Goal: Task Accomplishment & Management: Complete application form

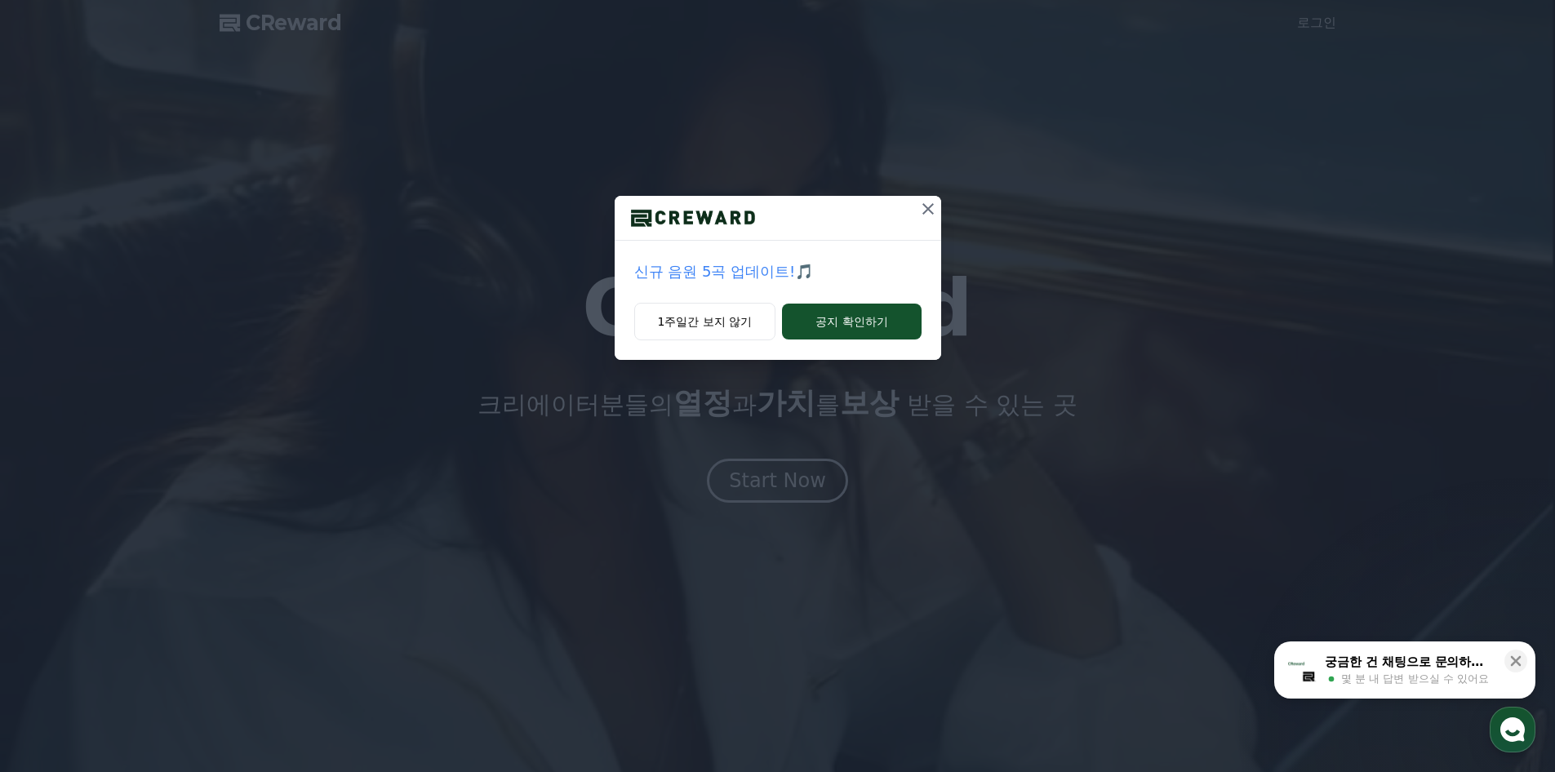
click at [929, 198] on button at bounding box center [928, 209] width 26 height 26
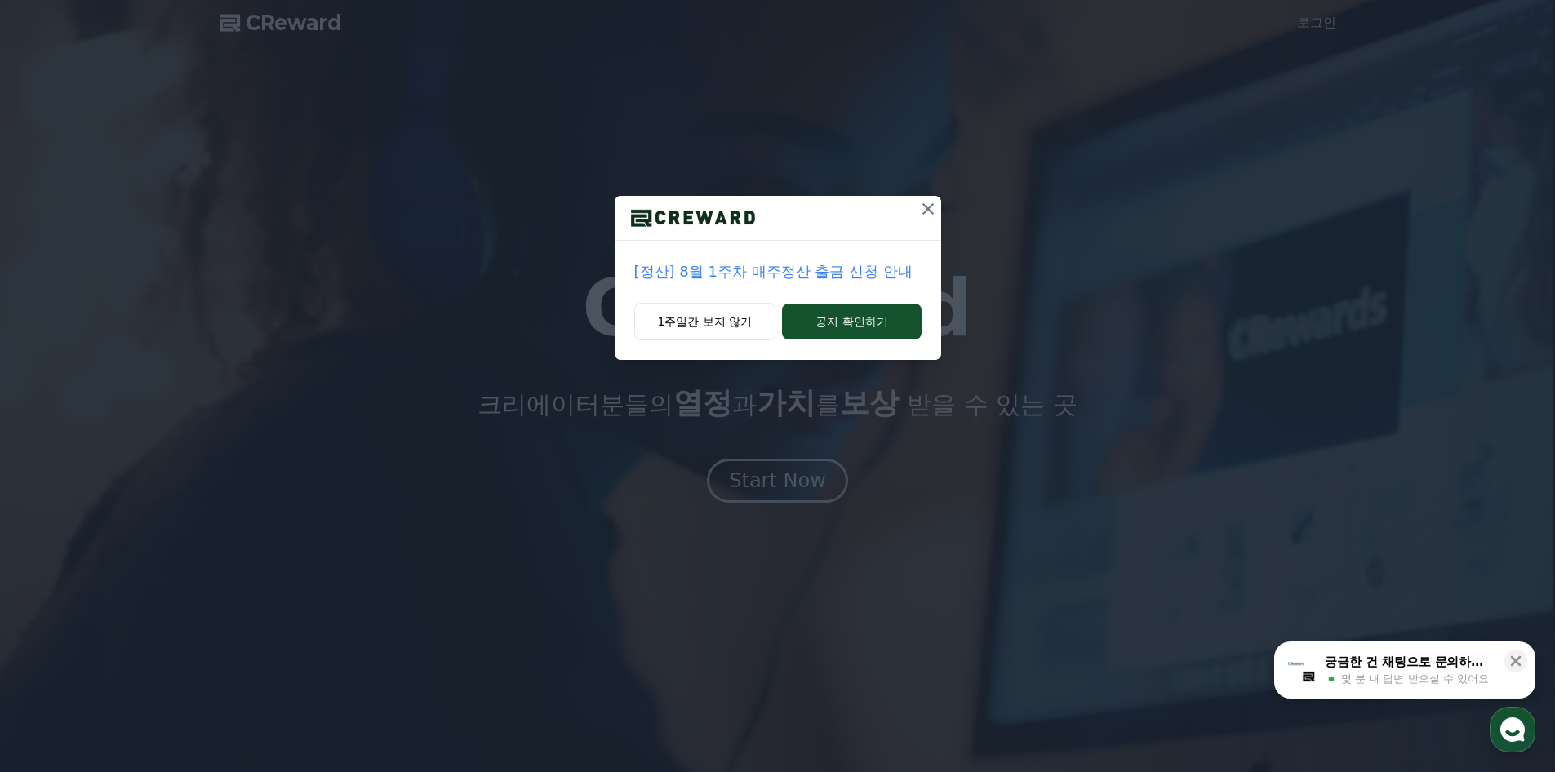
click at [926, 202] on icon at bounding box center [928, 209] width 20 height 20
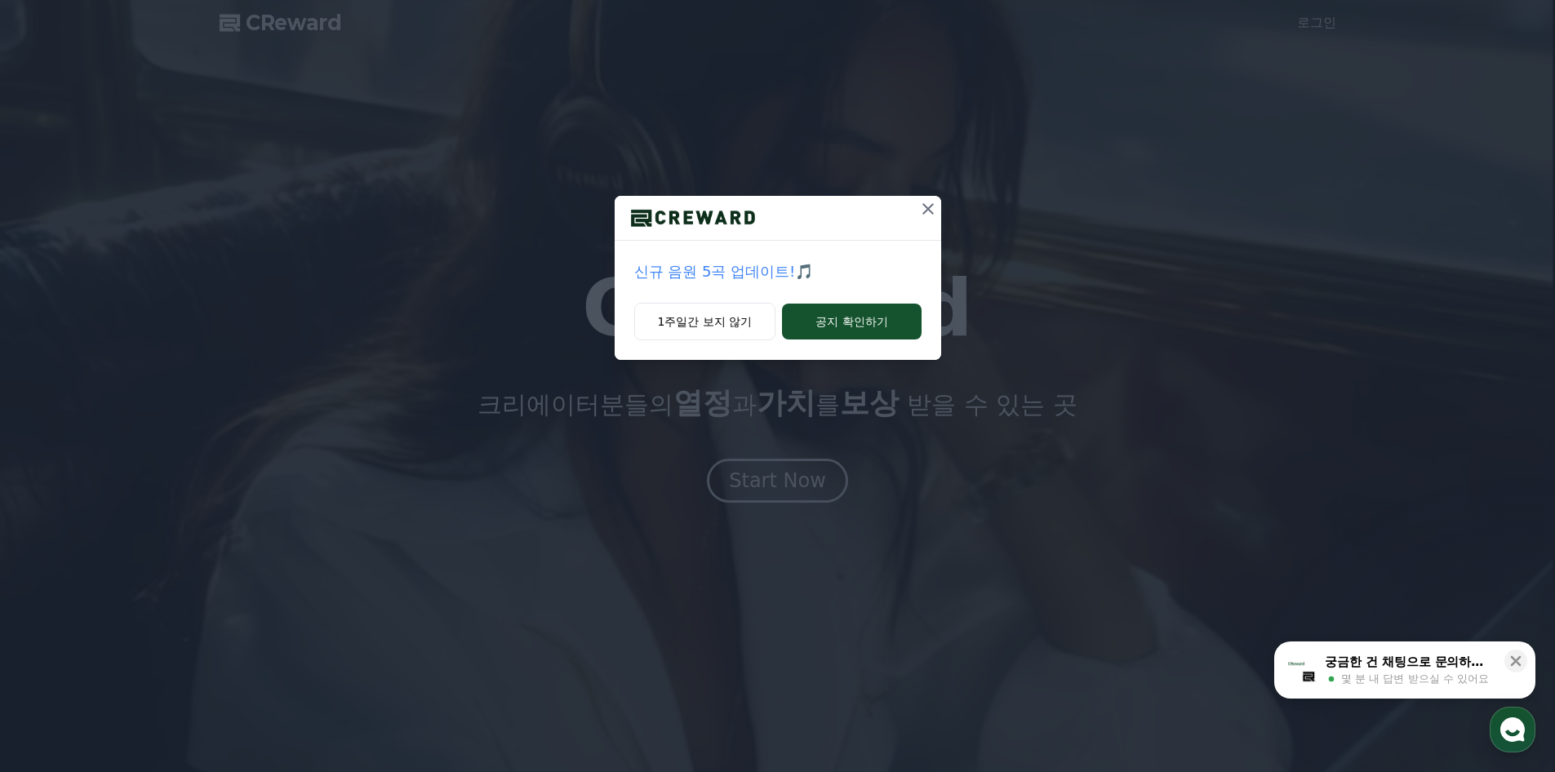
drag, startPoint x: 827, startPoint y: 327, endPoint x: 939, endPoint y: 229, distance: 149.2
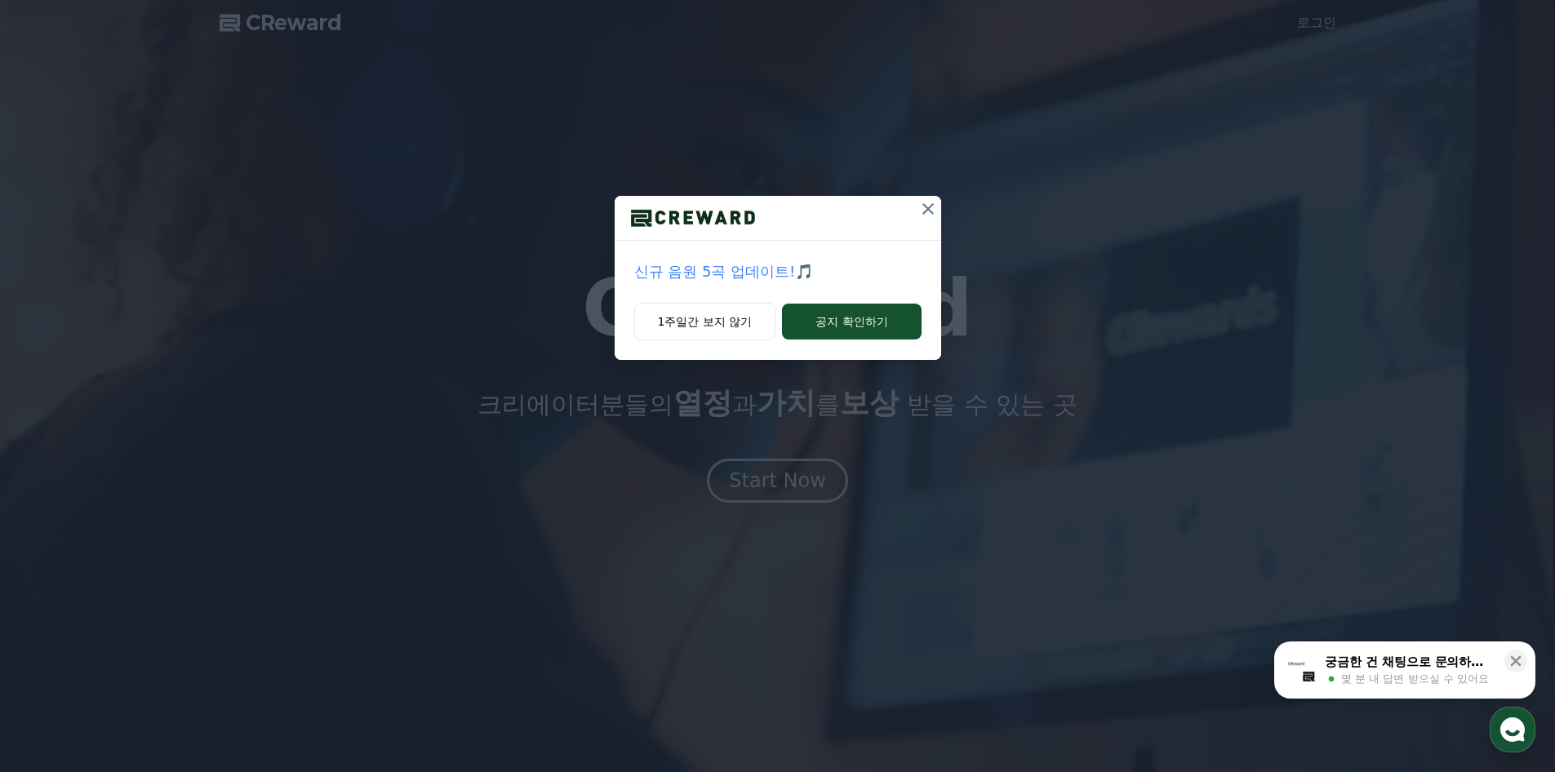
click at [945, 233] on div "신규 음원 5곡 업데이트!🎵 1주일간 보지 않기 공지 확인하기" at bounding box center [777, 193] width 1555 height 386
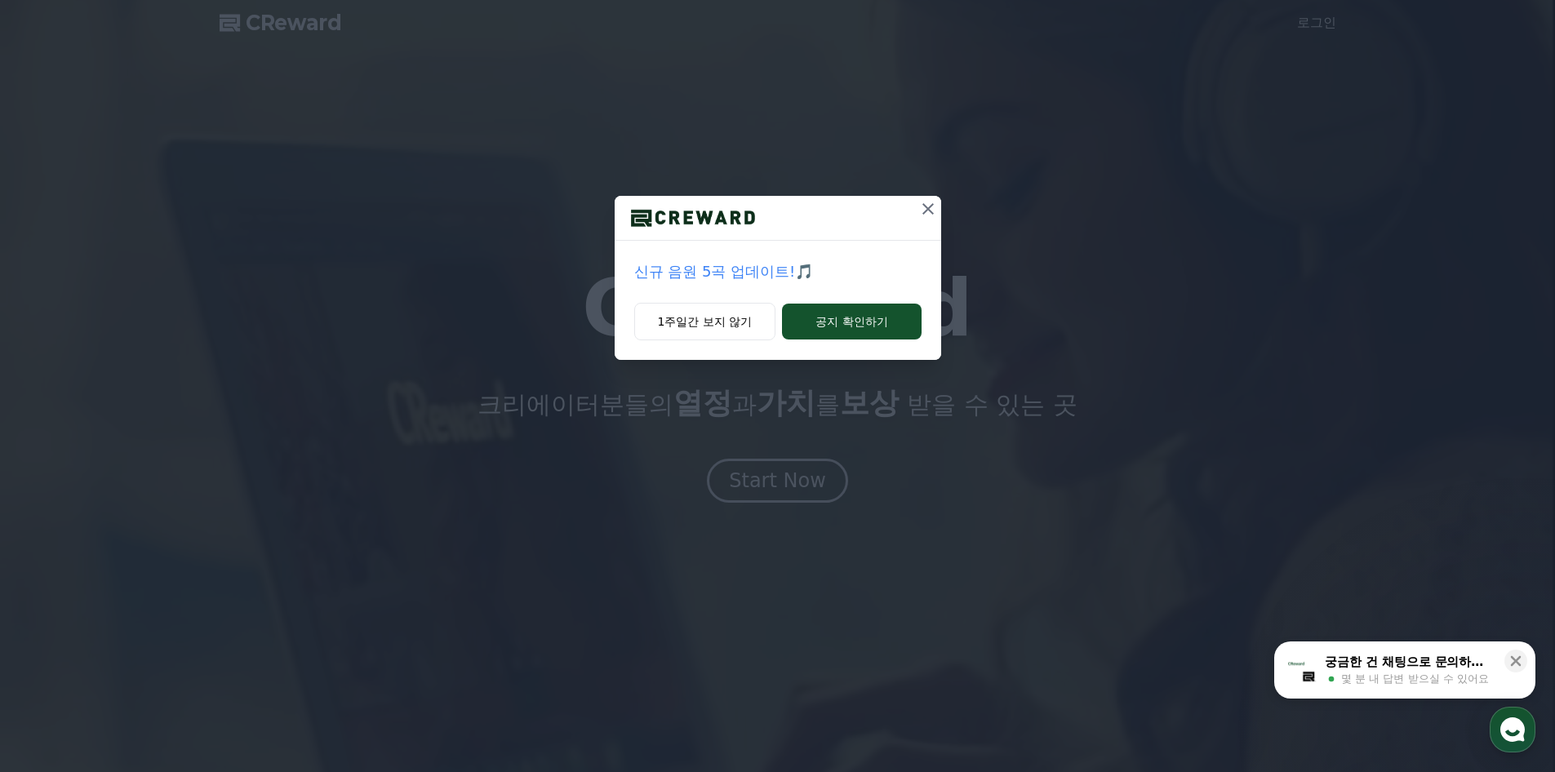
click at [929, 208] on icon at bounding box center [927, 208] width 11 height 11
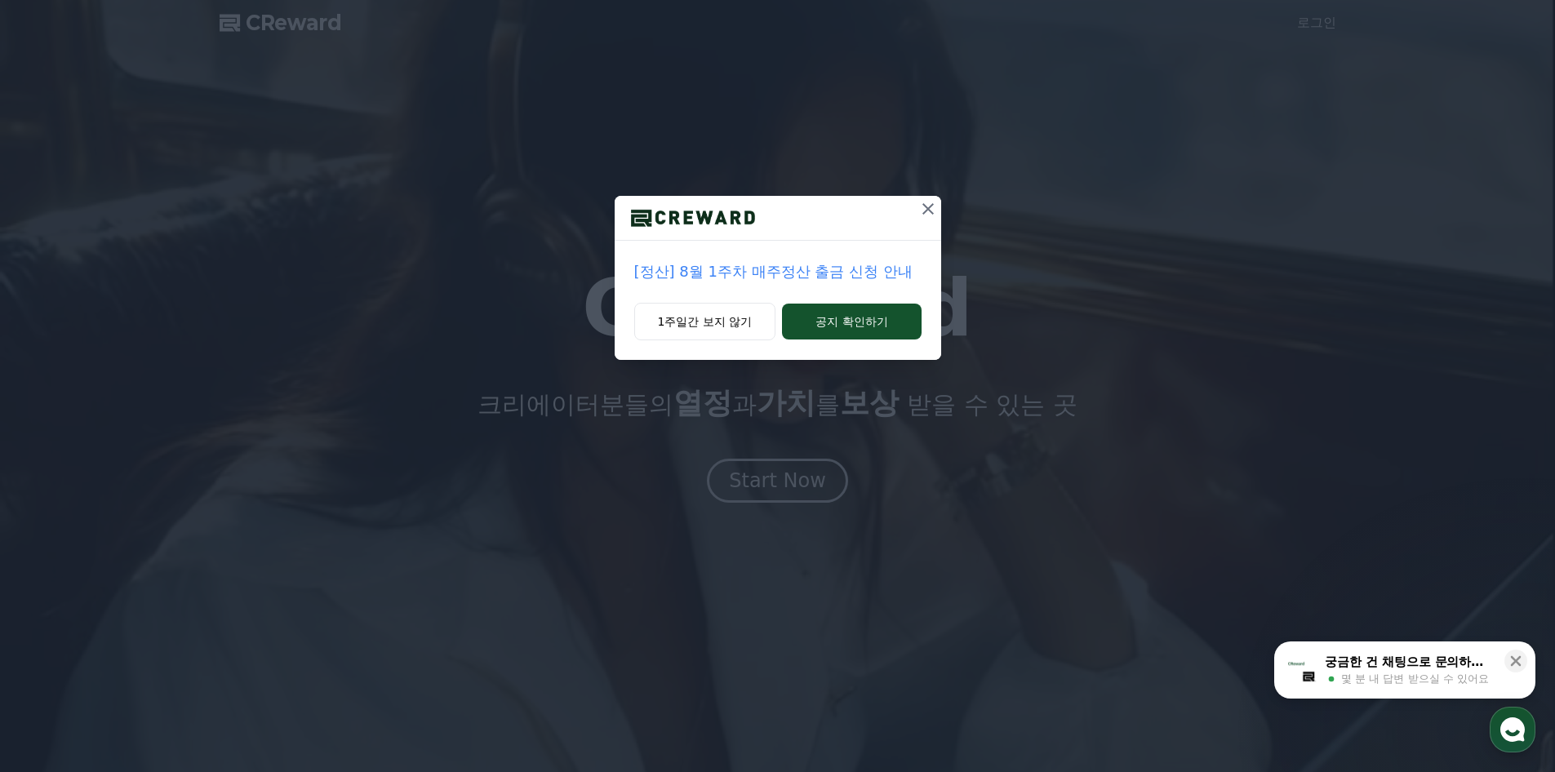
click at [928, 205] on icon at bounding box center [928, 209] width 20 height 20
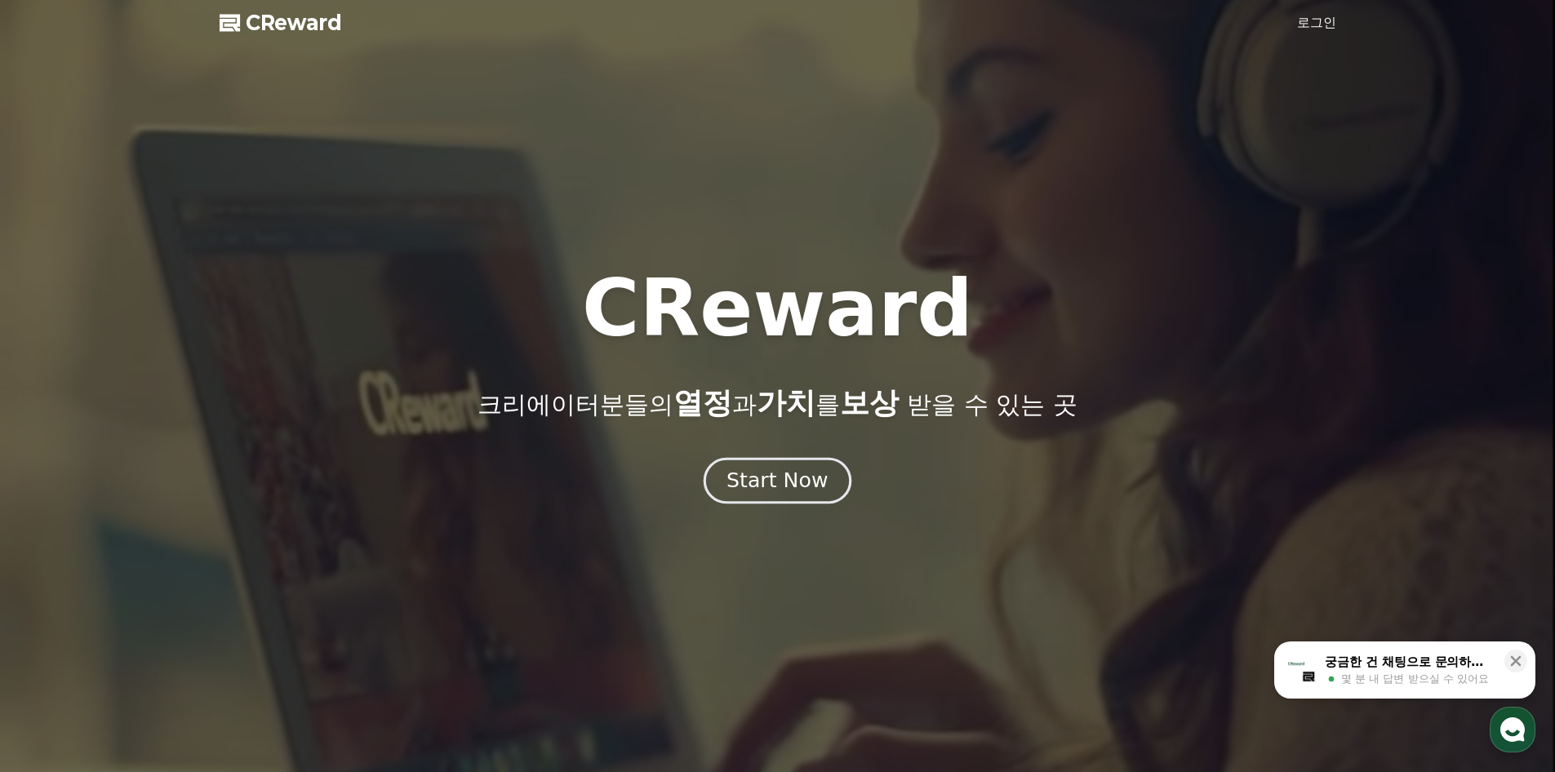
click at [785, 473] on div "Start Now" at bounding box center [777, 481] width 101 height 28
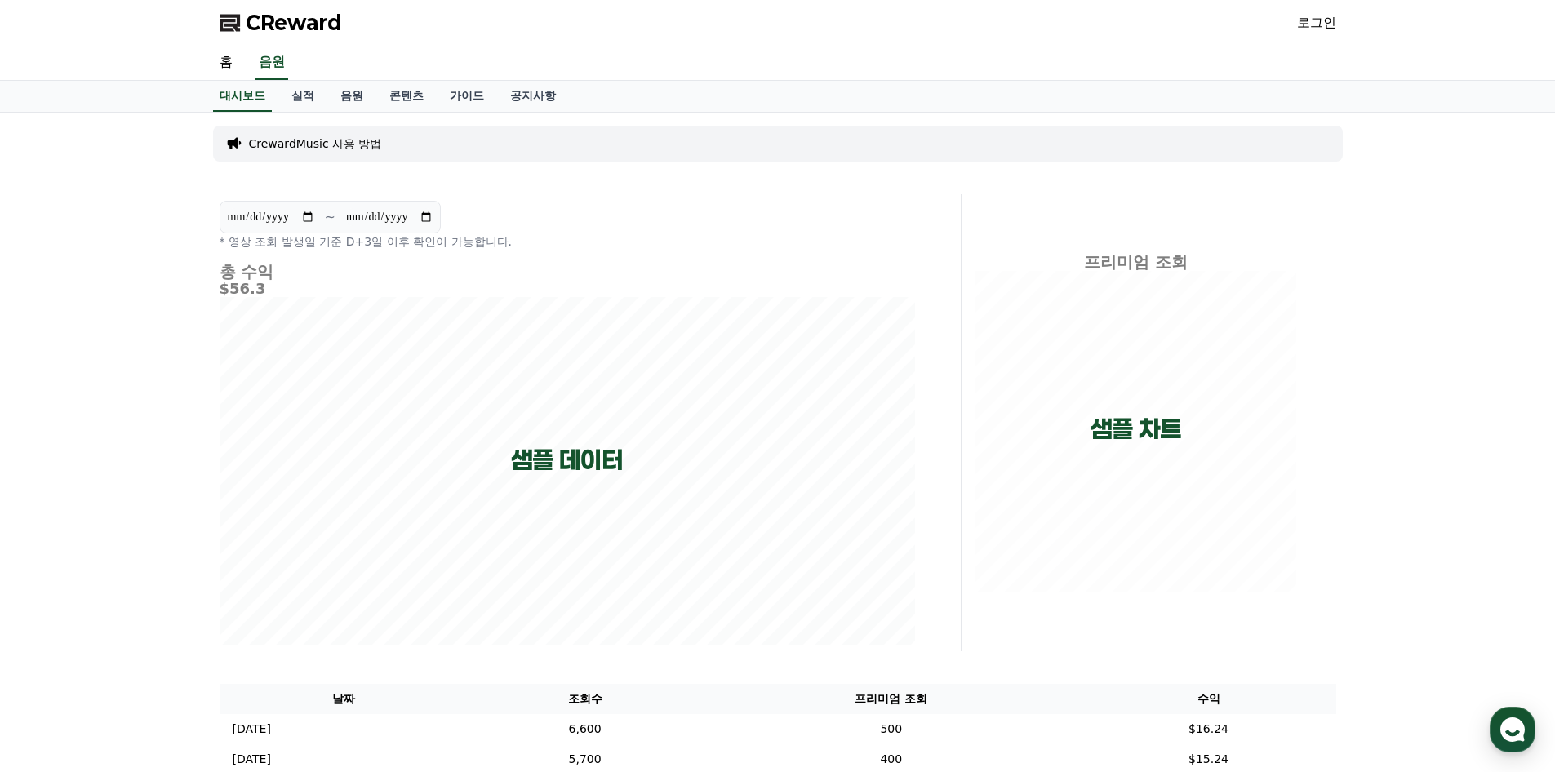
click at [1314, 24] on link "로그인" at bounding box center [1316, 23] width 39 height 20
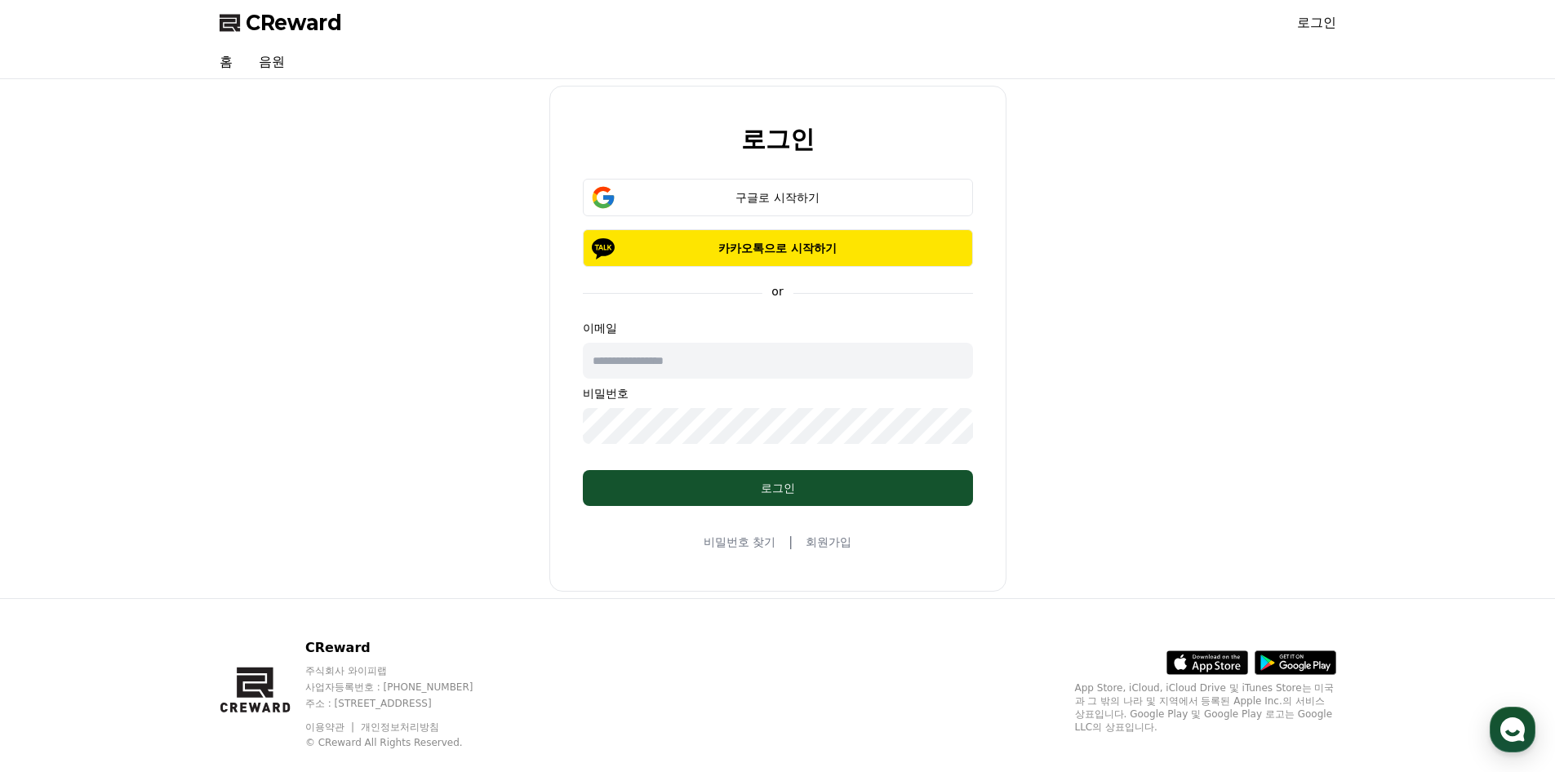
click at [716, 366] on input "text" at bounding box center [778, 361] width 390 height 36
type input "**********"
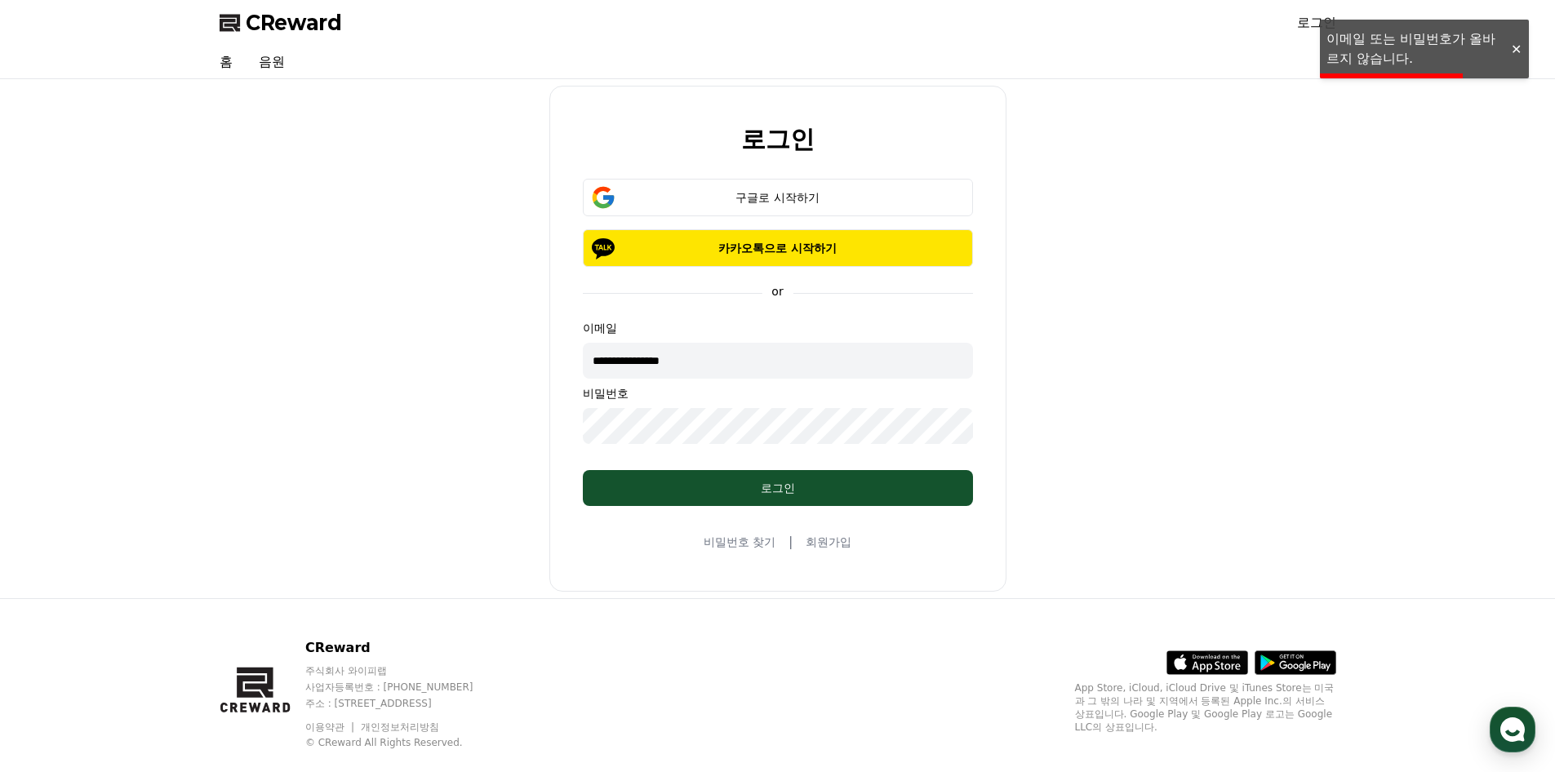
click at [462, 427] on div "**********" at bounding box center [778, 339] width 1130 height 506
click at [765, 189] on button "구글로 시작하기" at bounding box center [778, 198] width 390 height 38
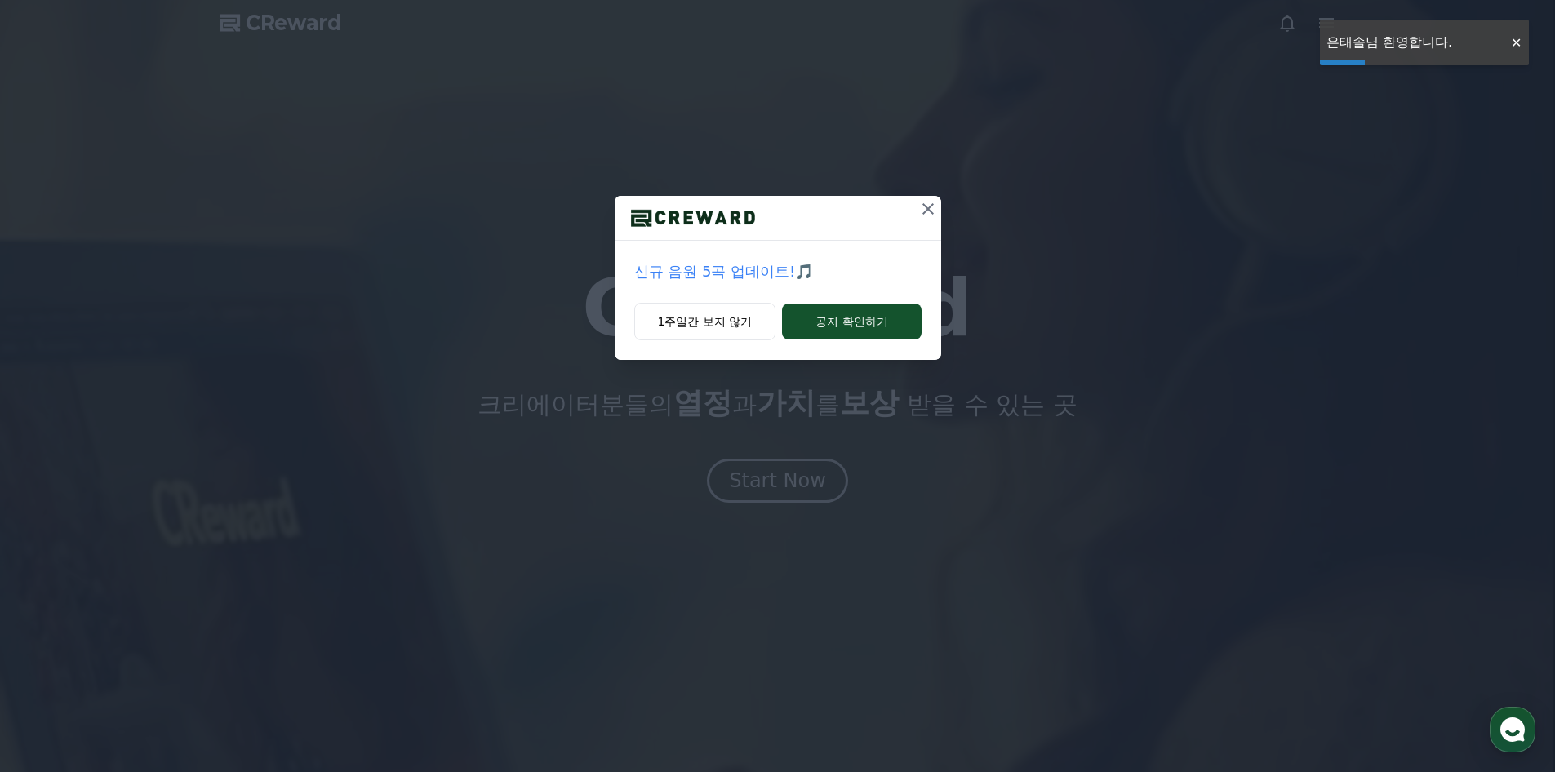
click at [929, 206] on icon at bounding box center [928, 209] width 20 height 20
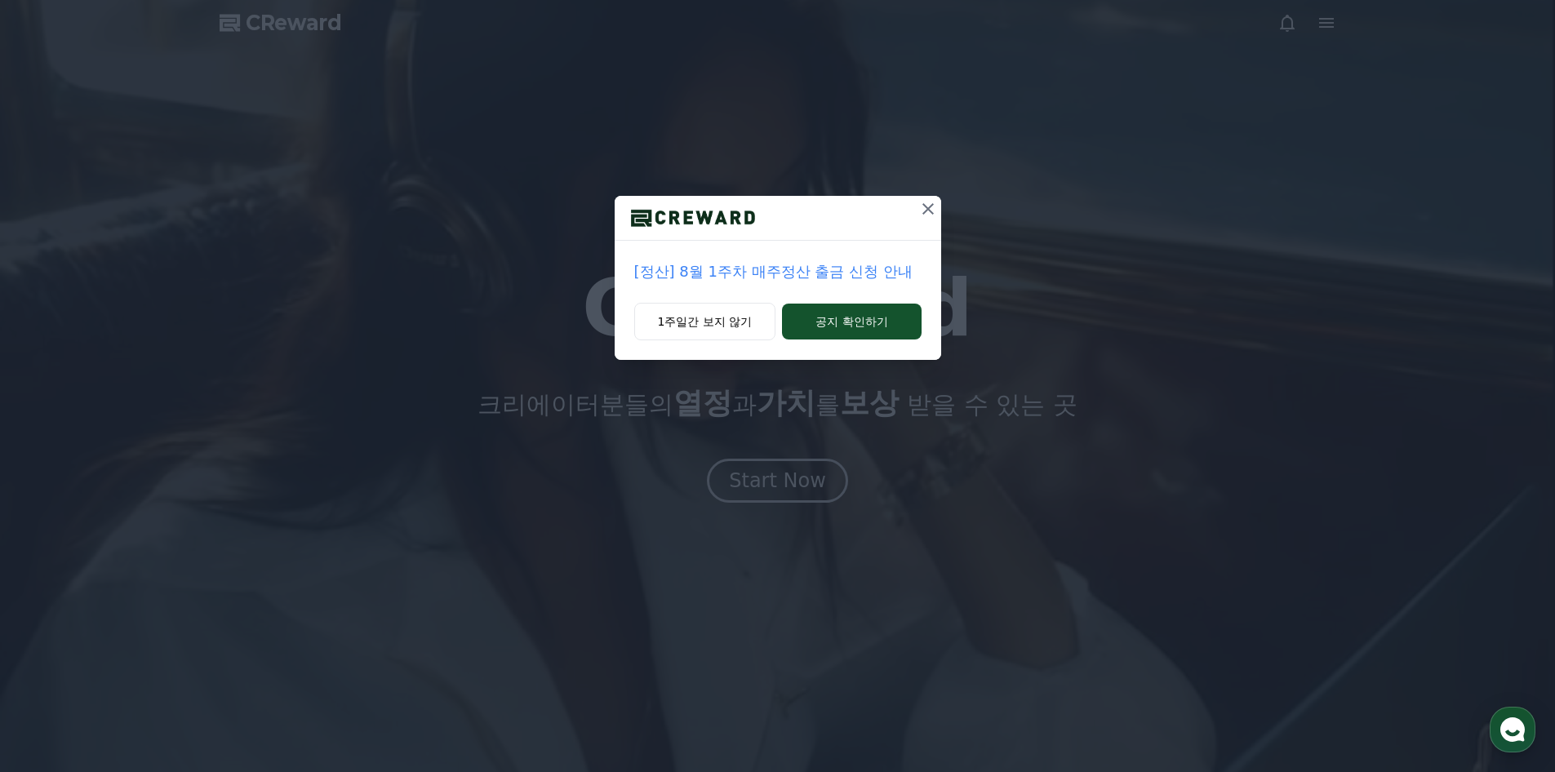
click at [932, 206] on icon at bounding box center [928, 209] width 20 height 20
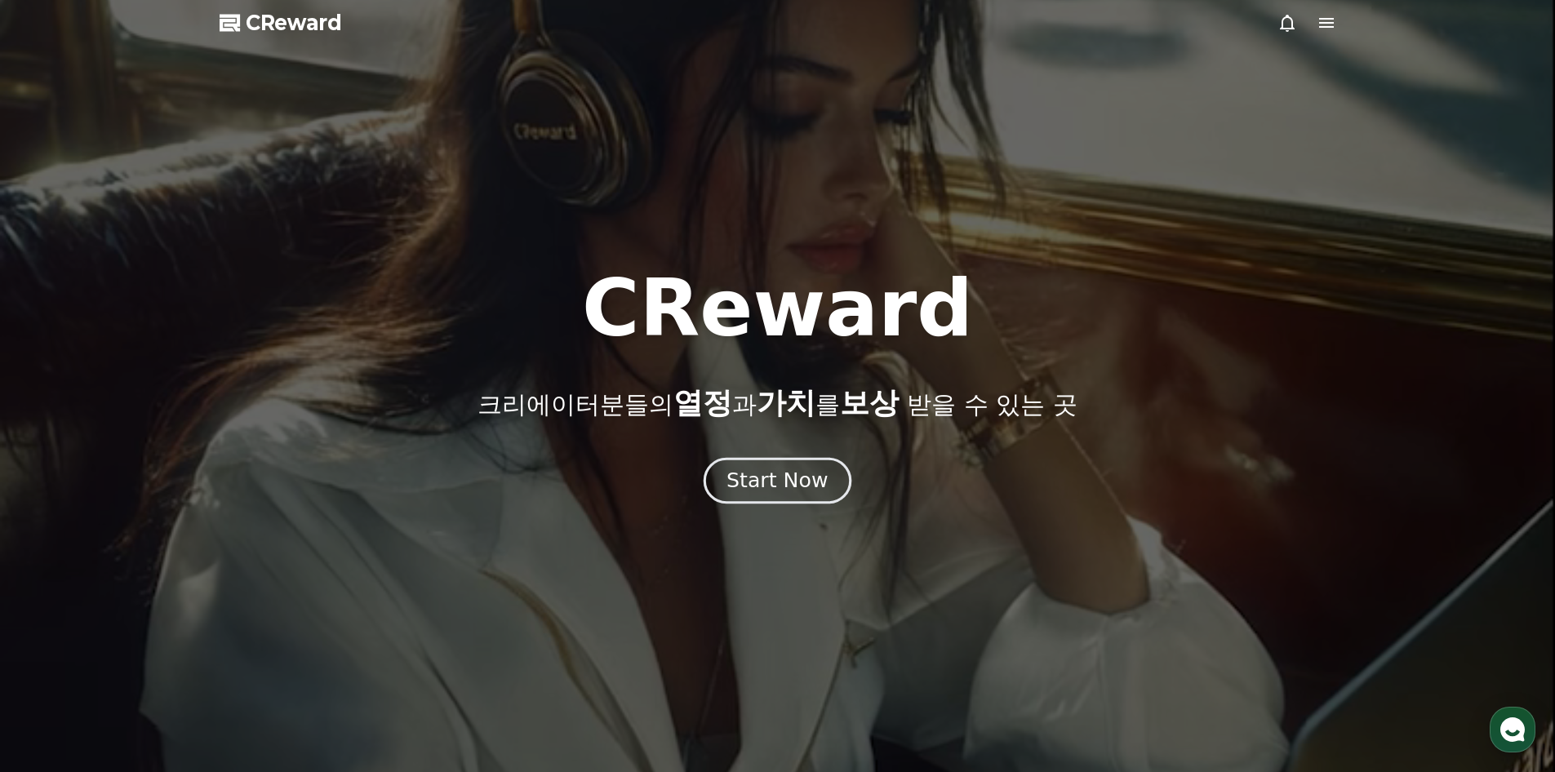
click at [767, 475] on div "Start Now" at bounding box center [777, 481] width 101 height 28
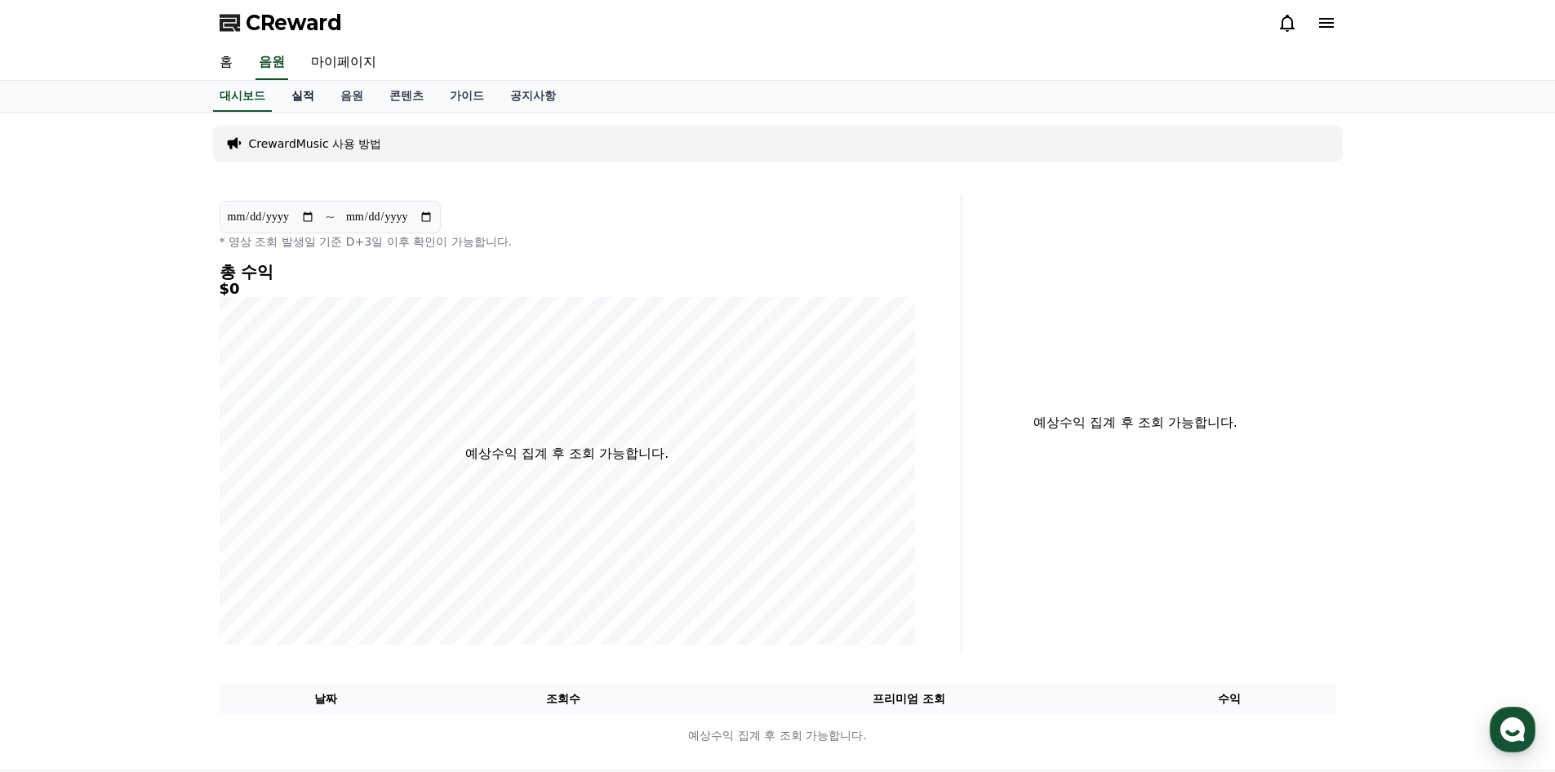
click at [301, 93] on link "실적" at bounding box center [302, 96] width 49 height 31
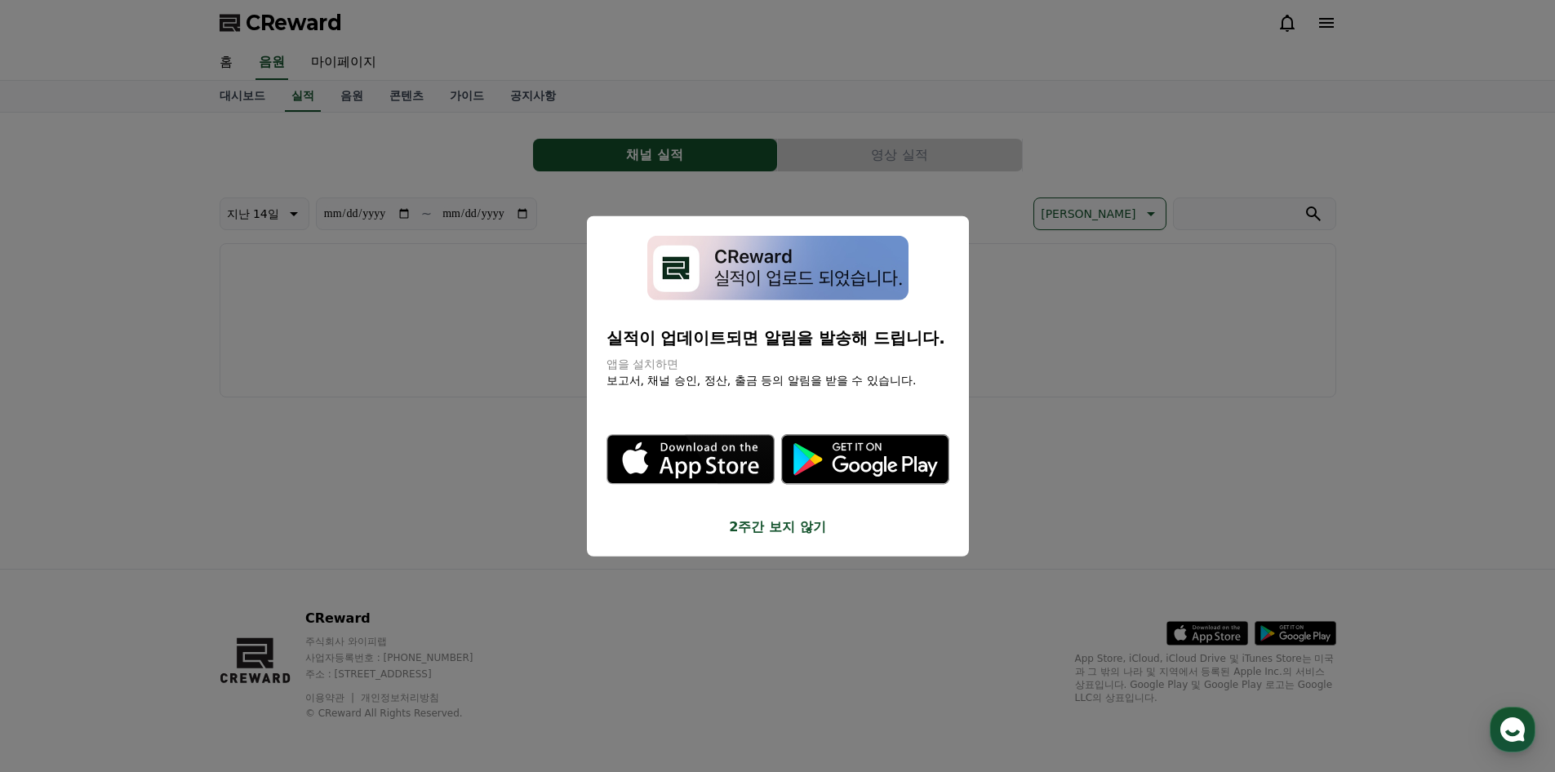
click at [796, 518] on button "2주간 보지 않기" at bounding box center [778, 527] width 343 height 20
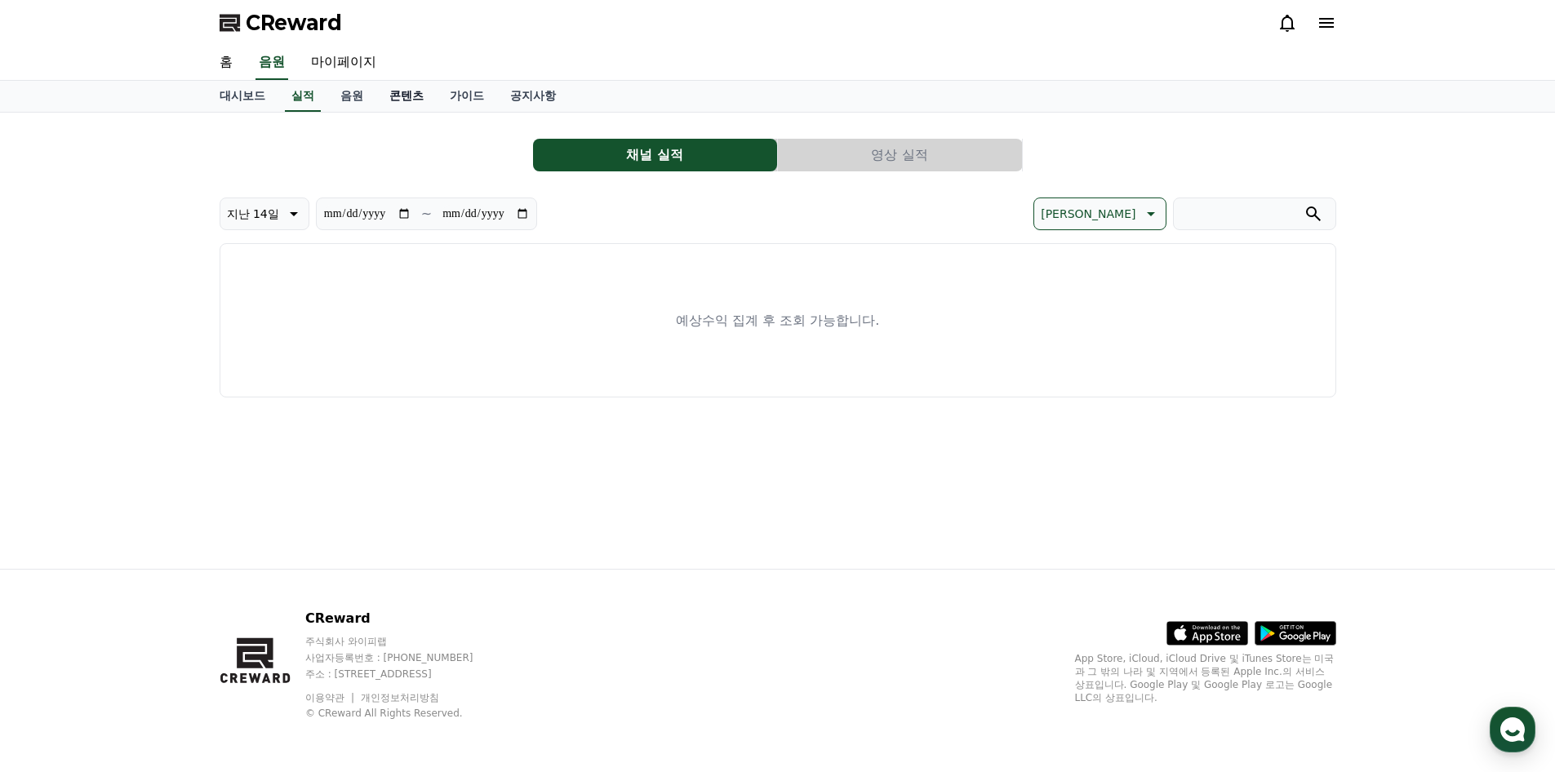
click at [419, 96] on link "콘텐츠" at bounding box center [406, 96] width 60 height 31
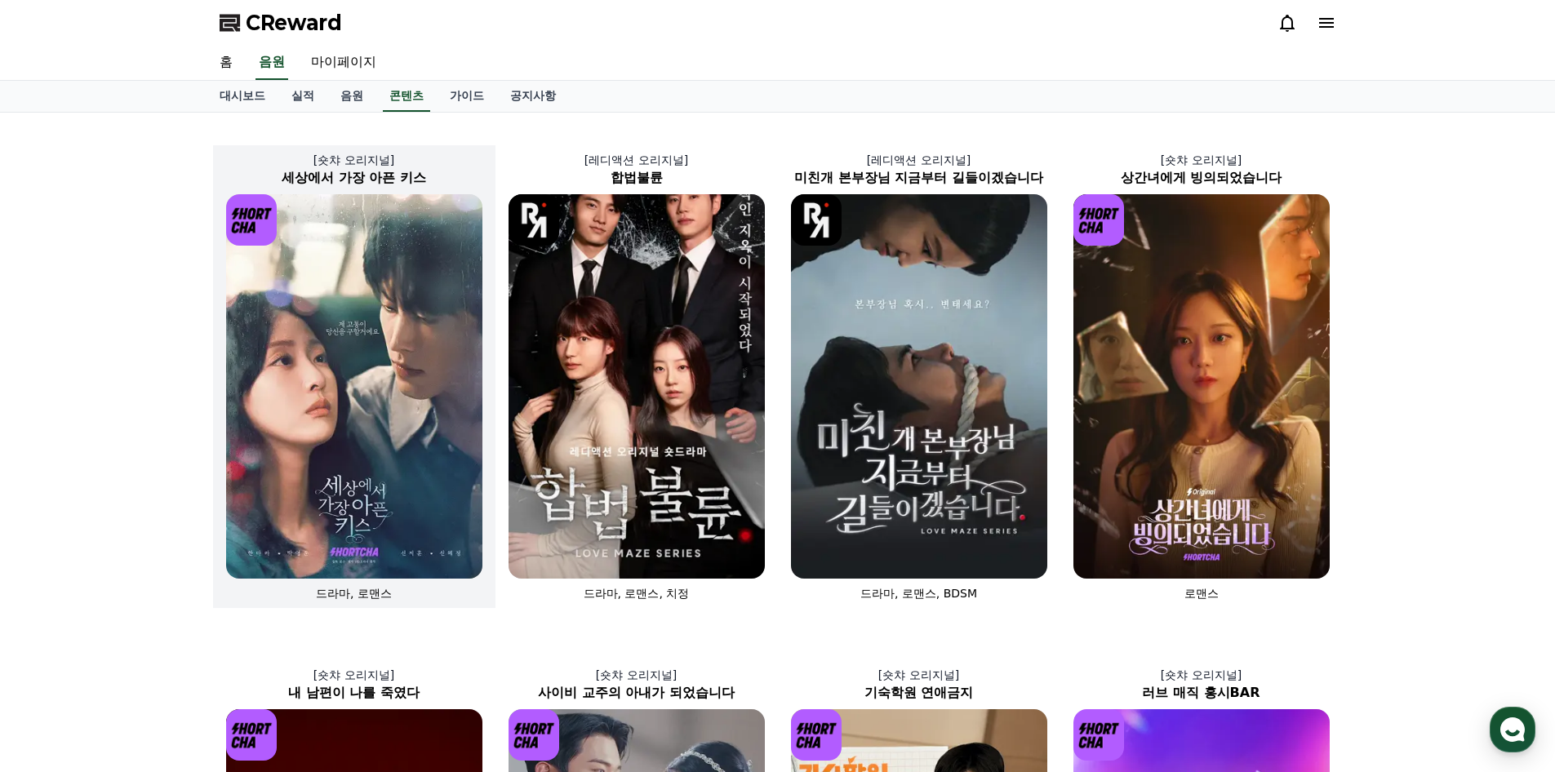
click at [322, 402] on img at bounding box center [354, 386] width 256 height 385
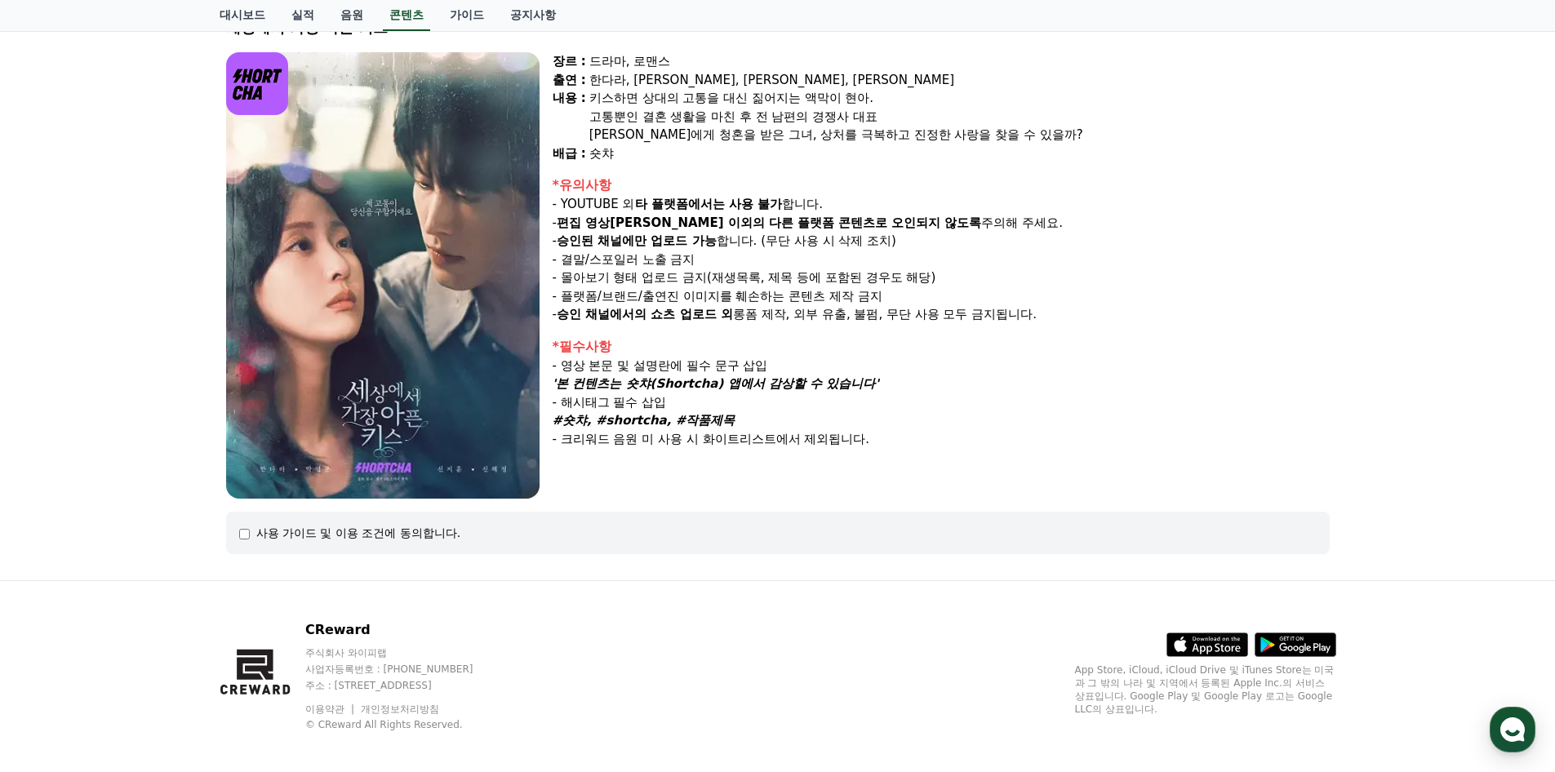
scroll to position [134, 0]
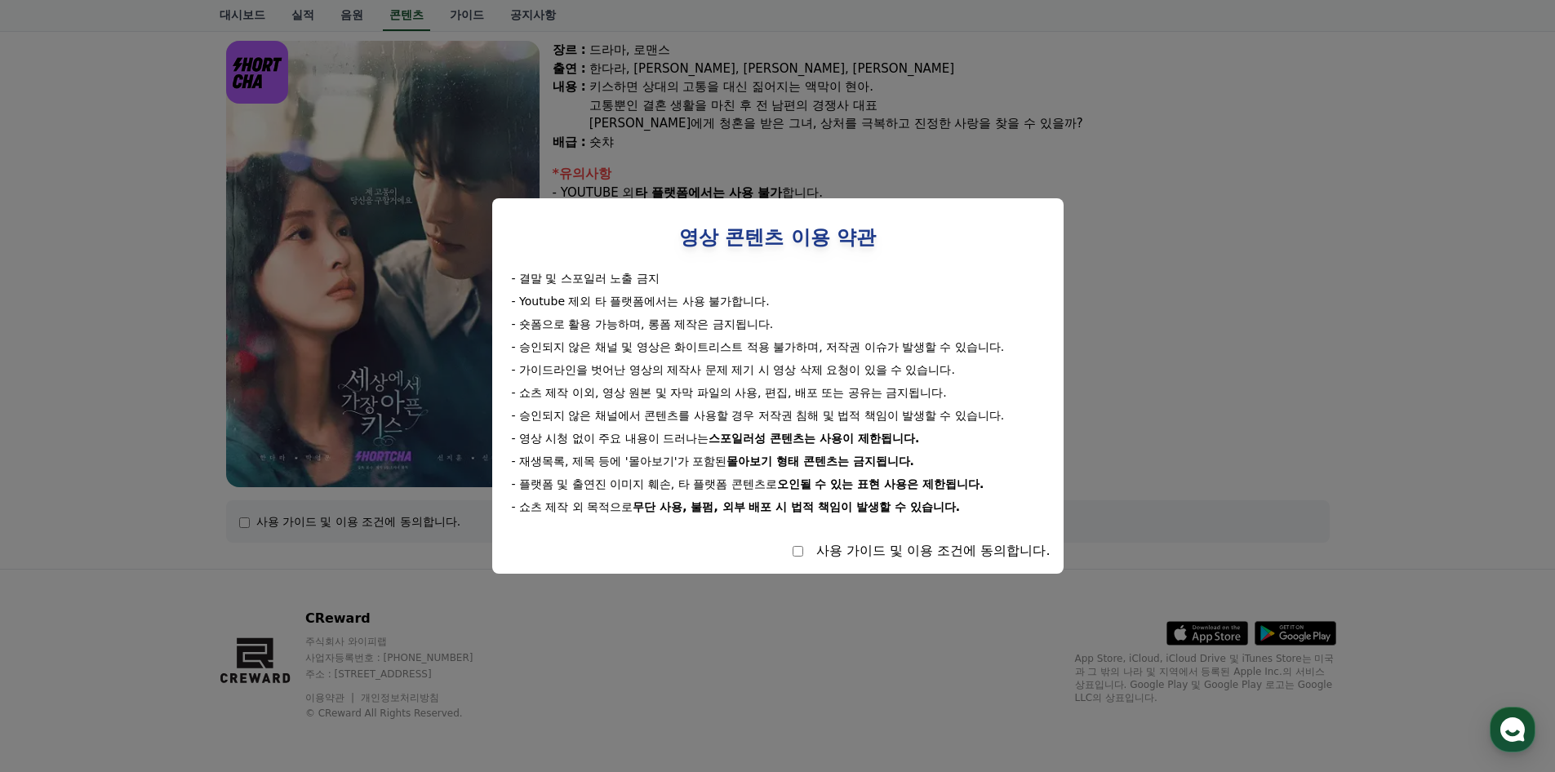
select select
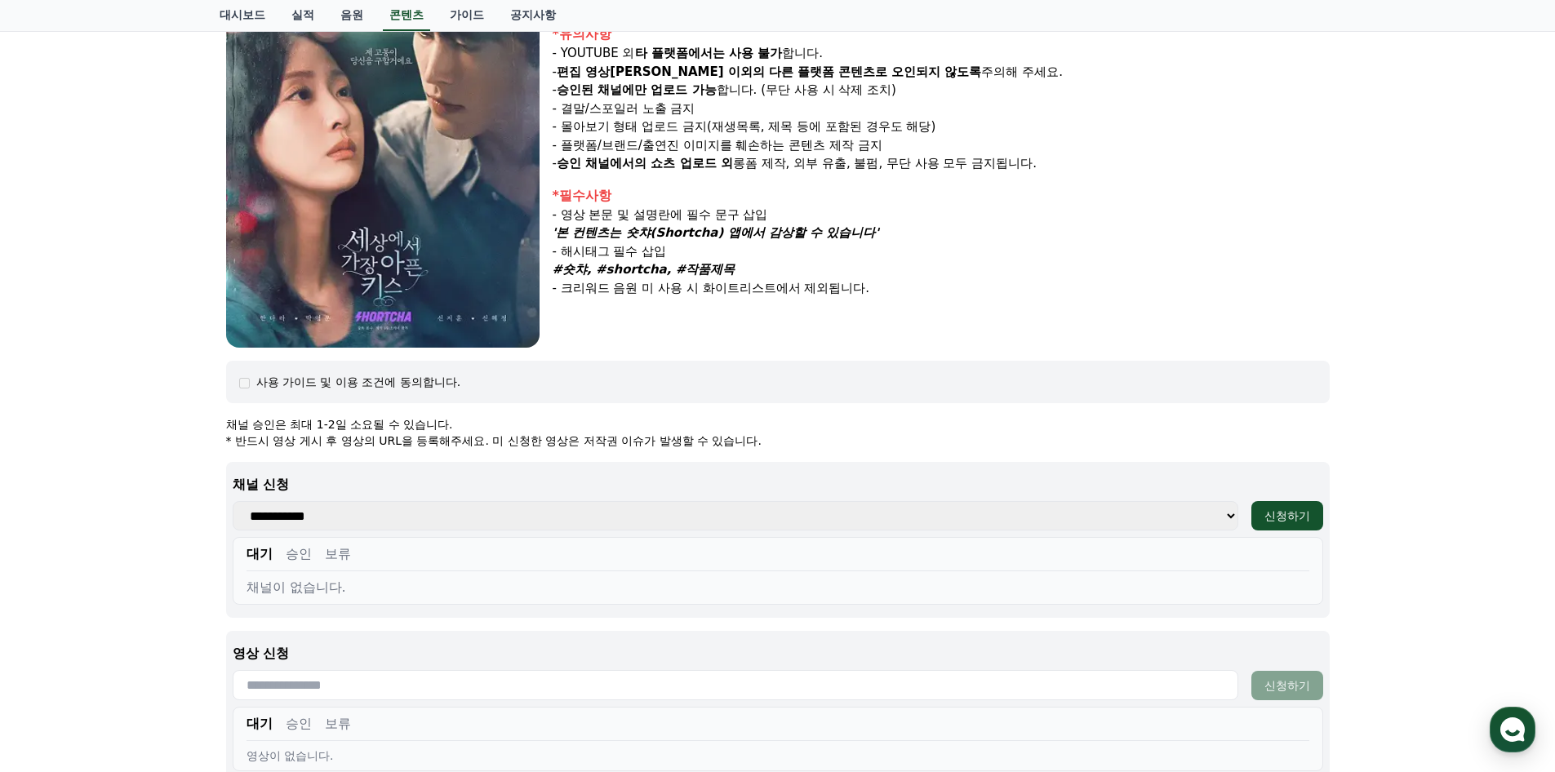
scroll to position [297, 0]
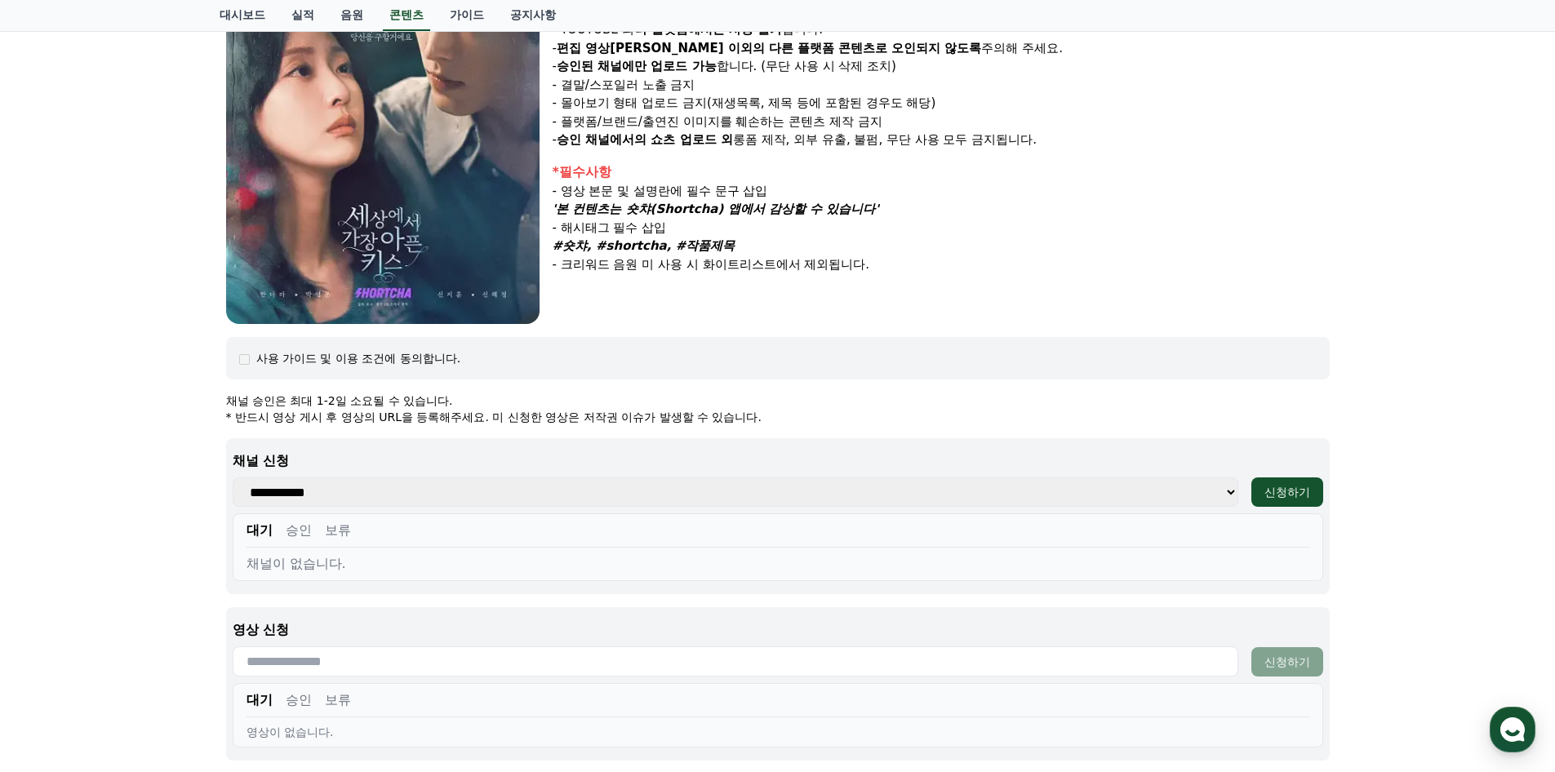
click at [1233, 488] on select "**********" at bounding box center [736, 492] width 1006 height 29
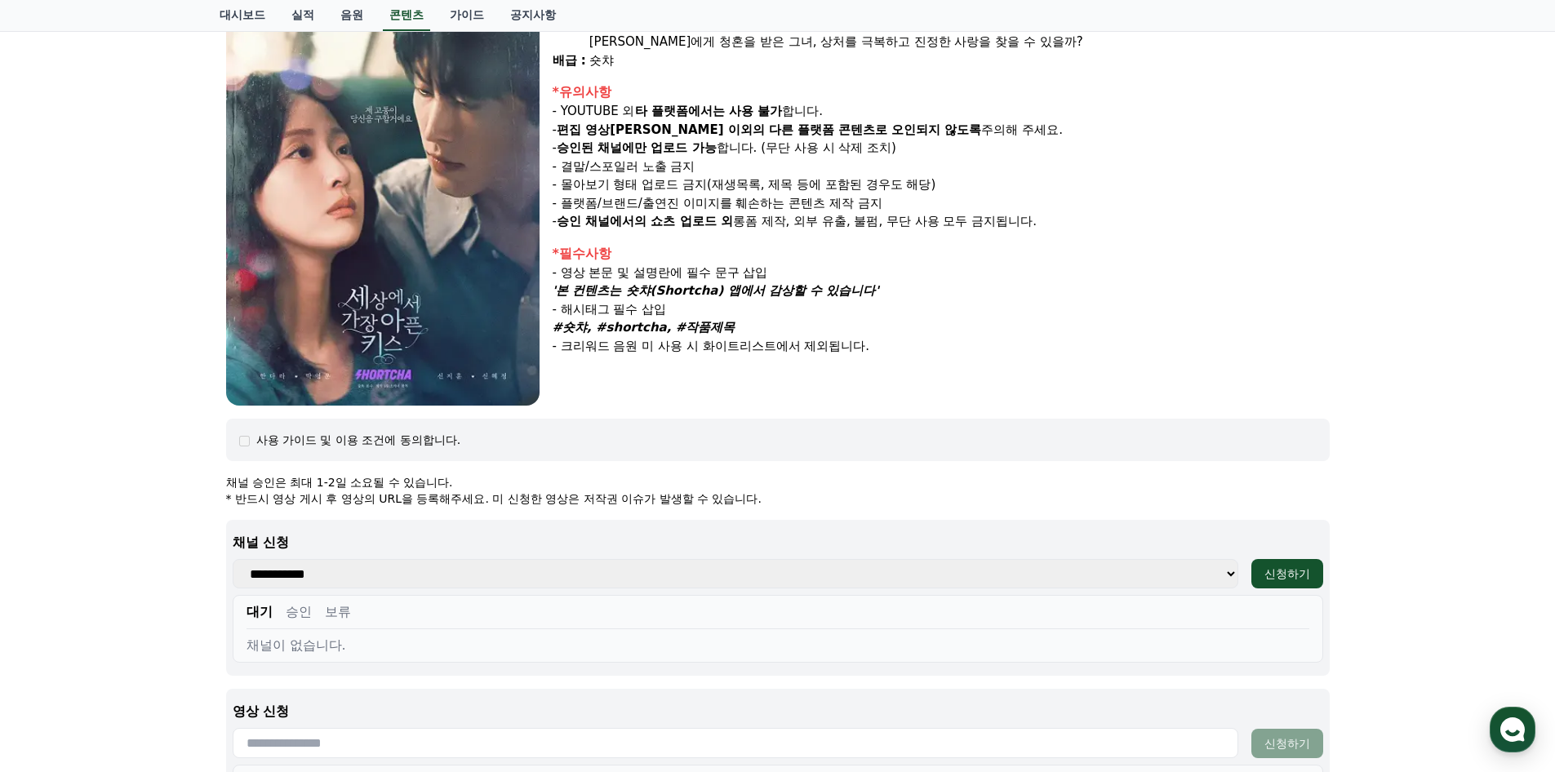
scroll to position [0, 0]
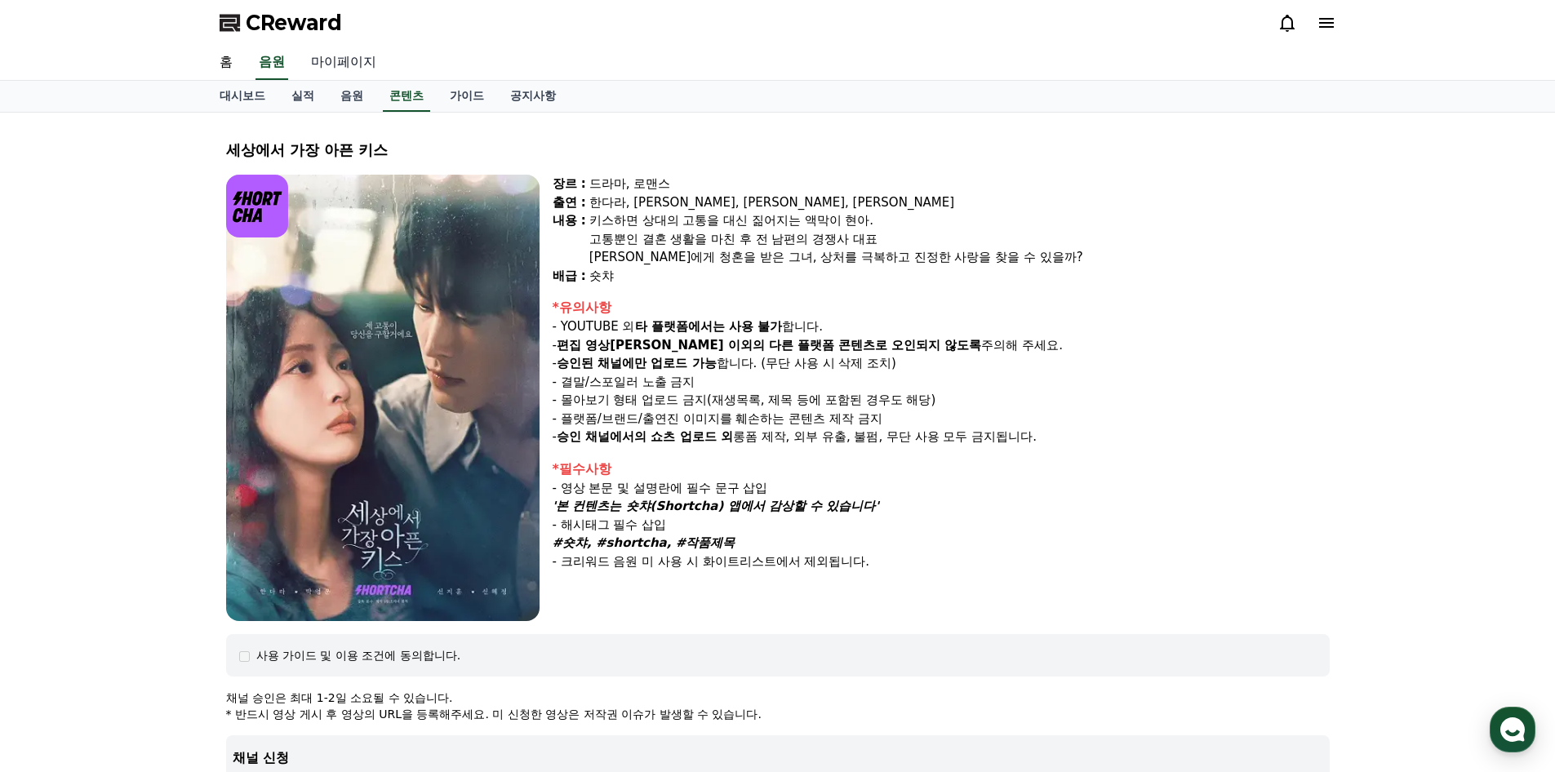
click at [340, 62] on link "마이페이지" at bounding box center [343, 63] width 91 height 34
select select "**********"
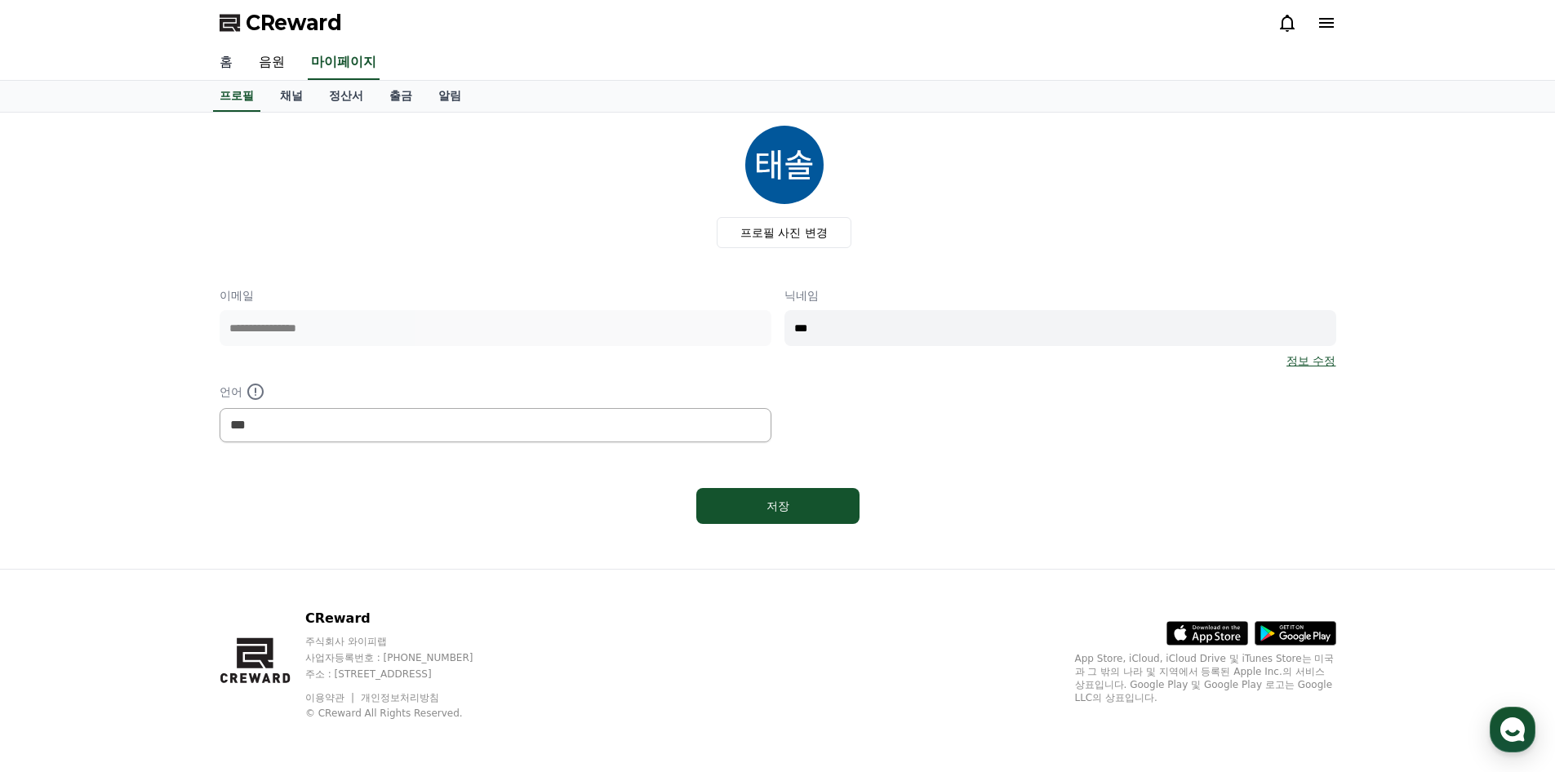
click at [220, 60] on link "홈" at bounding box center [226, 63] width 39 height 34
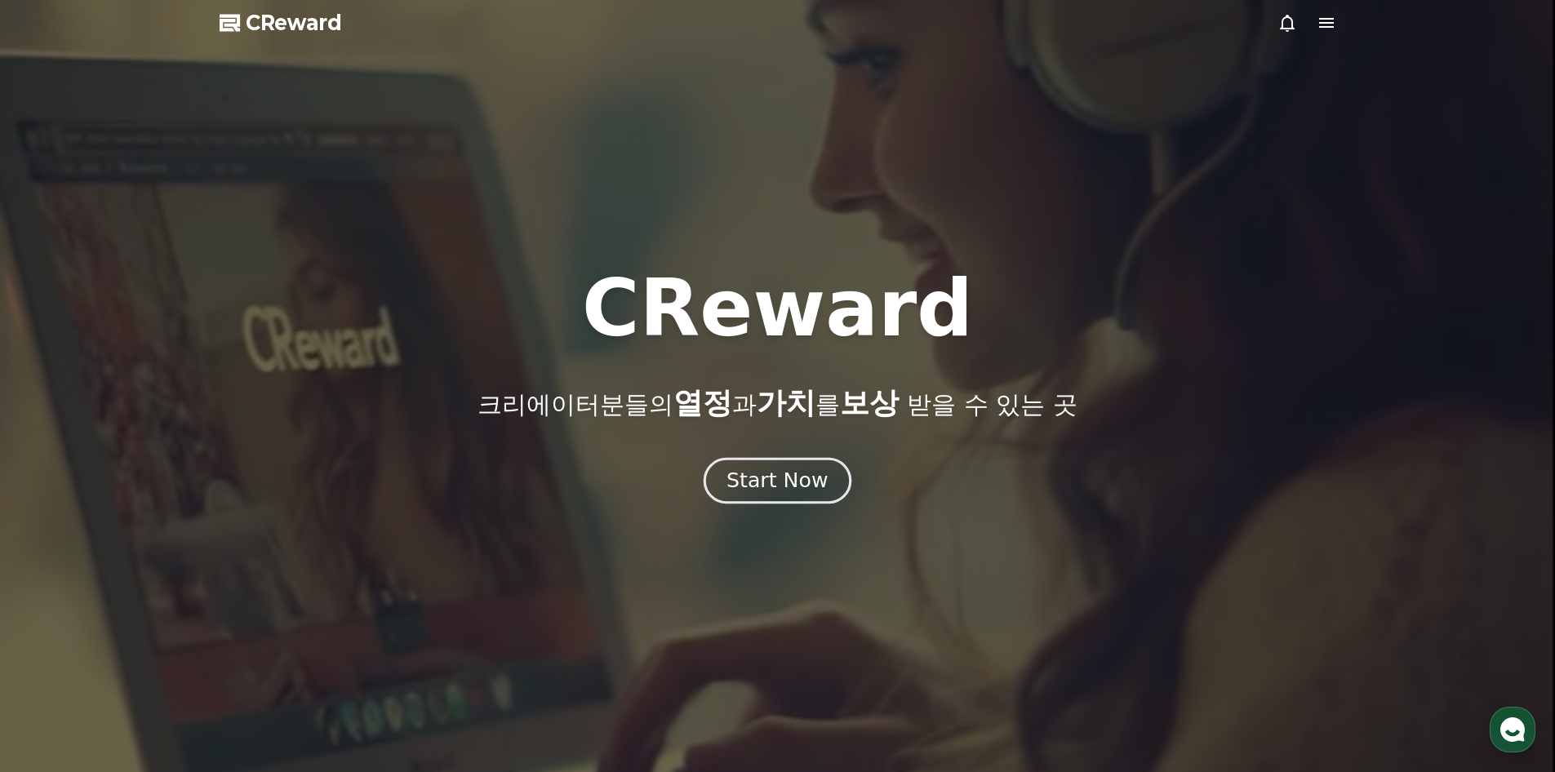
click at [807, 478] on div "Start Now" at bounding box center [777, 481] width 101 height 28
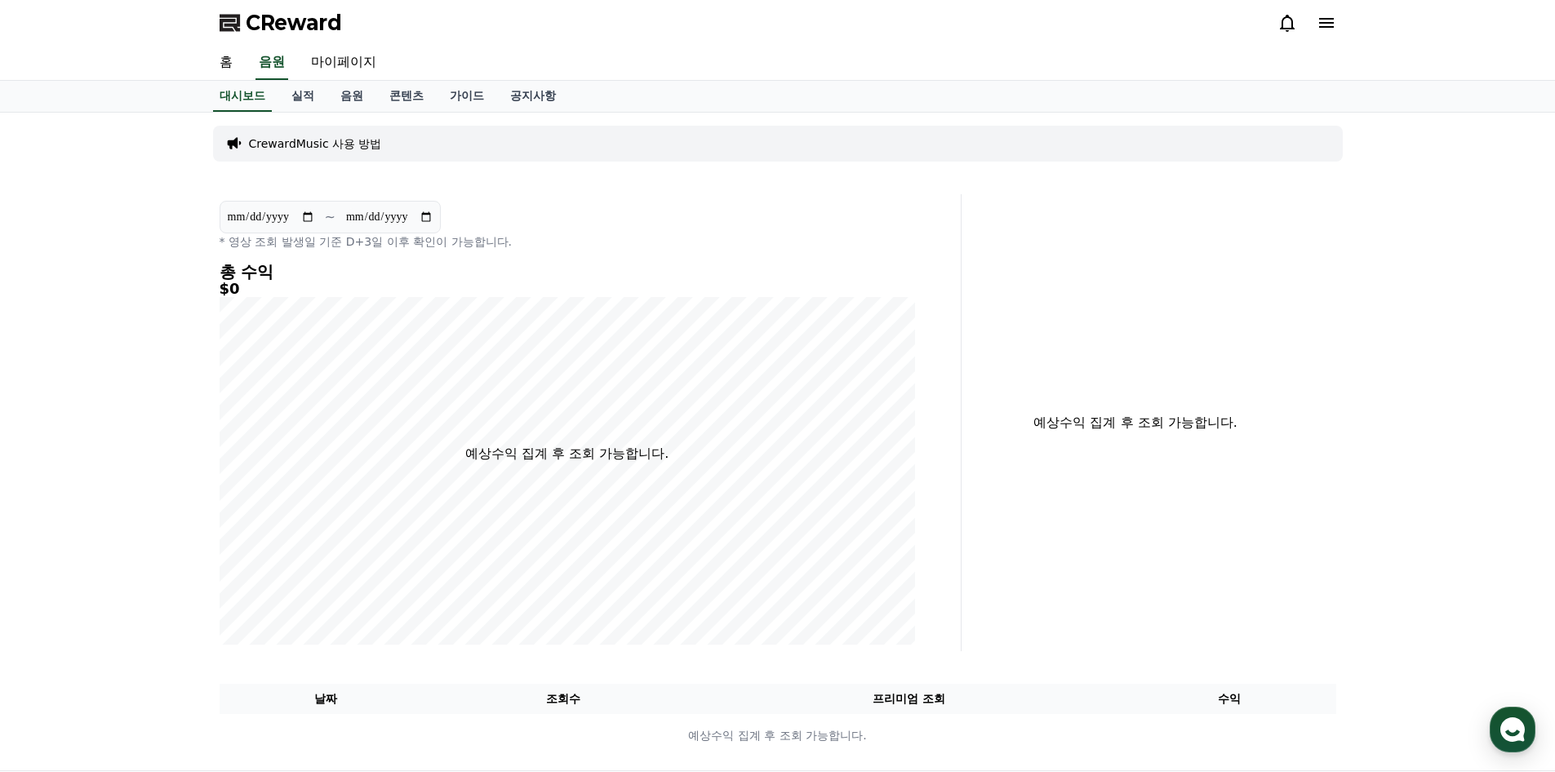
click at [1324, 28] on icon at bounding box center [1326, 23] width 15 height 10
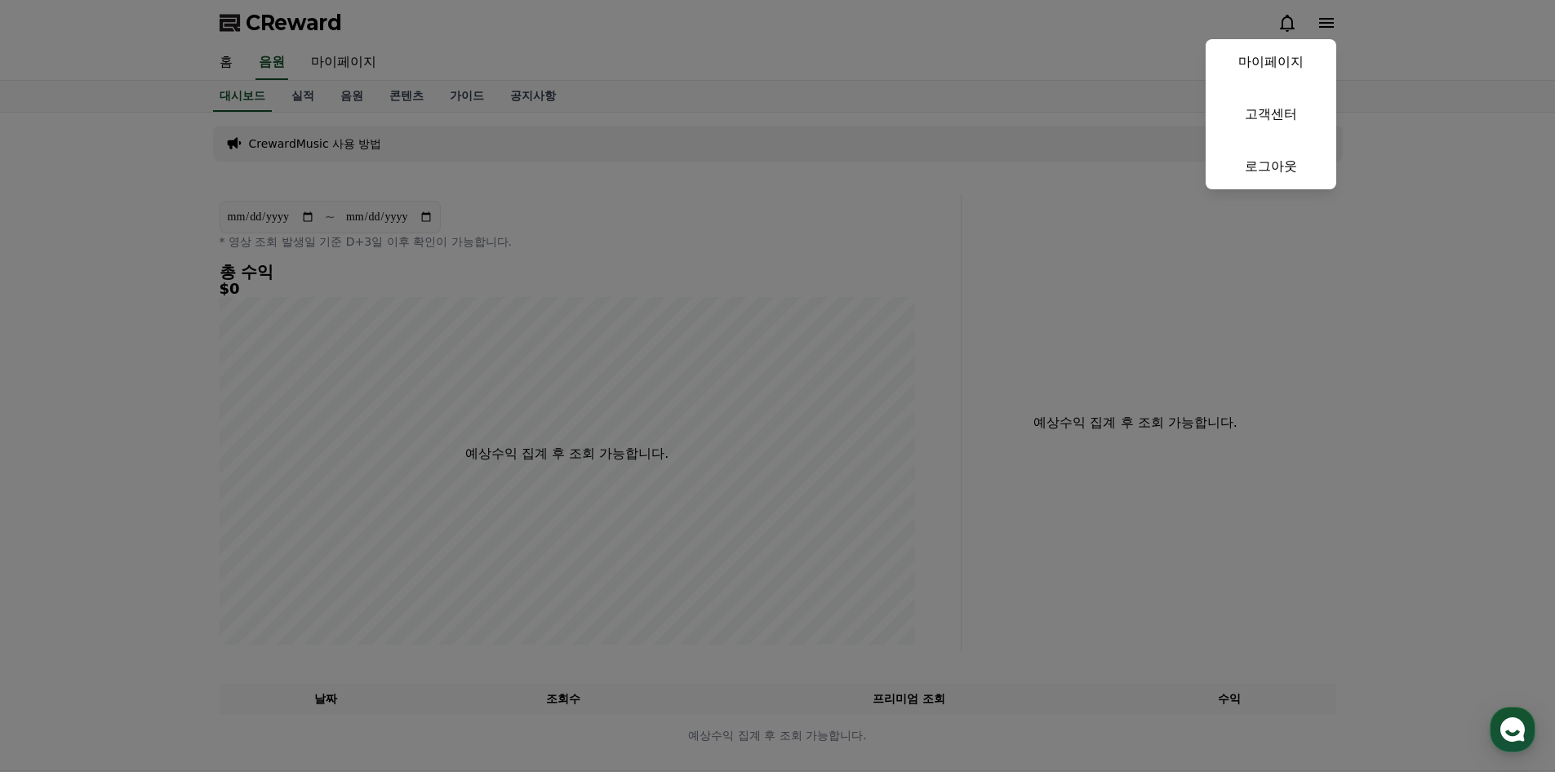
drag, startPoint x: 1433, startPoint y: 292, endPoint x: 914, endPoint y: 273, distance: 518.7
click at [1429, 292] on button "close" at bounding box center [777, 386] width 1555 height 772
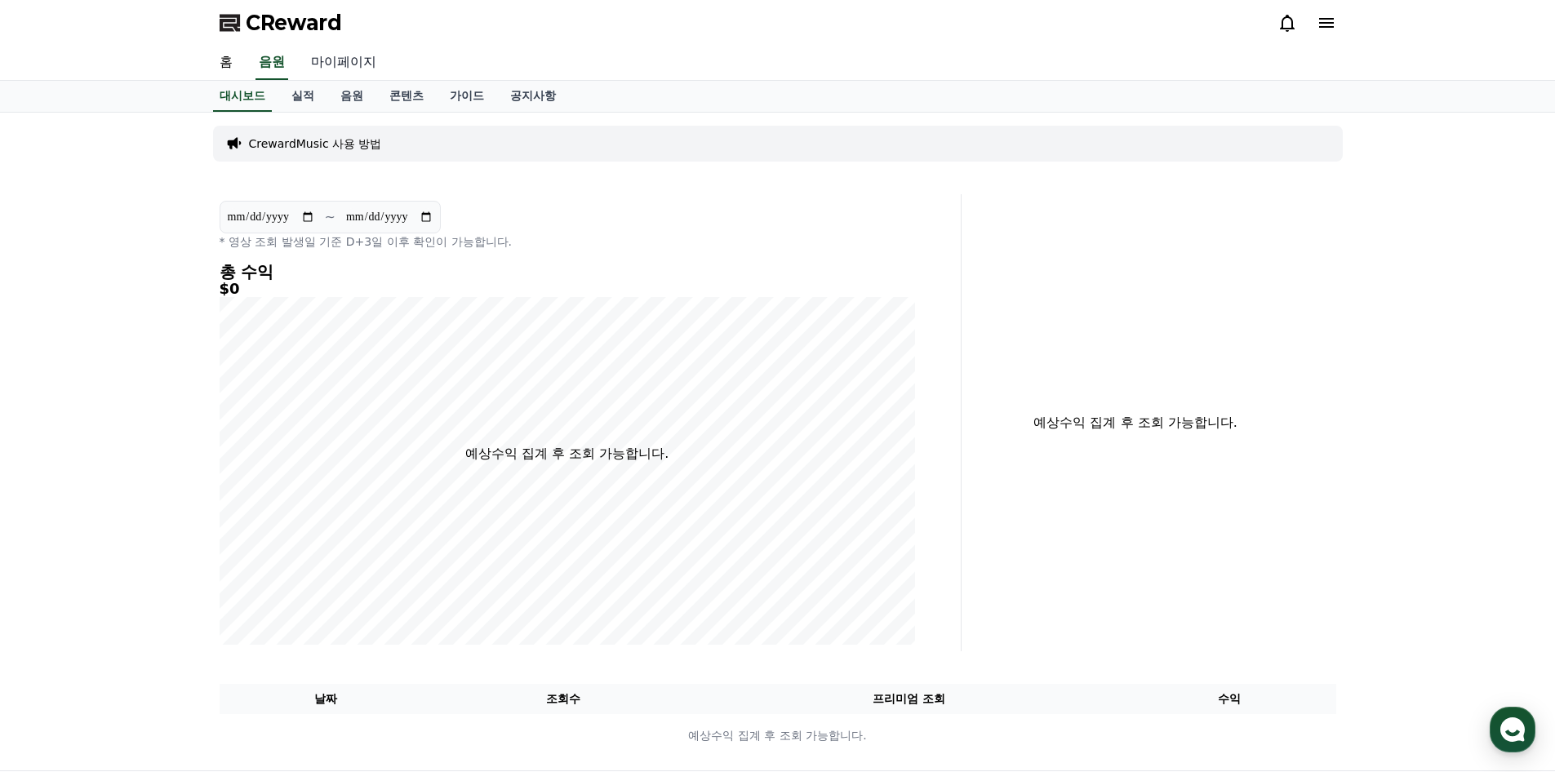
click at [373, 65] on link "마이페이지" at bounding box center [343, 63] width 91 height 34
select select "**********"
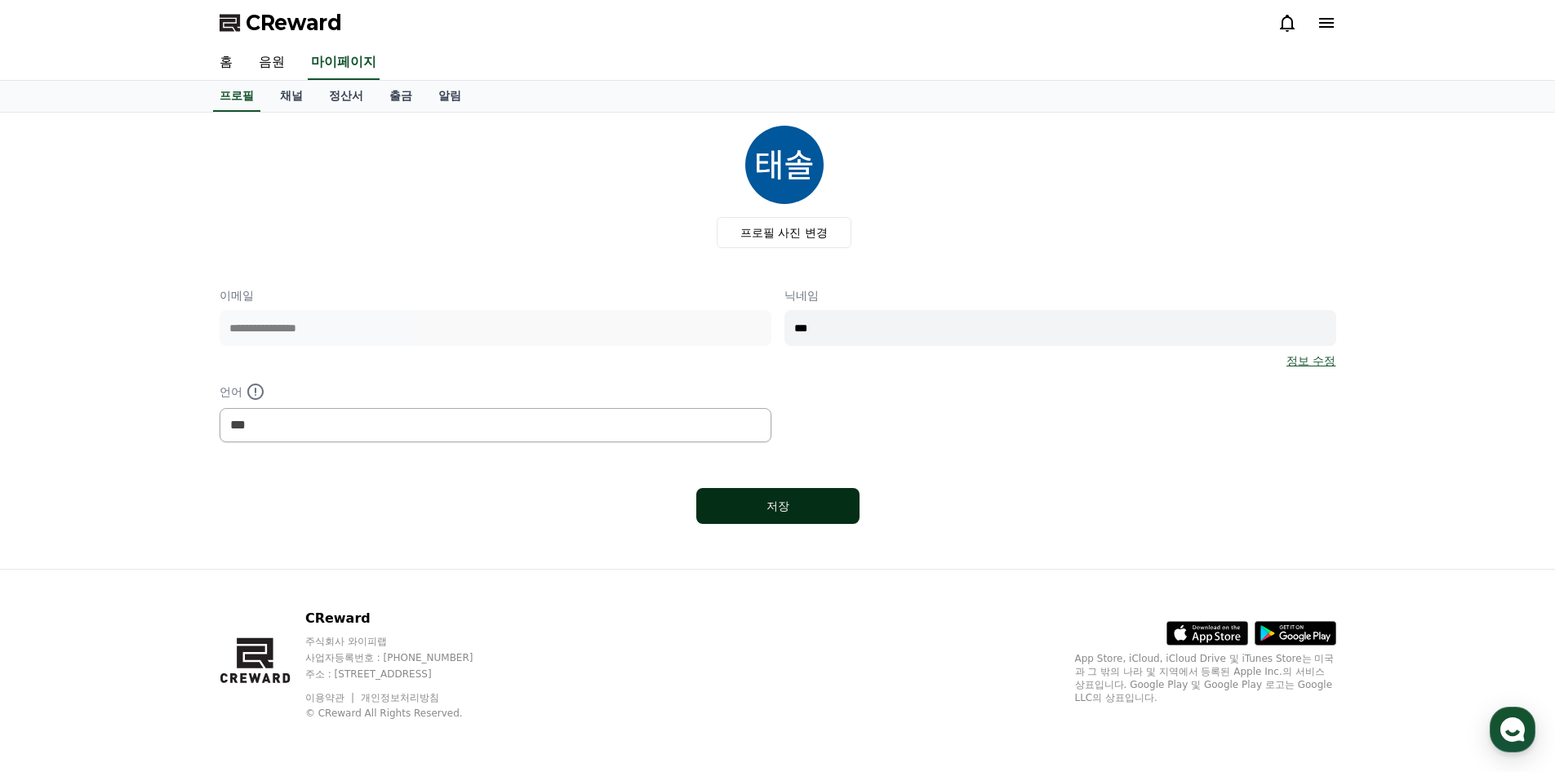
click at [789, 498] on div "저장" at bounding box center [778, 506] width 98 height 16
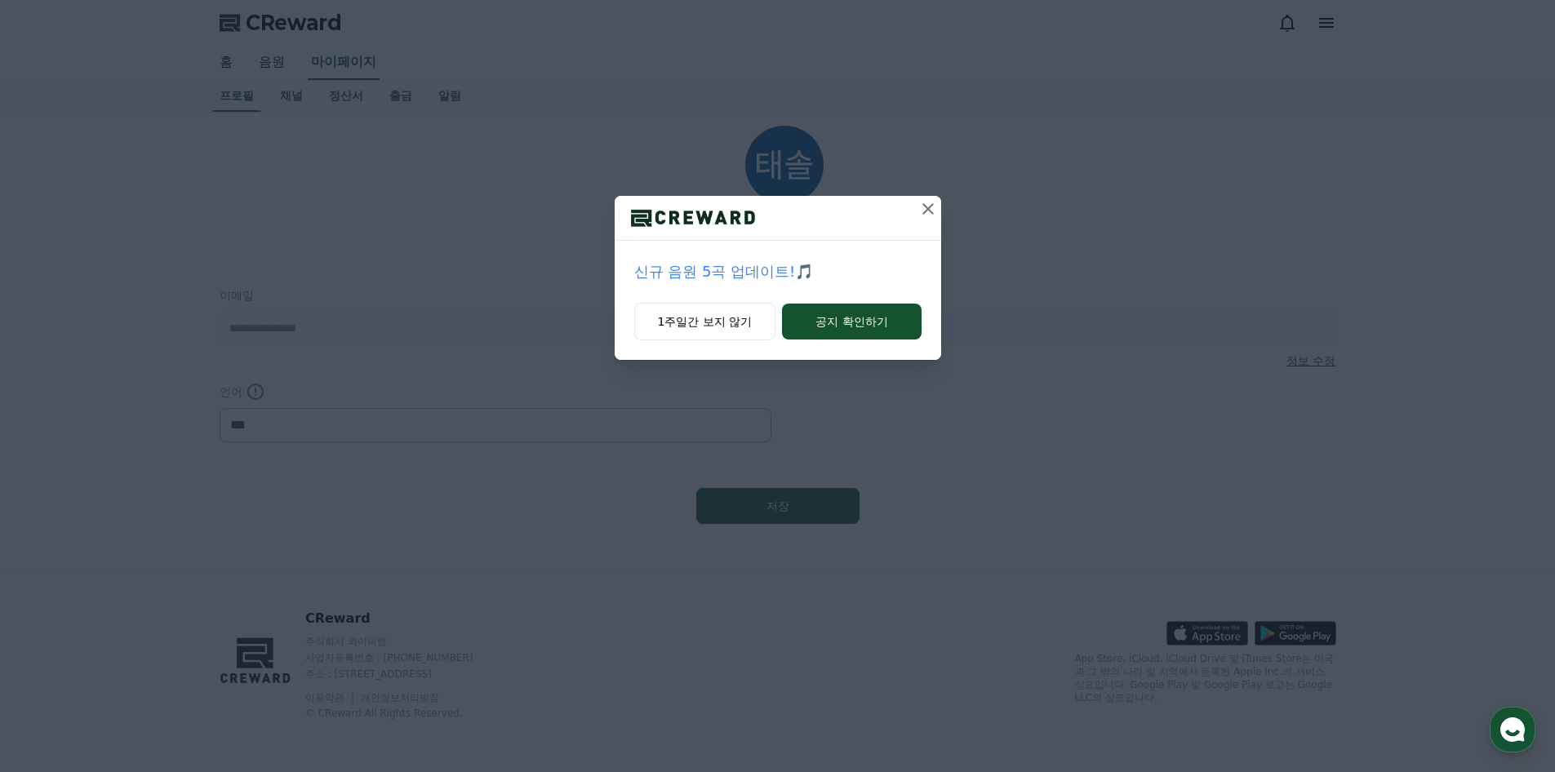
select select "**********"
click at [868, 325] on button "공지 확인하기" at bounding box center [851, 322] width 139 height 36
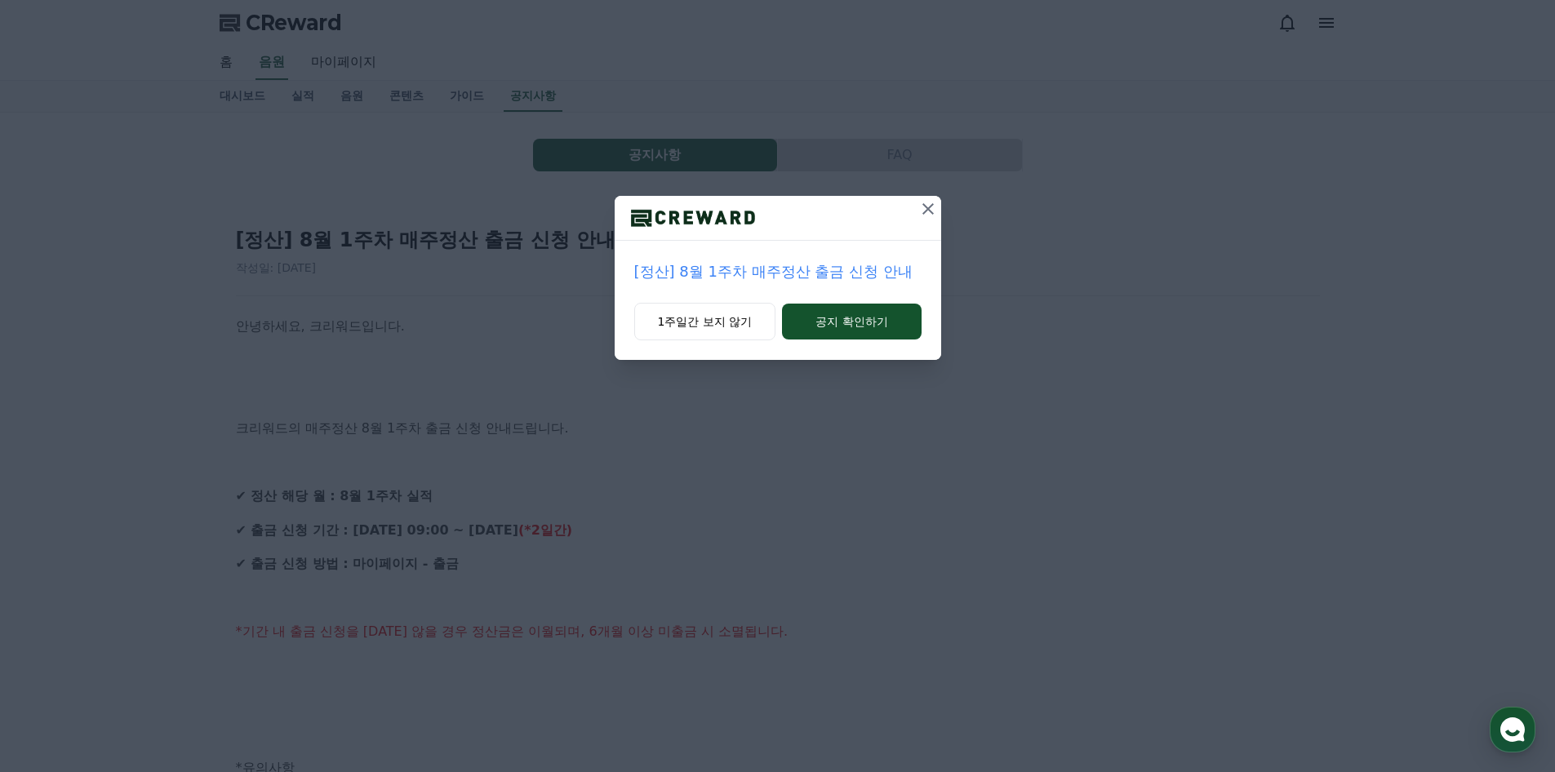
click at [917, 218] on button at bounding box center [928, 209] width 26 height 26
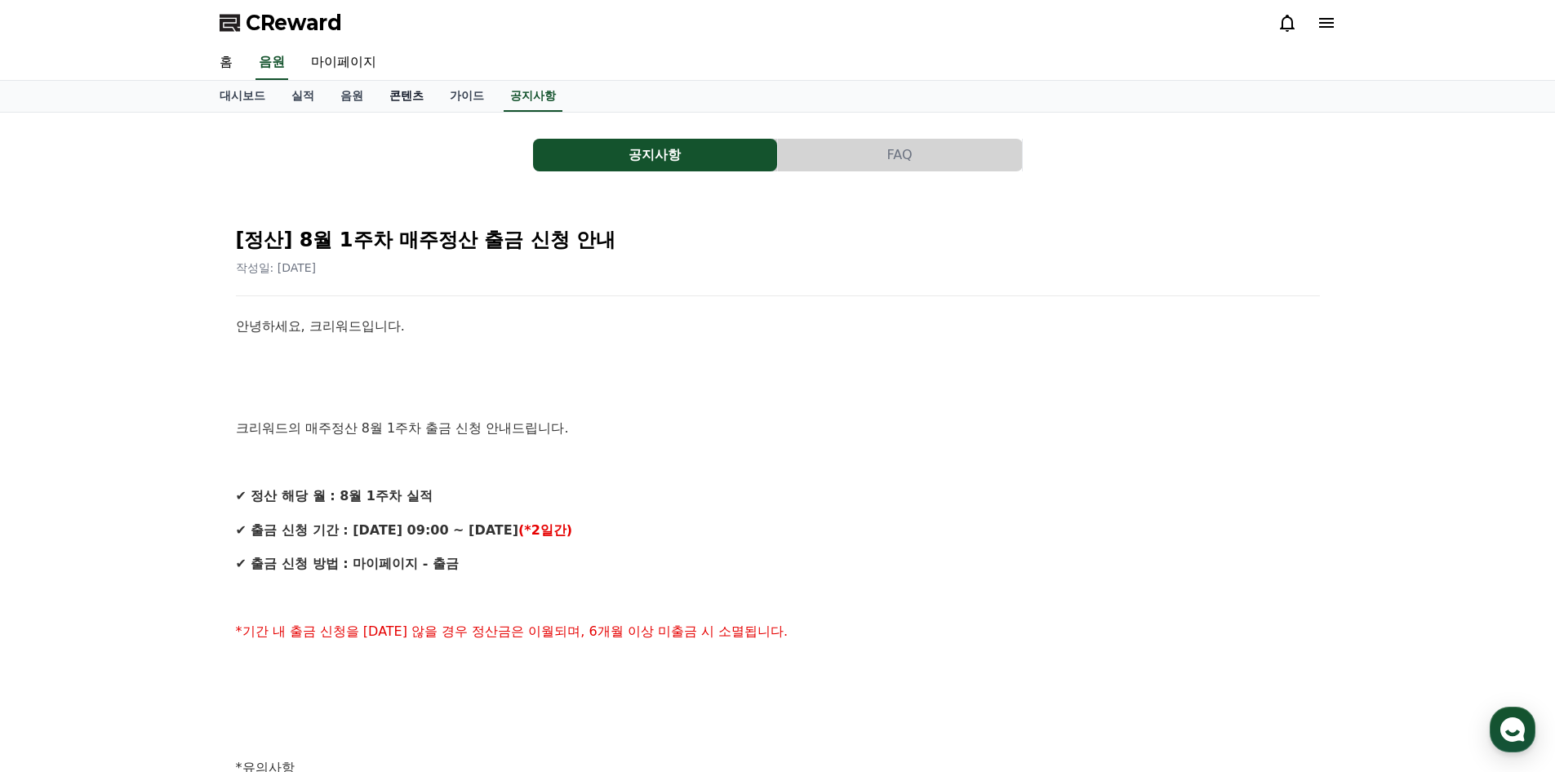
click at [398, 96] on link "콘텐츠" at bounding box center [406, 96] width 60 height 31
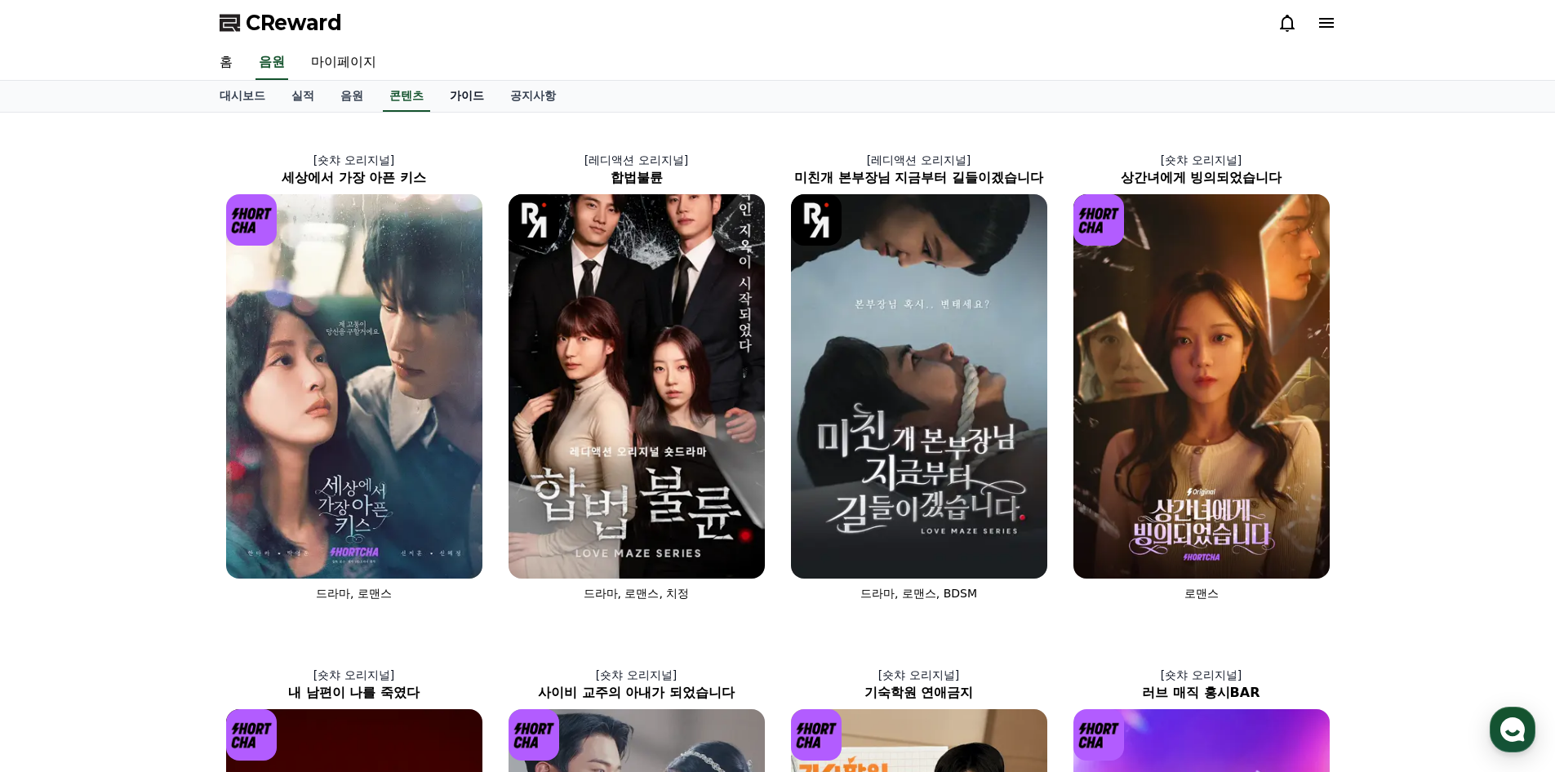
click at [460, 96] on link "가이드" at bounding box center [467, 96] width 60 height 31
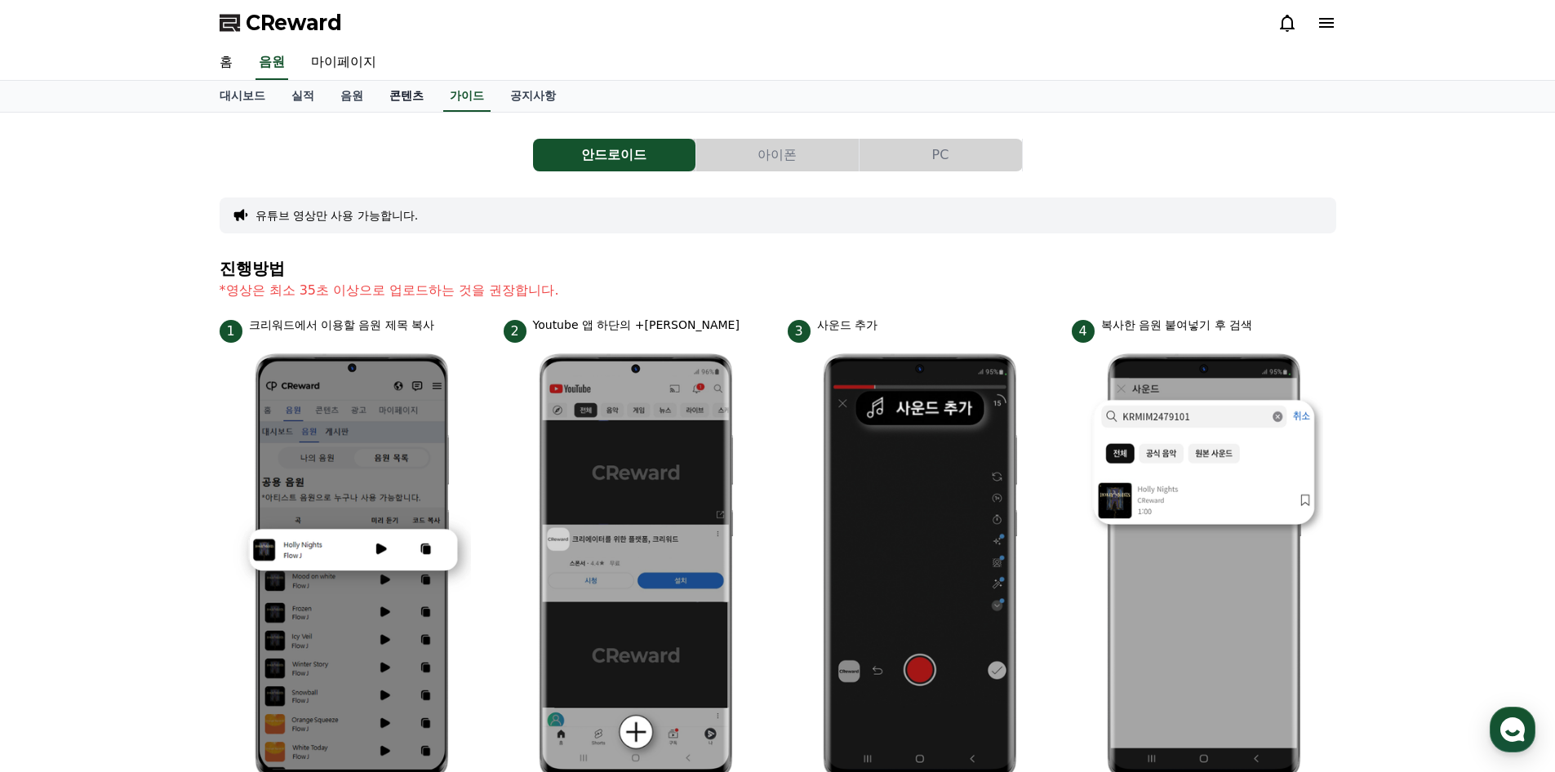
click at [414, 92] on link "콘텐츠" at bounding box center [406, 96] width 60 height 31
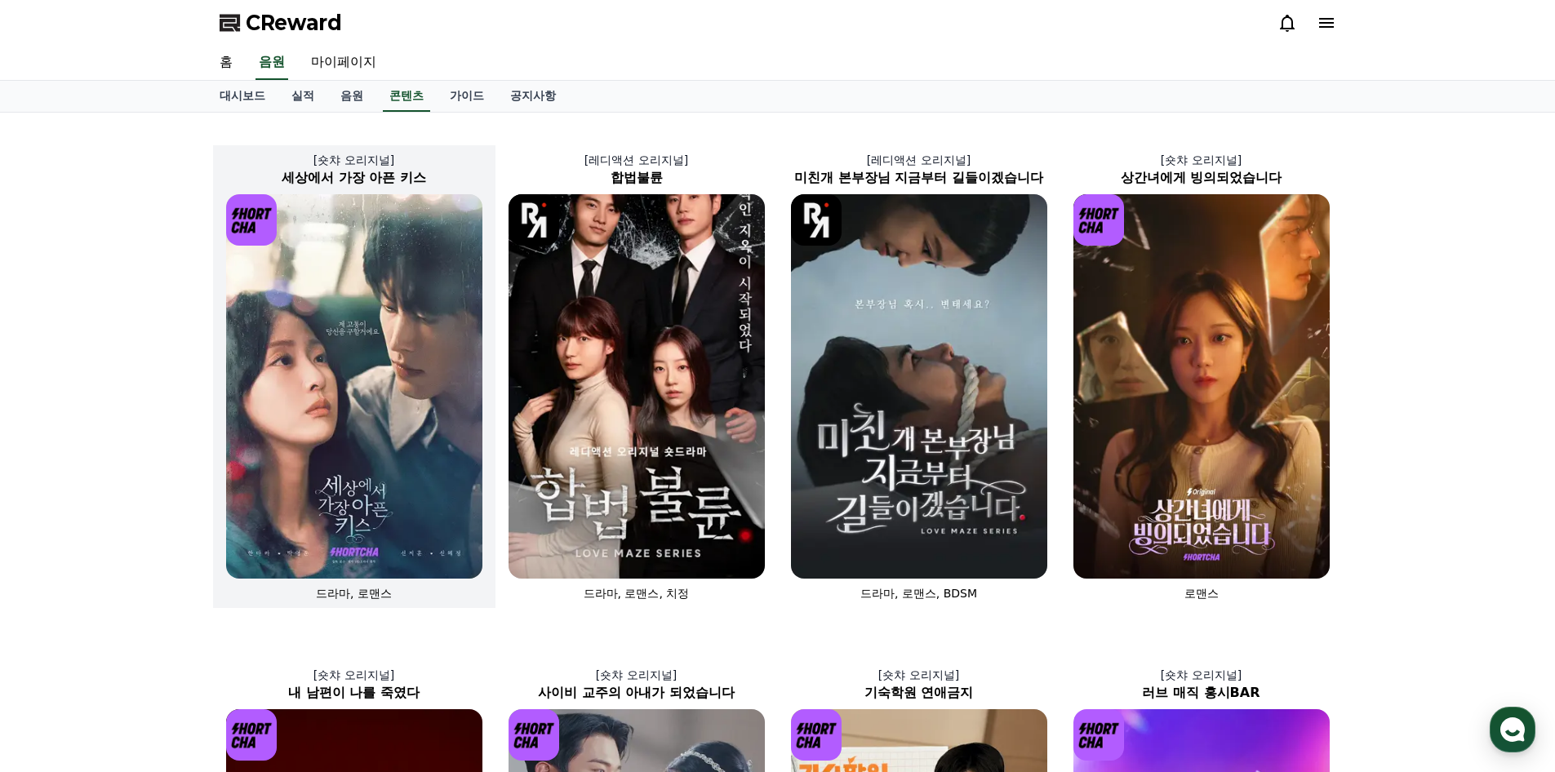
click at [330, 318] on img at bounding box center [354, 386] width 256 height 385
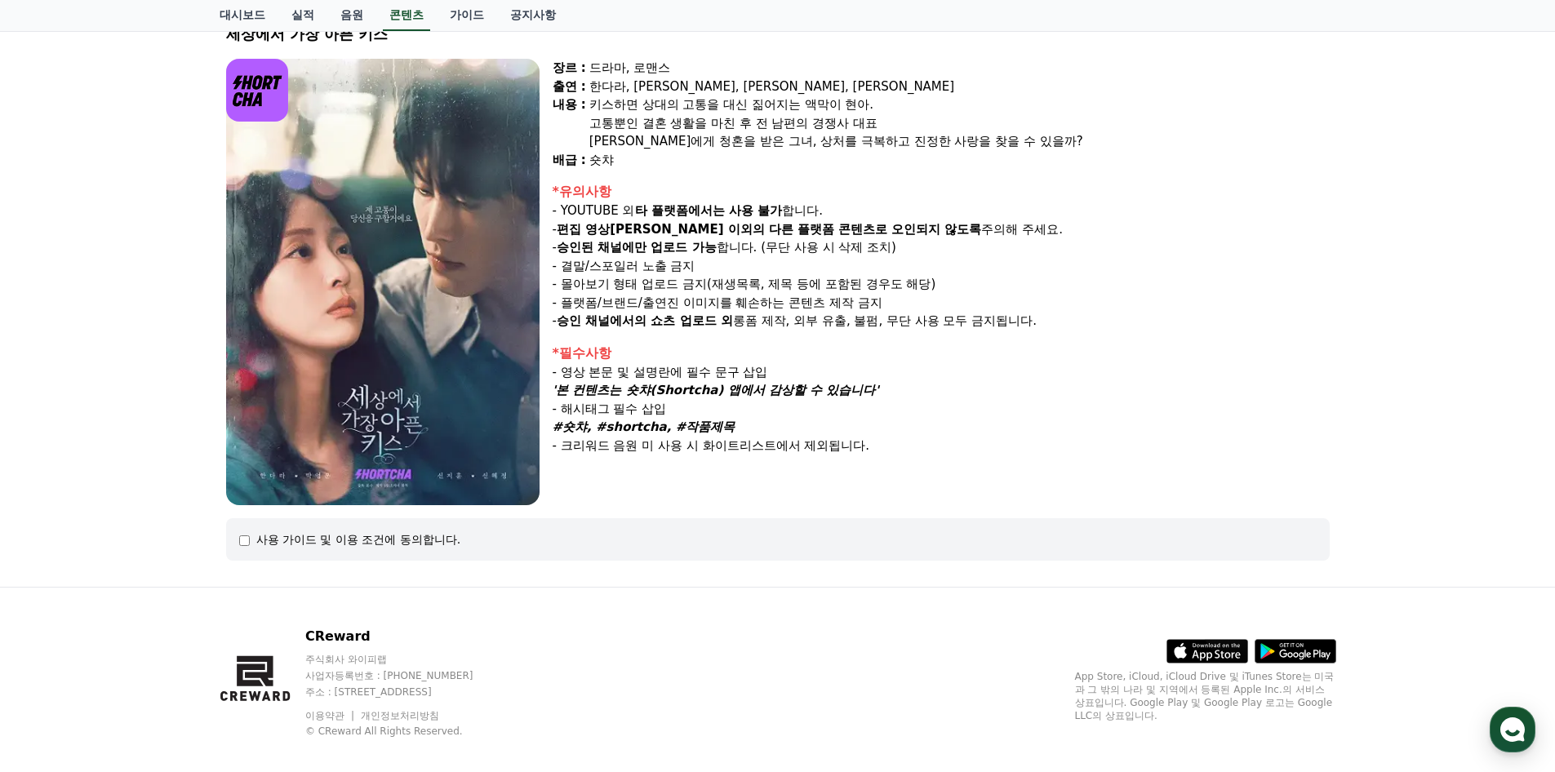
scroll to position [134, 0]
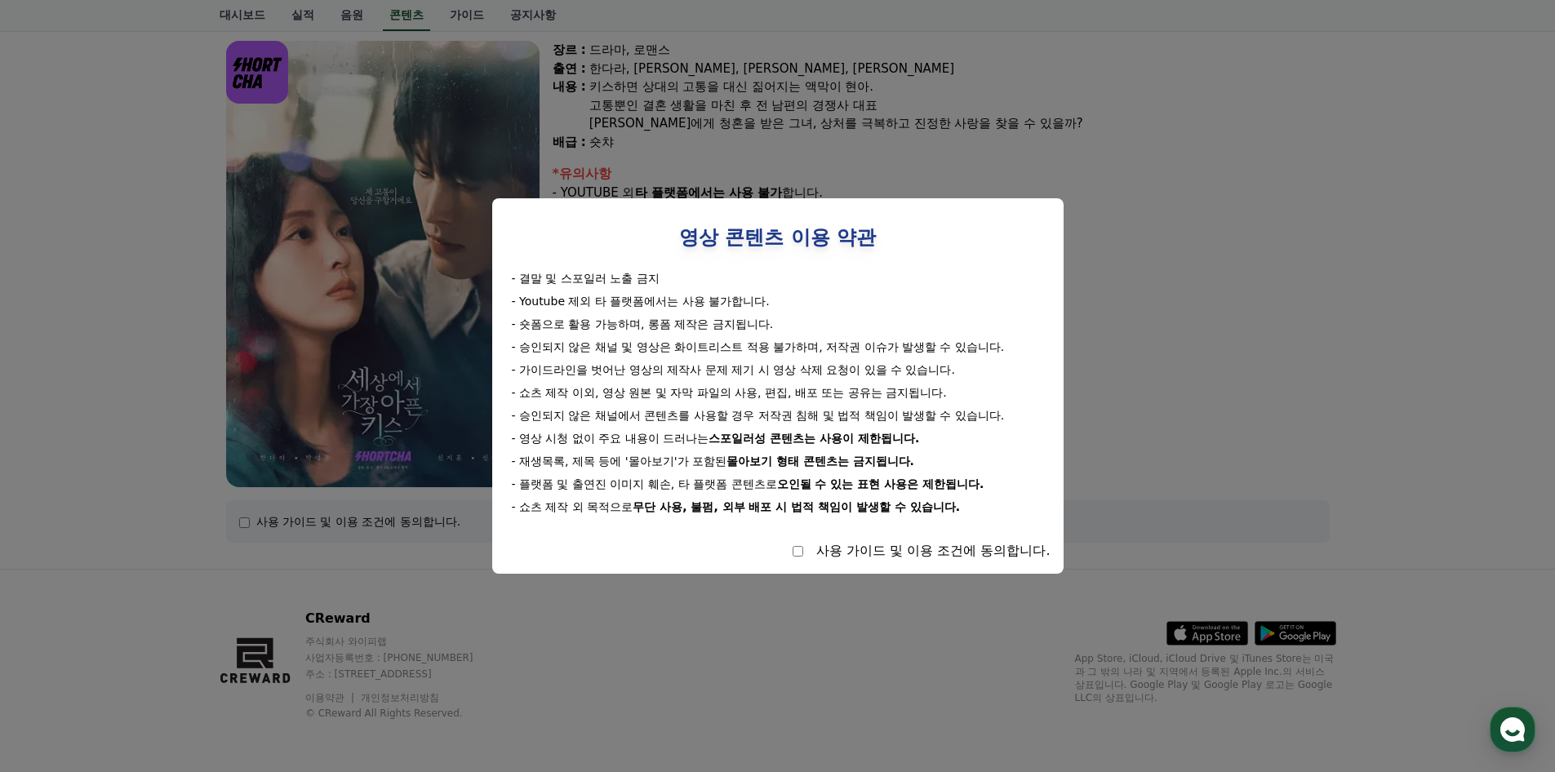
click at [802, 552] on div "사용 가이드 및 이용 조건에 동의합니다." at bounding box center [777, 551] width 545 height 20
select select
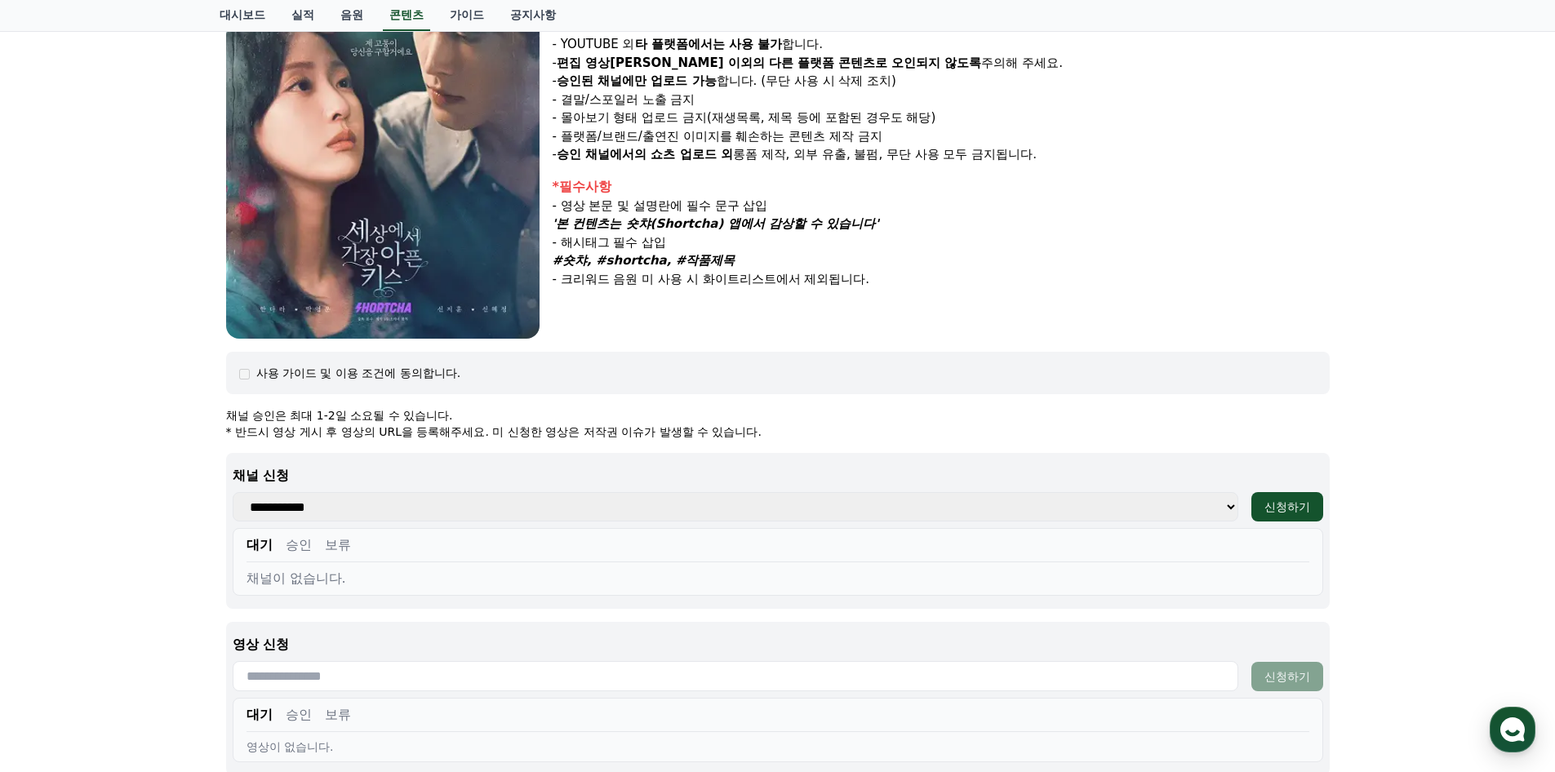
scroll to position [297, 0]
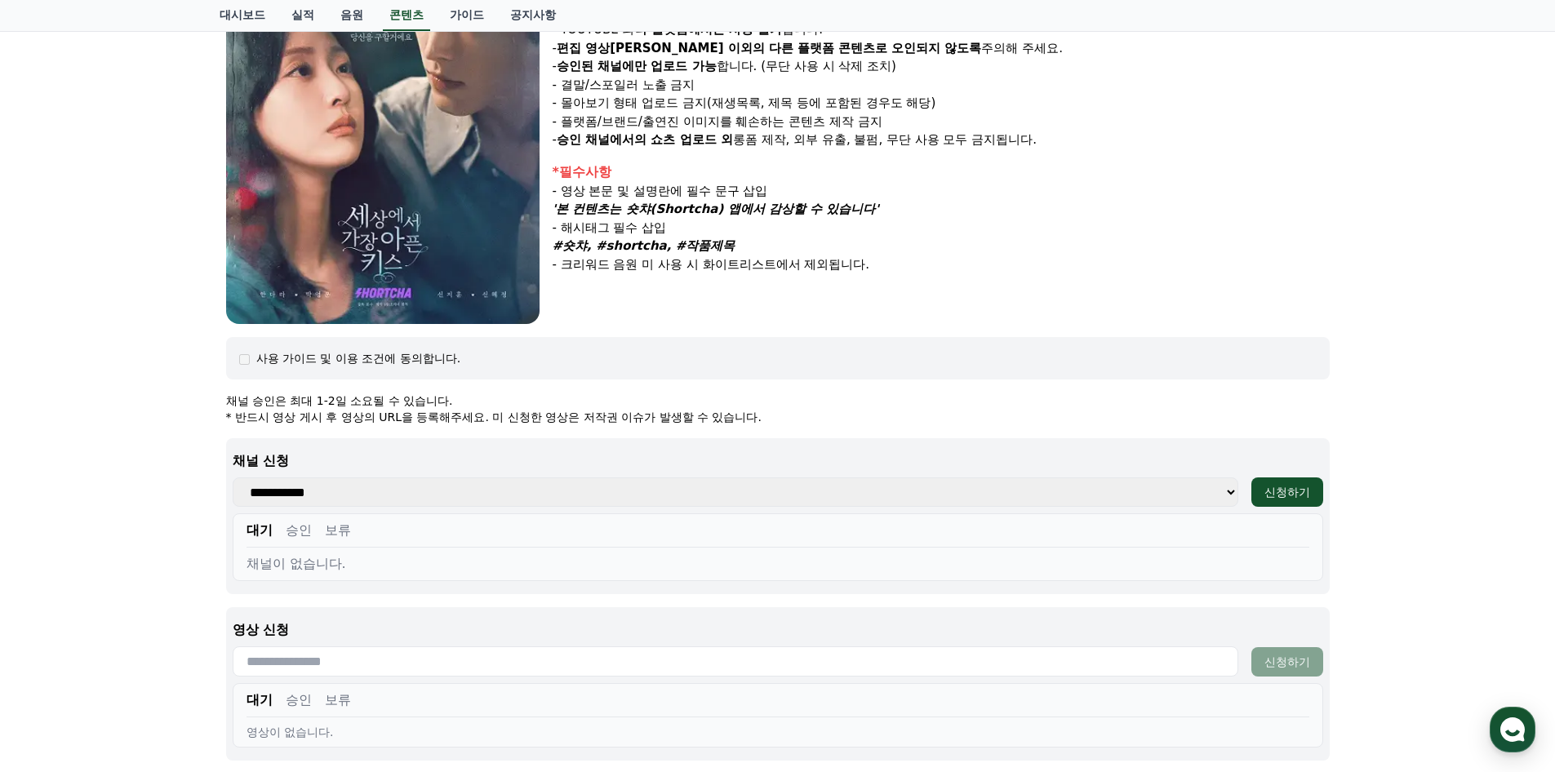
click at [1085, 496] on select "**********" at bounding box center [736, 492] width 1006 height 29
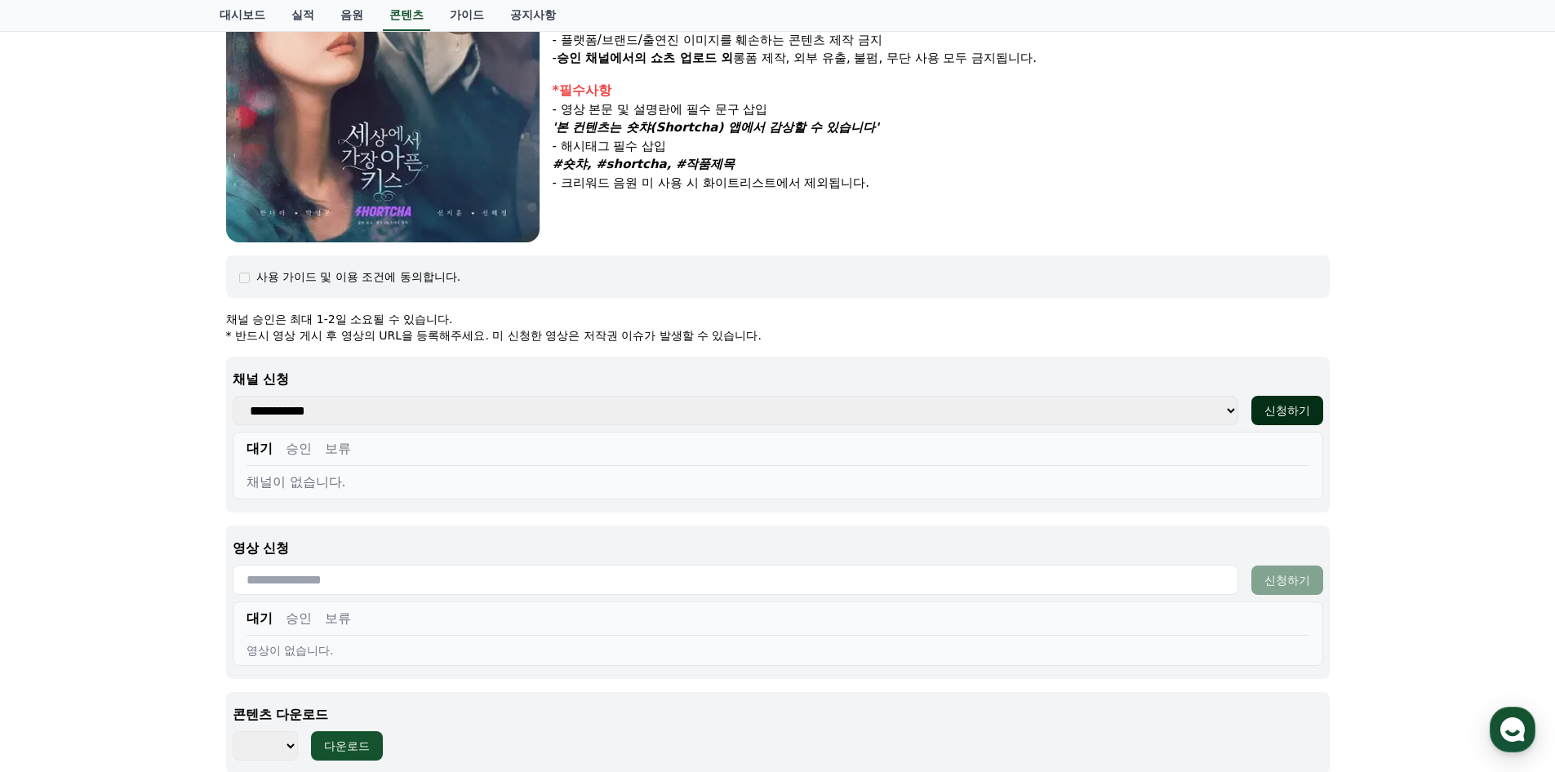
click at [1286, 411] on div "신청하기" at bounding box center [1288, 410] width 46 height 16
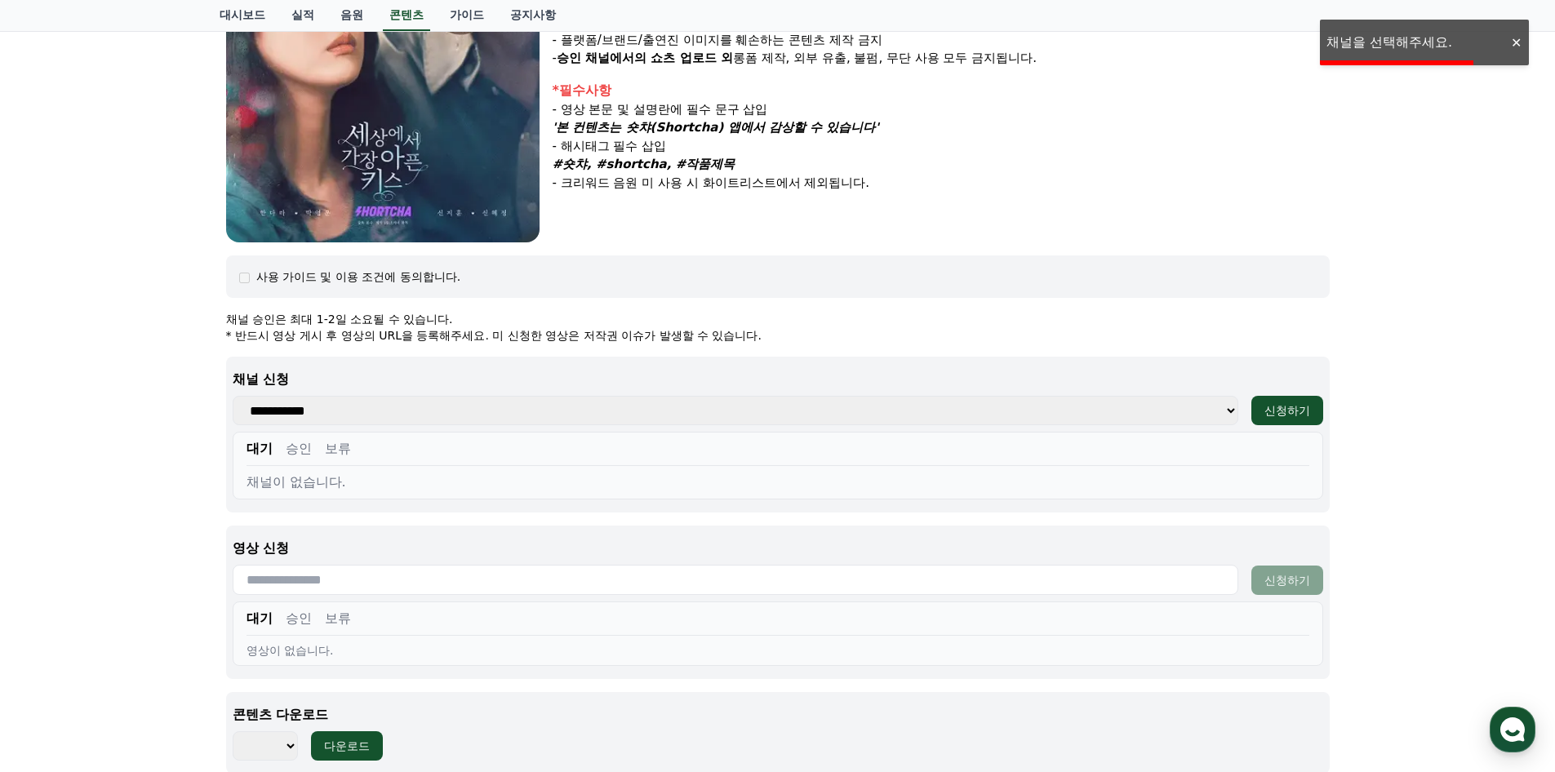
click at [370, 389] on p "채널 신청" at bounding box center [778, 380] width 1091 height 20
click at [358, 412] on select "**********" at bounding box center [736, 410] width 1006 height 29
click at [416, 379] on p "채널 신청" at bounding box center [778, 380] width 1091 height 20
click at [295, 452] on button "승인" at bounding box center [299, 449] width 26 height 20
click at [350, 450] on button "보류" at bounding box center [338, 449] width 26 height 20
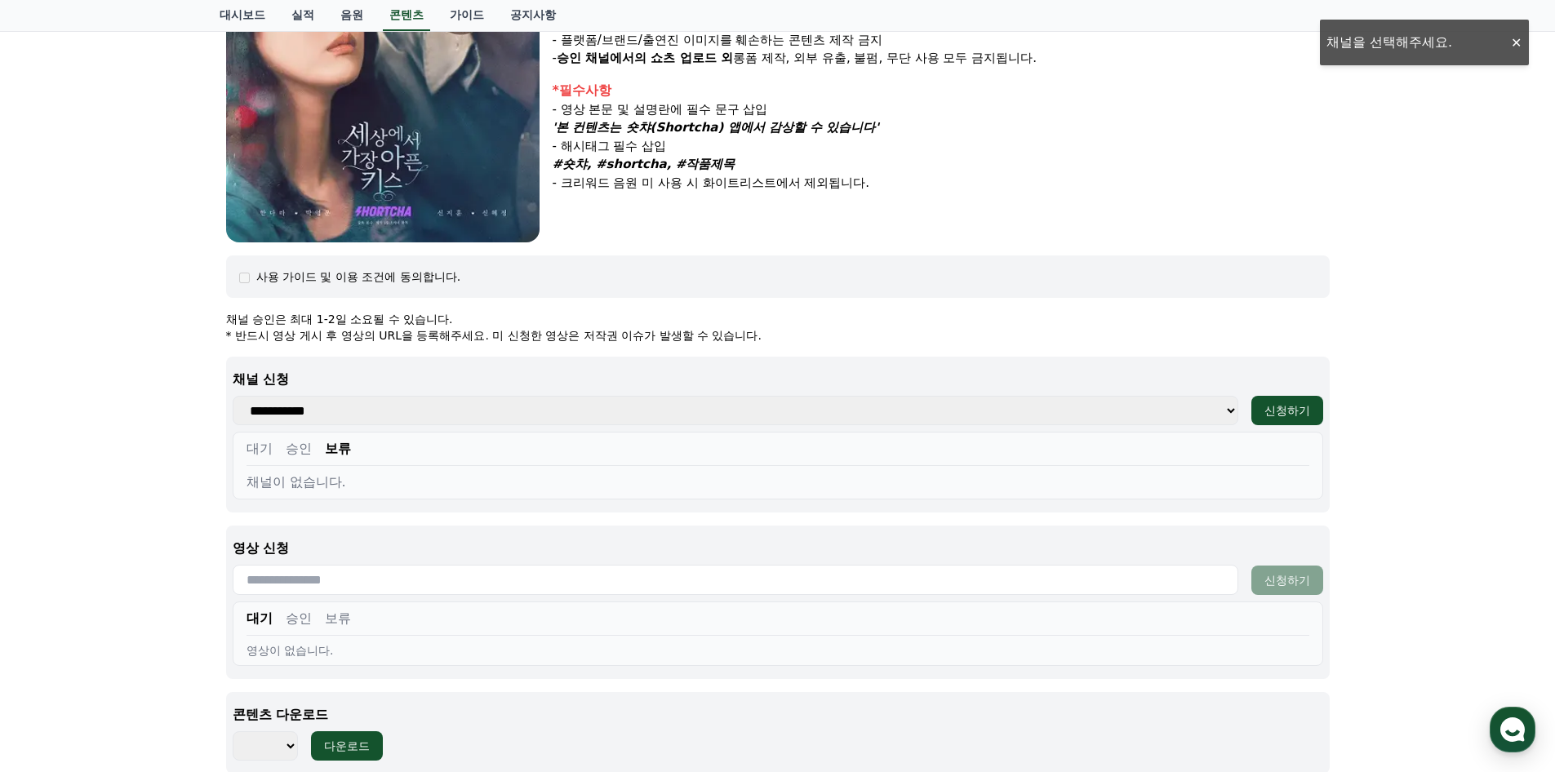
click at [263, 447] on button "대기" at bounding box center [260, 449] width 26 height 20
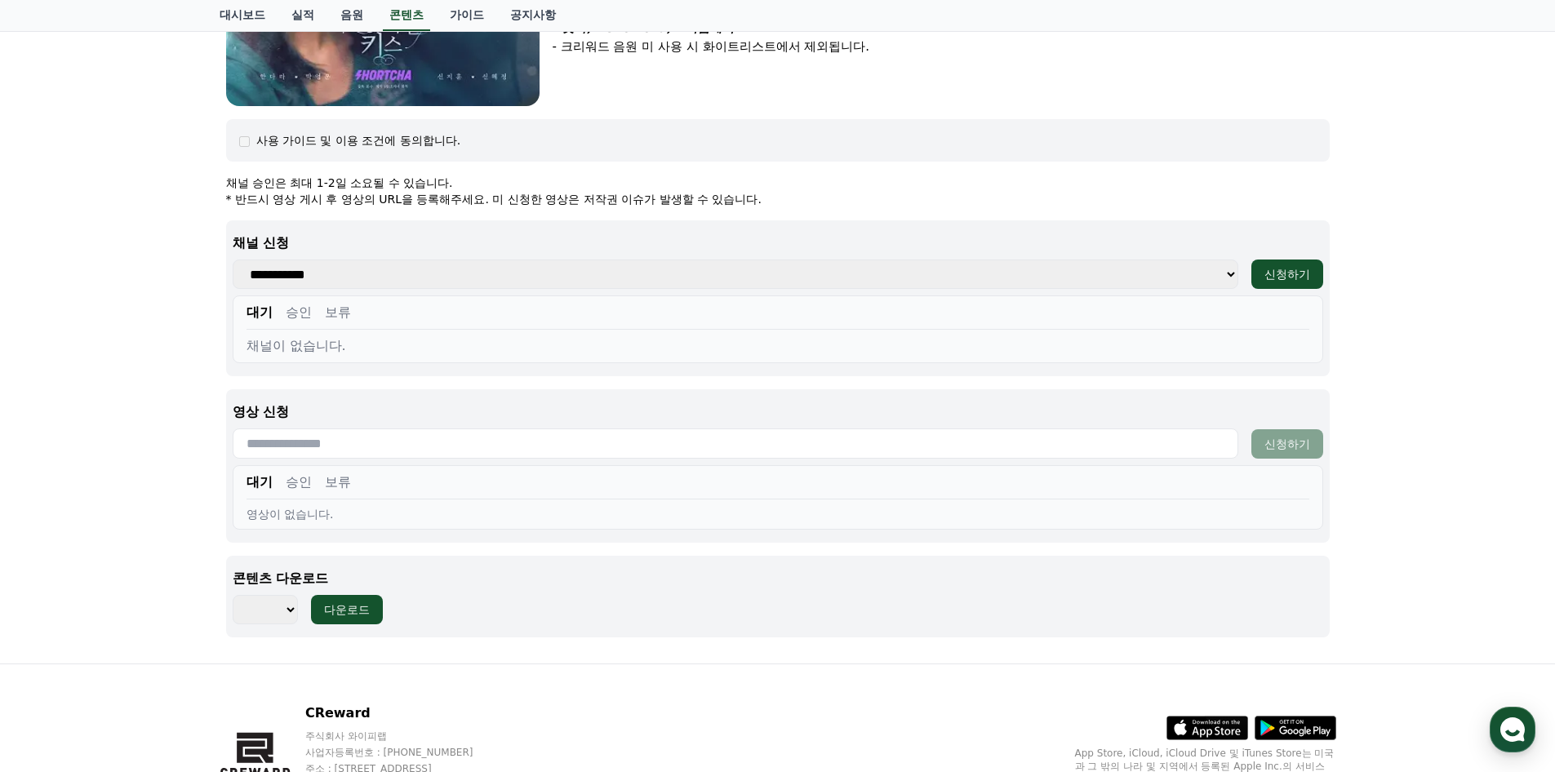
scroll to position [542, 0]
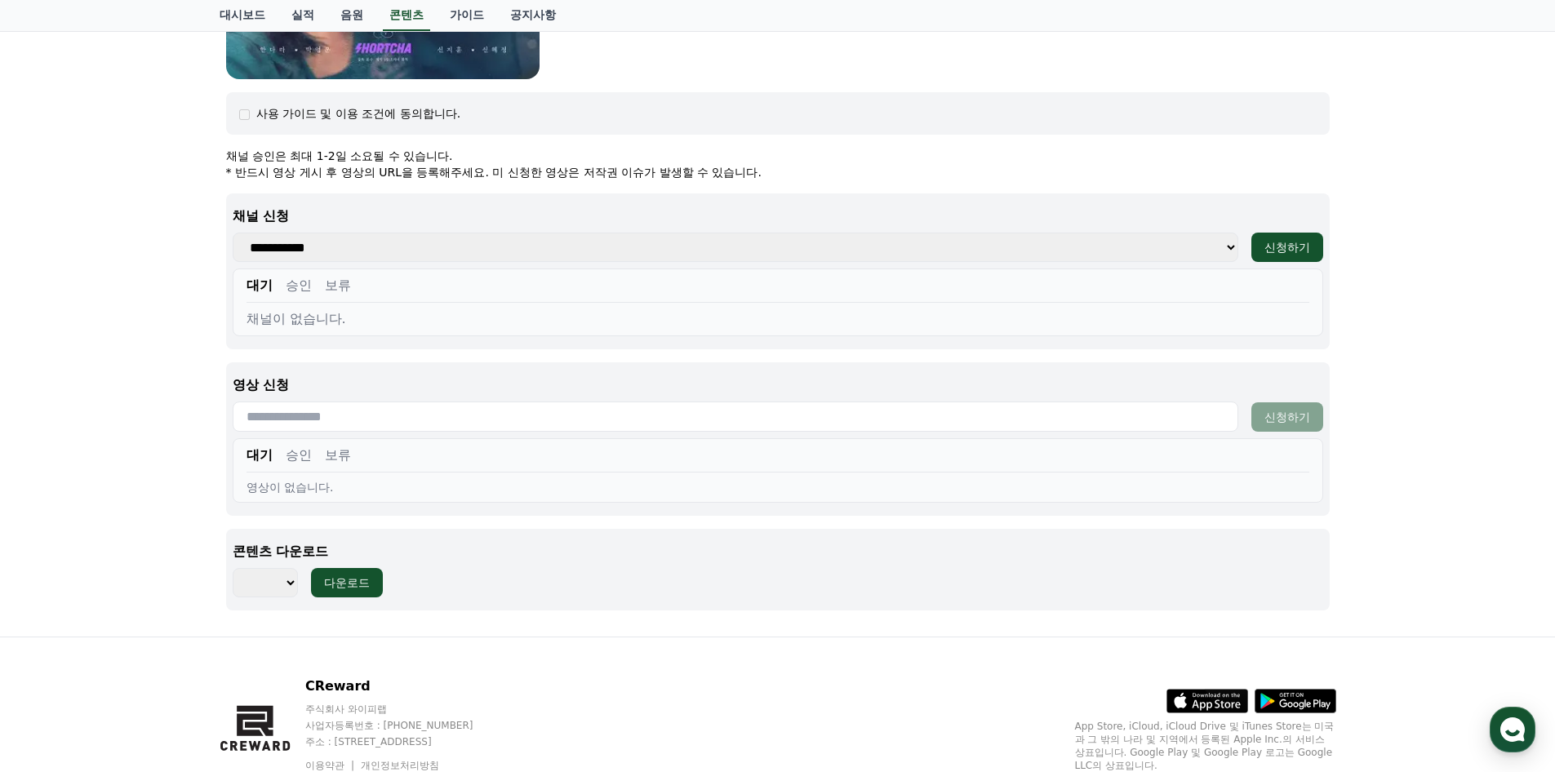
click at [282, 585] on select "*** ***" at bounding box center [265, 582] width 65 height 29
click at [591, 614] on div "세상에서 가장 아픈 키스 장르 : 드라마, 로맨스 출연 : 한다라, 박영윤, 신지훈, 신혜정 내용 : 키스하면 상대의 고통을 대신 짊어지는 액…" at bounding box center [778, 104] width 1117 height 1040
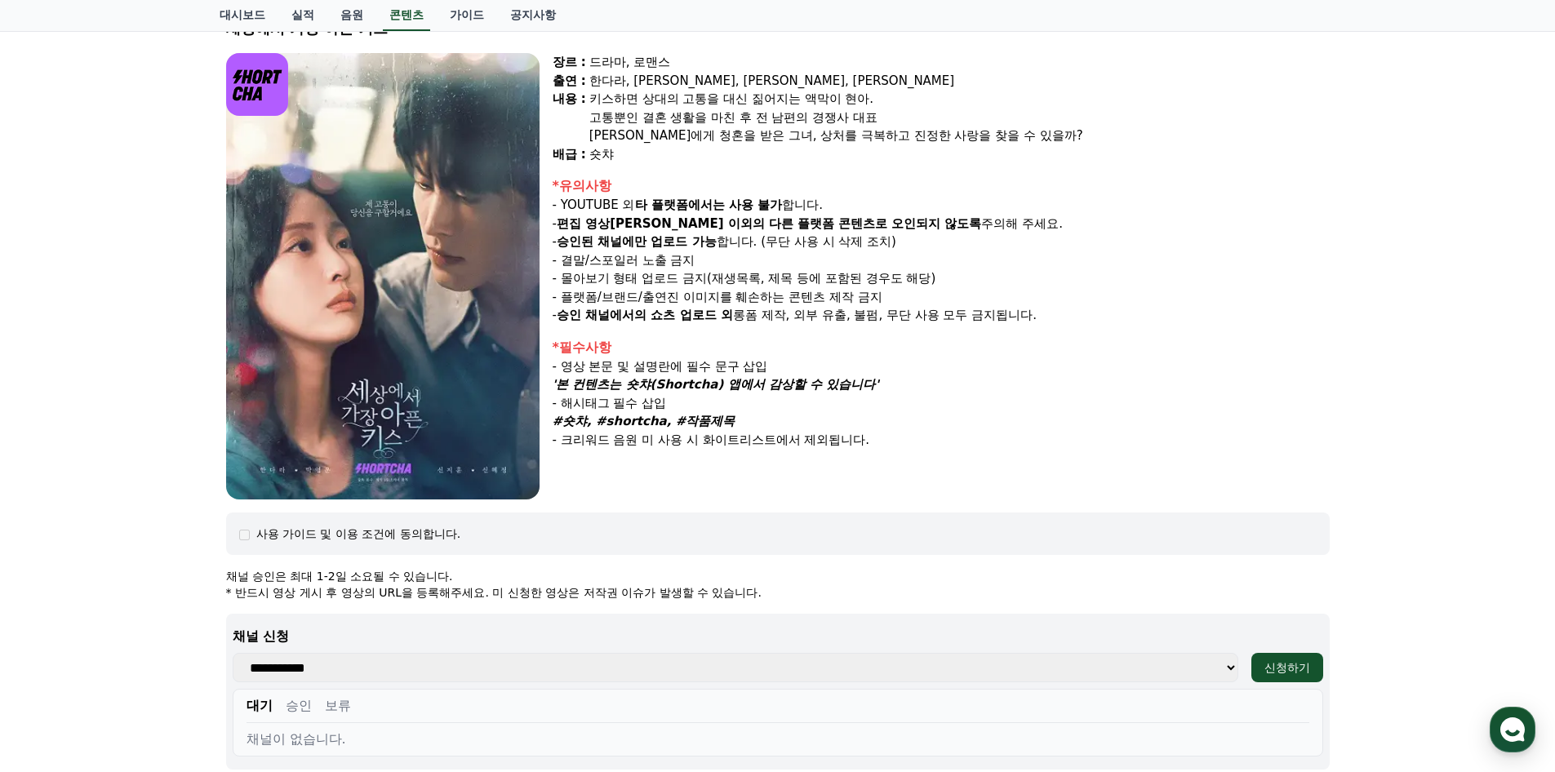
scroll to position [0, 0]
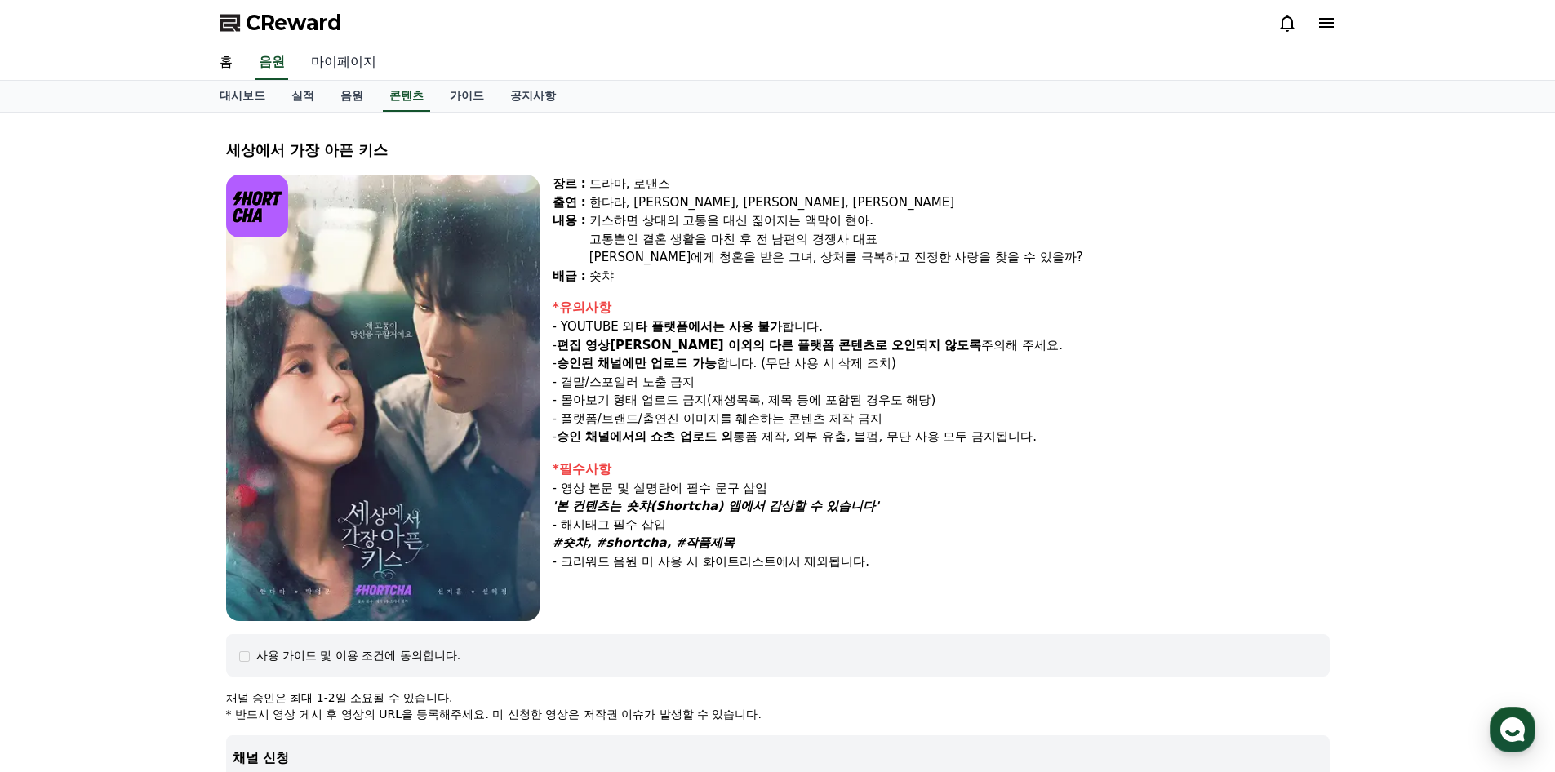
click at [347, 60] on link "마이페이지" at bounding box center [343, 63] width 91 height 34
select select "**********"
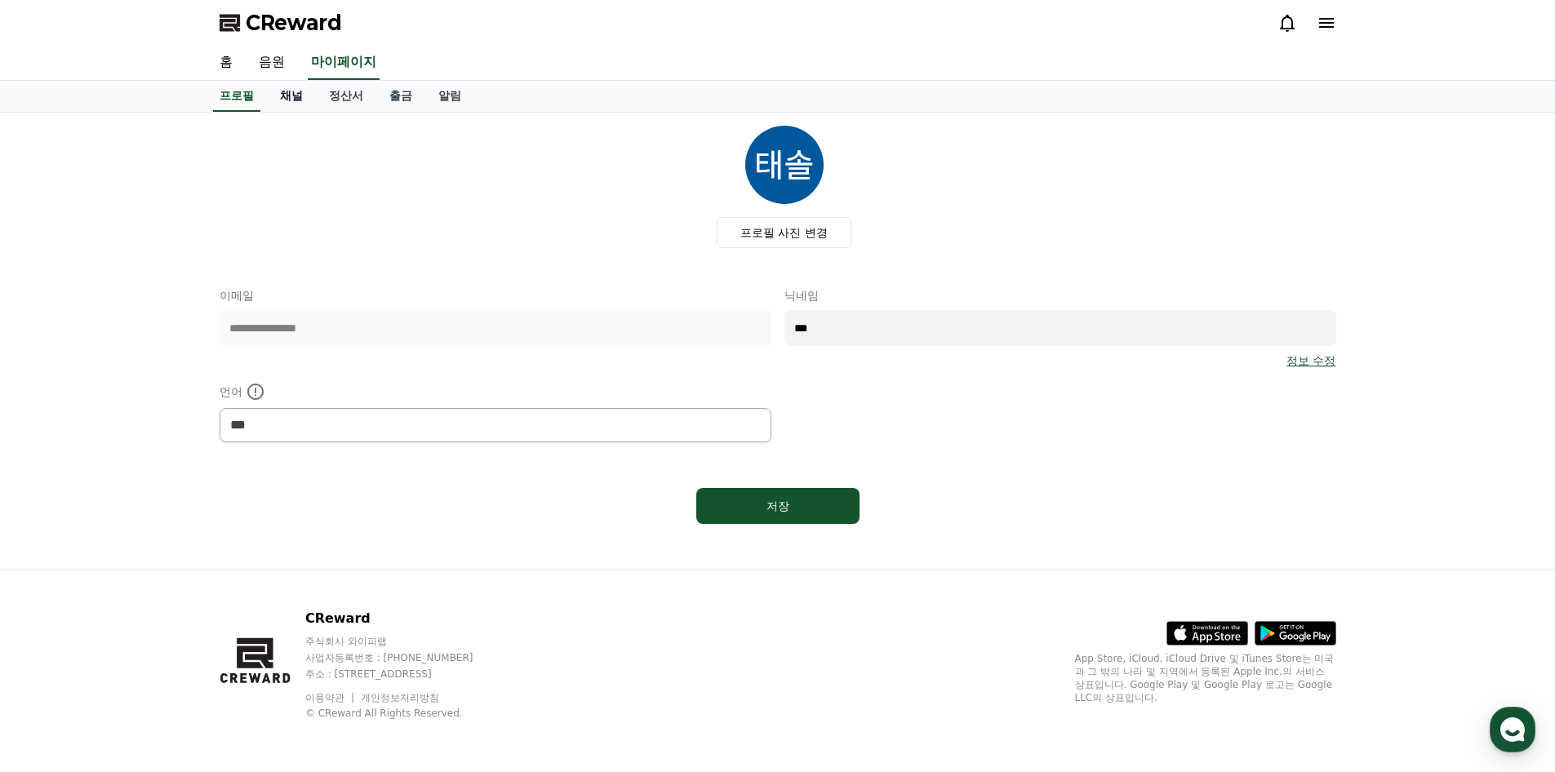
click at [293, 96] on link "채널" at bounding box center [291, 96] width 49 height 31
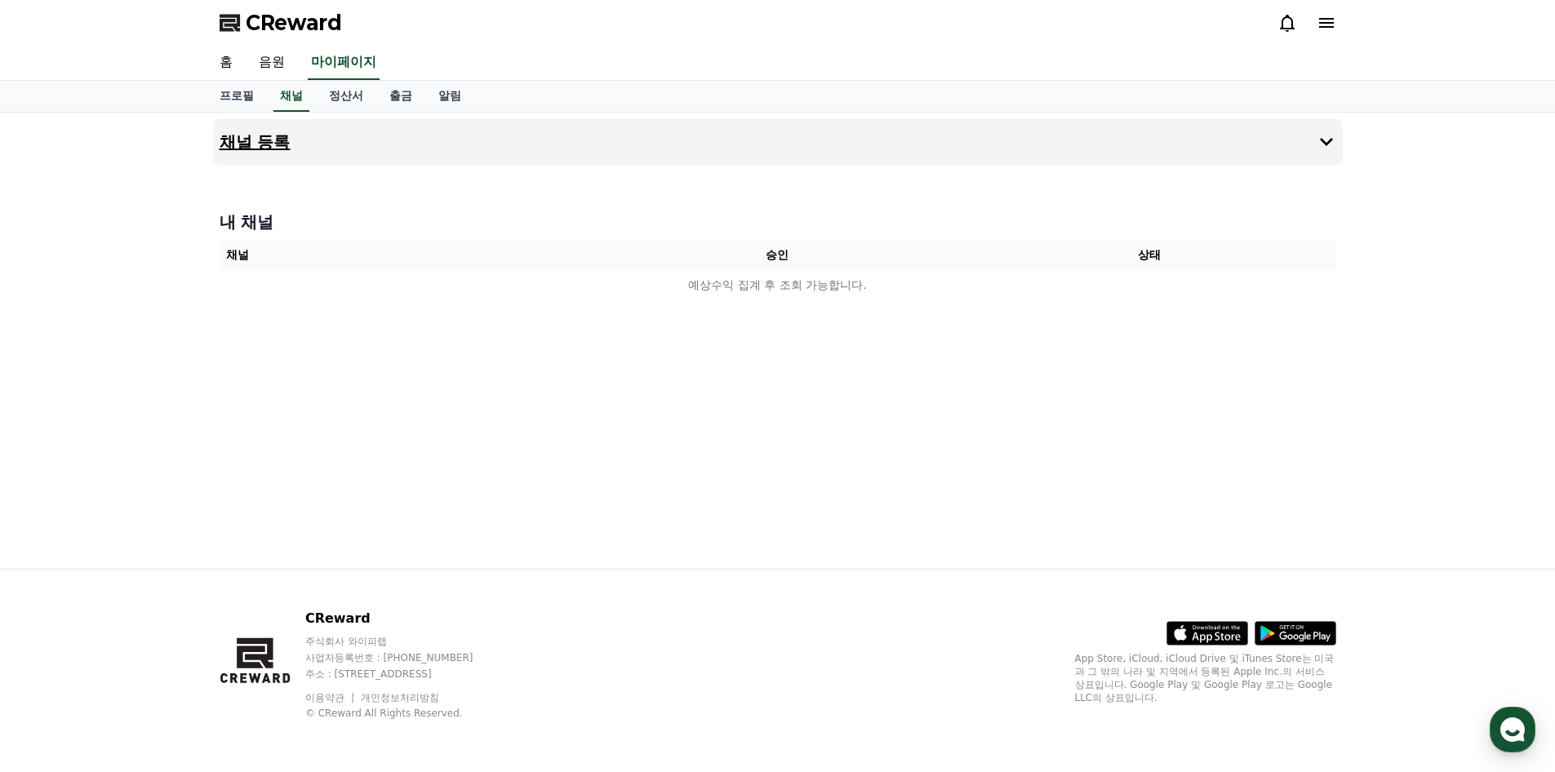
click at [1296, 142] on button "채널 등록" at bounding box center [778, 142] width 1130 height 46
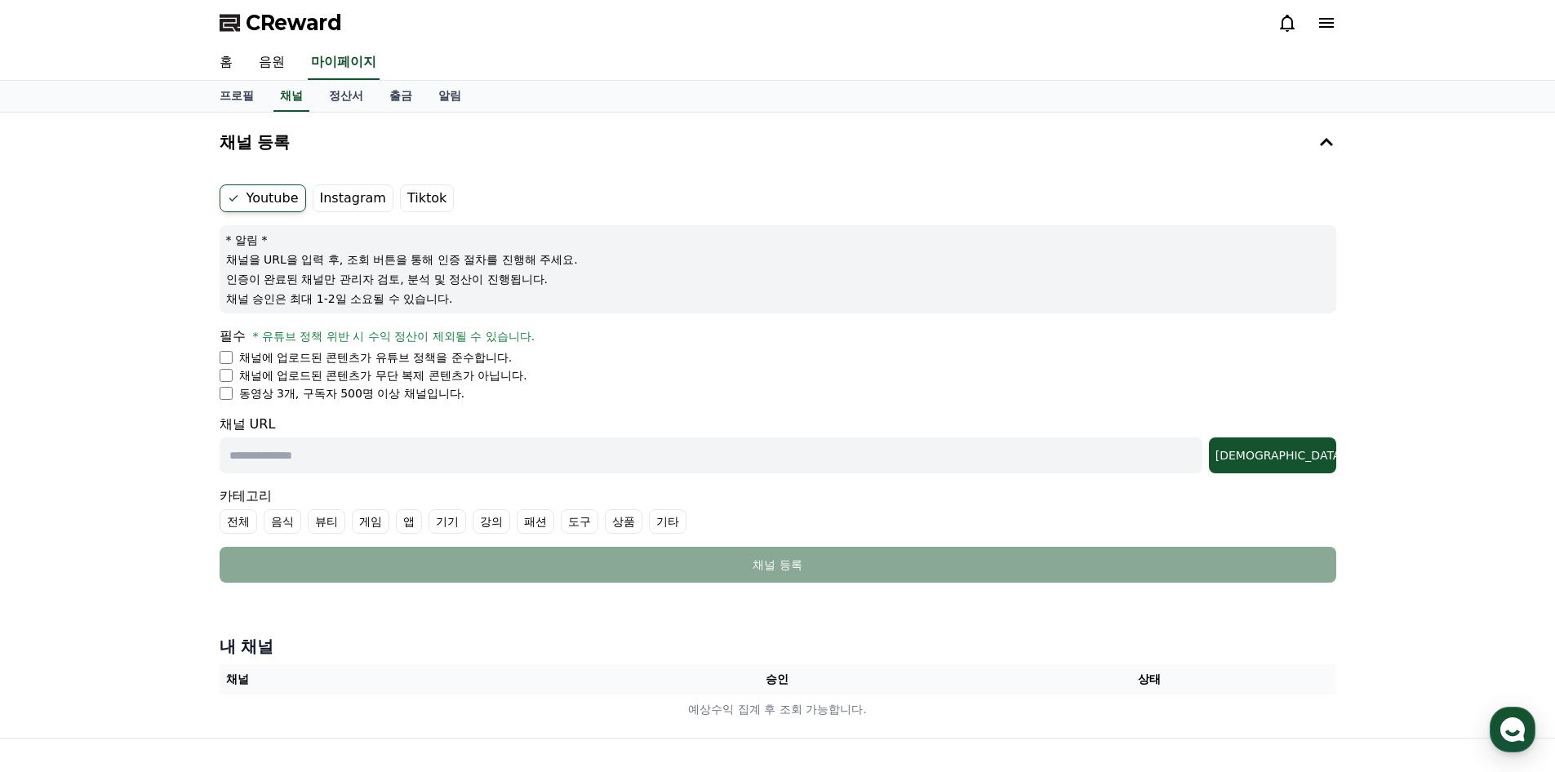
click at [332, 453] on input "text" at bounding box center [711, 456] width 983 height 36
paste input "**********"
type input "**********"
click at [1286, 448] on div "조회" at bounding box center [1273, 455] width 114 height 16
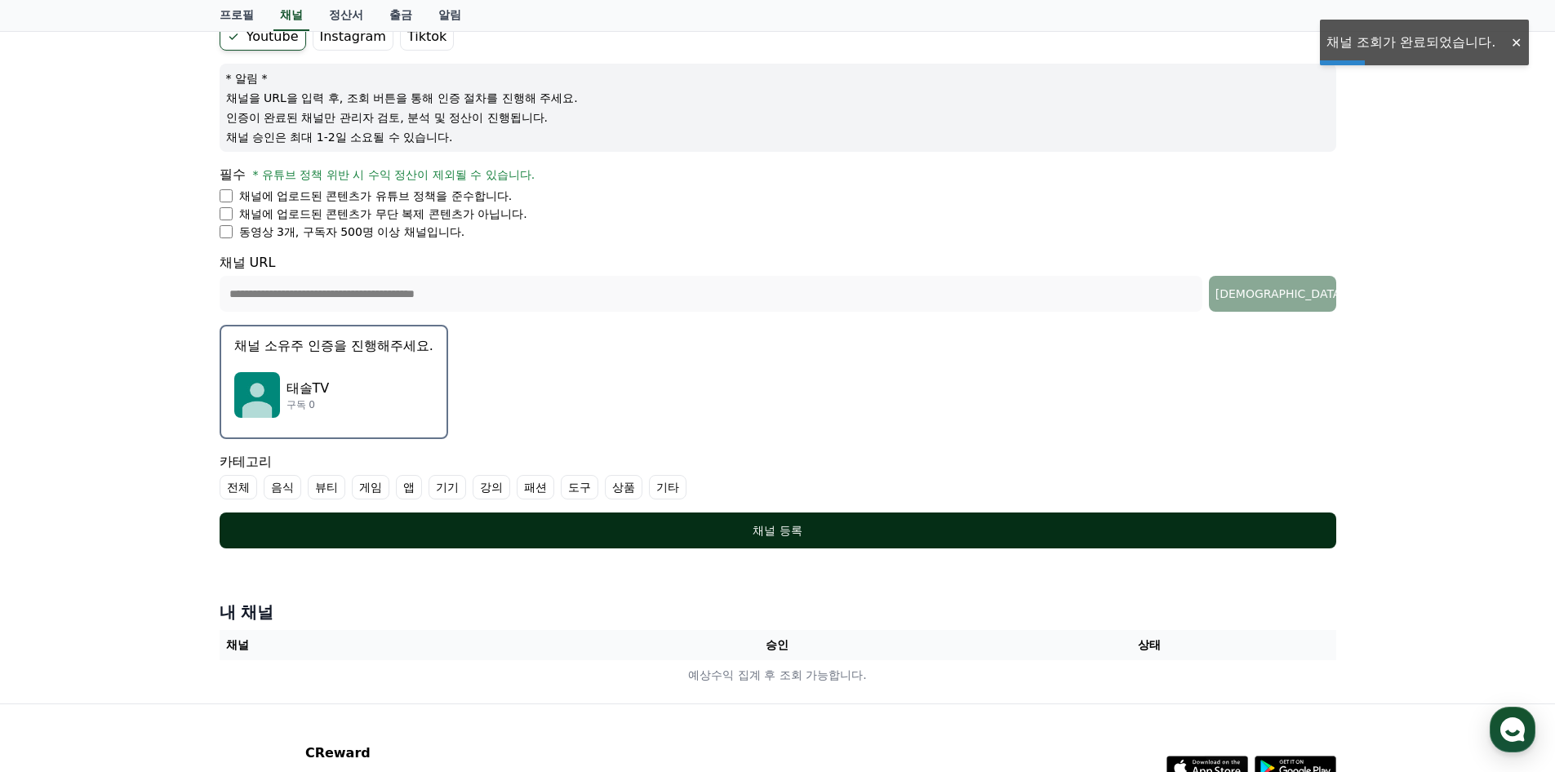
scroll to position [163, 0]
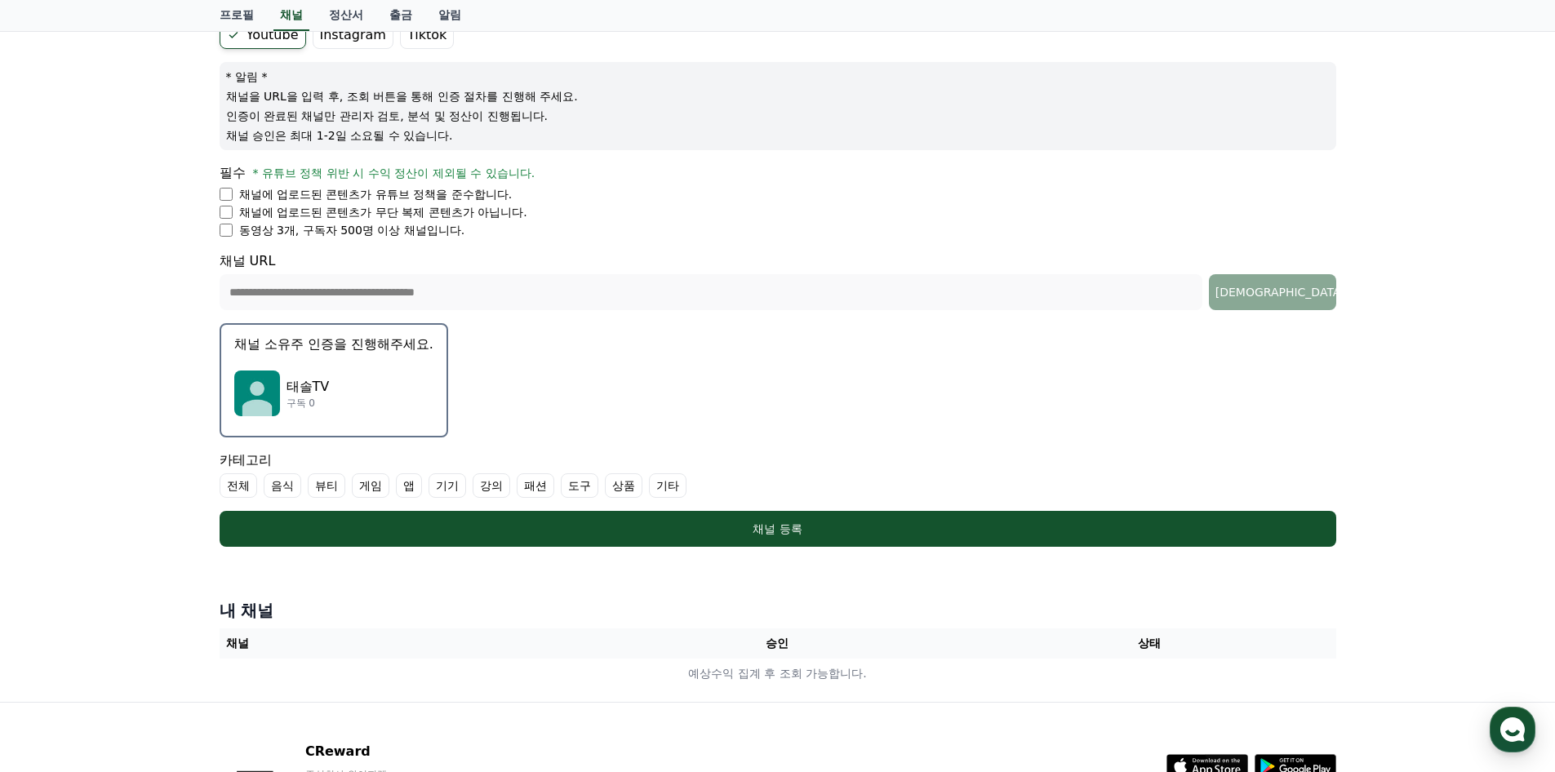
click at [349, 387] on div "태솔TV 구독 0" at bounding box center [333, 393] width 199 height 65
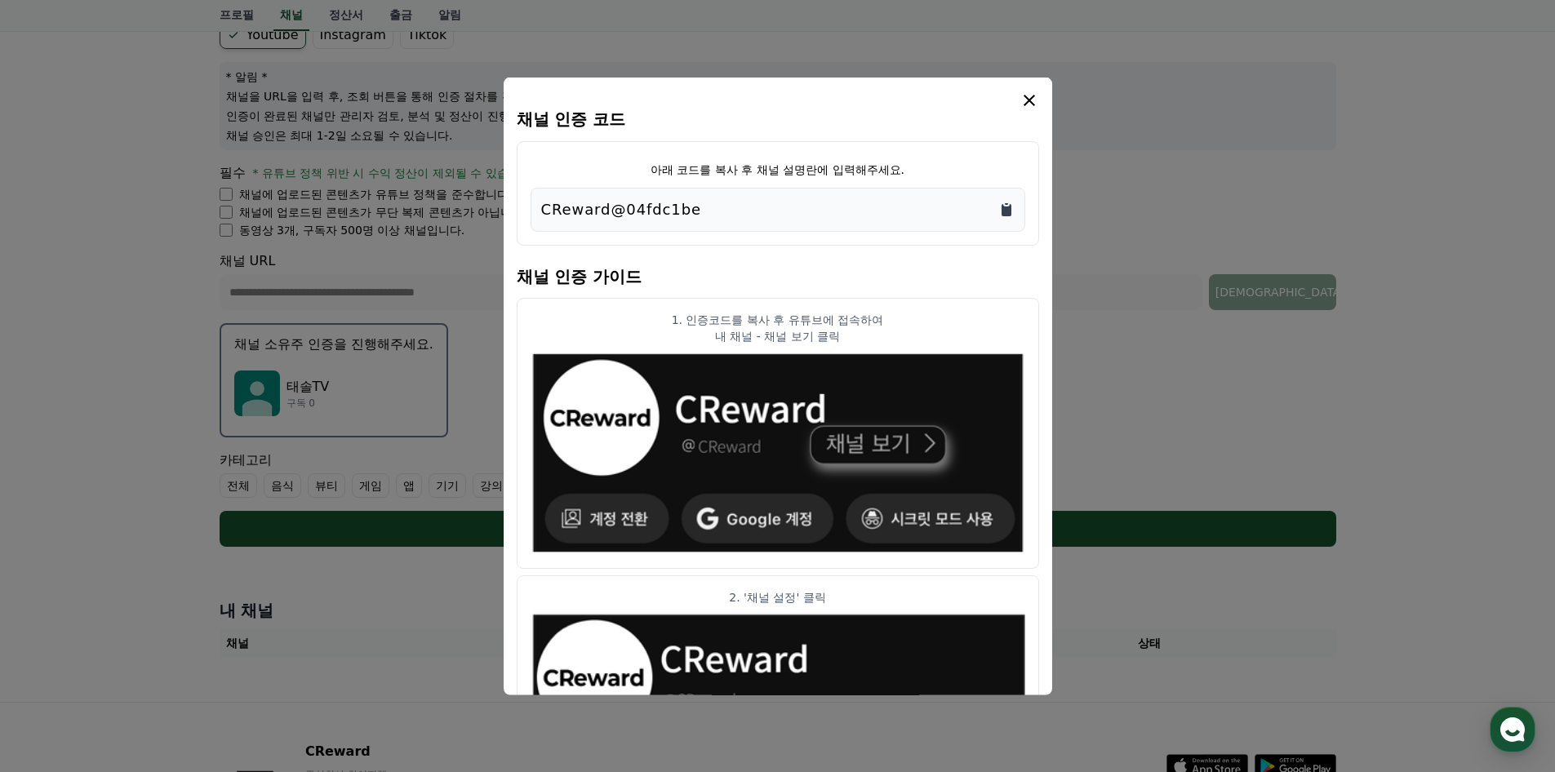
click at [1002, 214] on icon "Copy to clipboard" at bounding box center [1007, 210] width 10 height 12
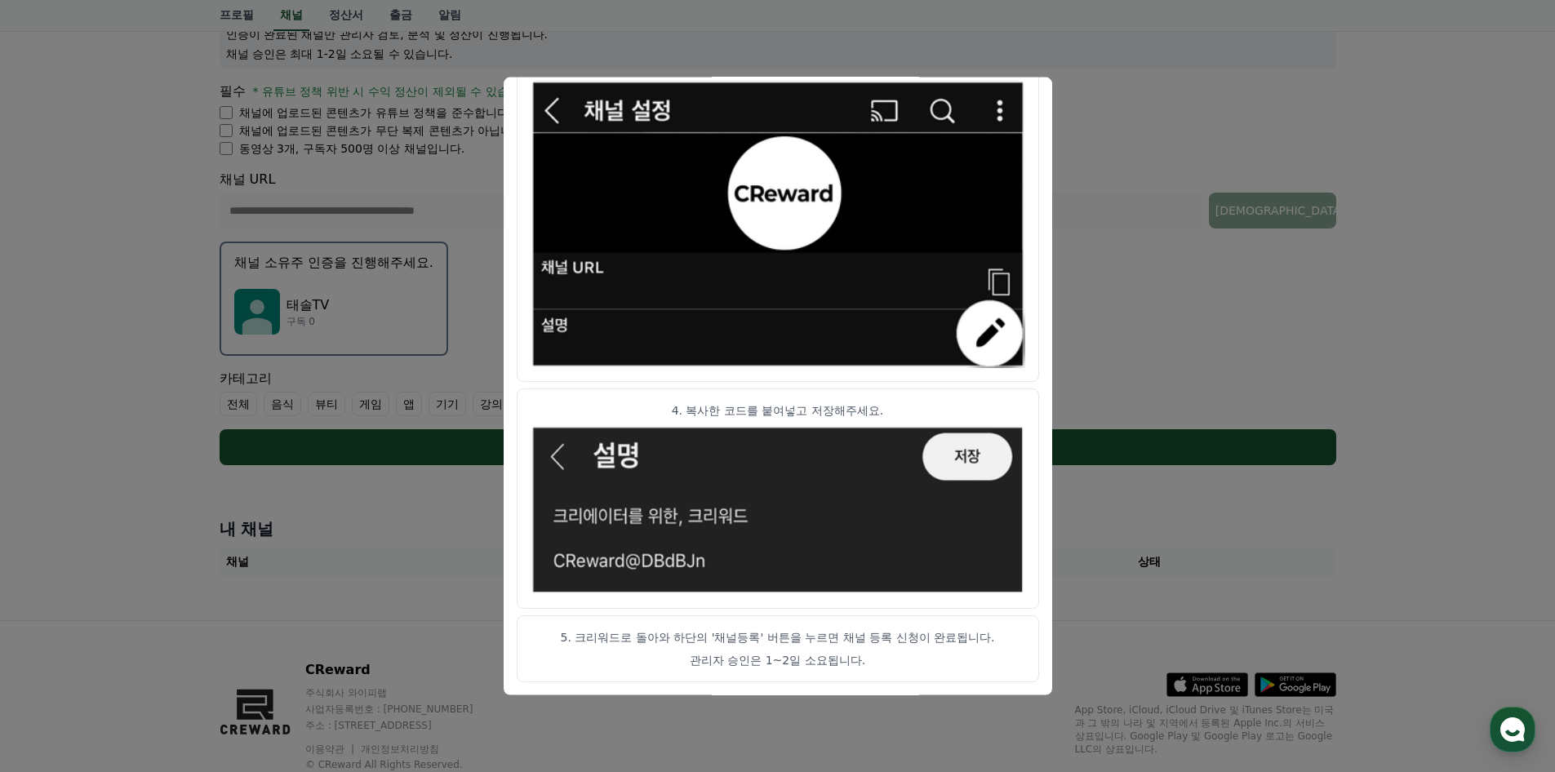
scroll to position [296, 0]
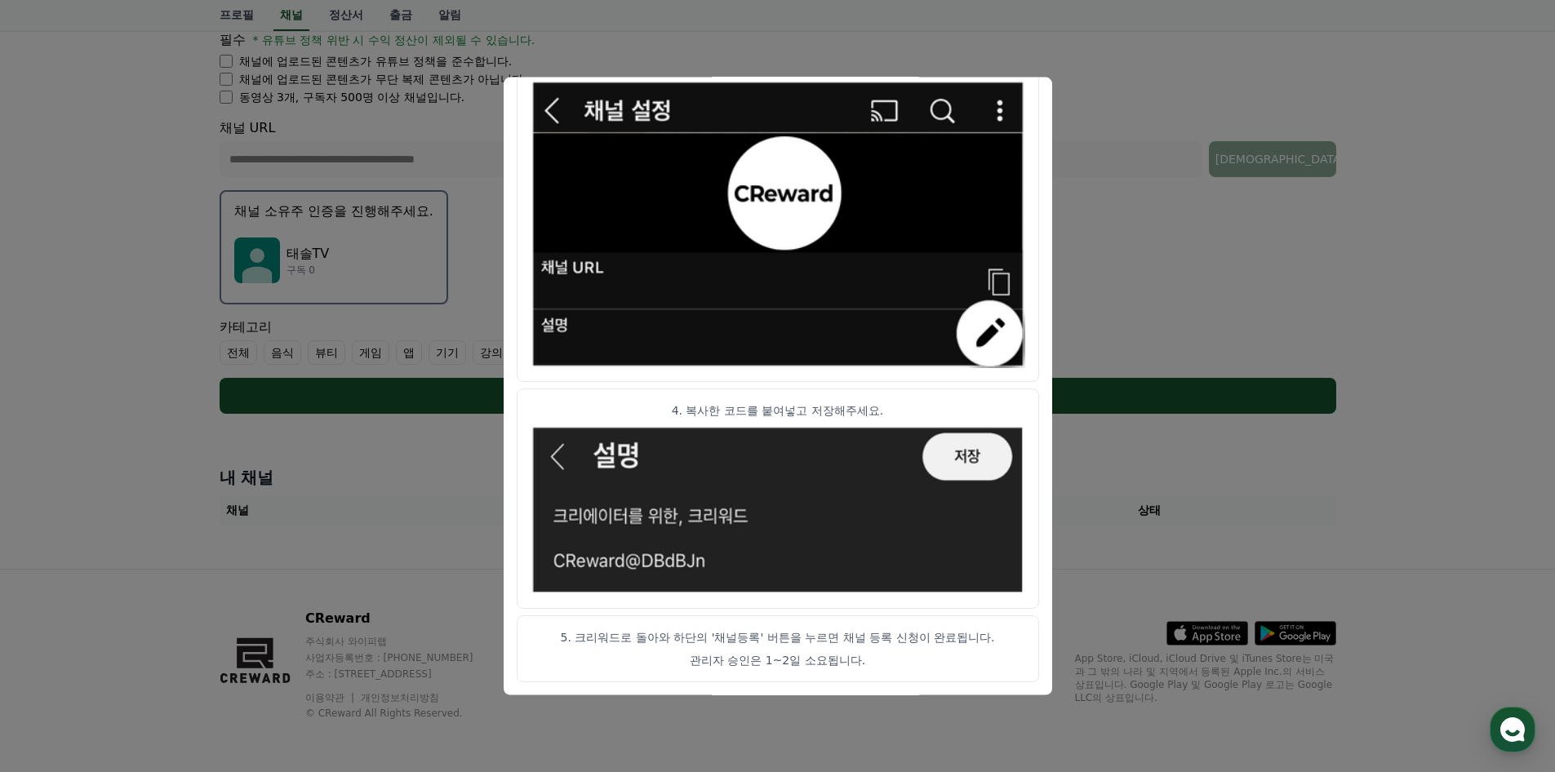
click at [1291, 505] on button "close modal" at bounding box center [777, 386] width 1555 height 772
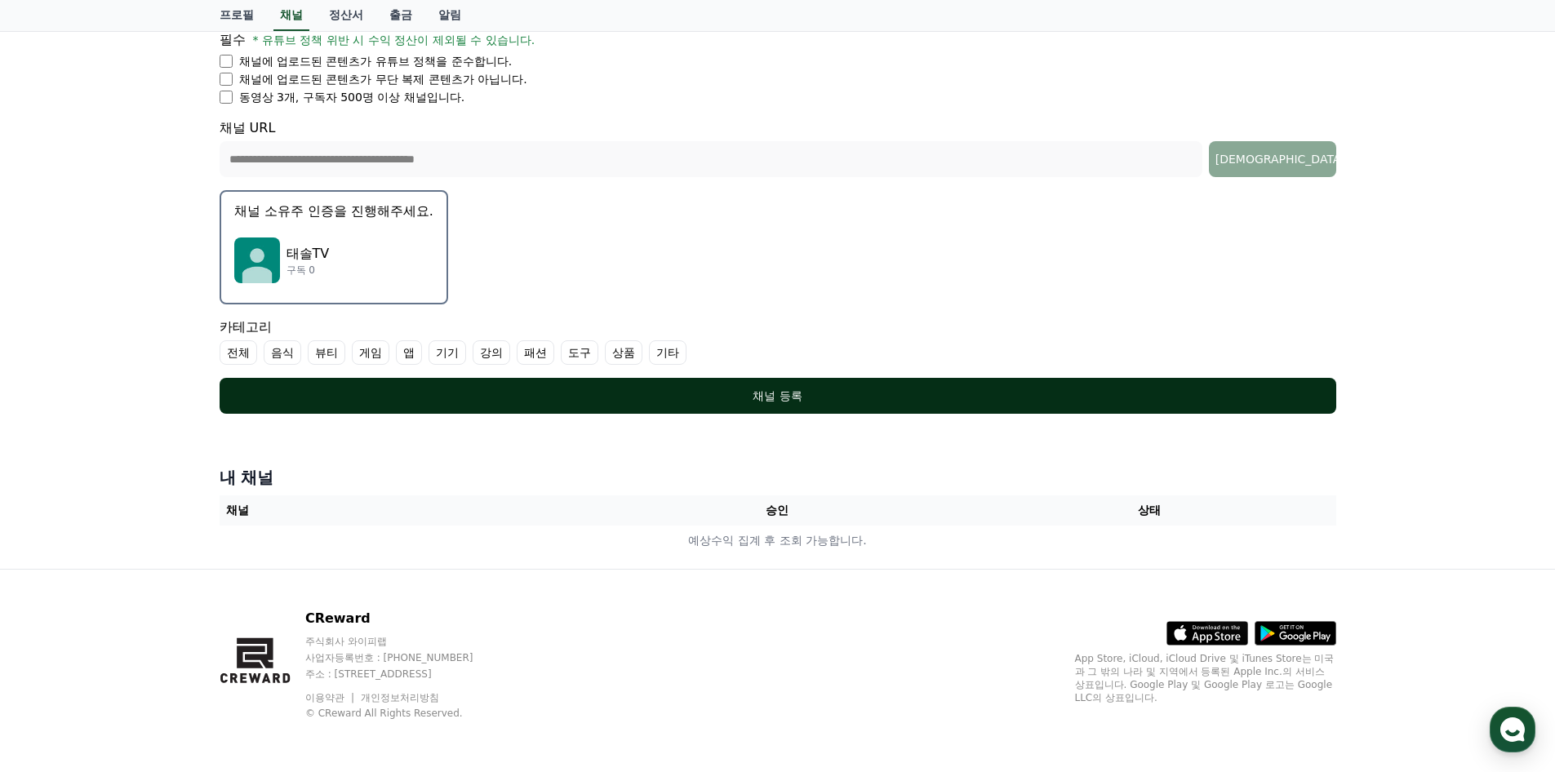
click at [760, 390] on div "채널 등록" at bounding box center [777, 396] width 1051 height 16
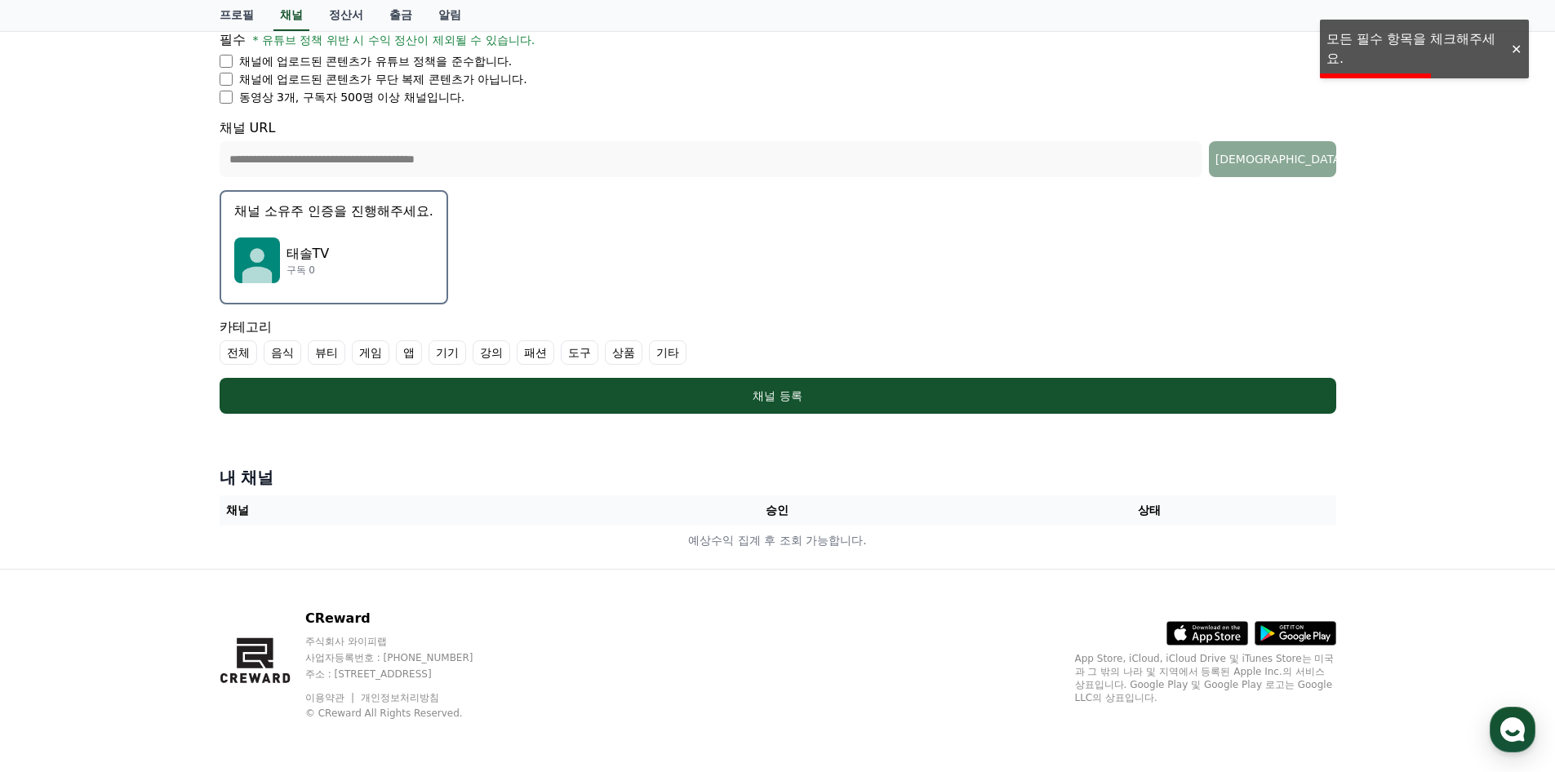
click at [1514, 43] on div at bounding box center [1516, 50] width 26 height 16
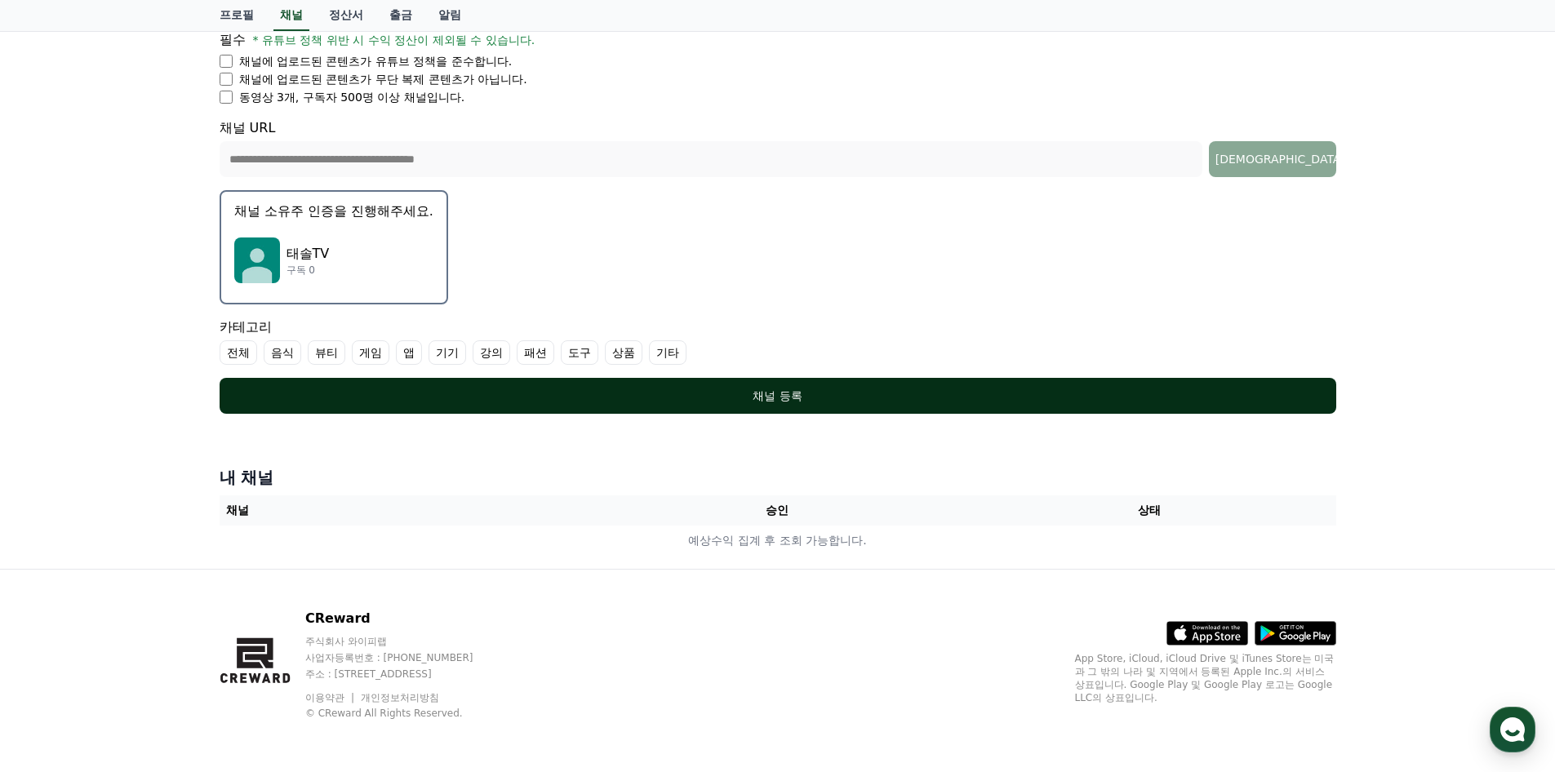
drag, startPoint x: 768, startPoint y: 390, endPoint x: 726, endPoint y: 403, distance: 44.4
click at [769, 390] on div "채널 등록" at bounding box center [777, 396] width 1051 height 16
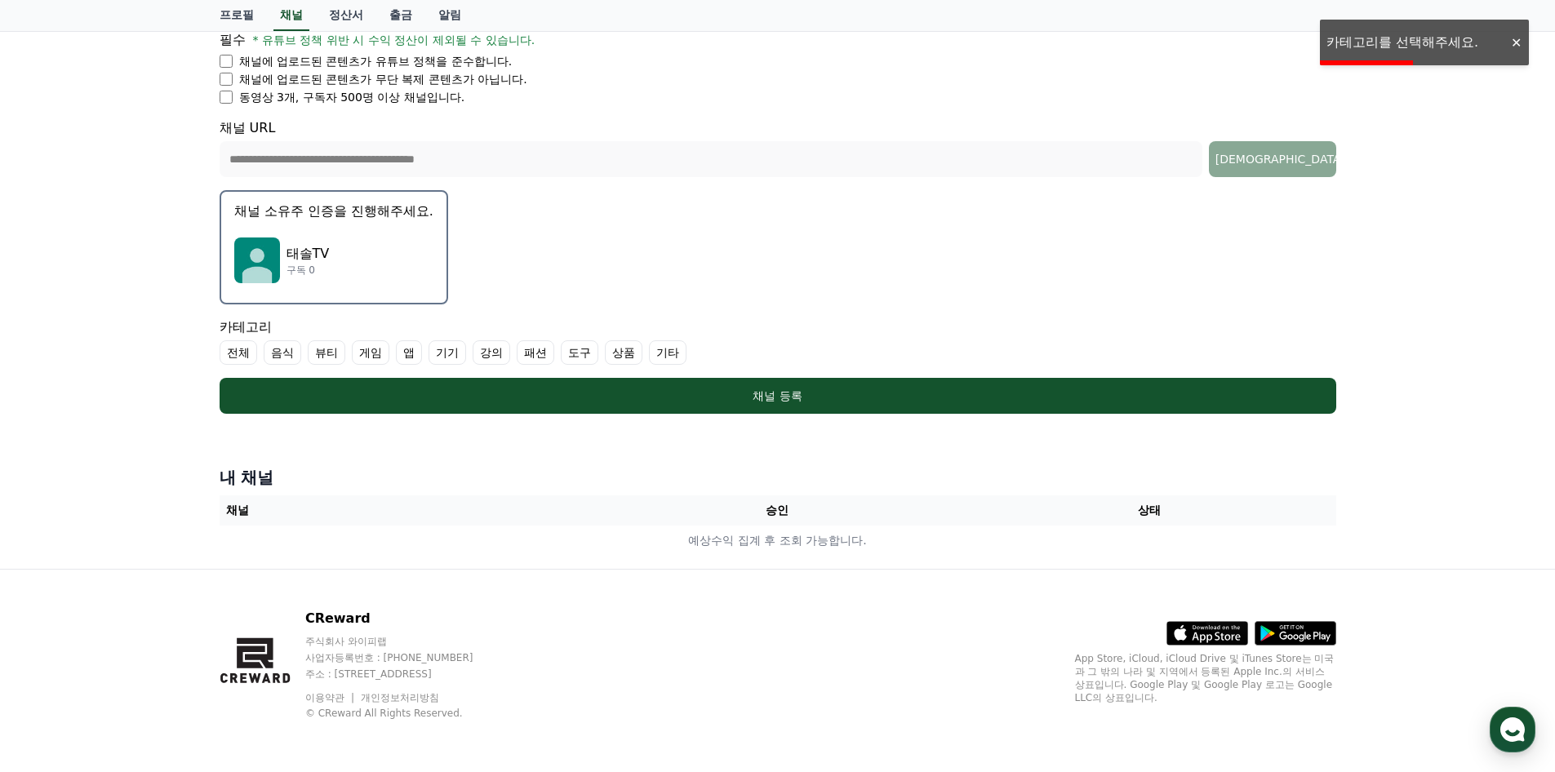
click at [1516, 42] on div at bounding box center [1516, 43] width 26 height 16
click at [669, 354] on label "기타" at bounding box center [668, 352] width 38 height 24
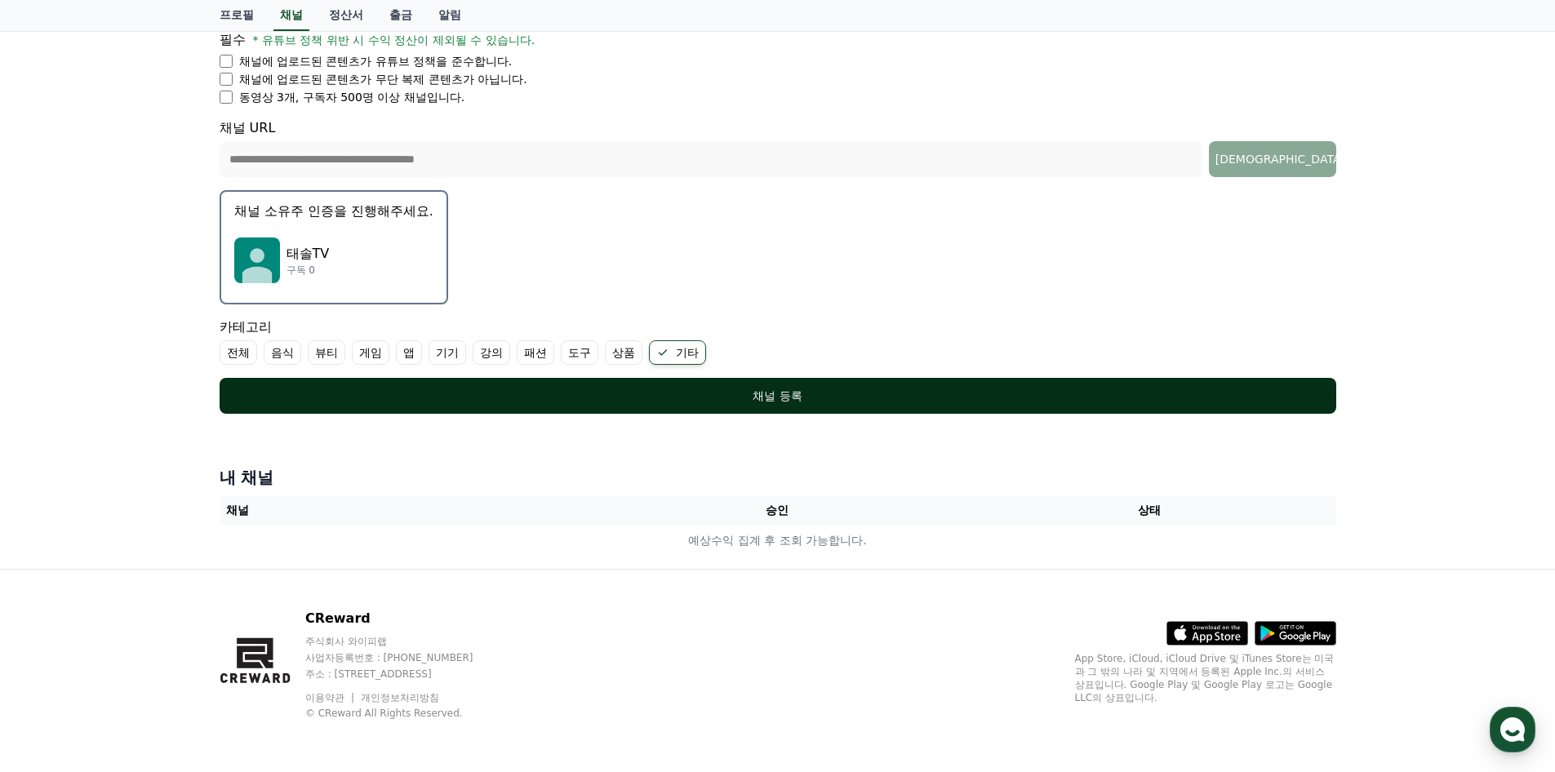
click at [786, 392] on div "채널 등록" at bounding box center [777, 396] width 1051 height 16
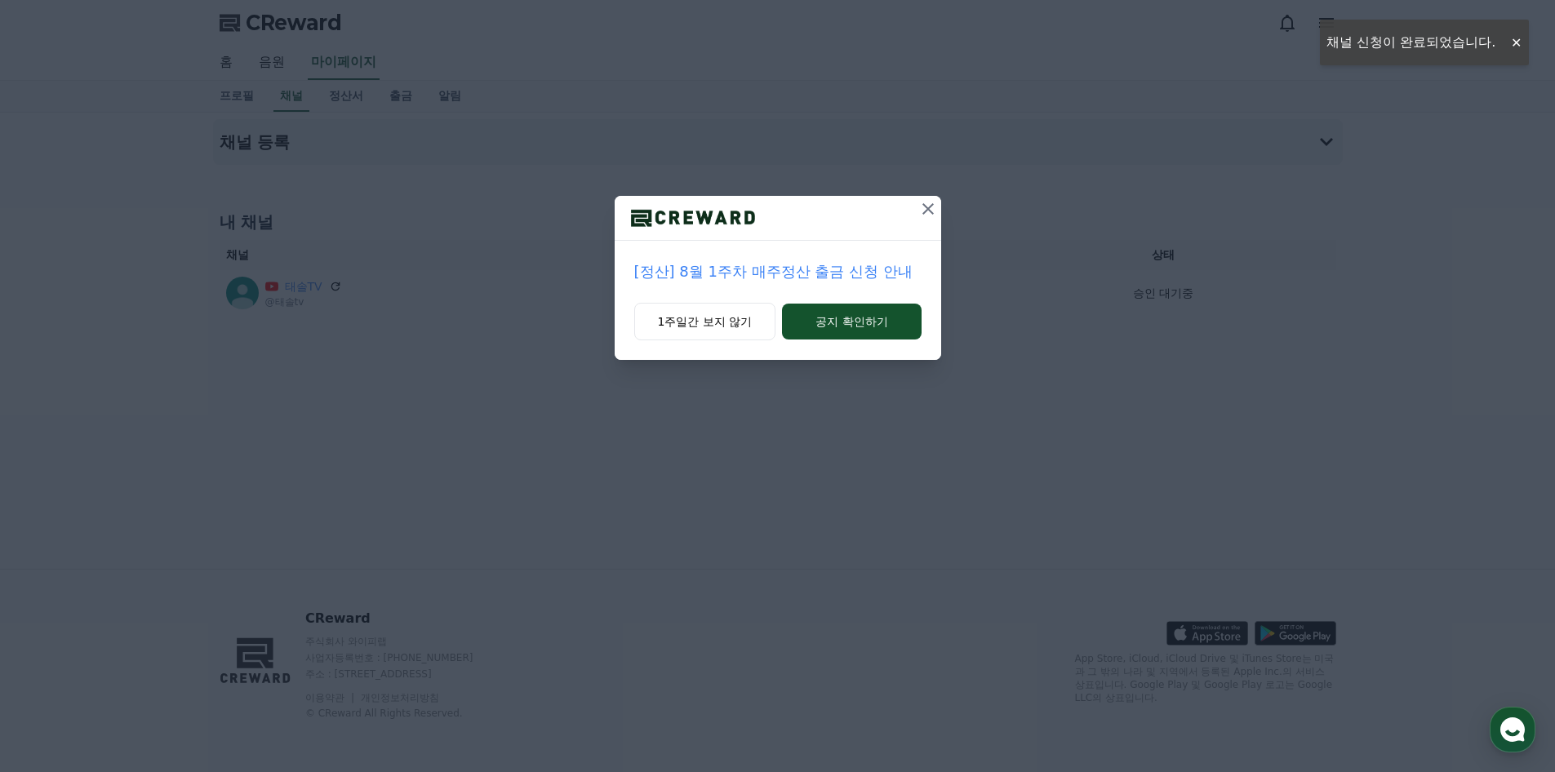
click at [927, 207] on icon at bounding box center [928, 209] width 20 height 20
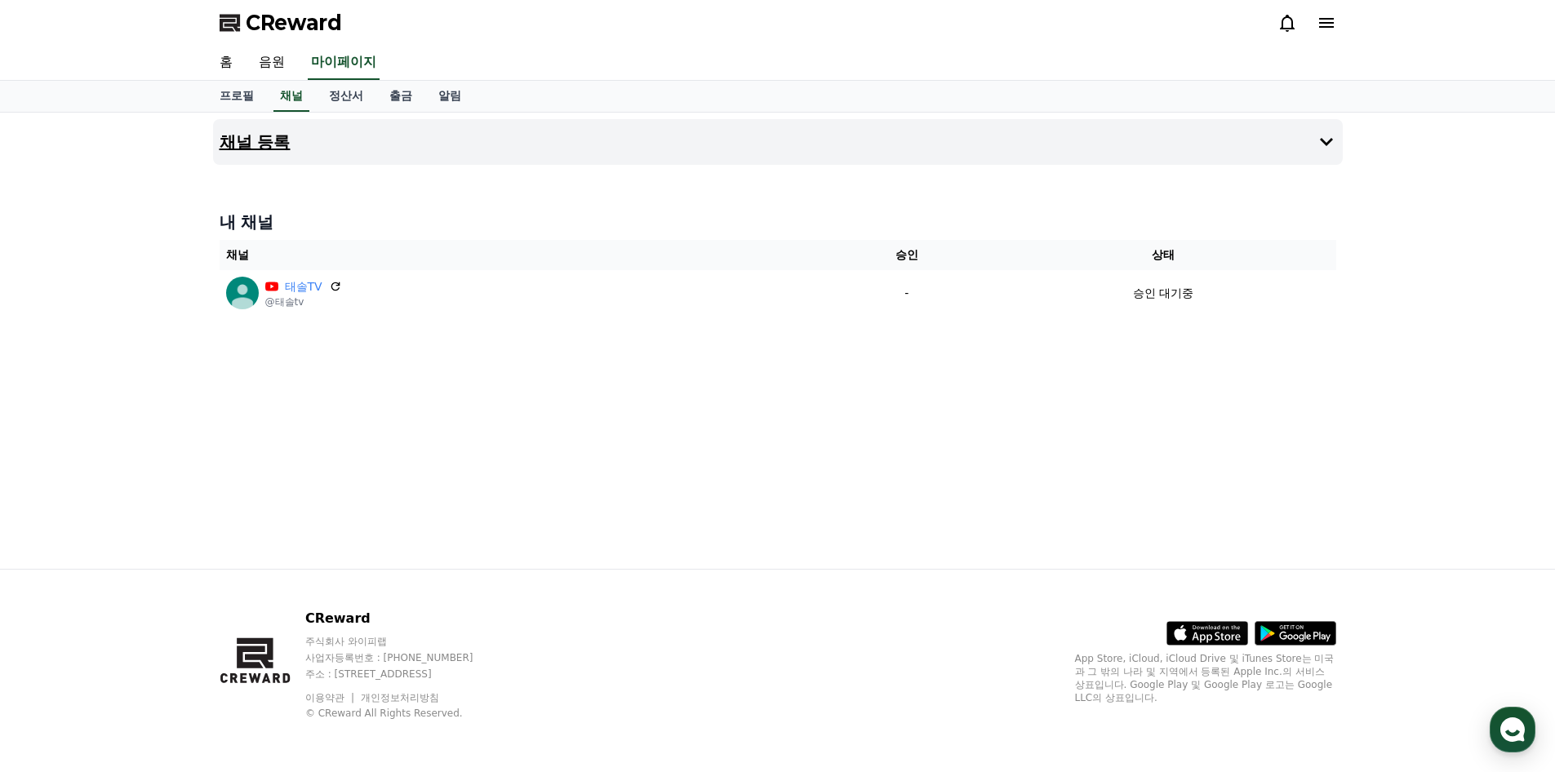
click at [1322, 137] on icon at bounding box center [1327, 142] width 20 height 20
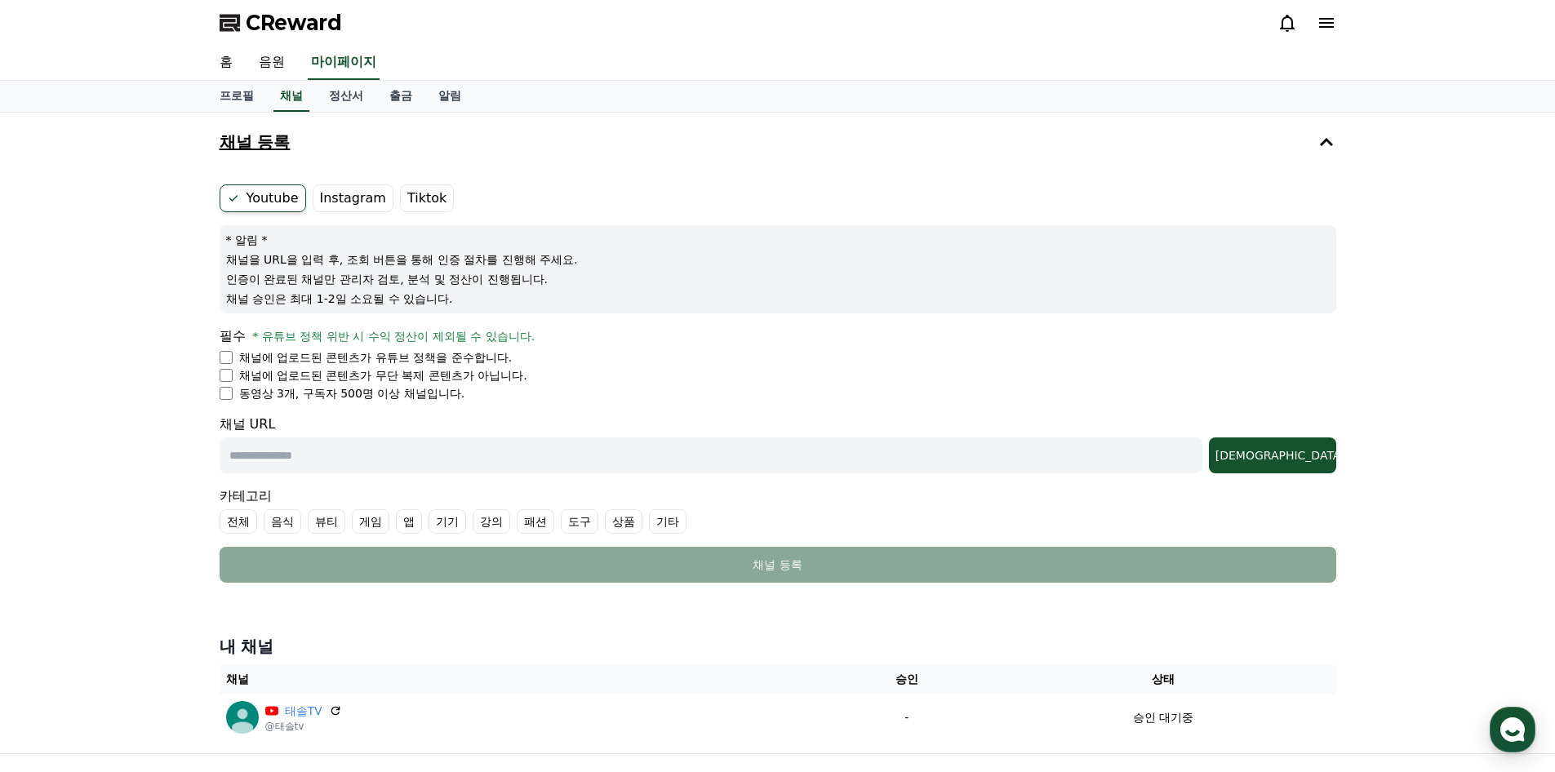
click at [331, 457] on input "text" at bounding box center [711, 456] width 983 height 36
paste input "**********"
type input "**********"
click at [1310, 458] on div "조회" at bounding box center [1273, 455] width 114 height 16
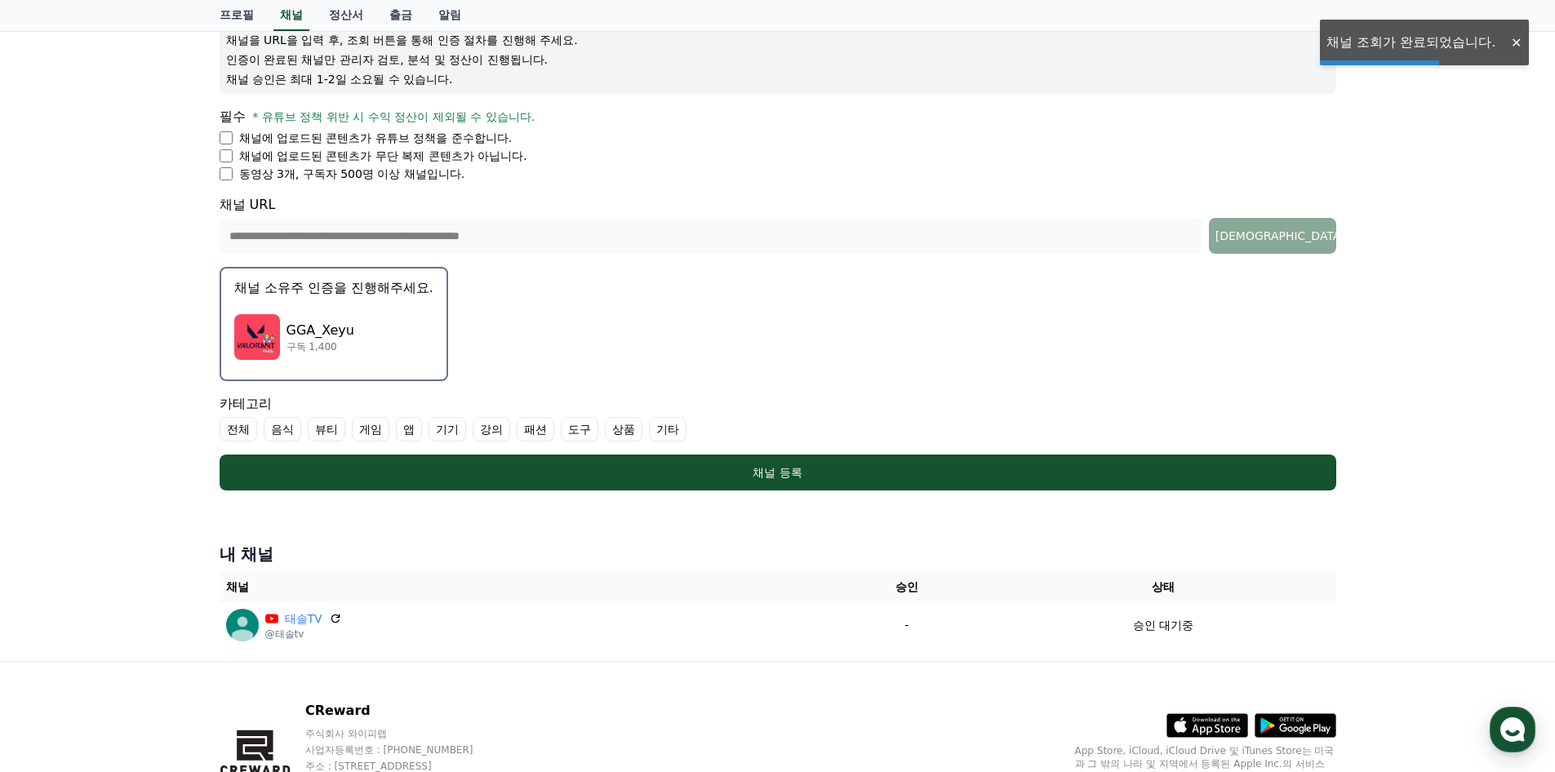
scroll to position [245, 0]
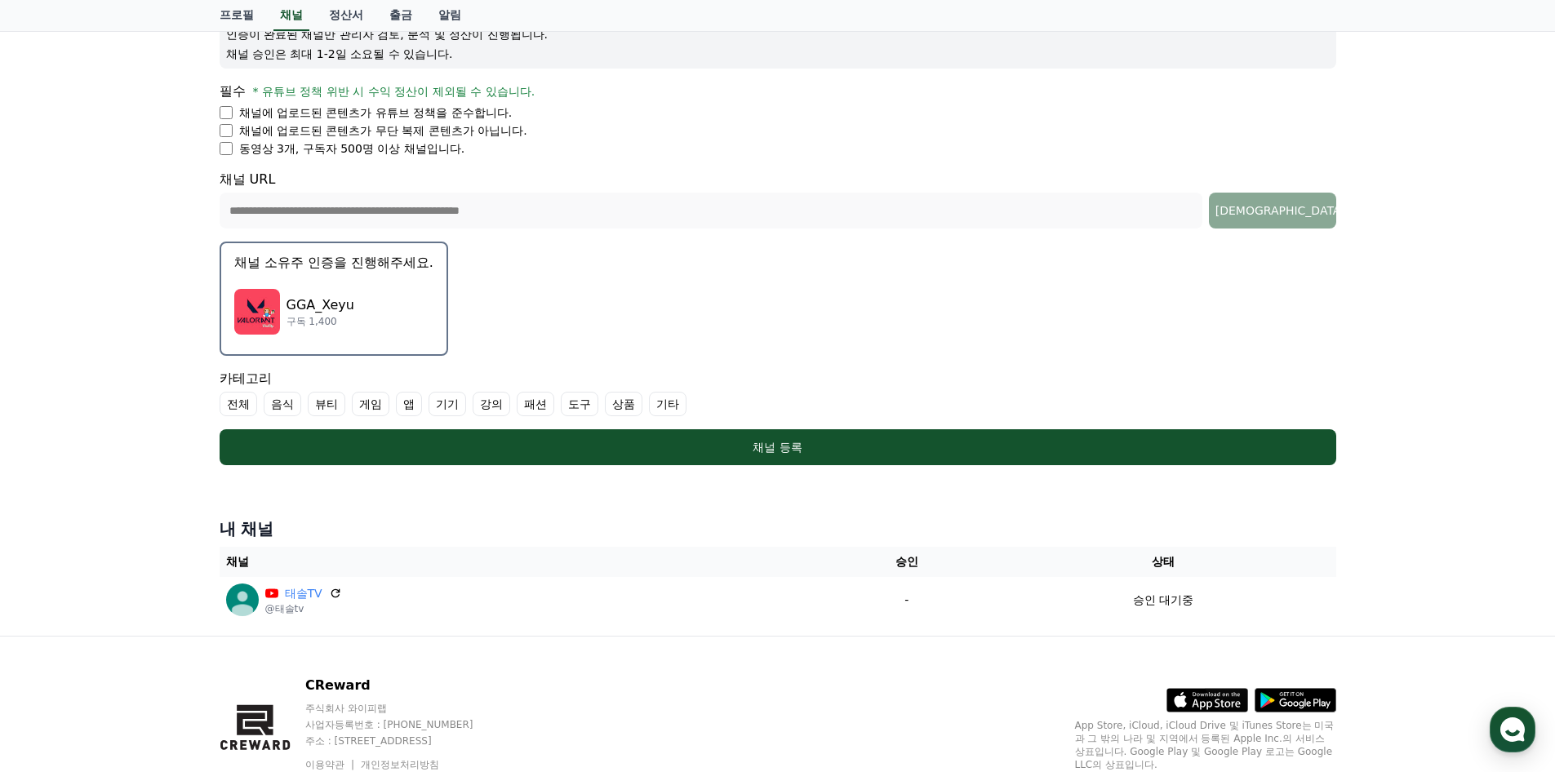
click at [379, 401] on label "게임" at bounding box center [371, 404] width 38 height 24
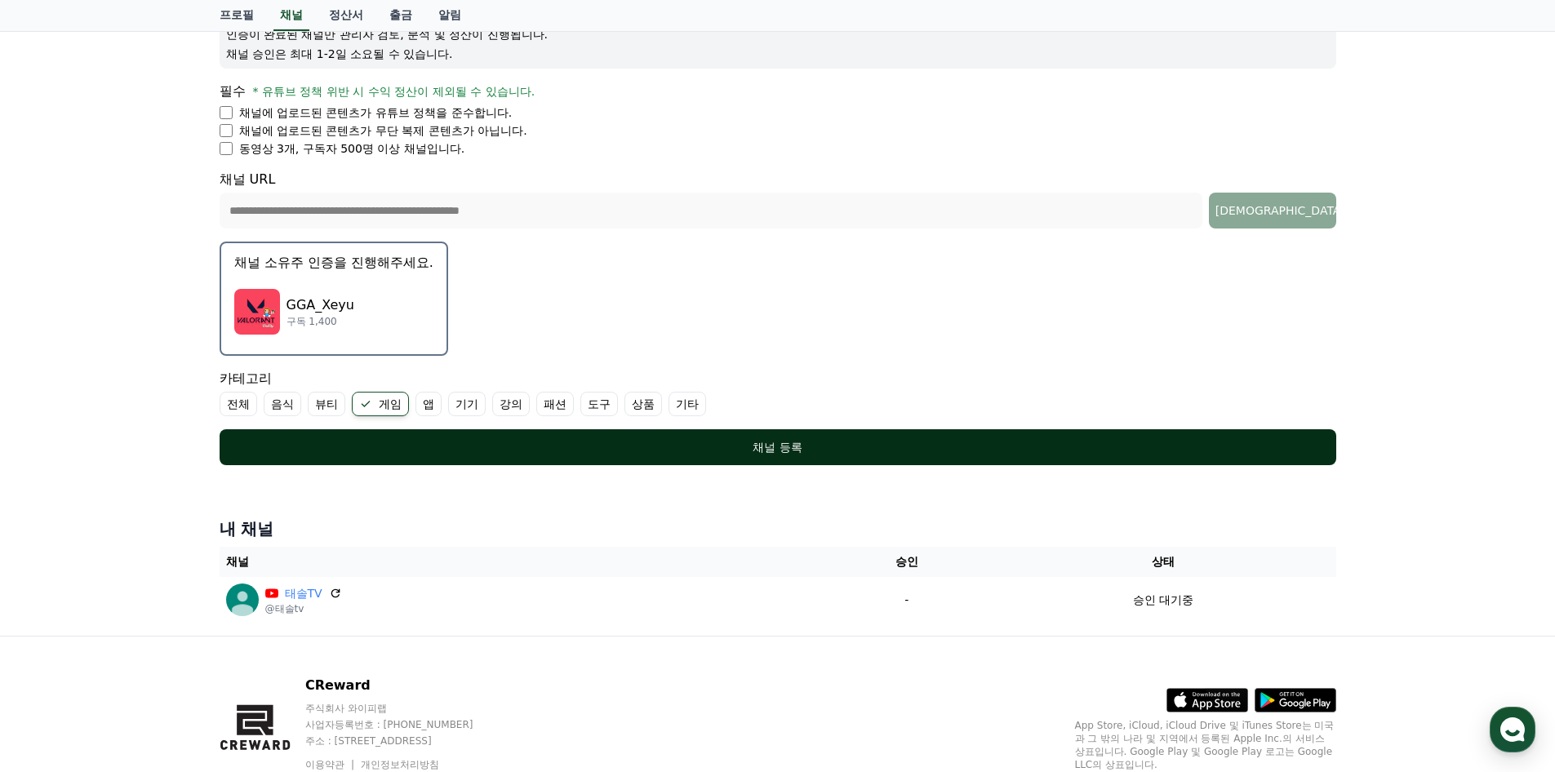
click at [778, 448] on div "채널 등록" at bounding box center [777, 447] width 1051 height 16
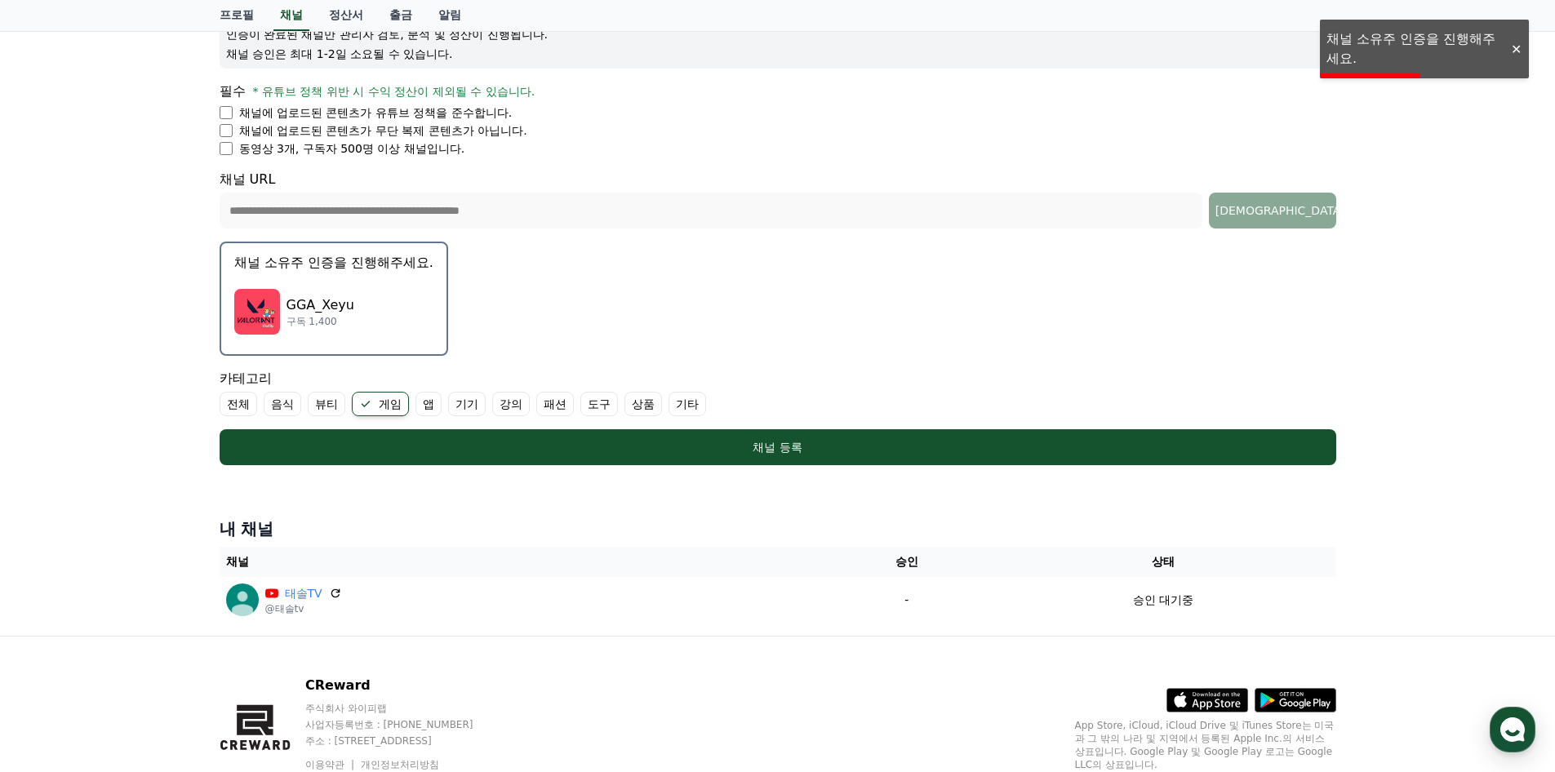
drag, startPoint x: 1515, startPoint y: 47, endPoint x: 1503, endPoint y: 47, distance: 12.2
click at [1515, 46] on div at bounding box center [1516, 50] width 26 height 16
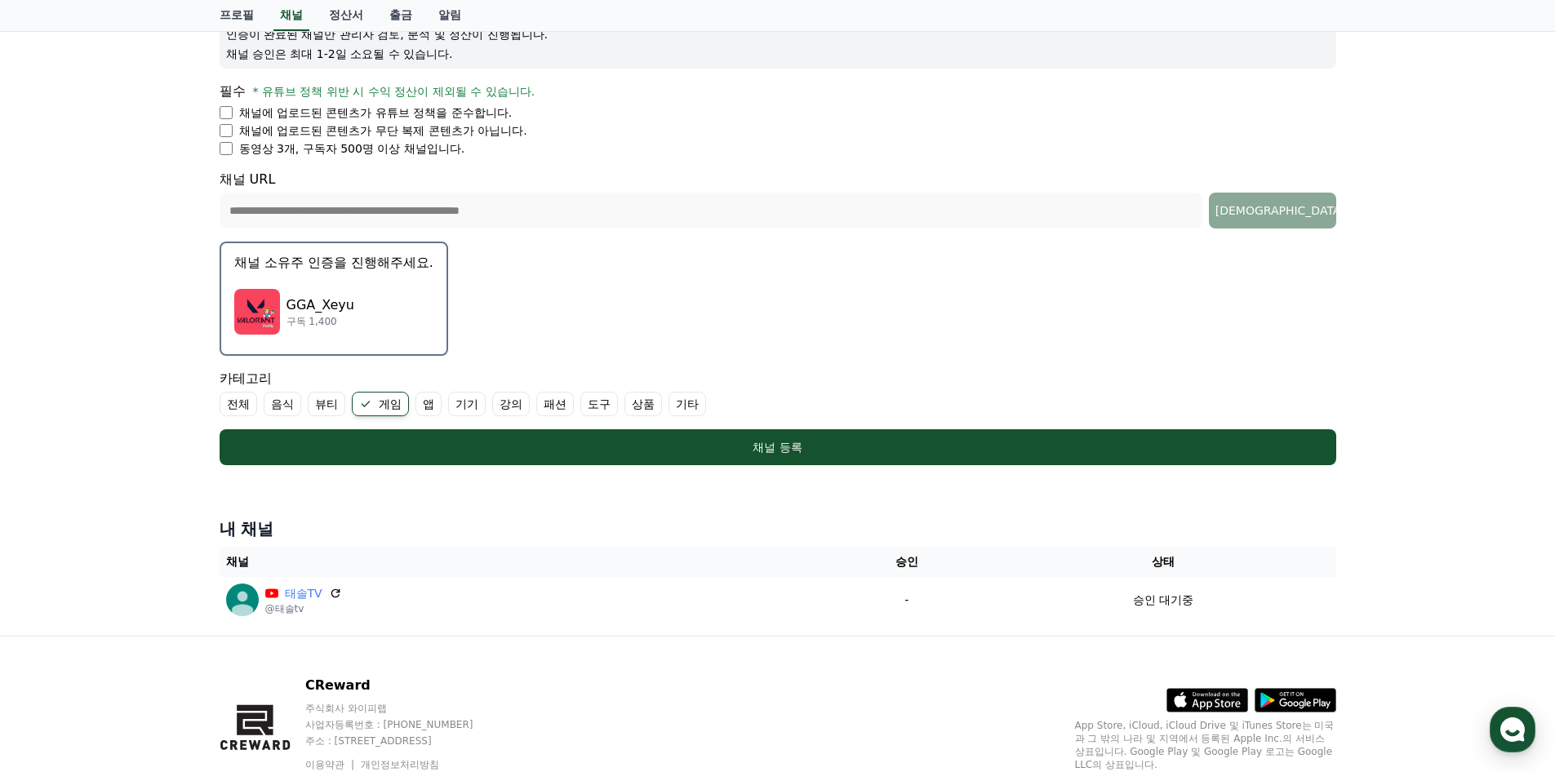
click at [385, 307] on div "GGA_Xeyu 구독 1,400" at bounding box center [333, 311] width 199 height 65
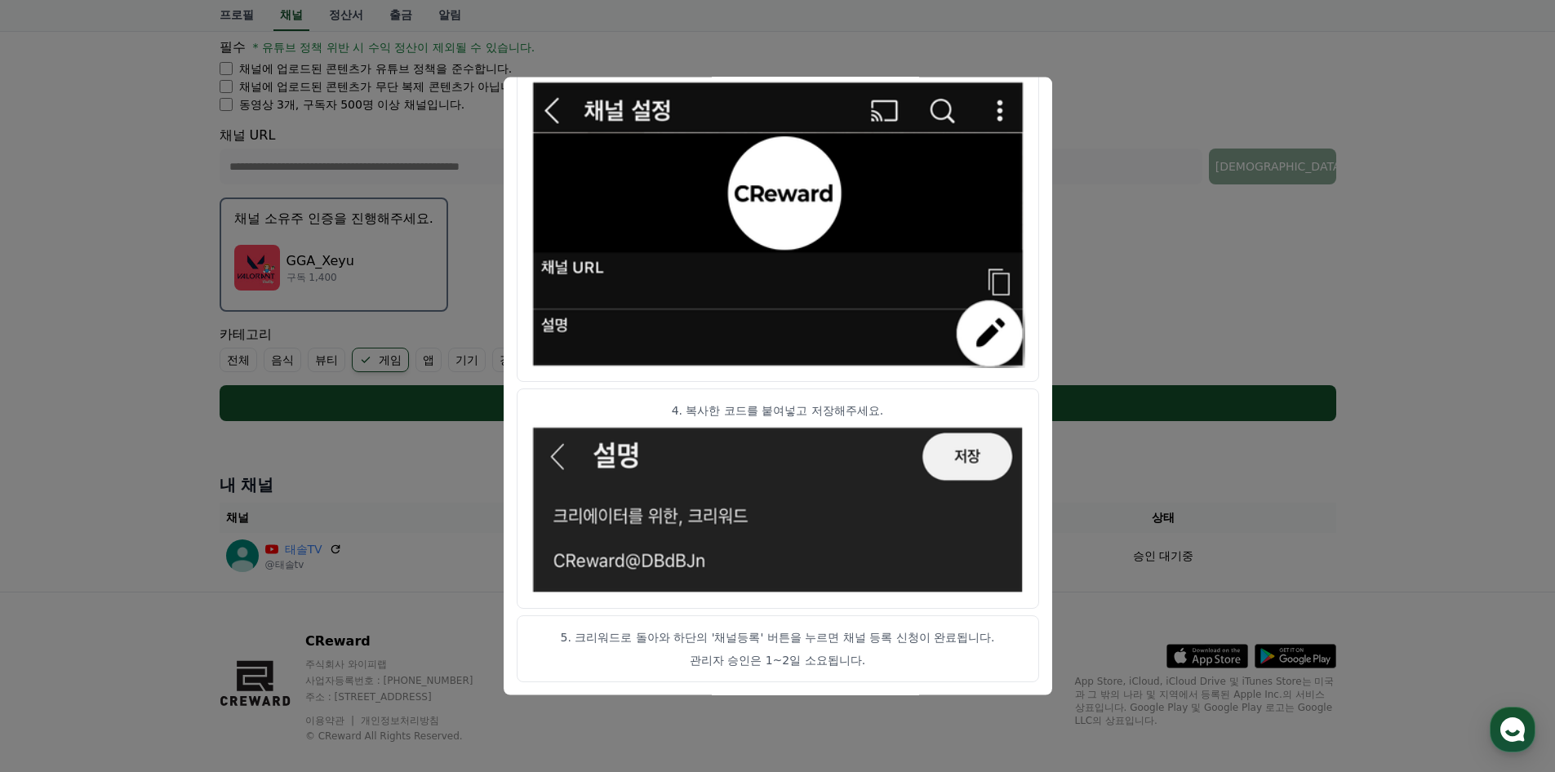
scroll to position [312, 0]
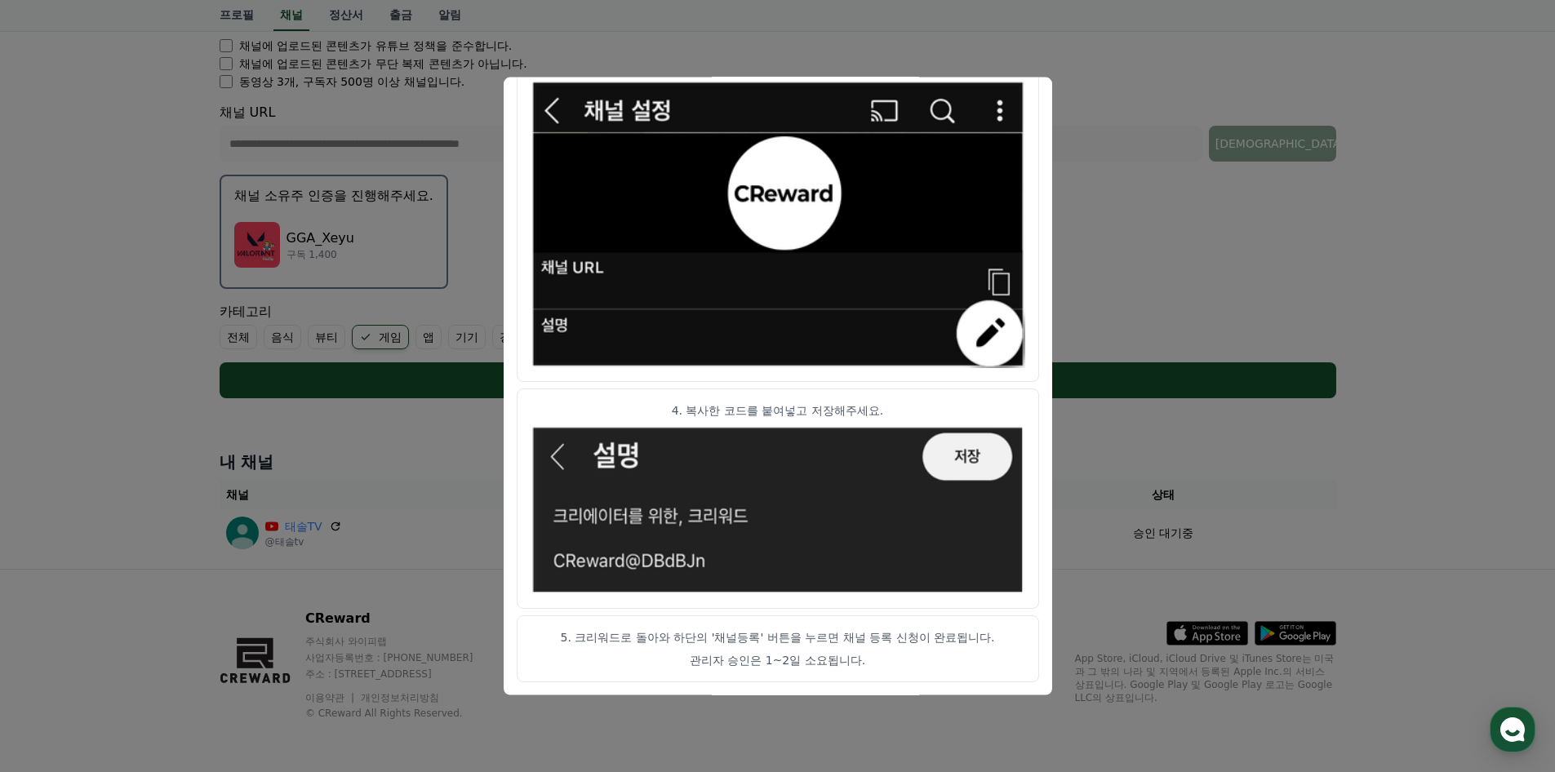
click at [1158, 264] on button "close modal" at bounding box center [777, 386] width 1555 height 772
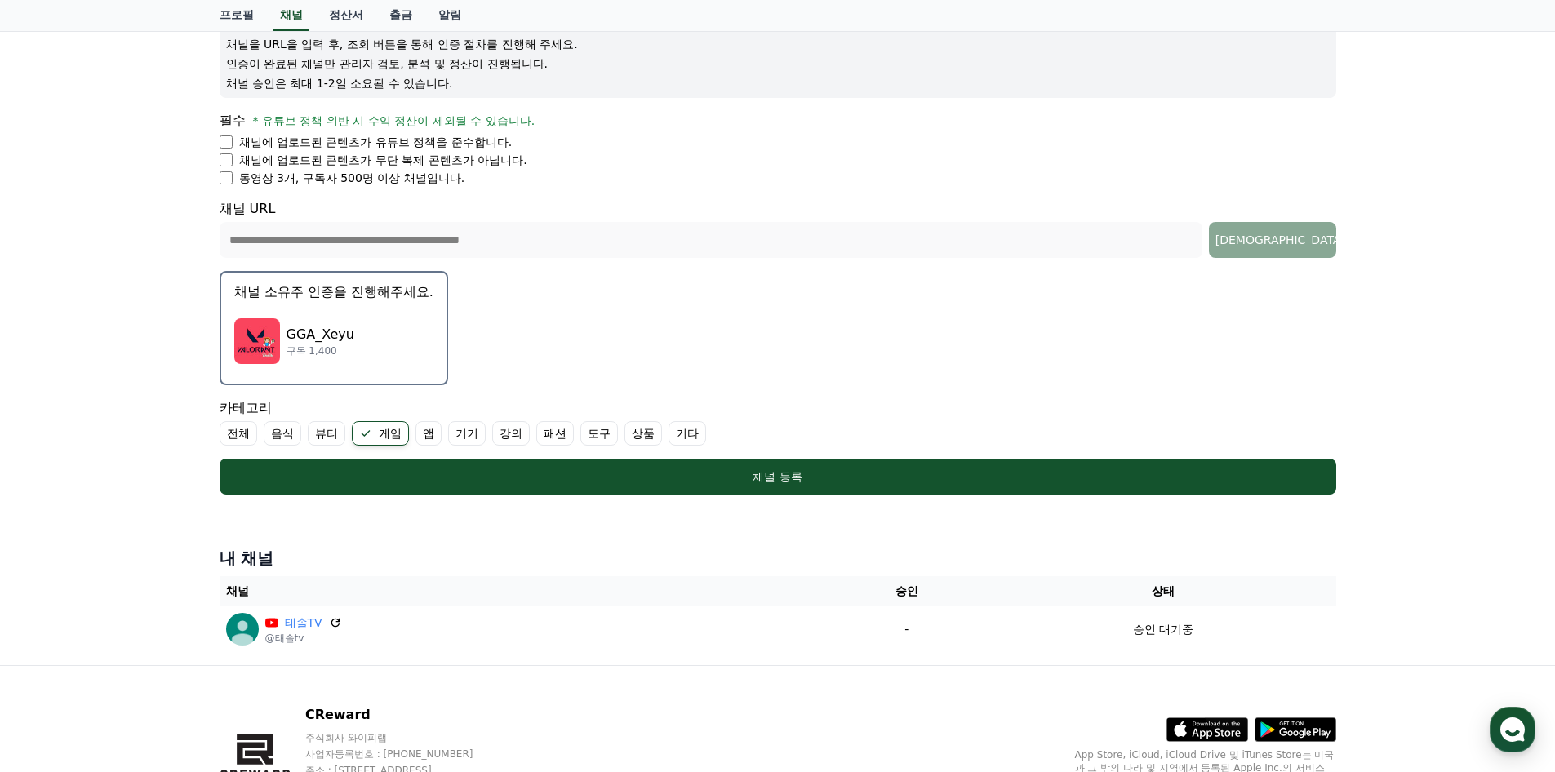
scroll to position [245, 0]
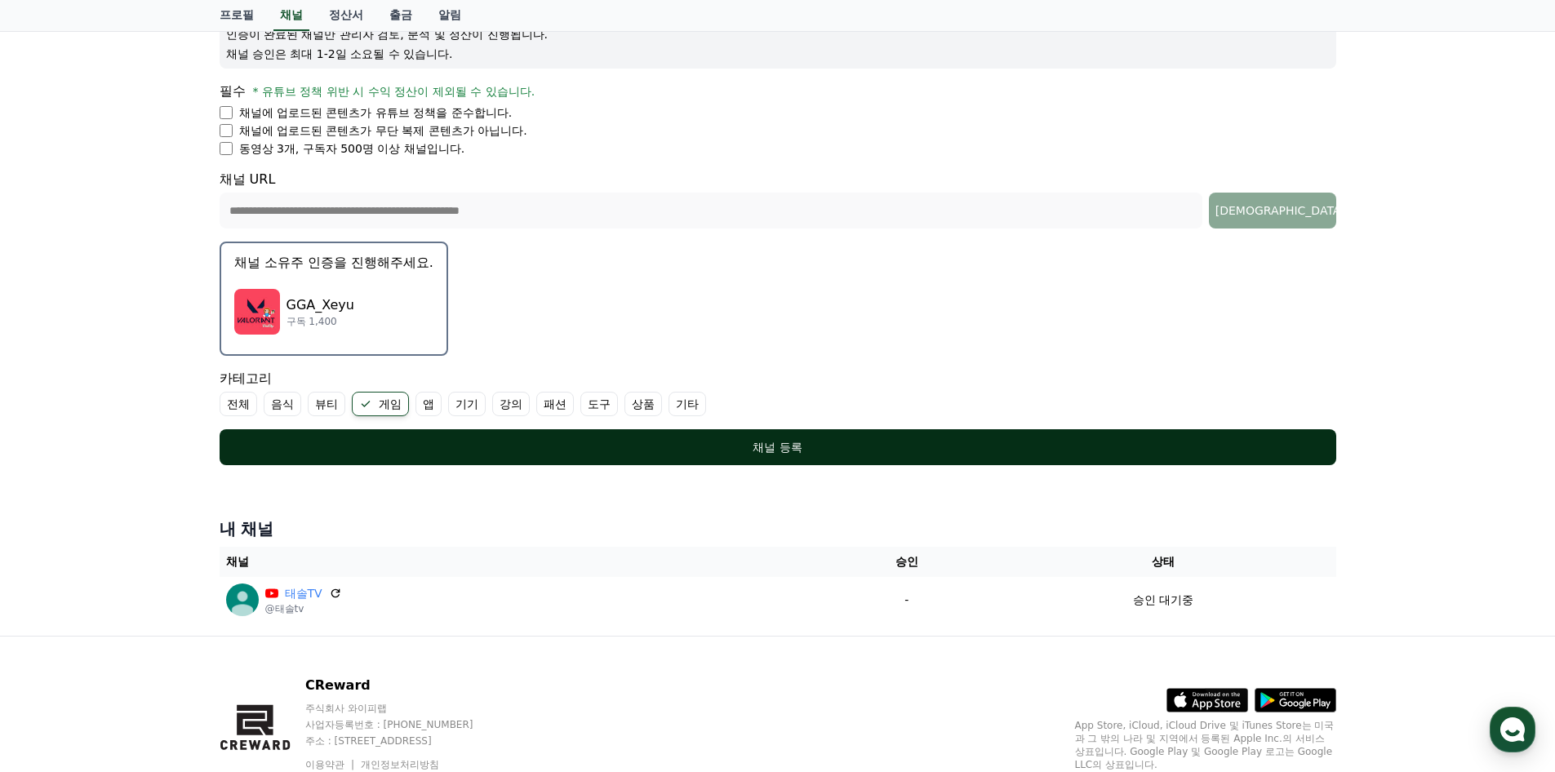
click at [776, 457] on button "채널 등록" at bounding box center [778, 447] width 1117 height 36
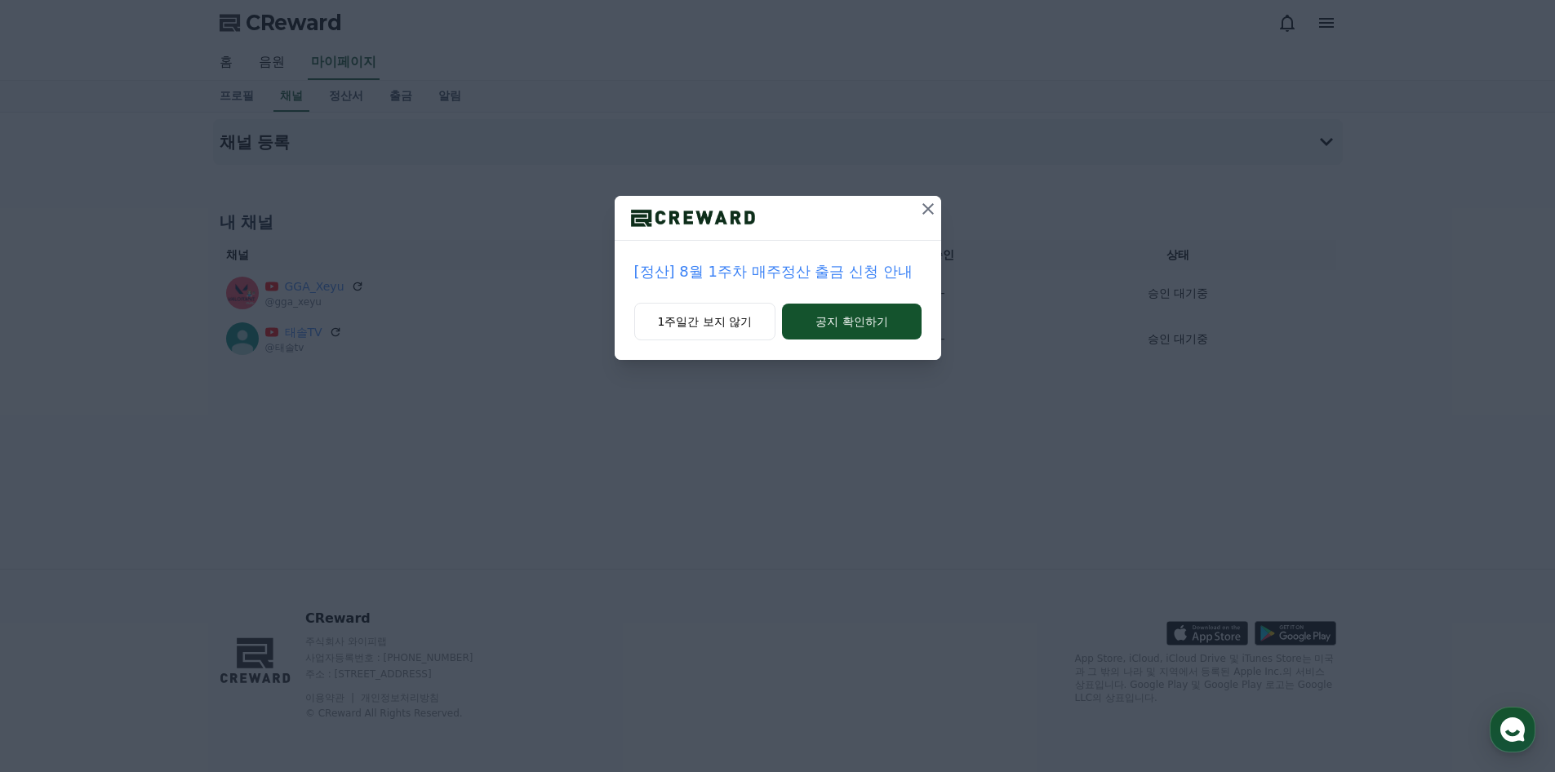
click at [930, 207] on icon at bounding box center [927, 208] width 11 height 11
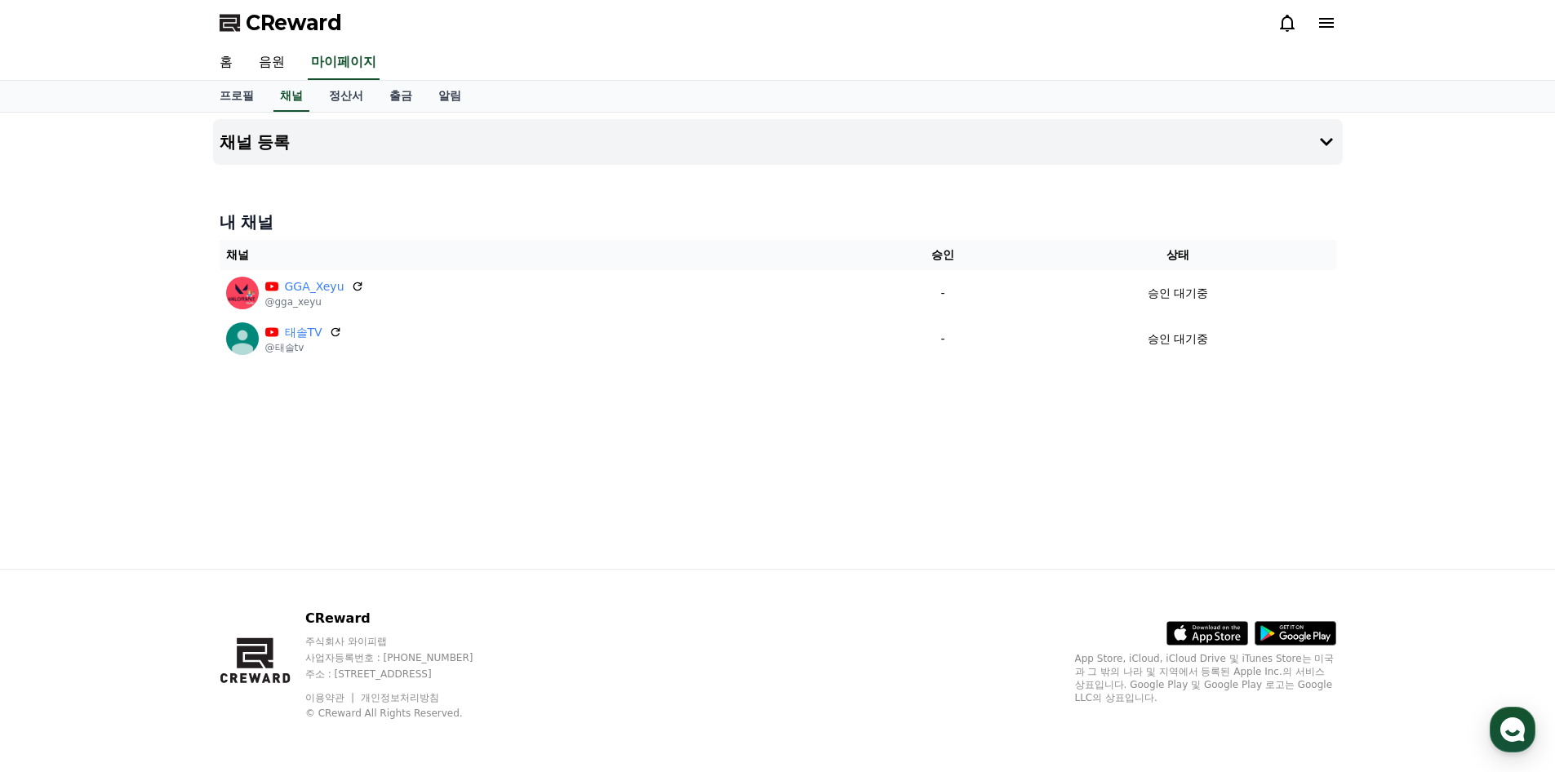
click at [491, 422] on div "채널 등록 내 채널 채널 승인 상태 GGA_Xeyu @gga_xeyu - 승인 대기중 태솔TV @태솔tv - 승인 대기중" at bounding box center [778, 341] width 1143 height 456
click at [270, 64] on link "음원" at bounding box center [272, 63] width 52 height 34
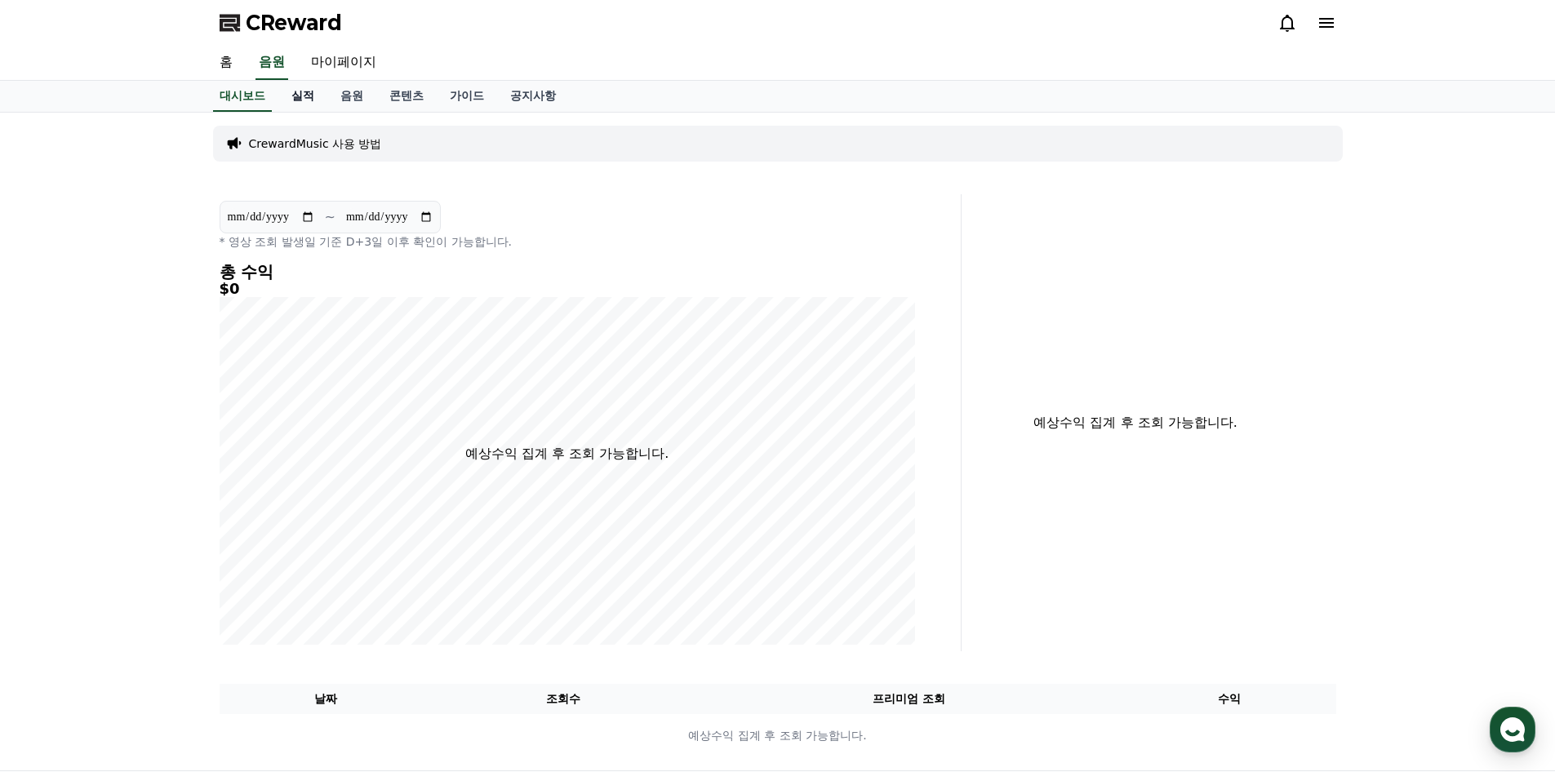
click at [294, 93] on link "실적" at bounding box center [302, 96] width 49 height 31
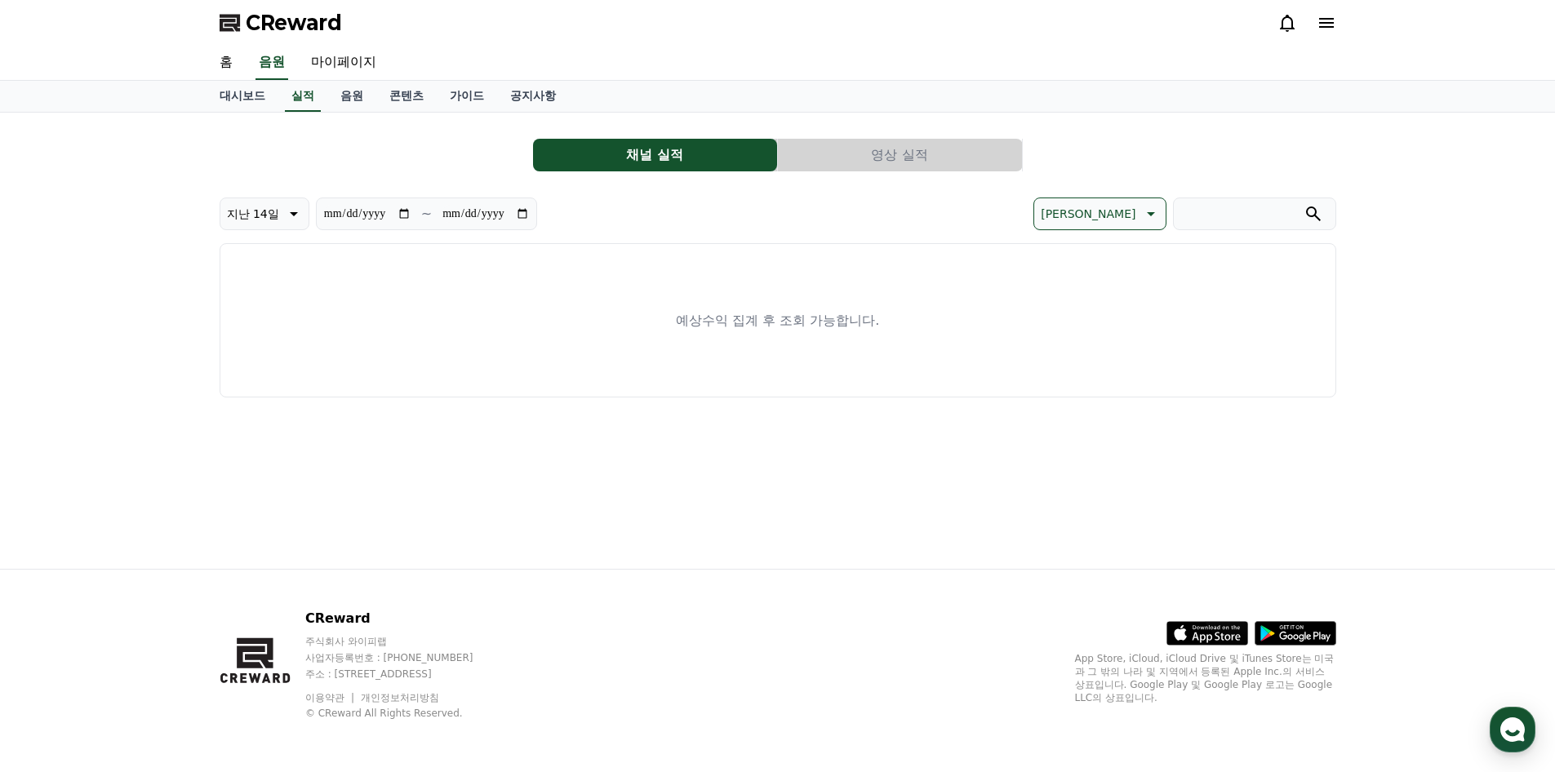
click at [874, 163] on button "영상 실적" at bounding box center [900, 155] width 244 height 33
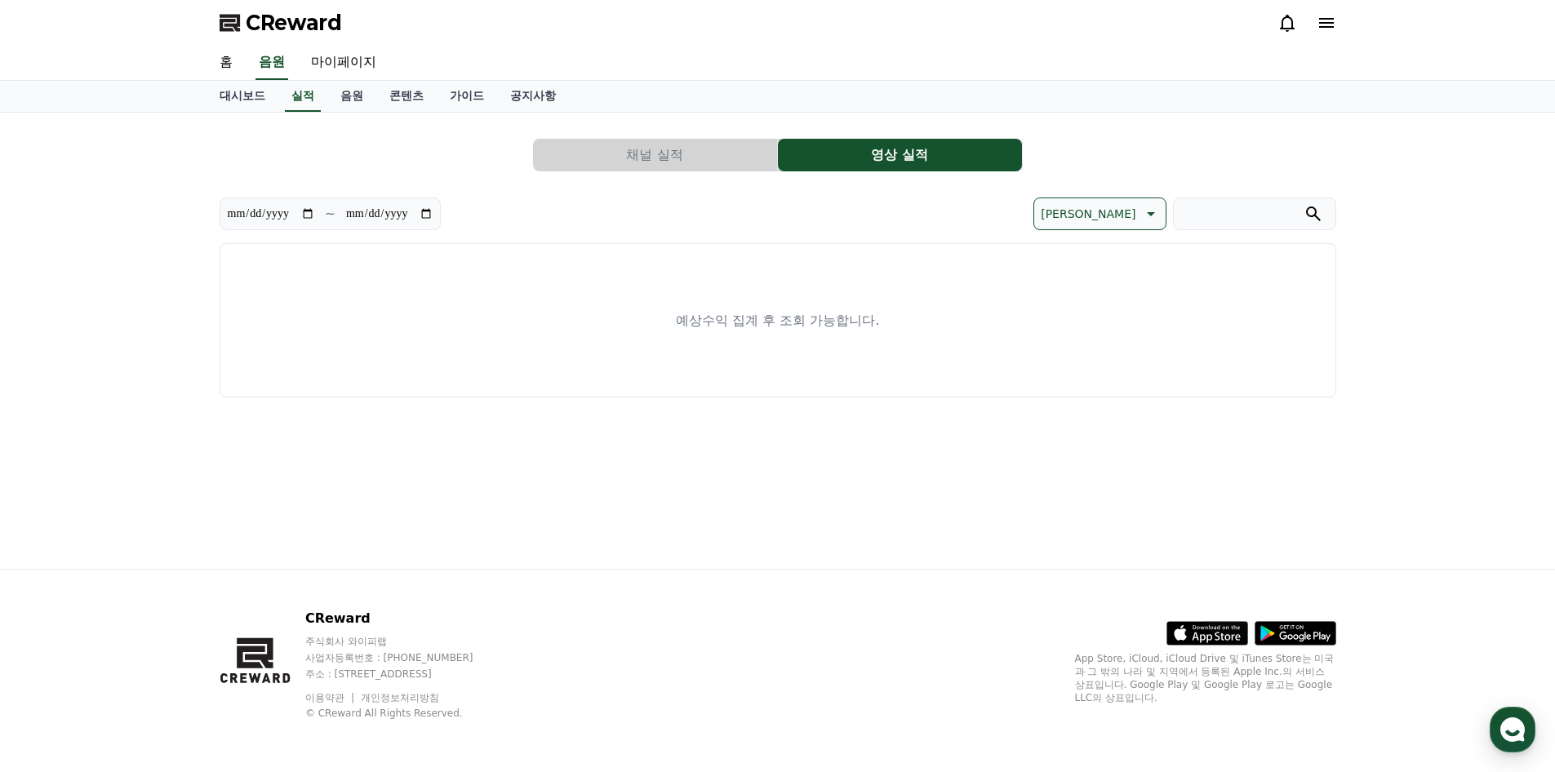
click at [701, 163] on button "채널 실적" at bounding box center [655, 155] width 244 height 33
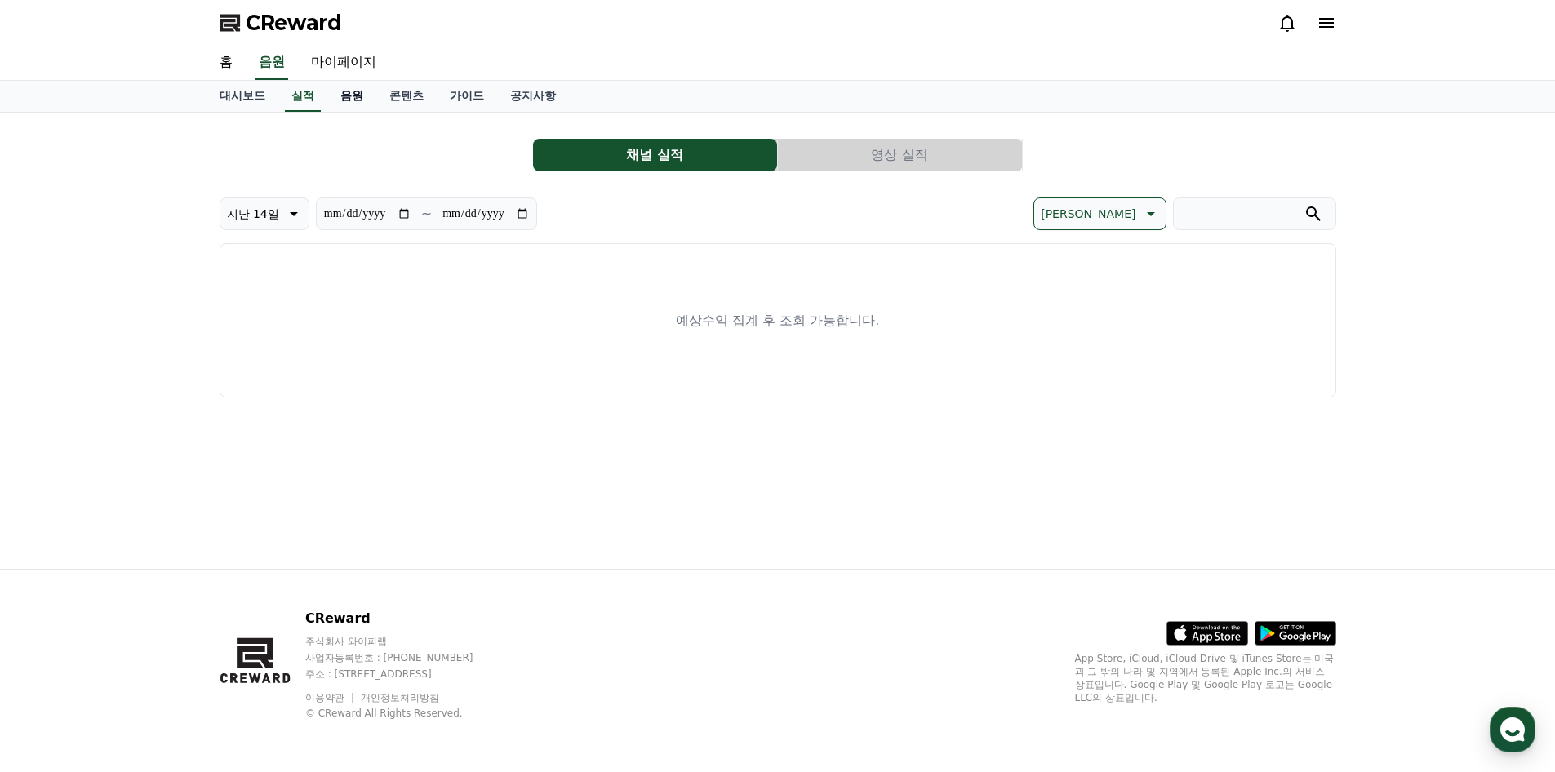
click at [355, 100] on link "음원" at bounding box center [351, 96] width 49 height 31
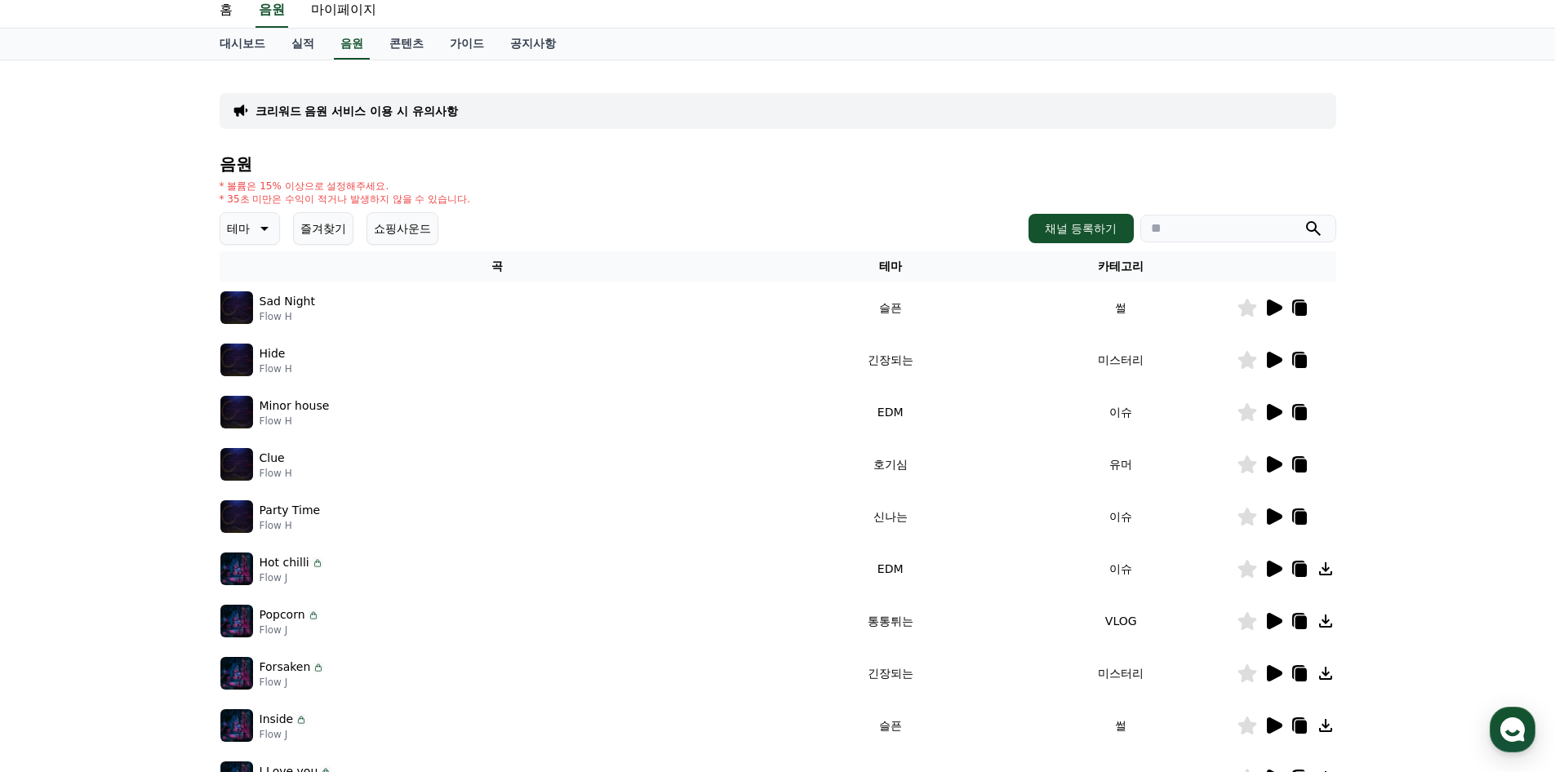
scroll to position [82, 0]
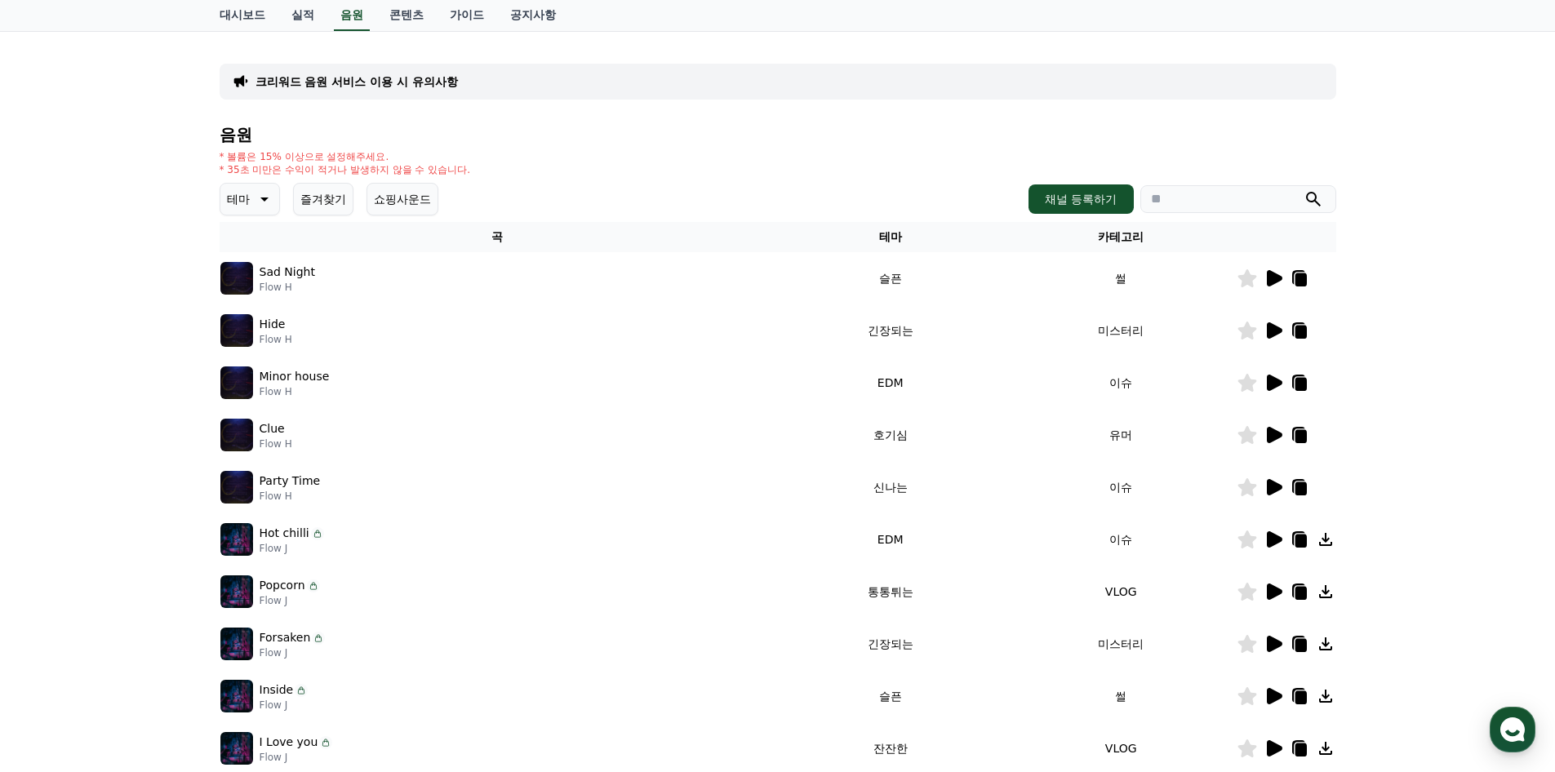
click at [1270, 281] on icon at bounding box center [1275, 278] width 16 height 16
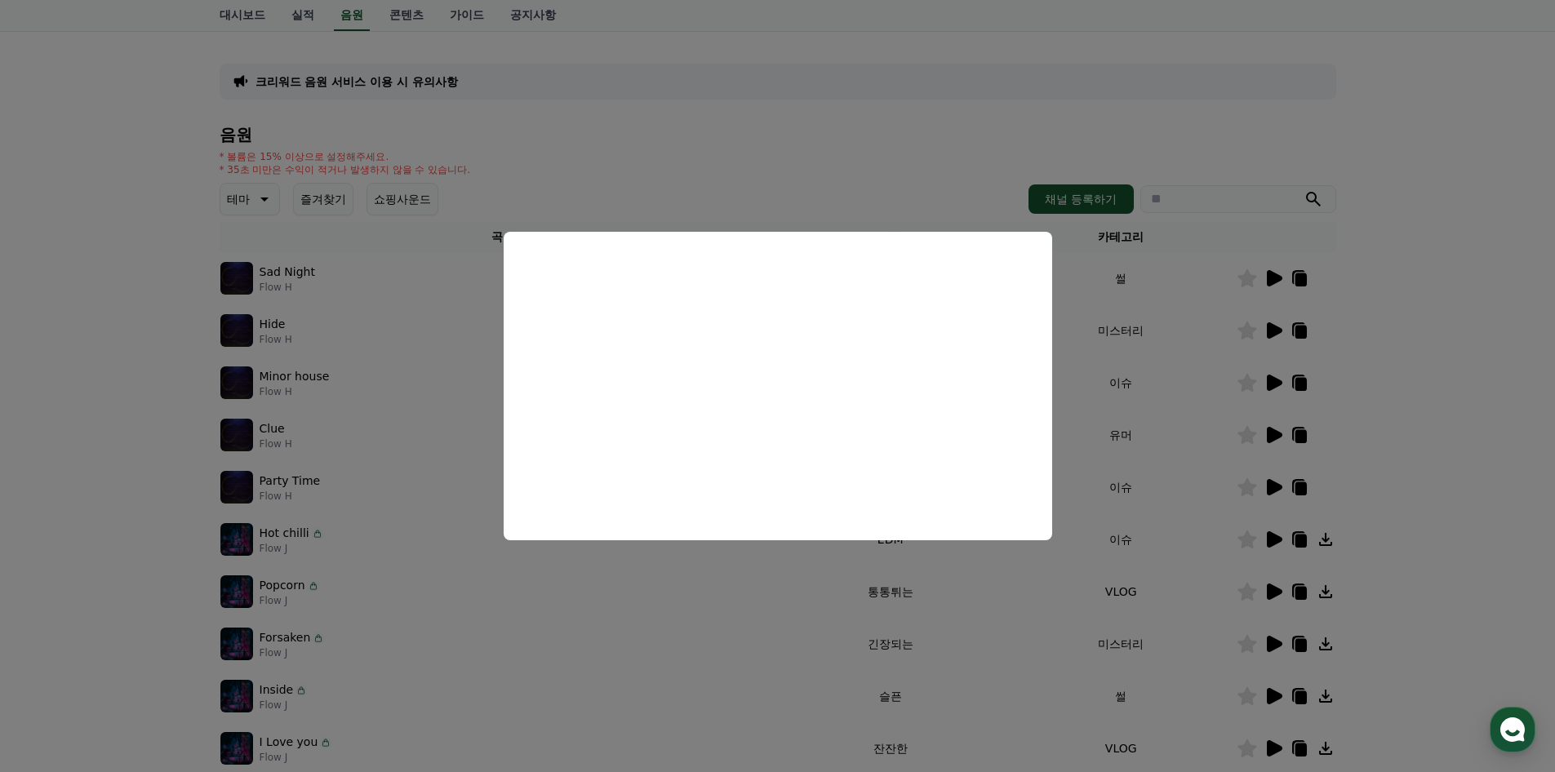
click at [1155, 395] on button "close modal" at bounding box center [777, 386] width 1555 height 772
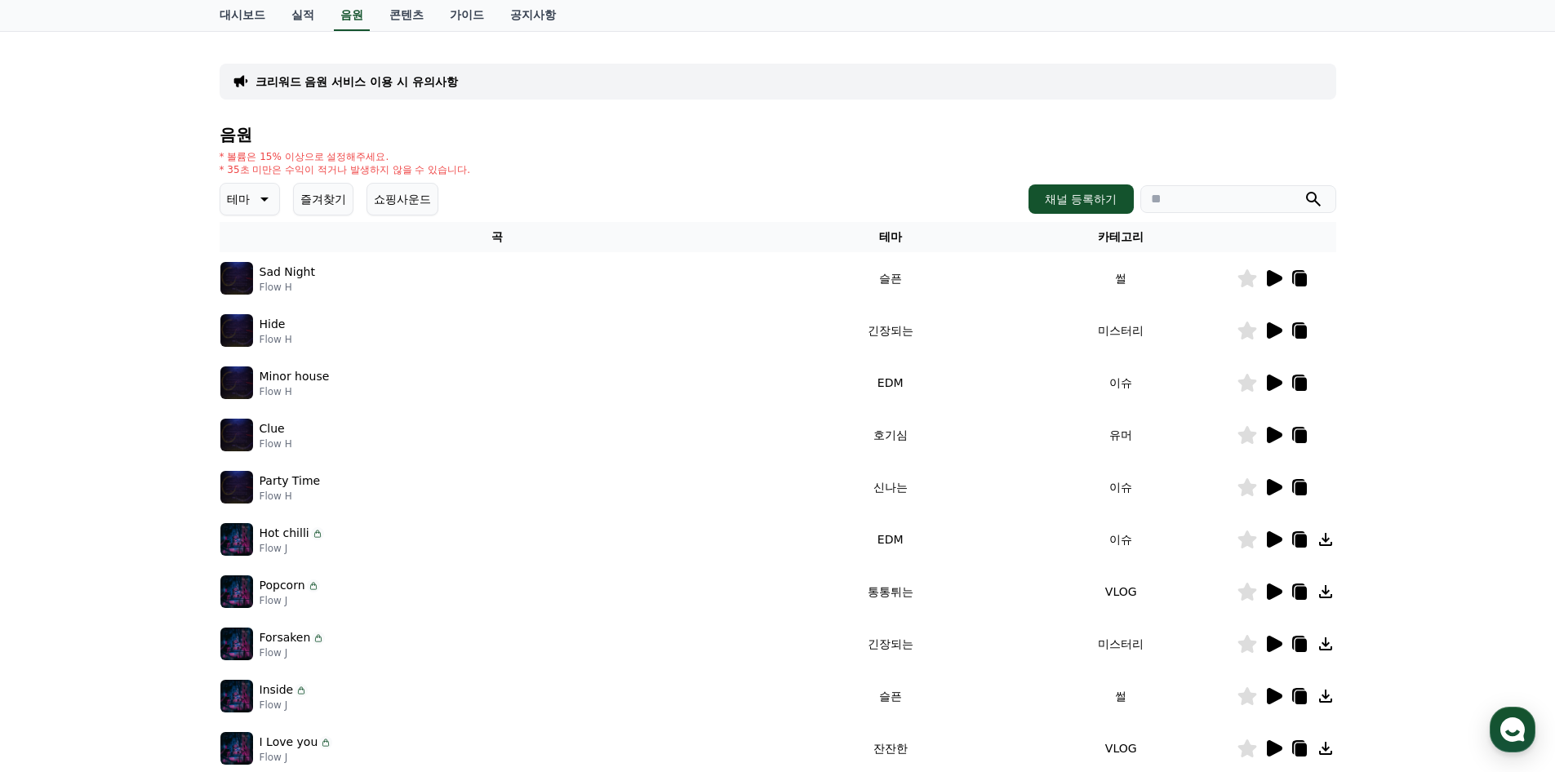
click at [283, 278] on p "Sad Night" at bounding box center [288, 272] width 56 height 17
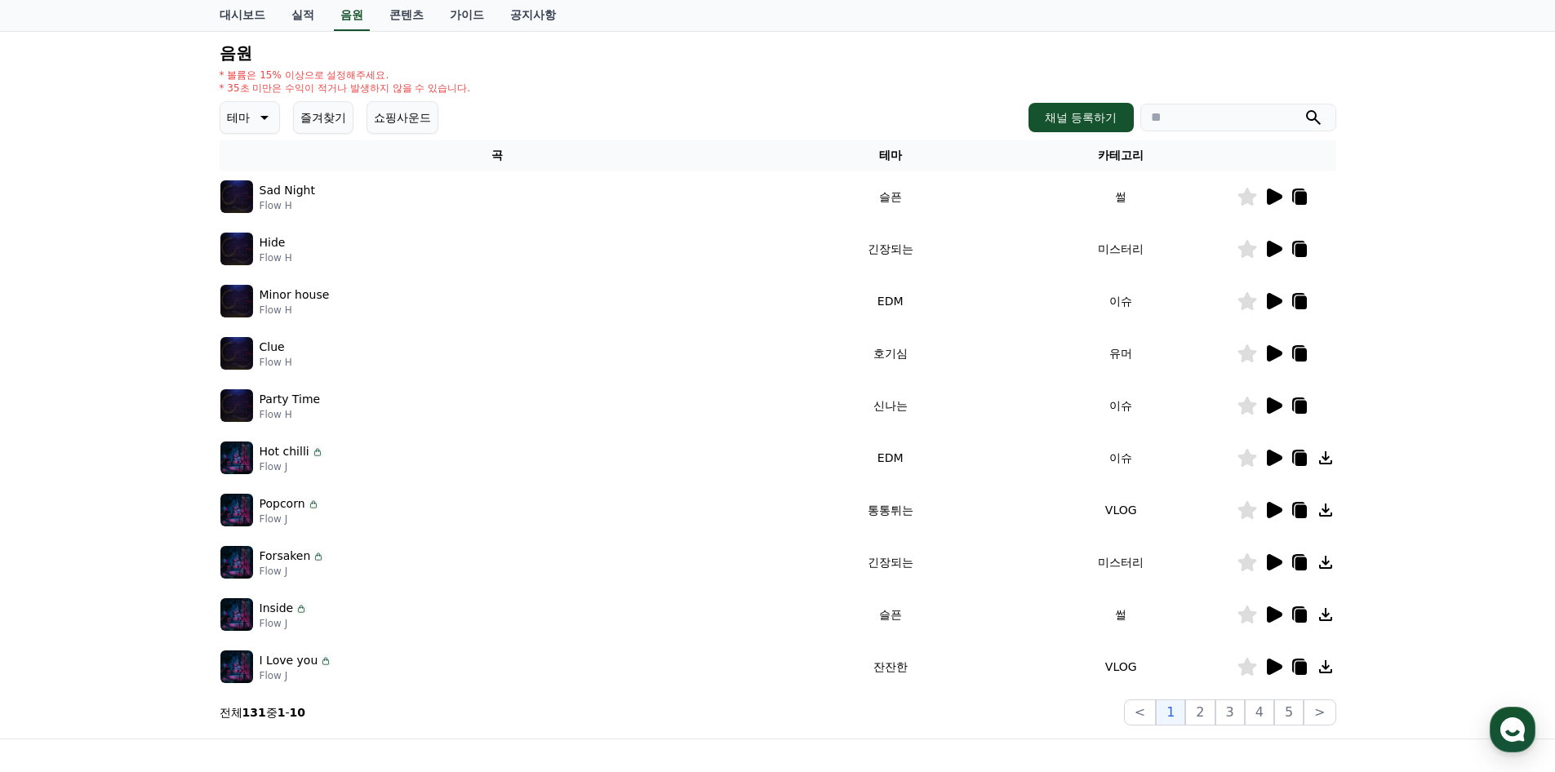
click at [1103, 98] on div "음원 * 볼륨은 15% 이상으로 설정해주세요. * 35초 미만은 수익이 적거나 발생하지 않을 수 있습니다. 테마 즐겨찾기 쇼핑사운드 채널 등록…" at bounding box center [778, 385] width 1117 height 682
click at [1090, 120] on button "채널 등록하기" at bounding box center [1081, 117] width 104 height 29
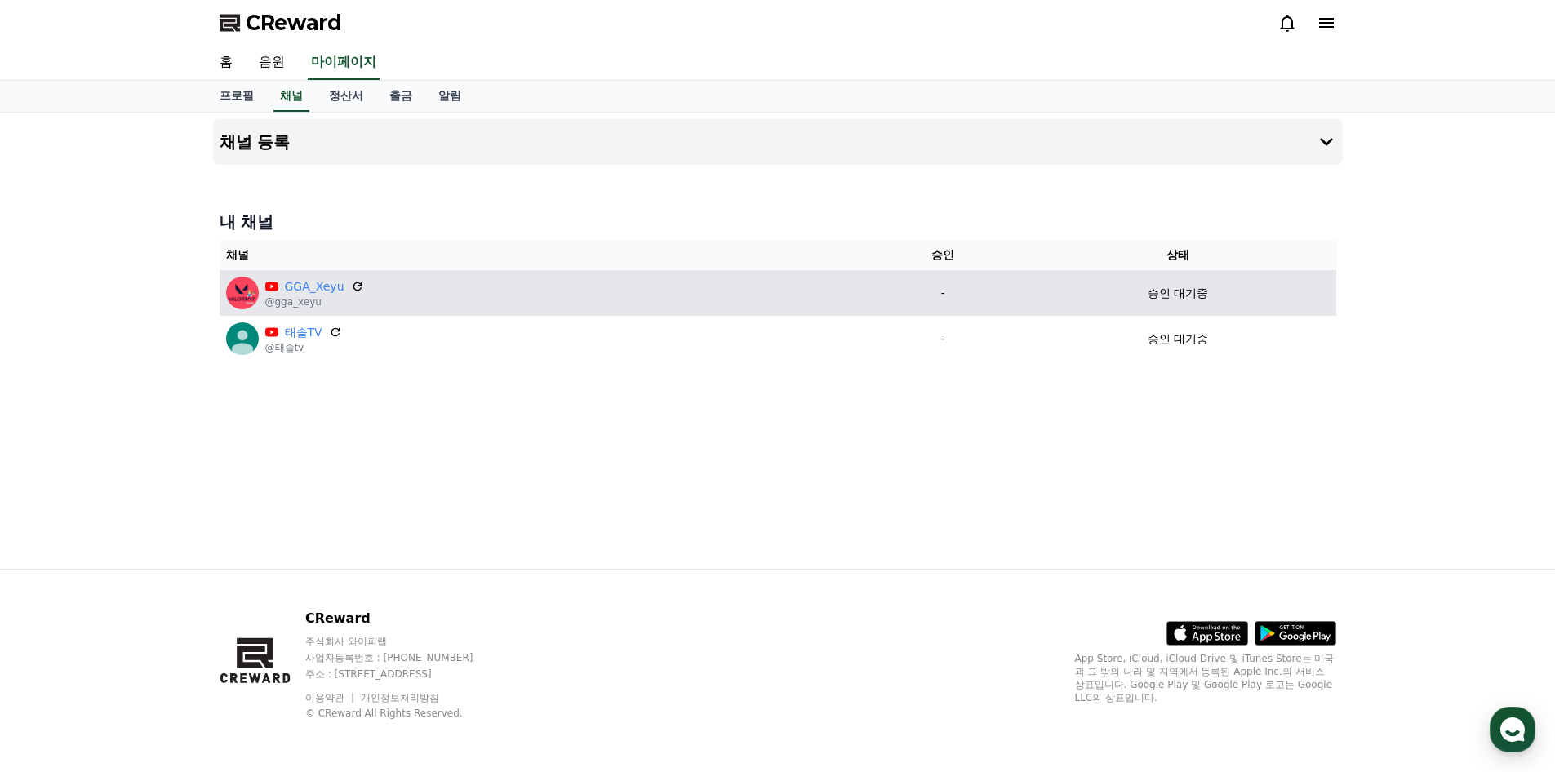
click at [314, 300] on p "@gga_xeyu" at bounding box center [314, 302] width 99 height 13
click at [789, 273] on td "GGA_Xeyu @gga_xeyu" at bounding box center [543, 293] width 647 height 46
click at [803, 294] on div "GGA_Xeyu @gga_xeyu" at bounding box center [542, 293] width 633 height 33
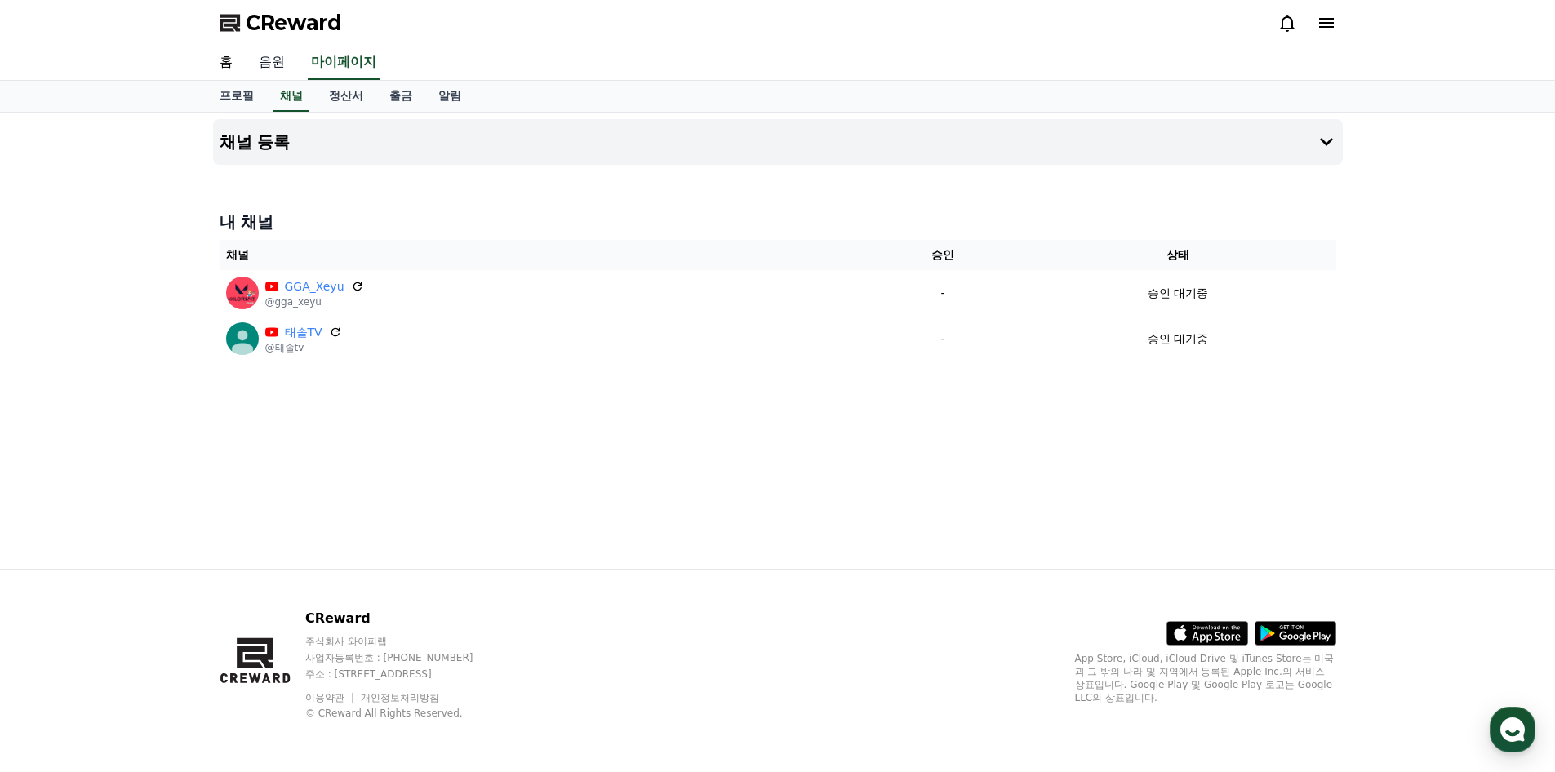
click at [274, 62] on link "음원" at bounding box center [272, 63] width 52 height 34
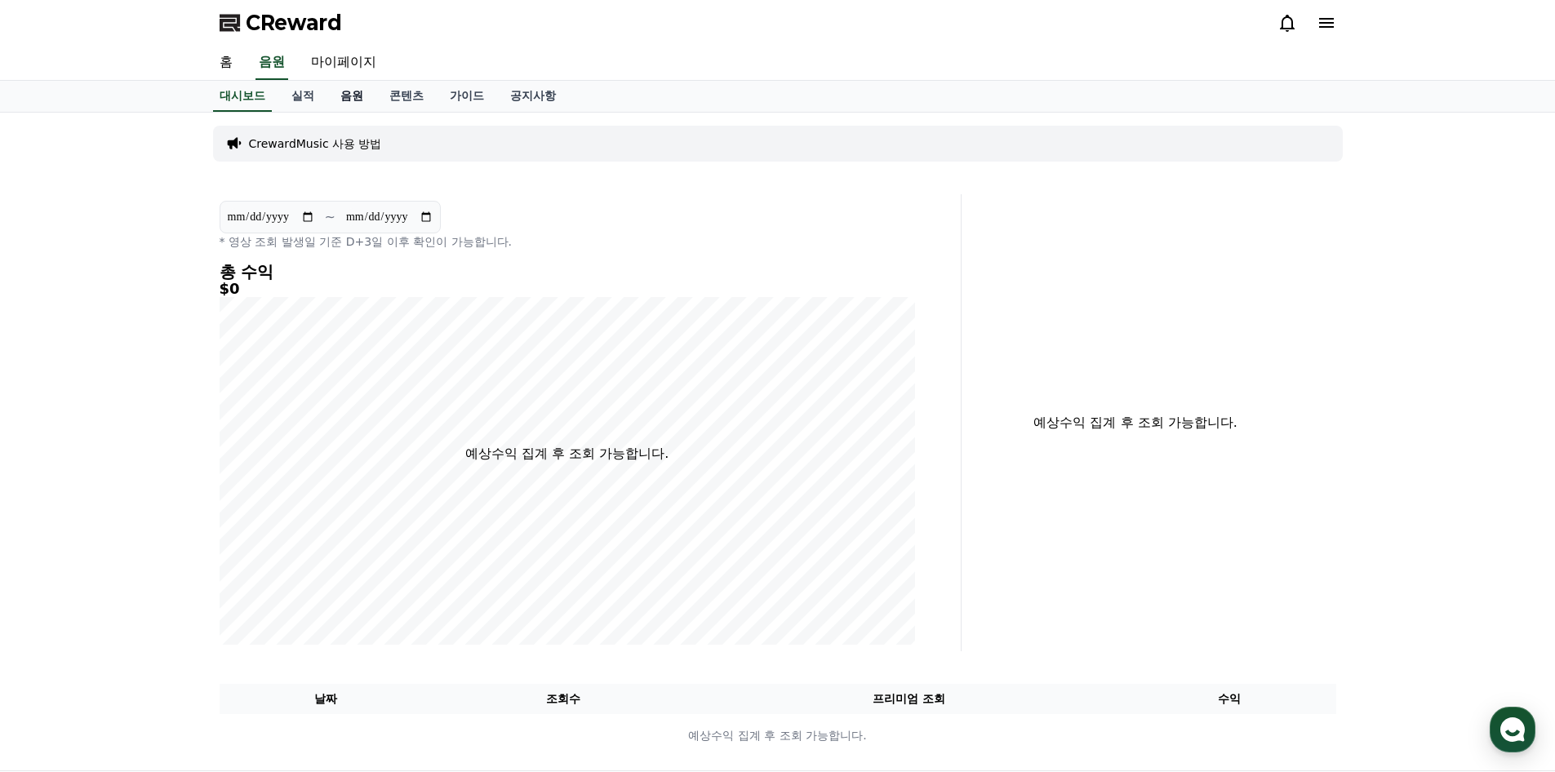
click at [346, 90] on link "음원" at bounding box center [351, 96] width 49 height 31
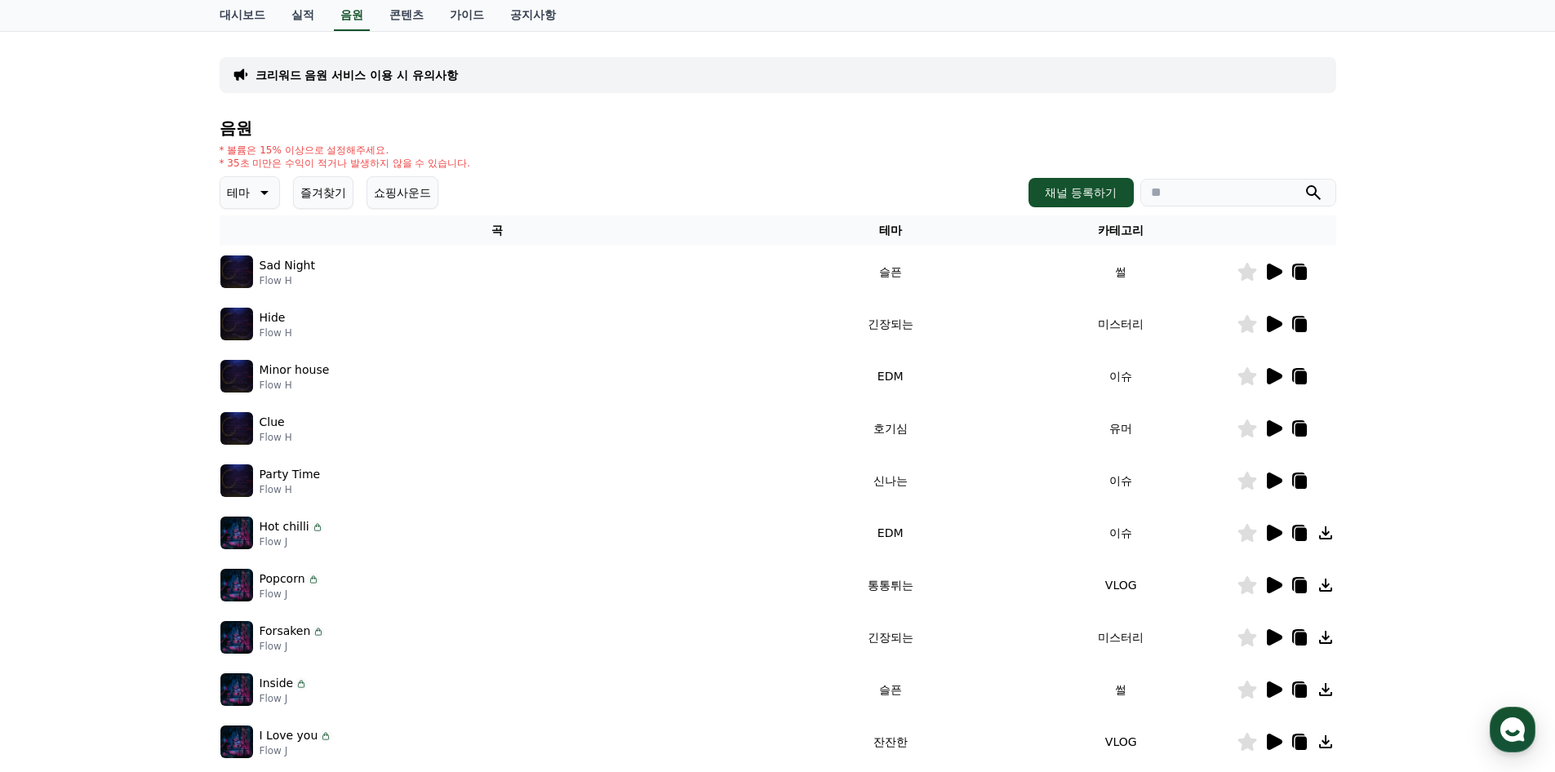
scroll to position [82, 0]
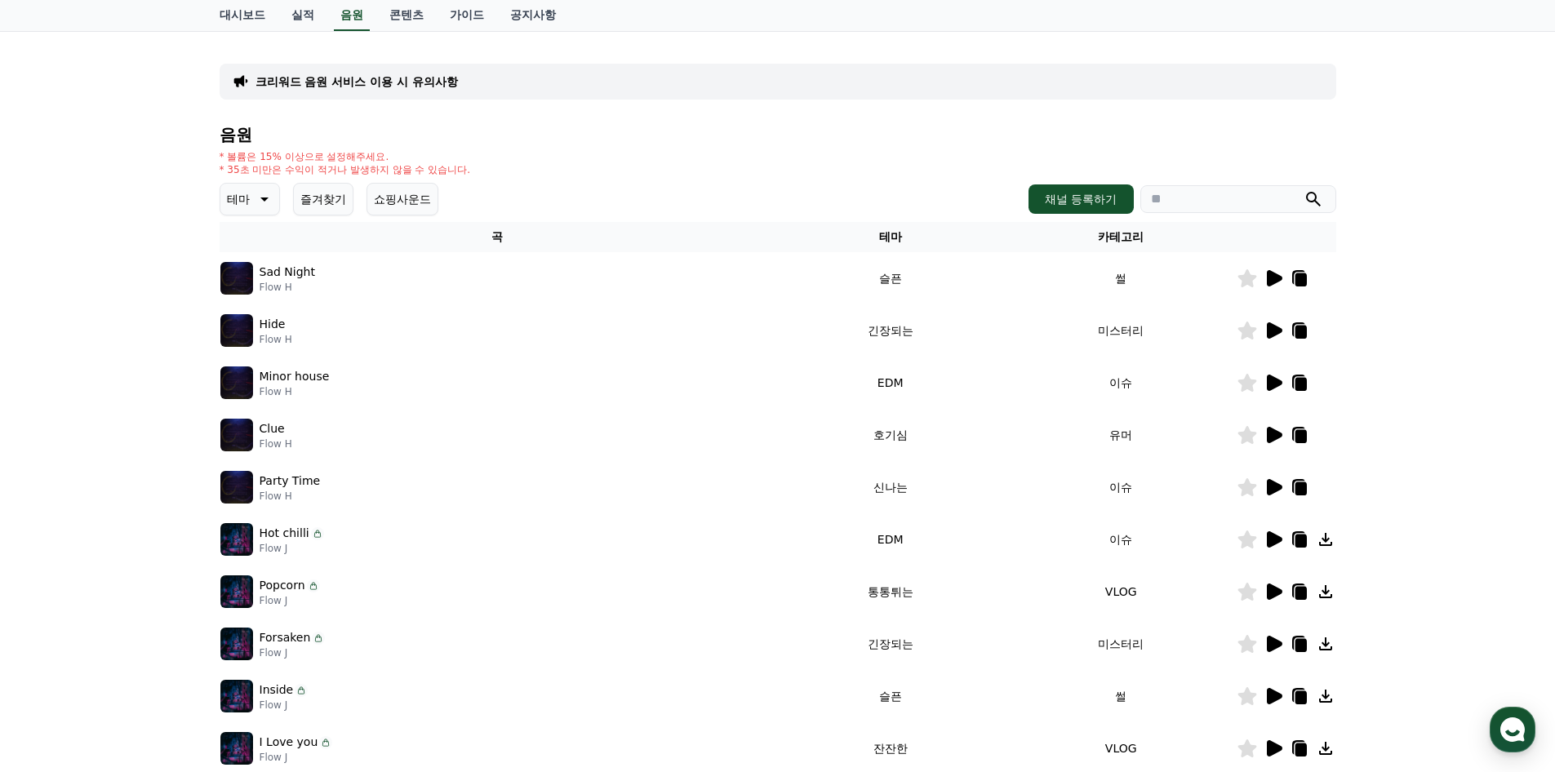
click at [264, 201] on icon at bounding box center [264, 200] width 8 height 4
click at [252, 319] on button "신나는" at bounding box center [245, 318] width 47 height 36
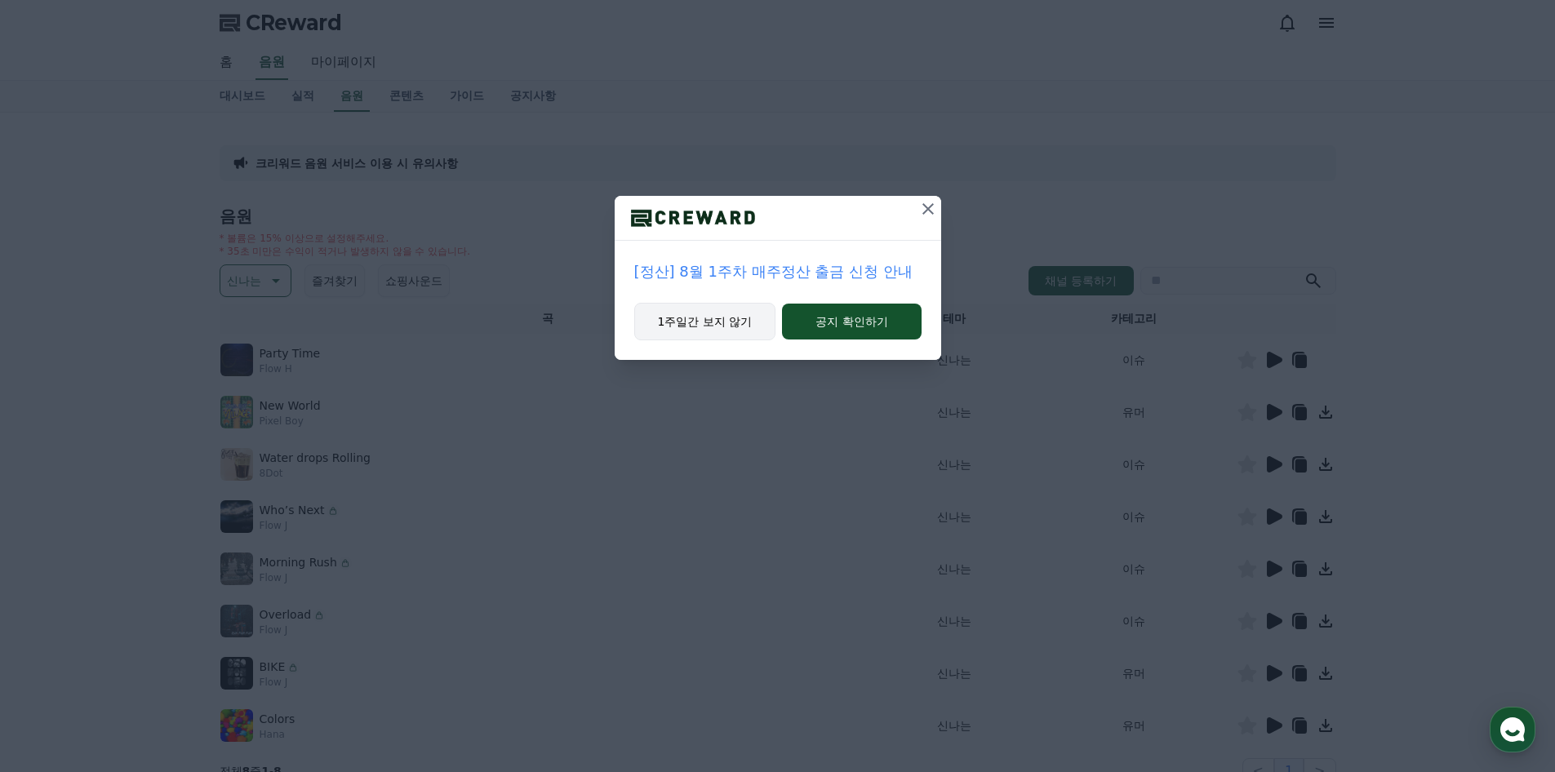
click at [688, 322] on button "1주일간 보지 않기" at bounding box center [705, 322] width 142 height 38
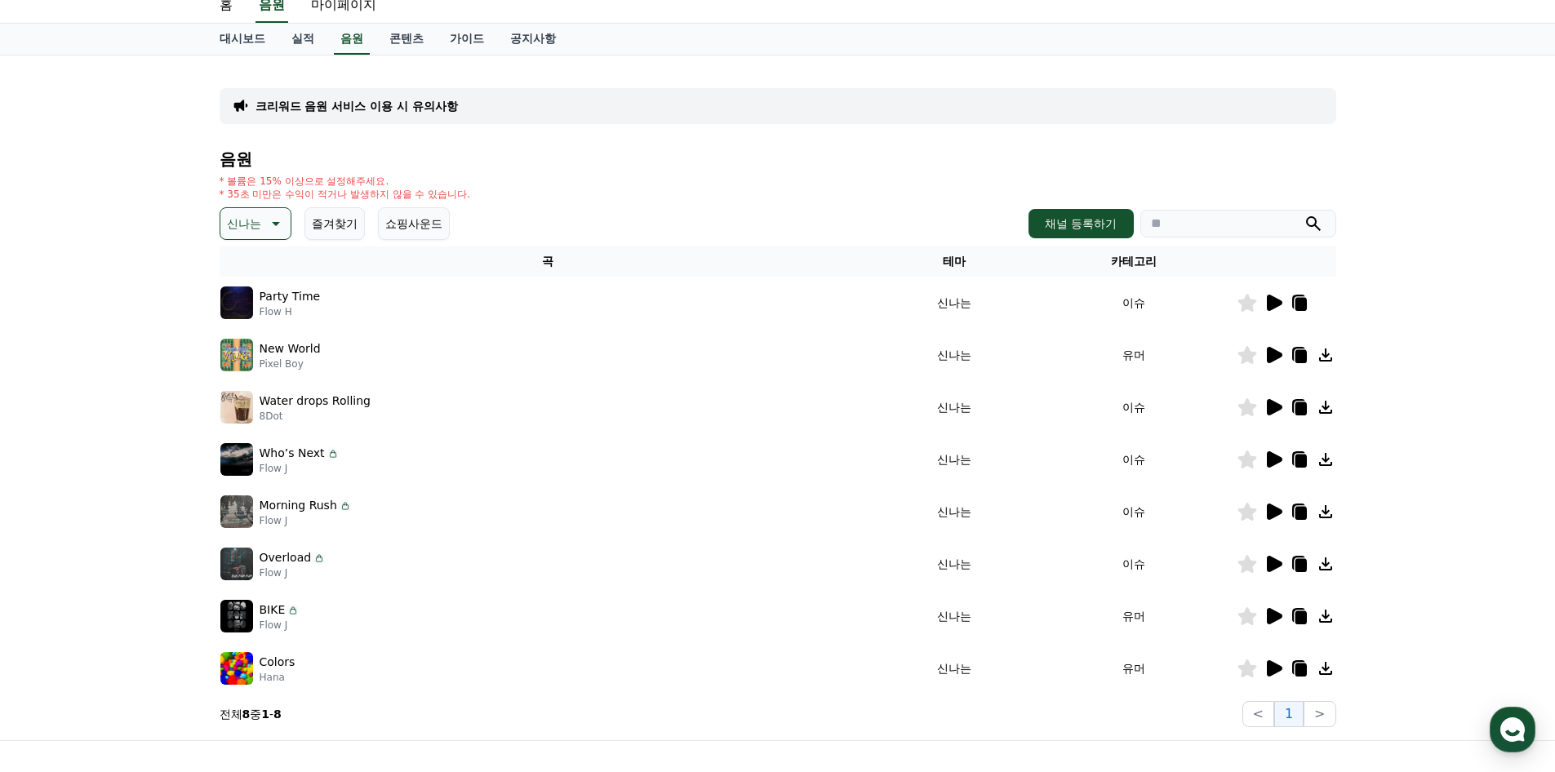
scroll to position [163, 0]
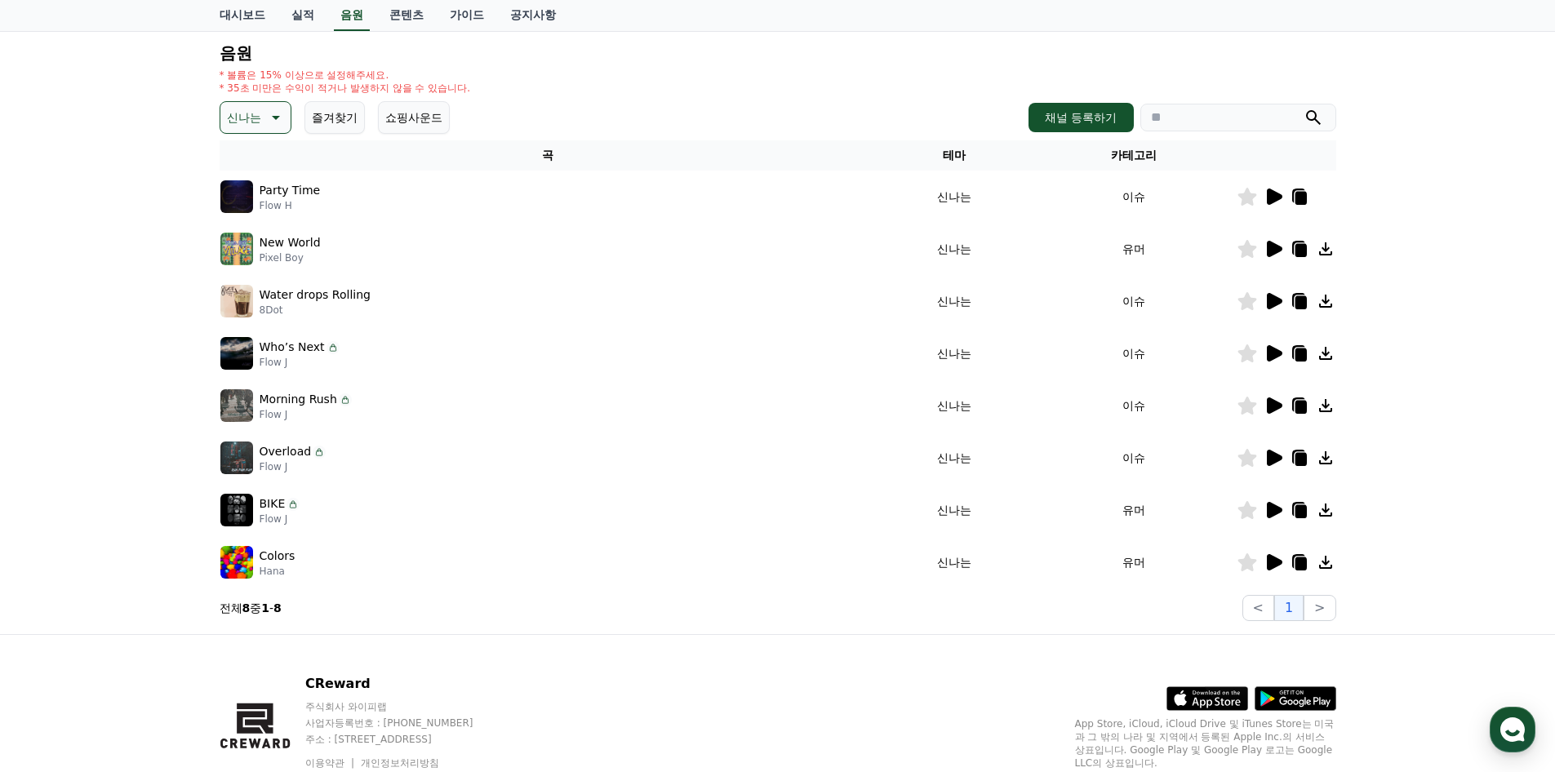
click at [1275, 251] on icon at bounding box center [1275, 249] width 16 height 16
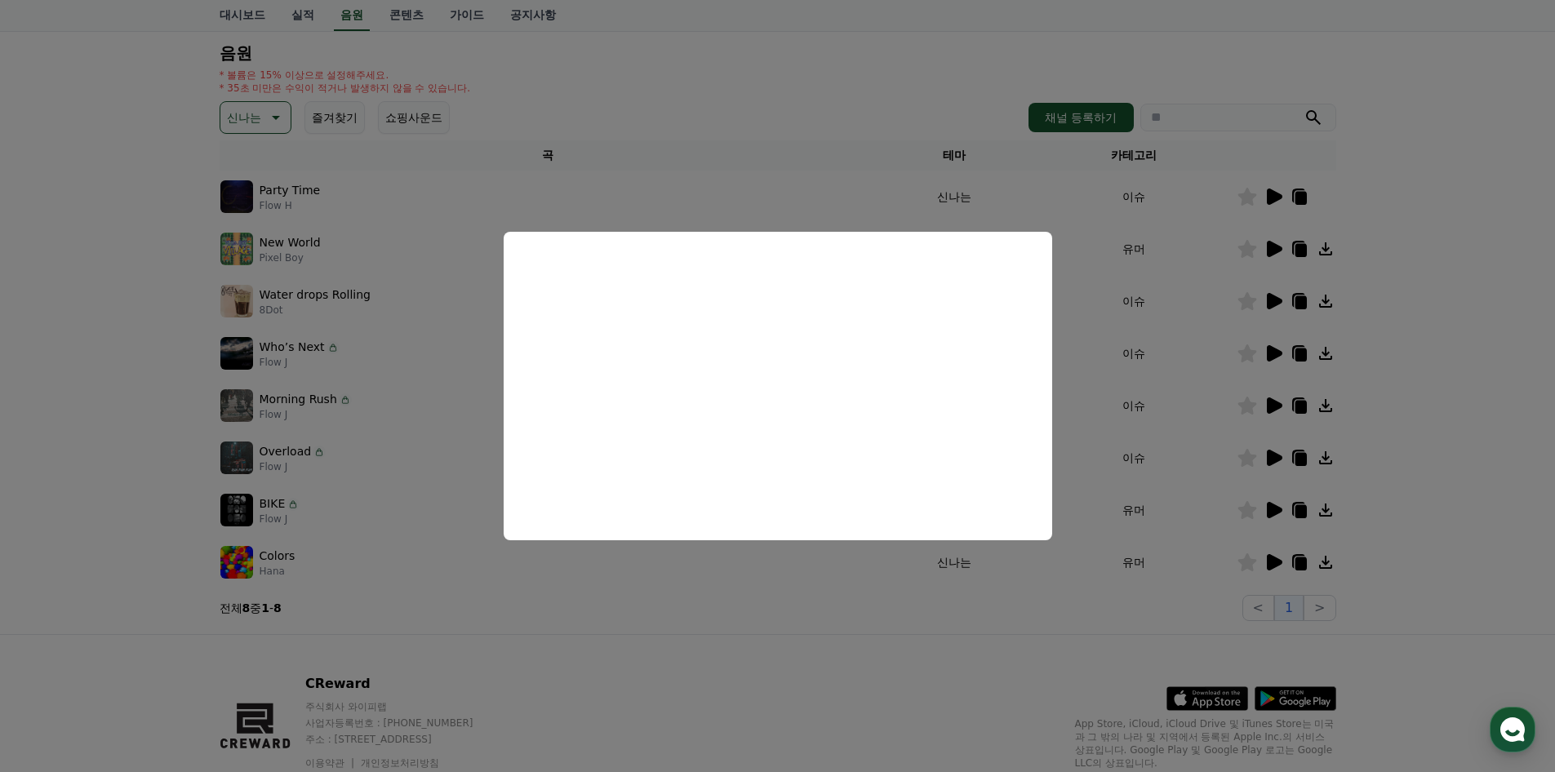
click at [897, 582] on button "close modal" at bounding box center [777, 386] width 1555 height 772
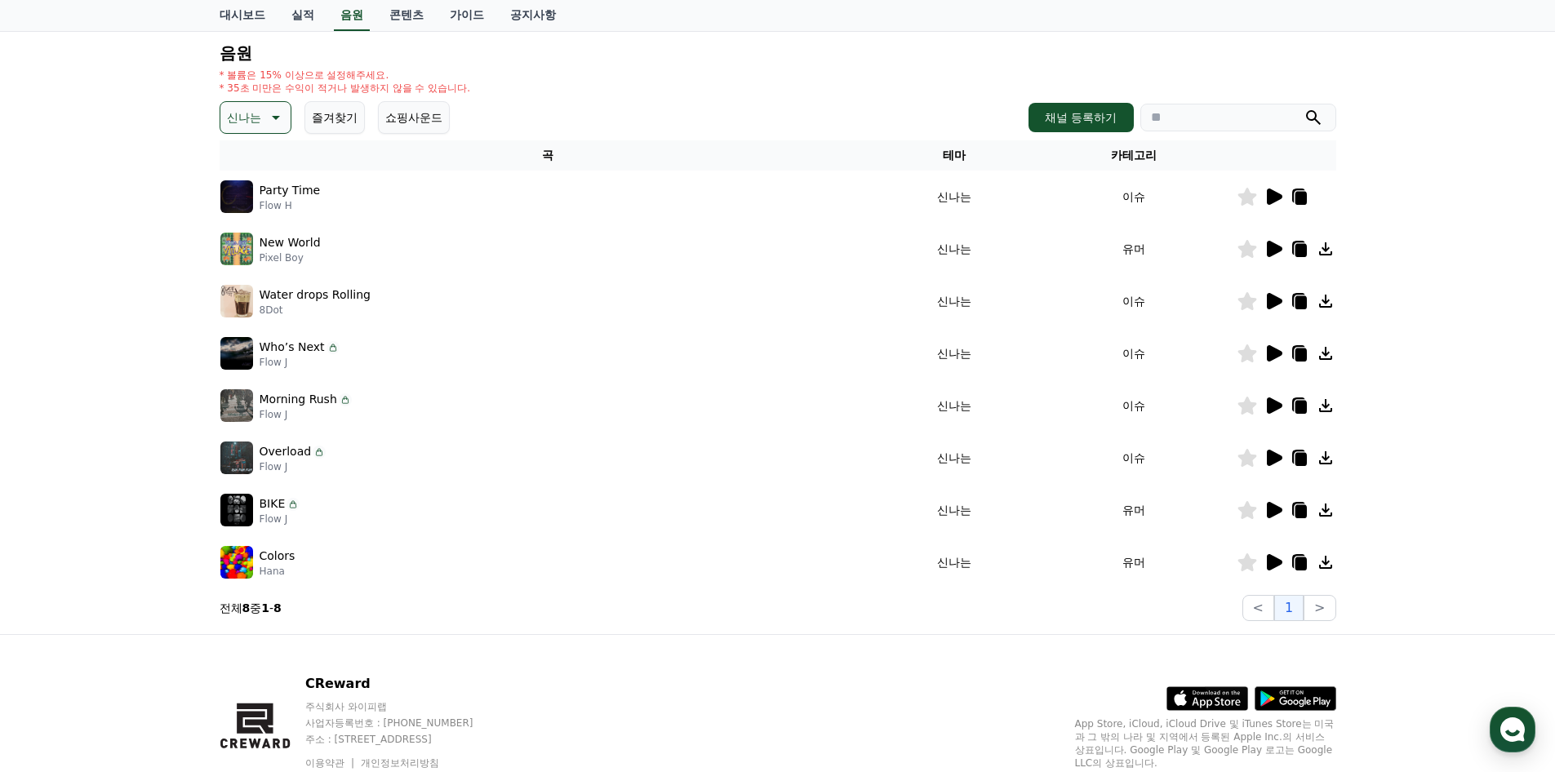
click at [1274, 296] on icon at bounding box center [1274, 301] width 20 height 20
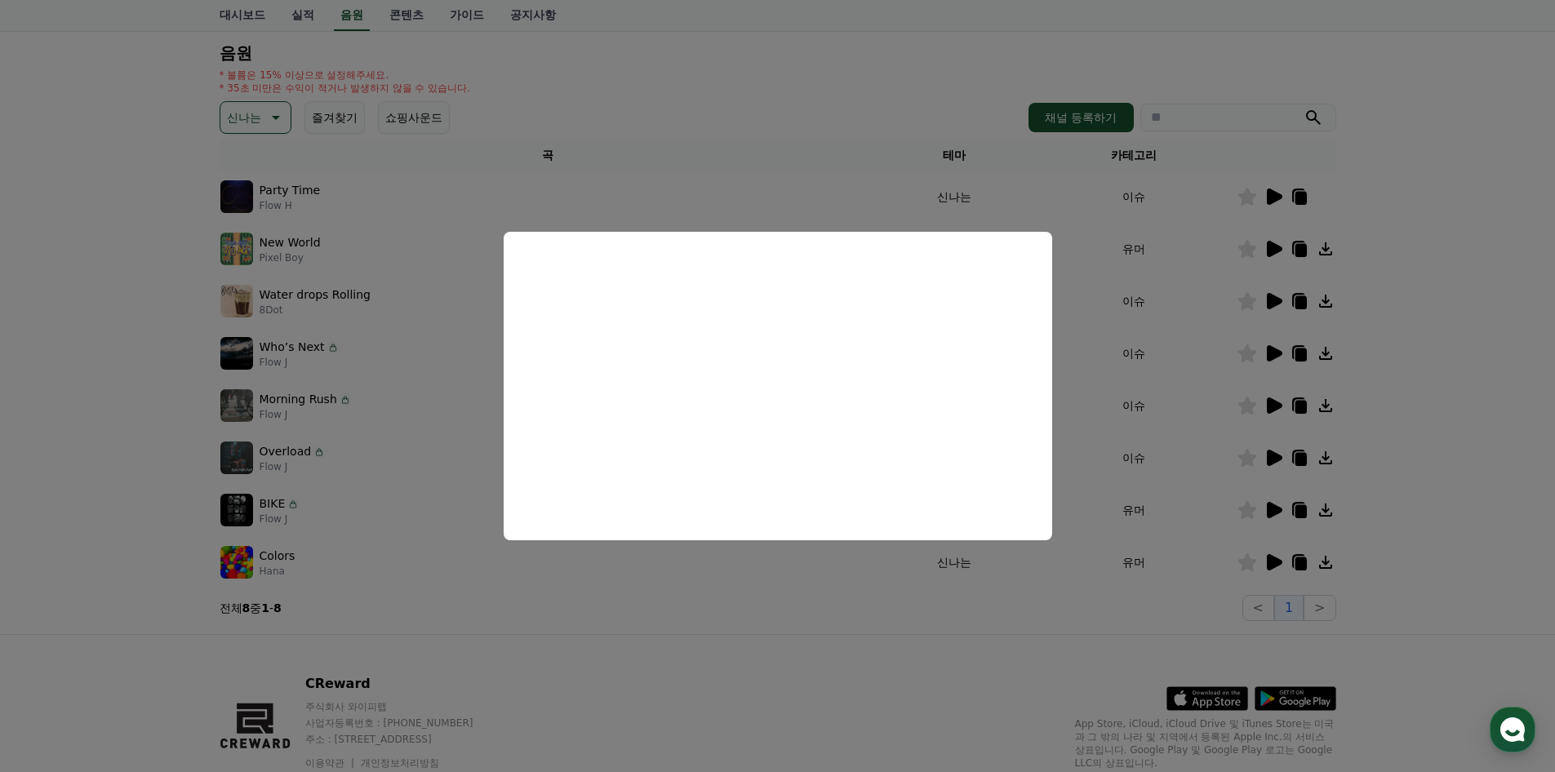
click at [833, 599] on button "close modal" at bounding box center [777, 386] width 1555 height 772
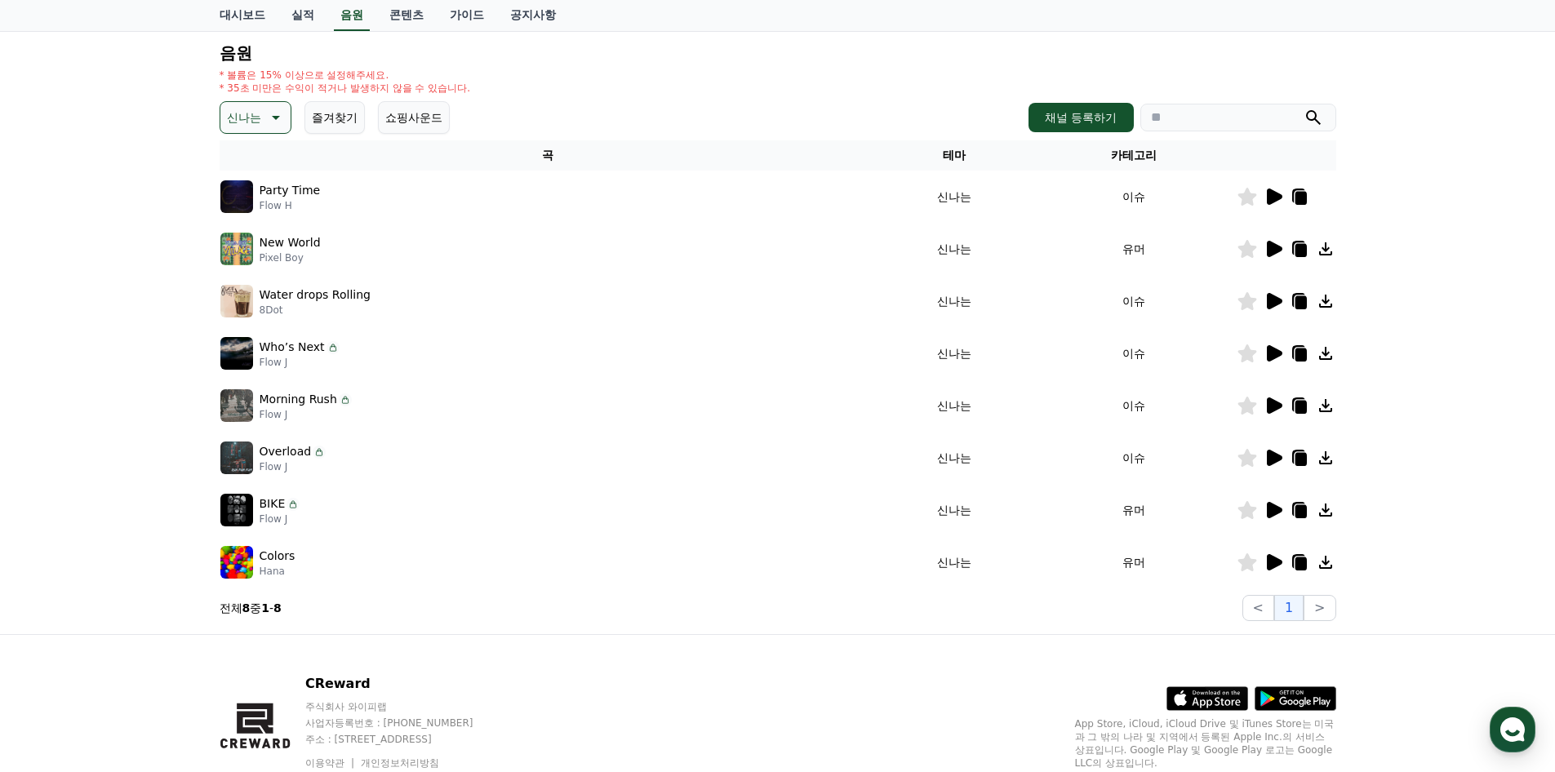
click at [273, 111] on icon at bounding box center [274, 118] width 20 height 20
click at [252, 224] on button "웅장한" at bounding box center [245, 226] width 47 height 36
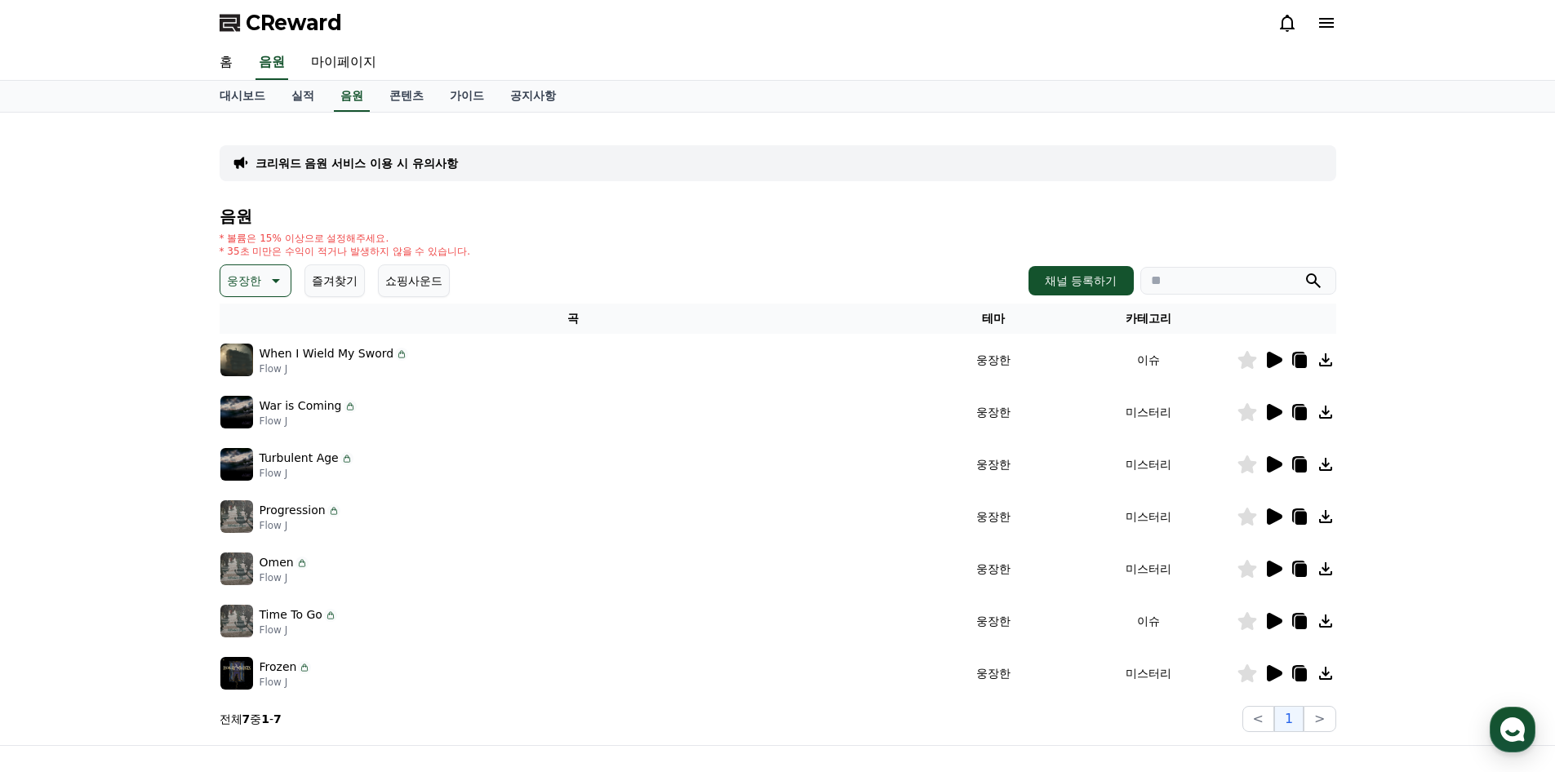
scroll to position [82, 0]
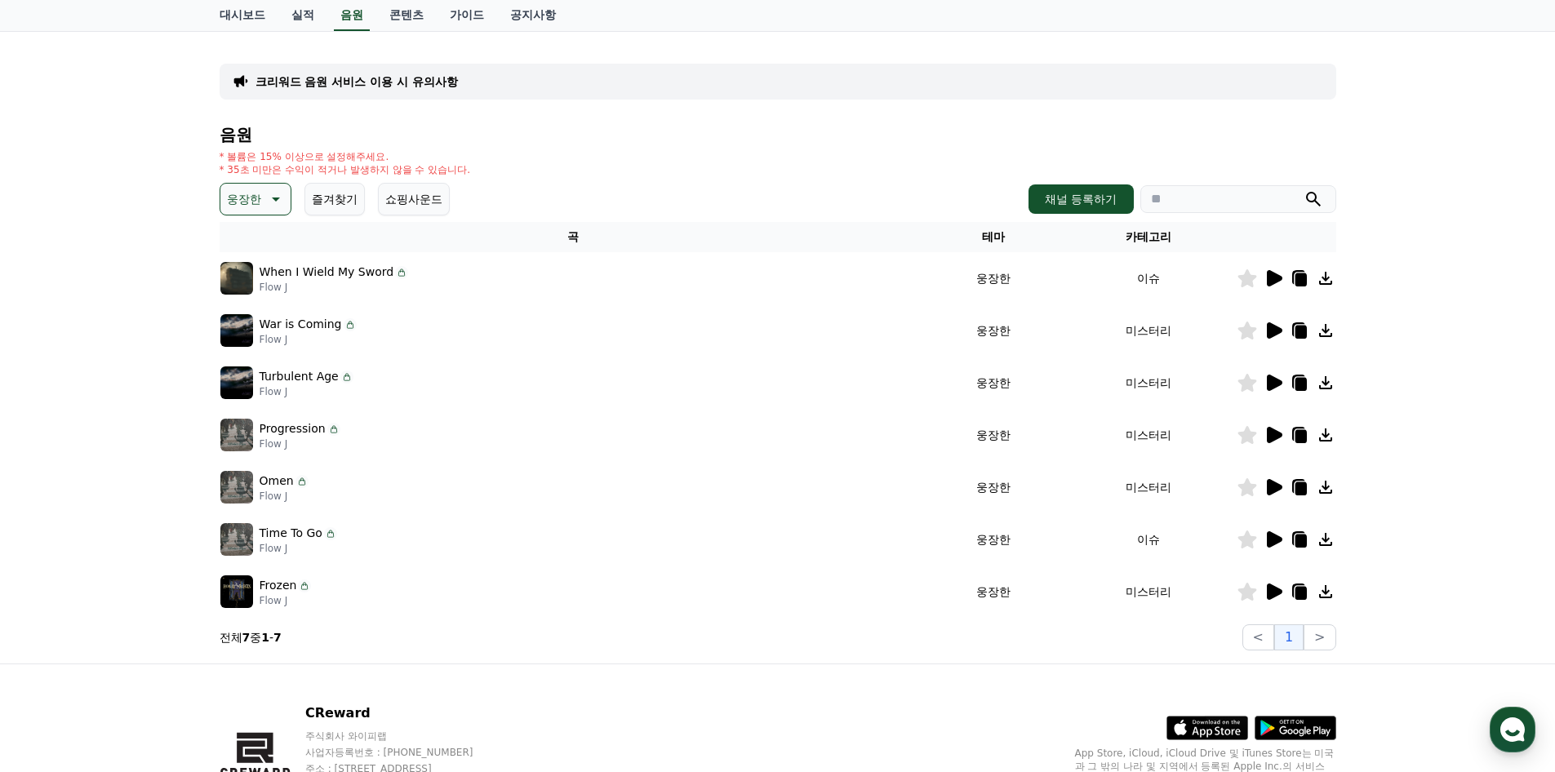
click at [1274, 282] on icon at bounding box center [1275, 278] width 16 height 16
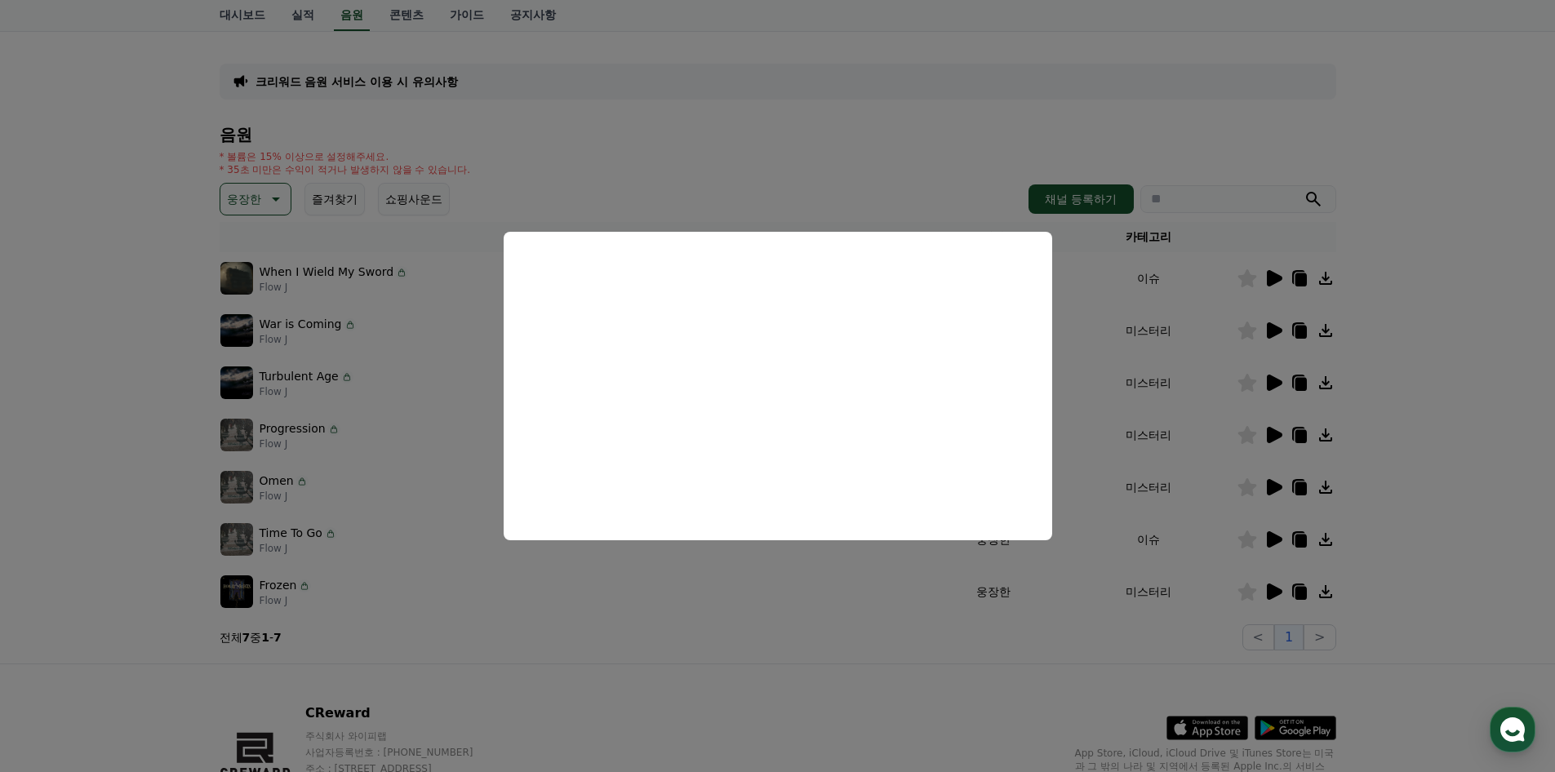
click at [1102, 347] on button "close modal" at bounding box center [777, 386] width 1555 height 772
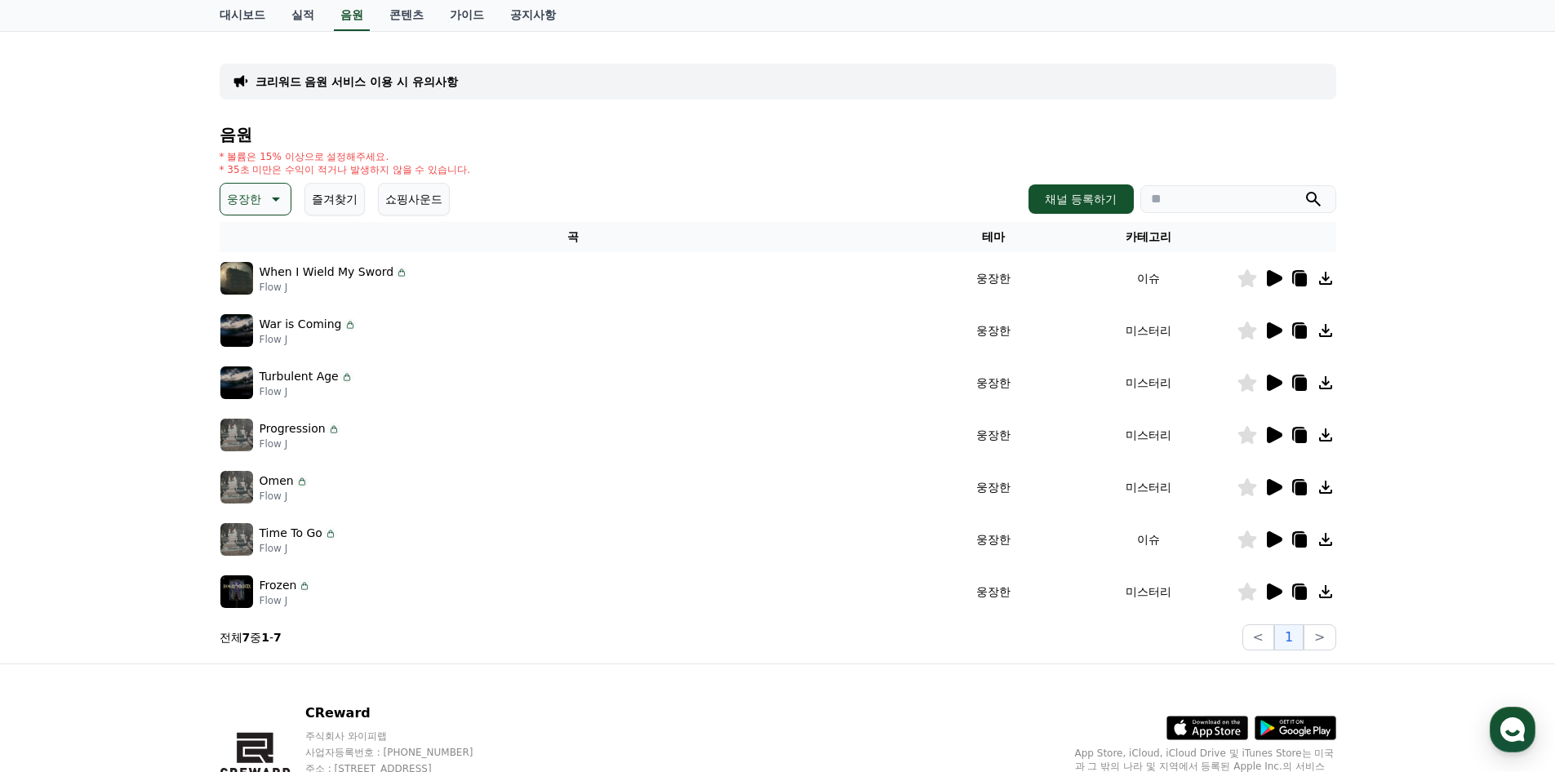
click at [1272, 537] on icon at bounding box center [1275, 539] width 16 height 16
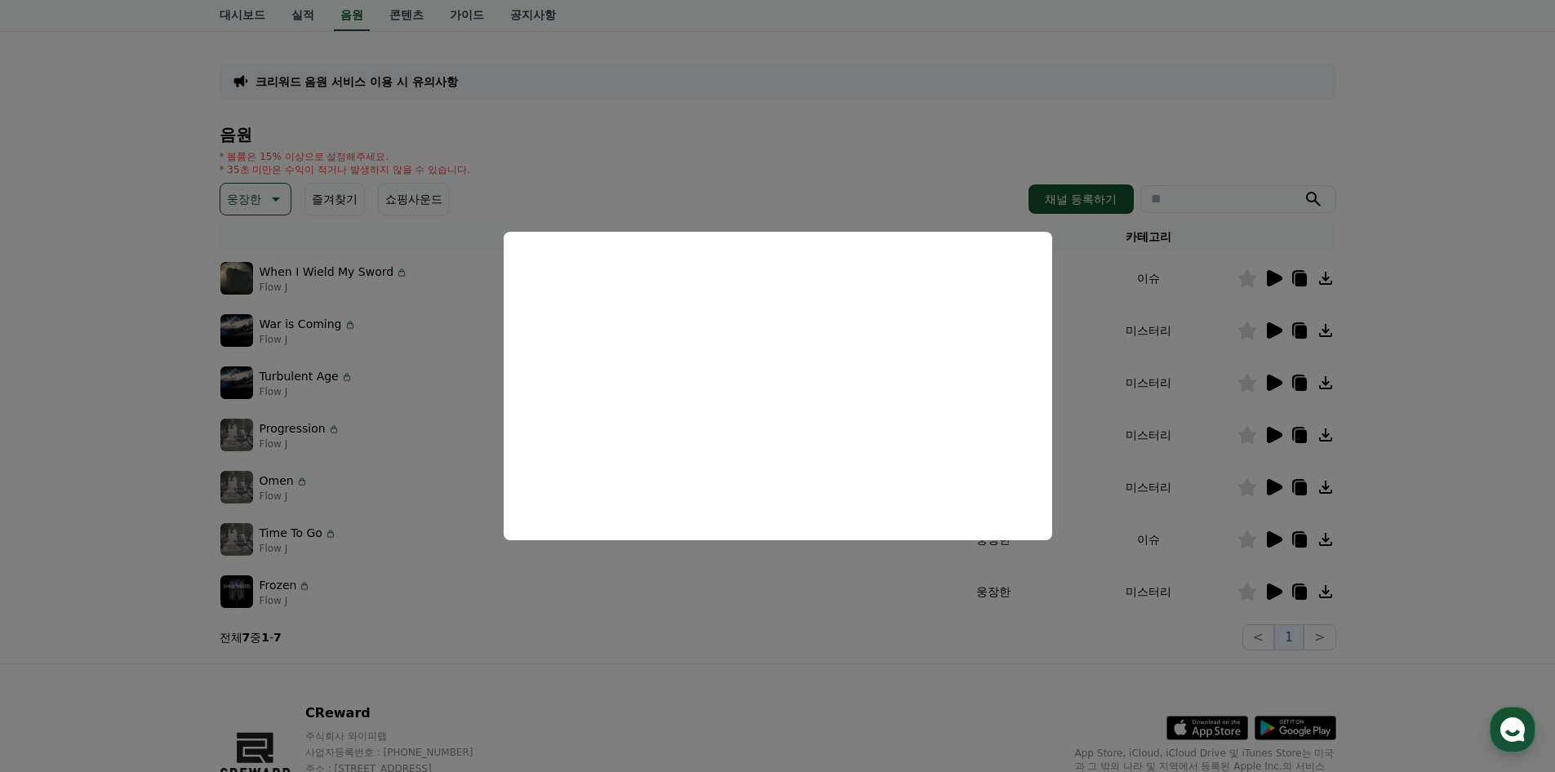
click at [1078, 320] on button "close modal" at bounding box center [777, 386] width 1555 height 772
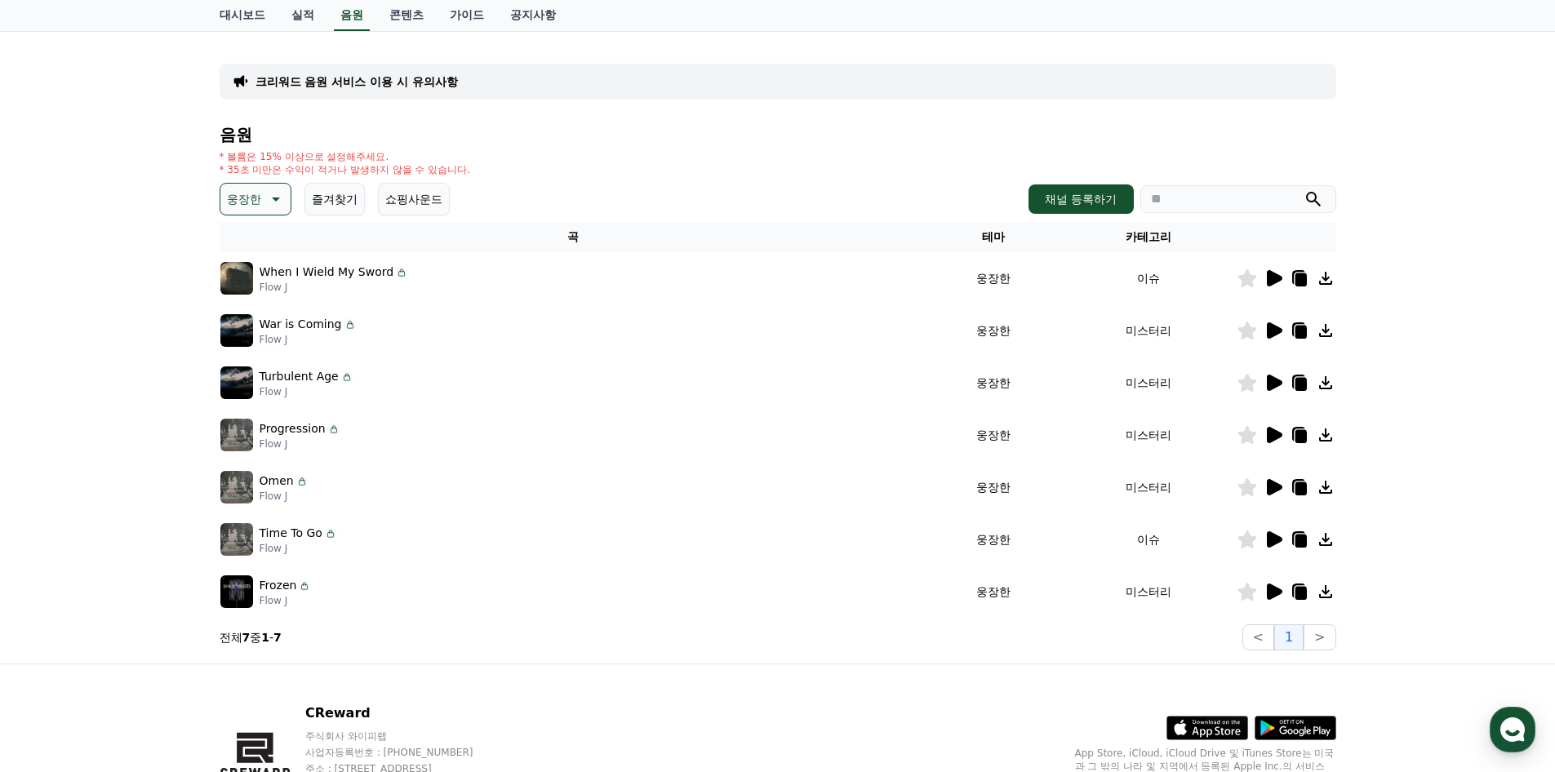
click at [1273, 594] on icon at bounding box center [1275, 592] width 16 height 16
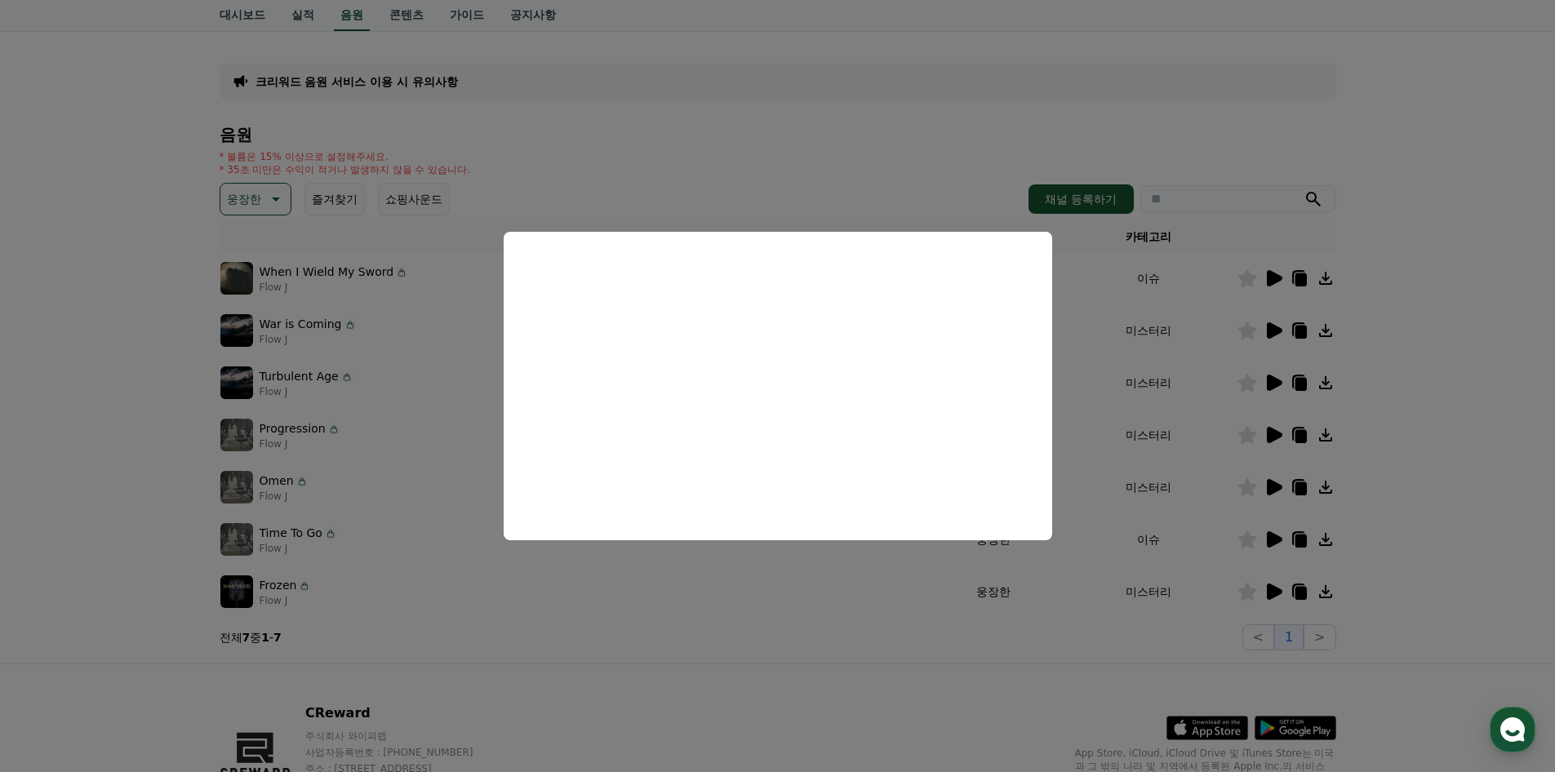
click at [1278, 434] on button "close modal" at bounding box center [777, 386] width 1555 height 772
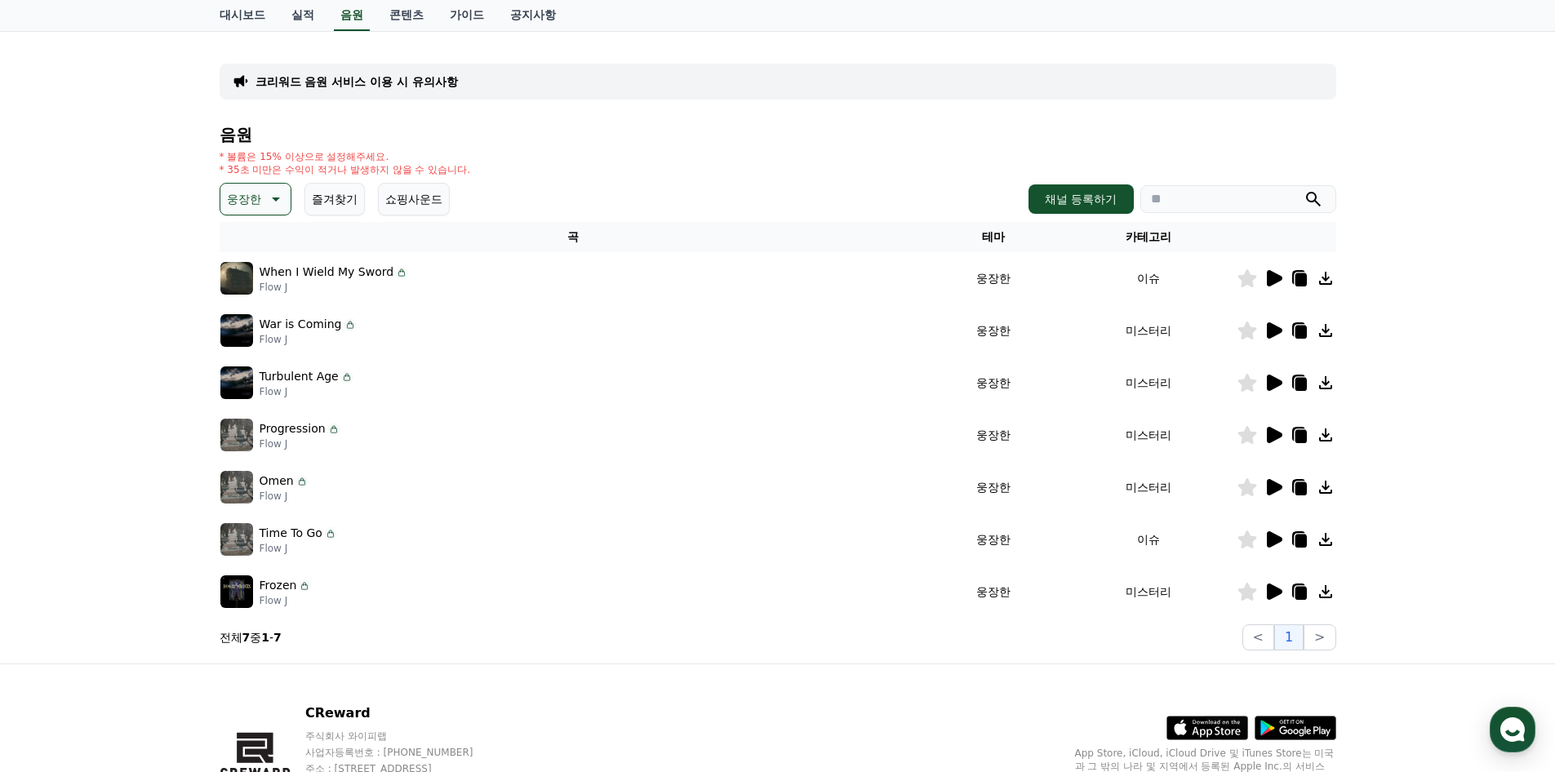
click at [1278, 434] on icon at bounding box center [1275, 435] width 16 height 16
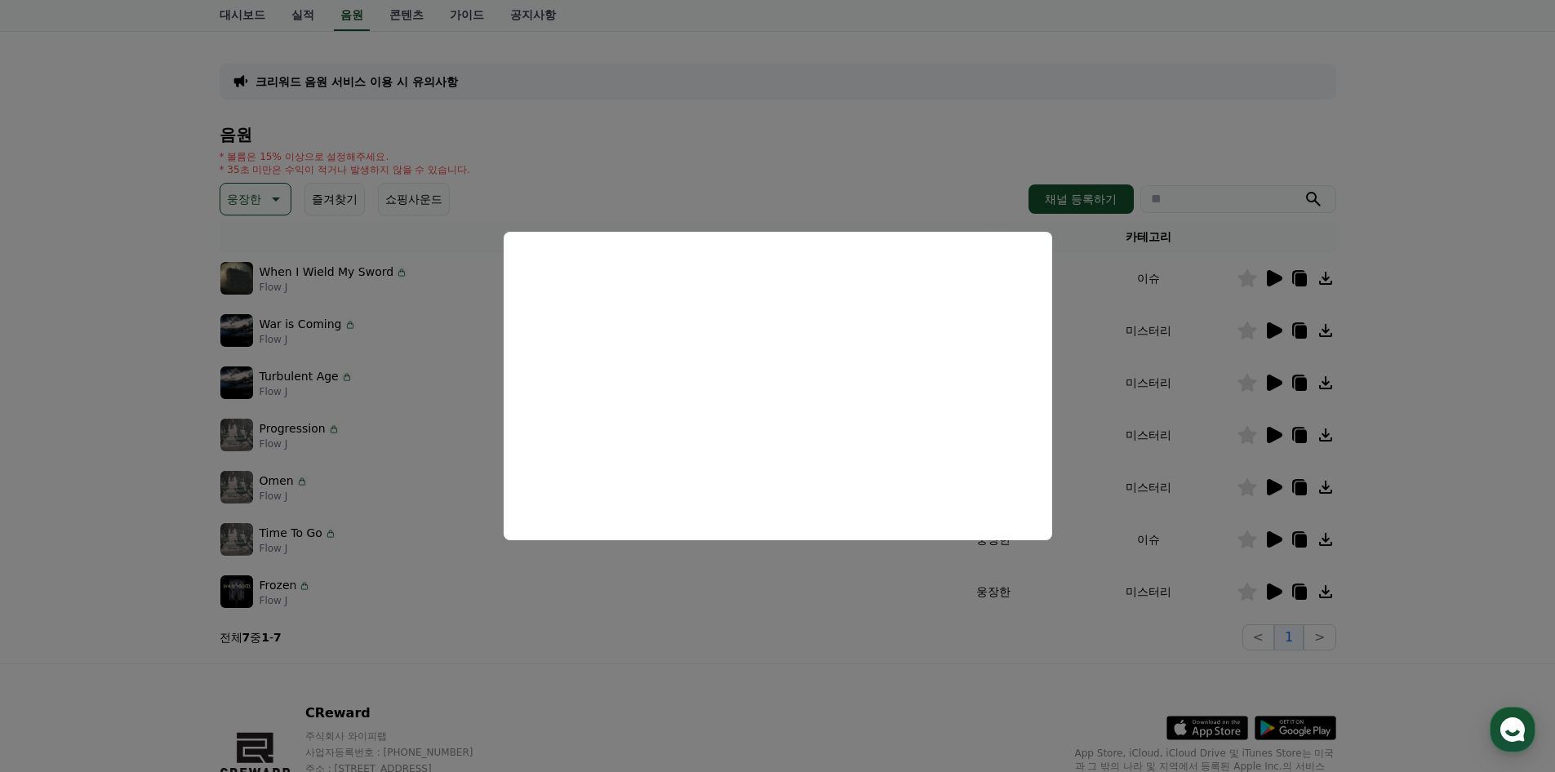
click at [1100, 480] on button "close modal" at bounding box center [777, 386] width 1555 height 772
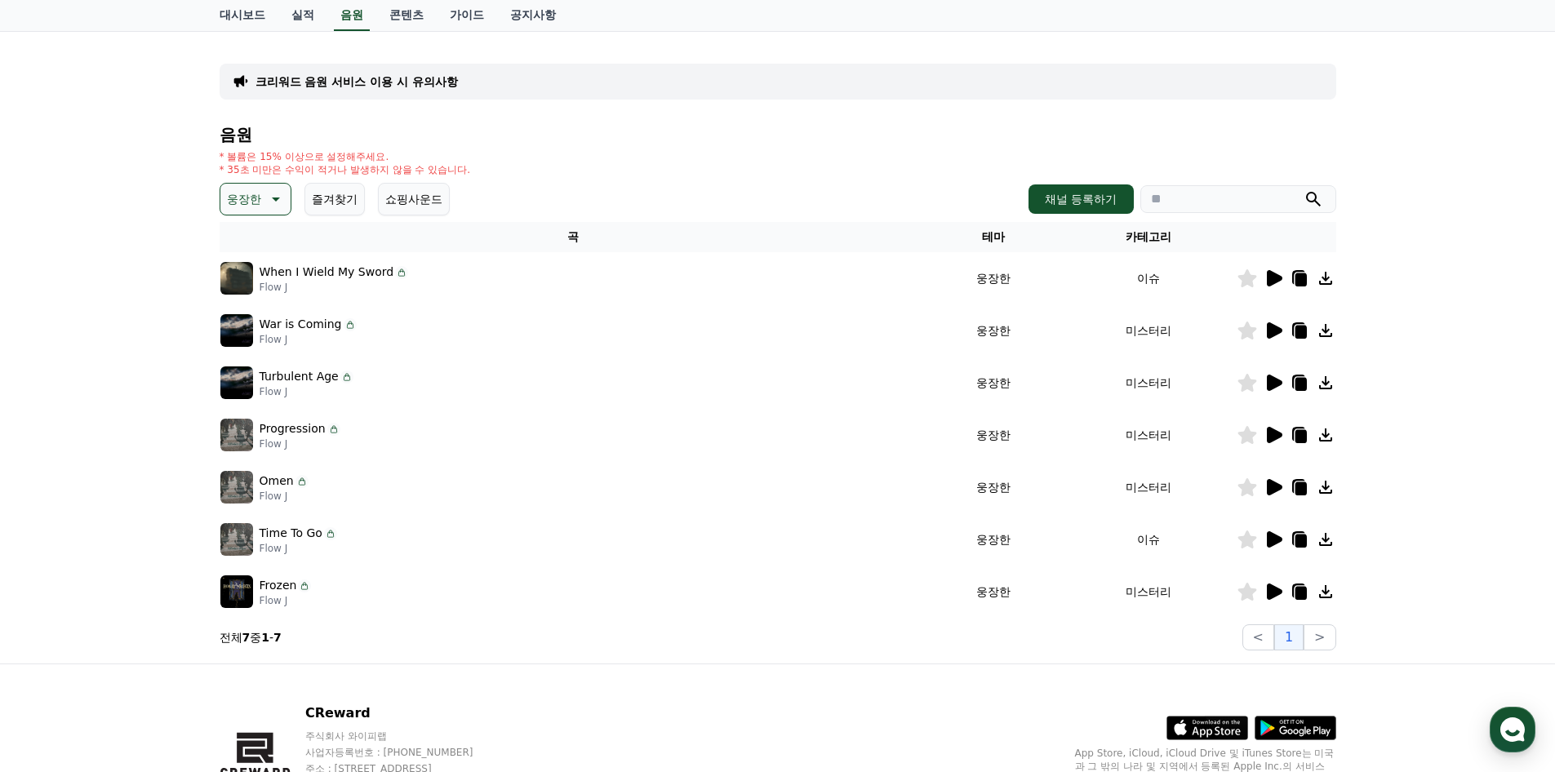
click at [280, 199] on icon at bounding box center [274, 199] width 20 height 20
click at [246, 332] on button "EDM" at bounding box center [241, 336] width 39 height 36
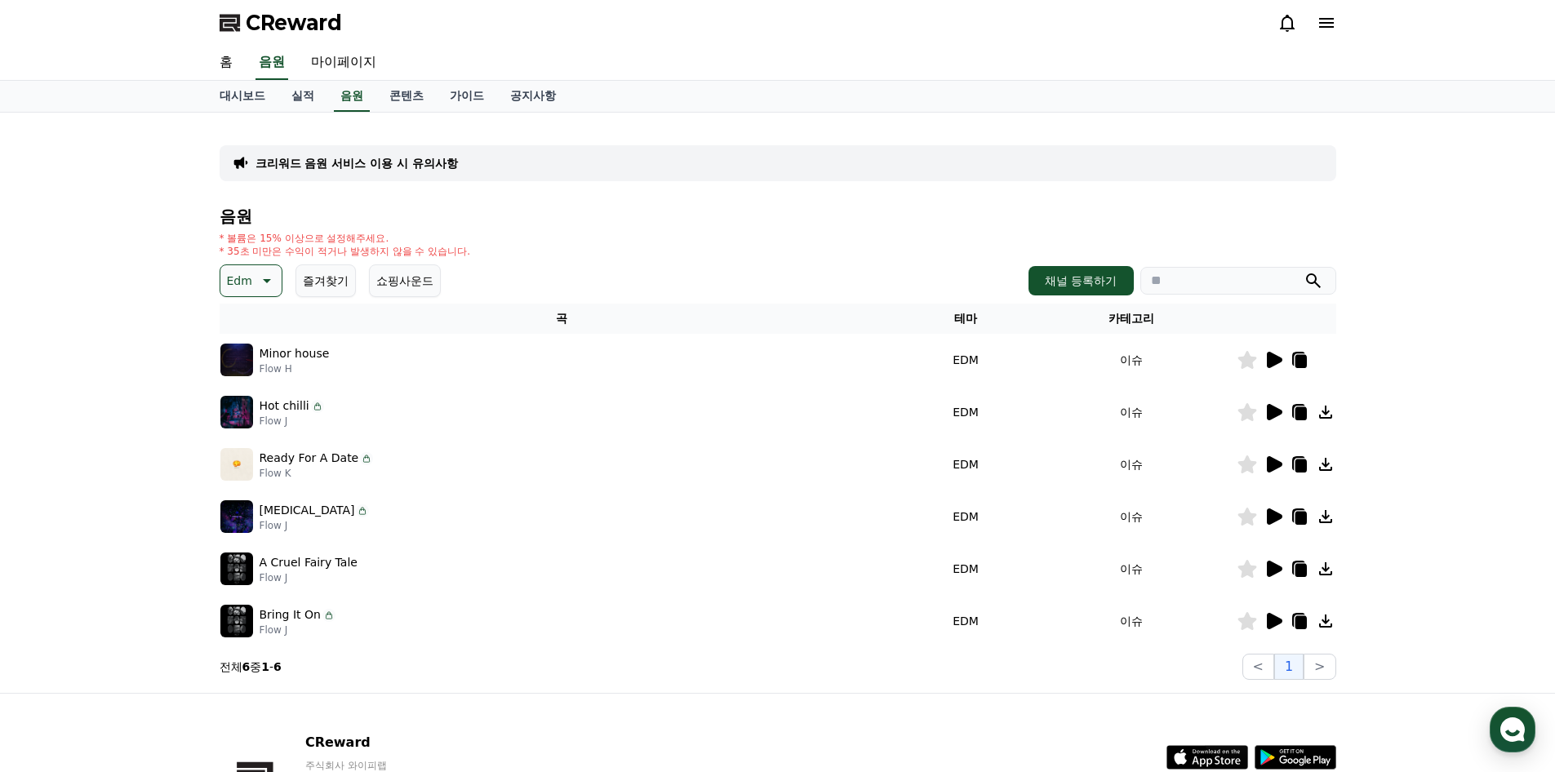
click at [1275, 367] on icon at bounding box center [1274, 360] width 20 height 20
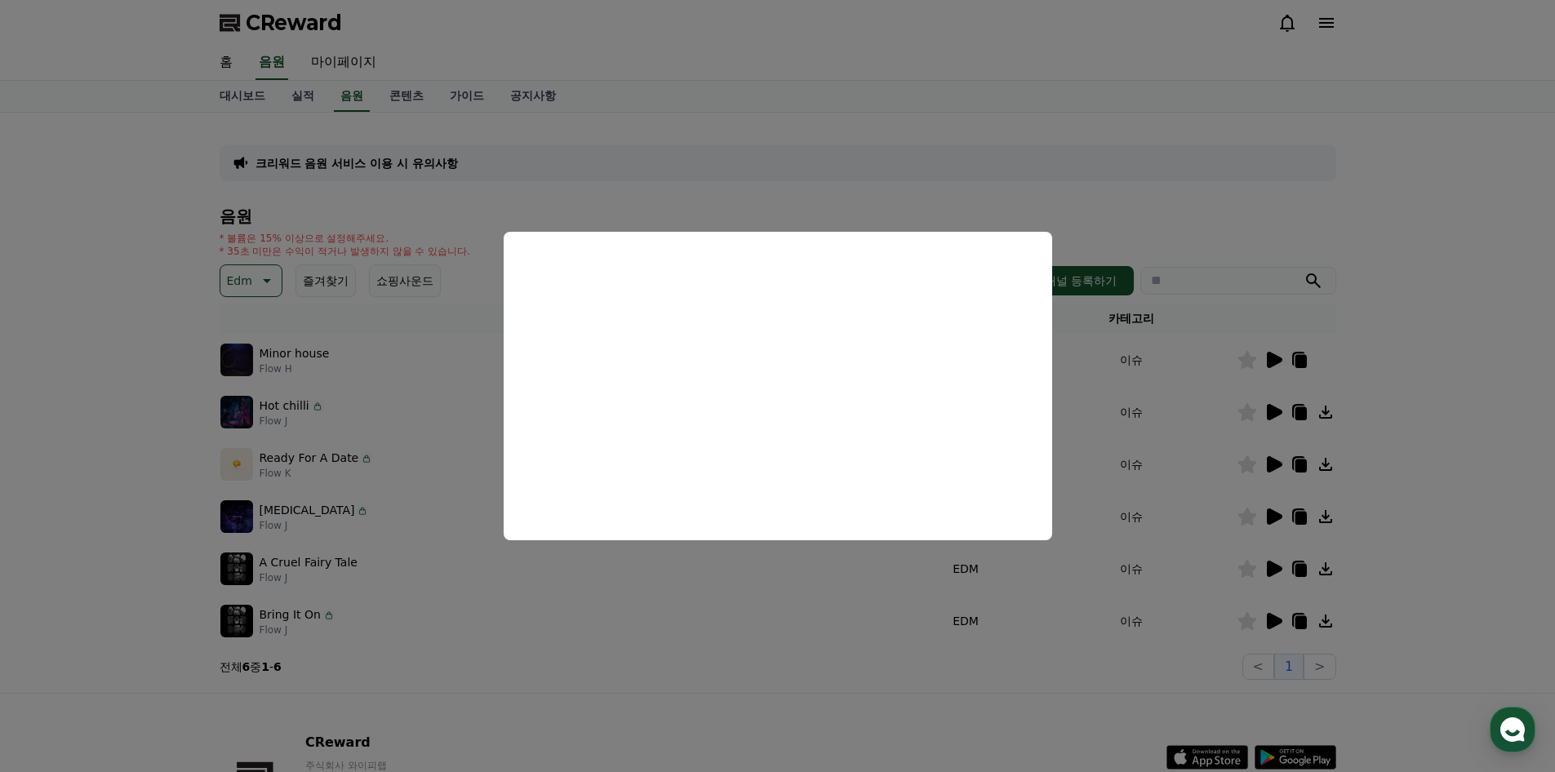
click at [1280, 412] on button "close modal" at bounding box center [777, 386] width 1555 height 772
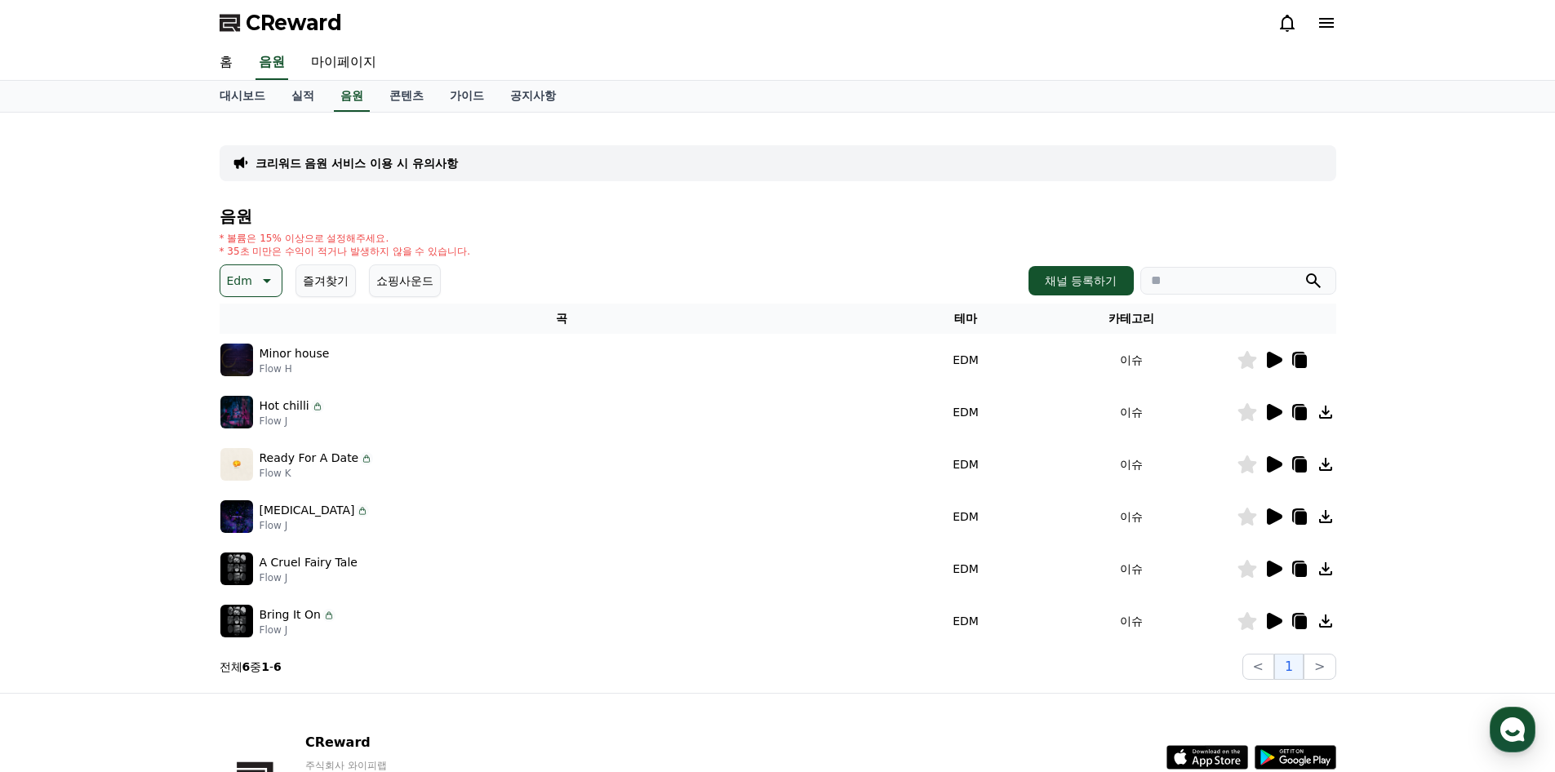
click at [1271, 409] on icon at bounding box center [1275, 412] width 16 height 16
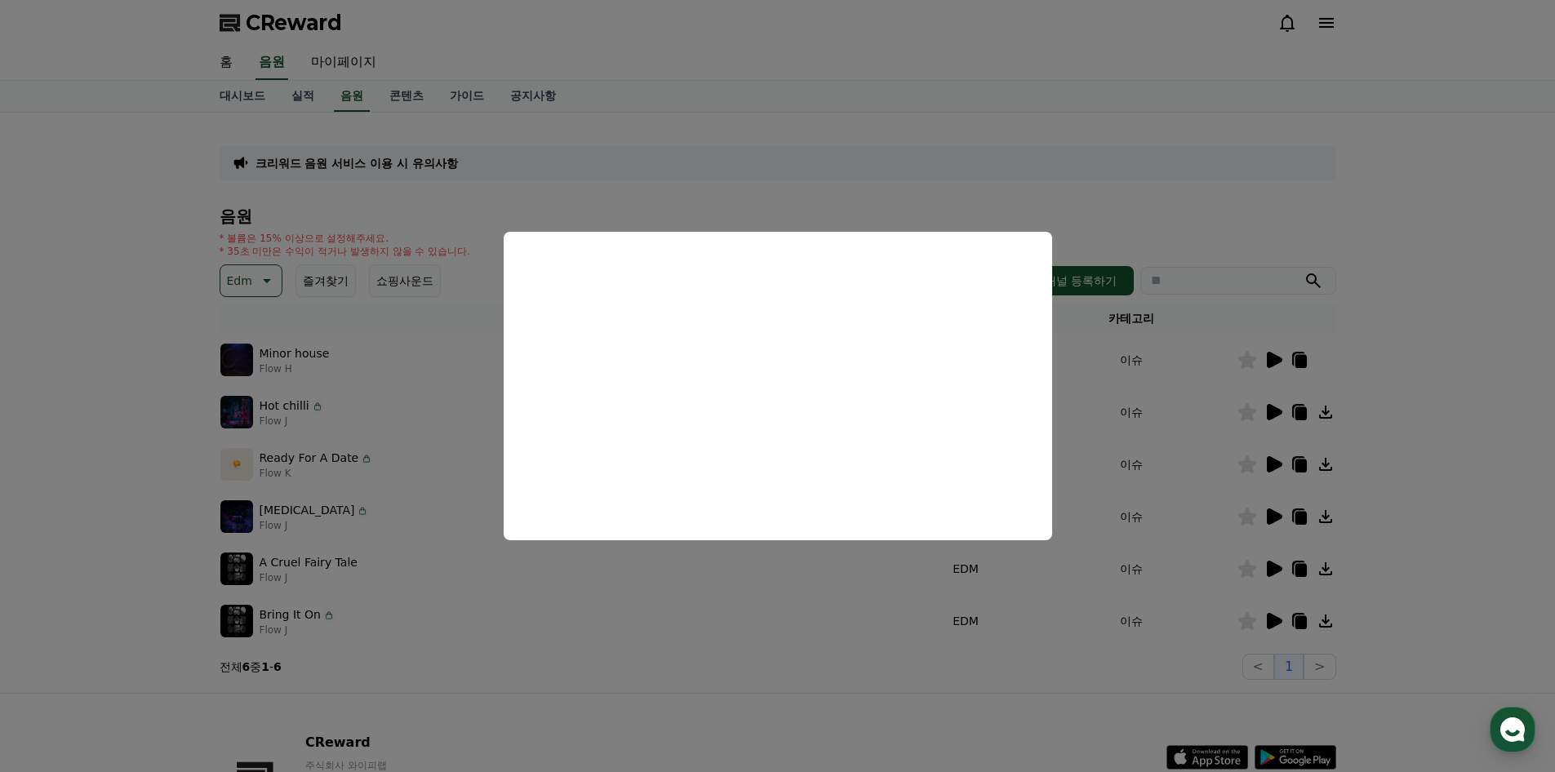
click at [1176, 426] on button "close modal" at bounding box center [777, 386] width 1555 height 772
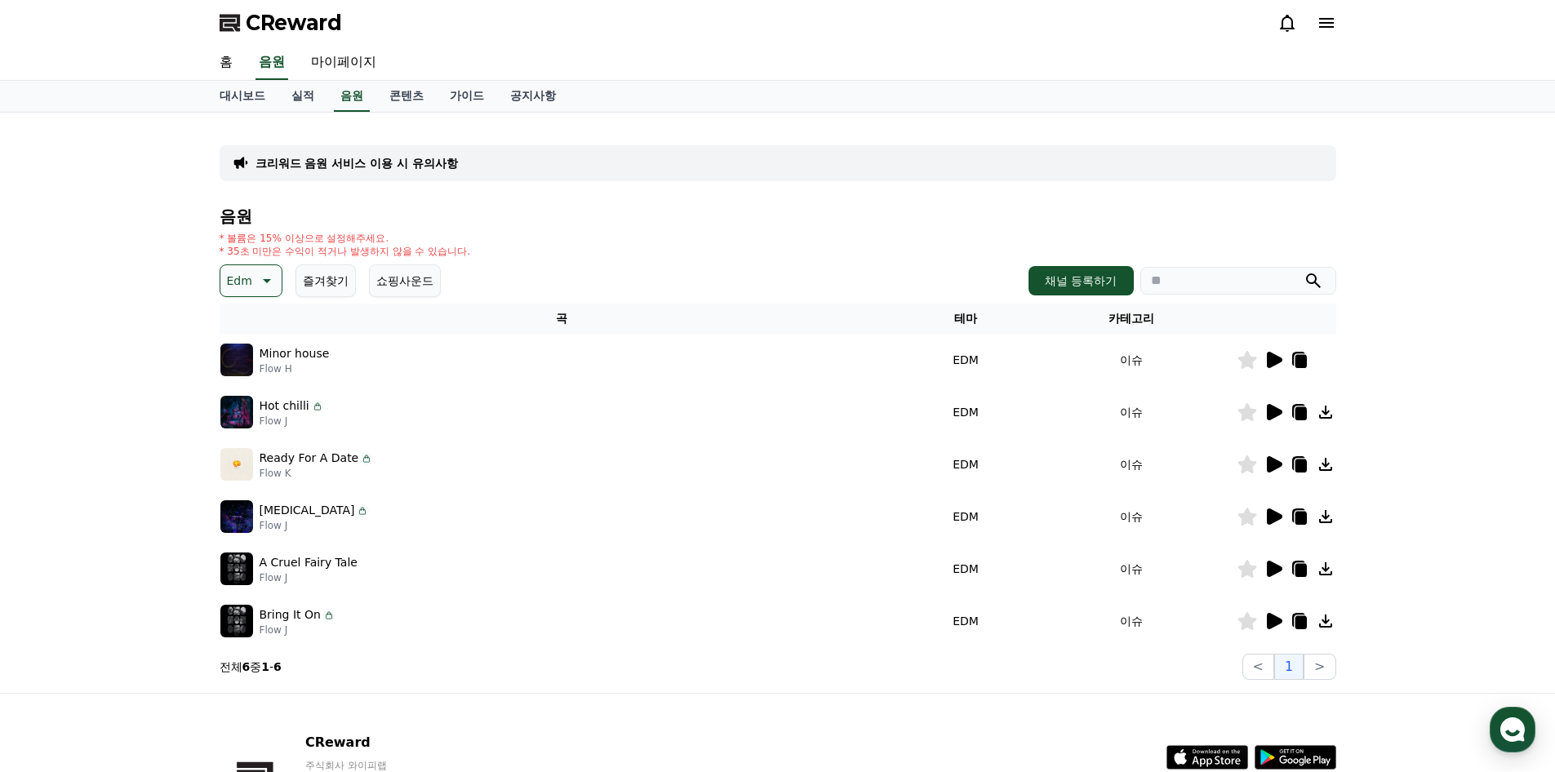
click at [1276, 460] on icon at bounding box center [1275, 464] width 16 height 16
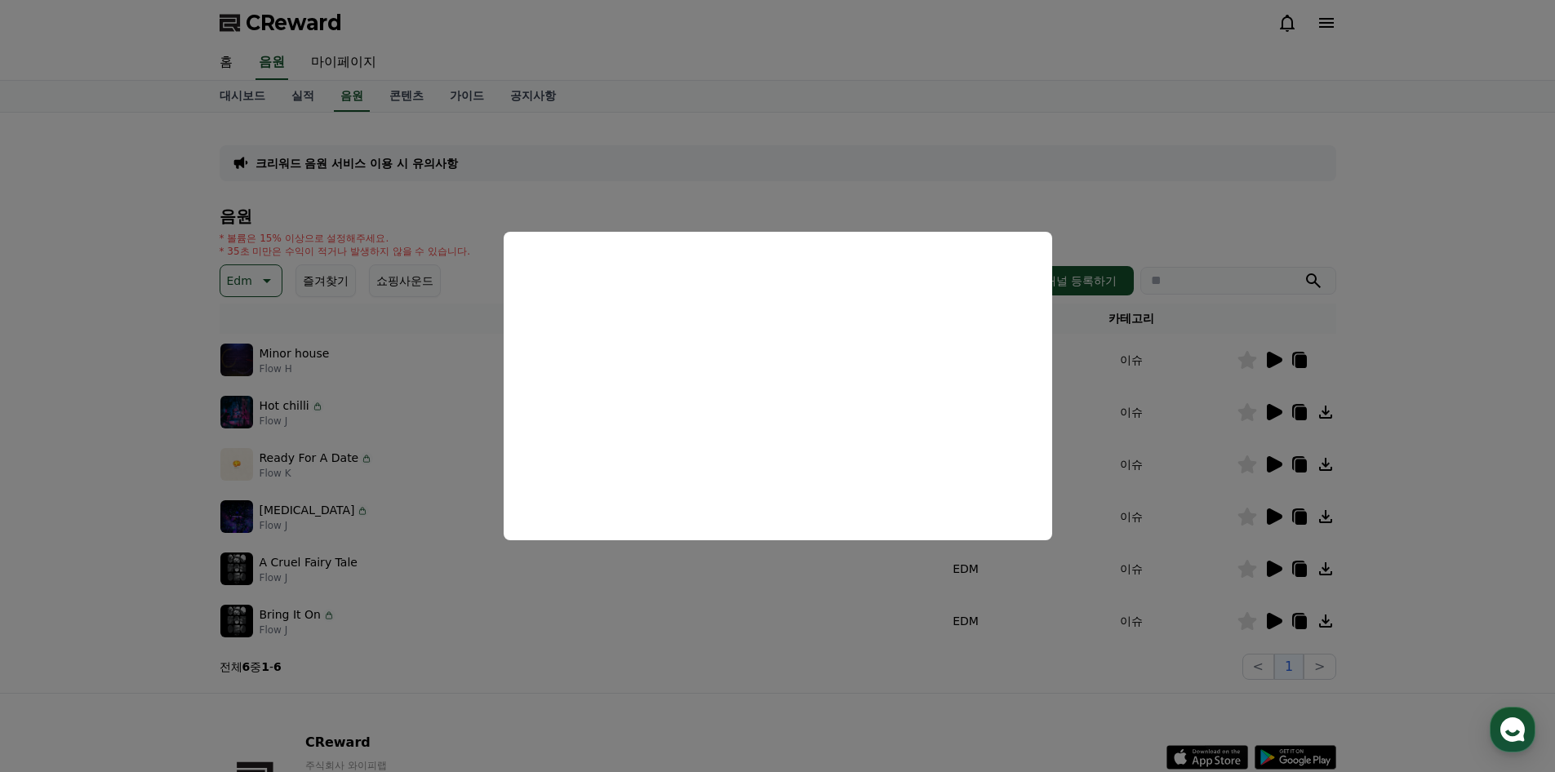
click at [1196, 469] on button "close modal" at bounding box center [777, 386] width 1555 height 772
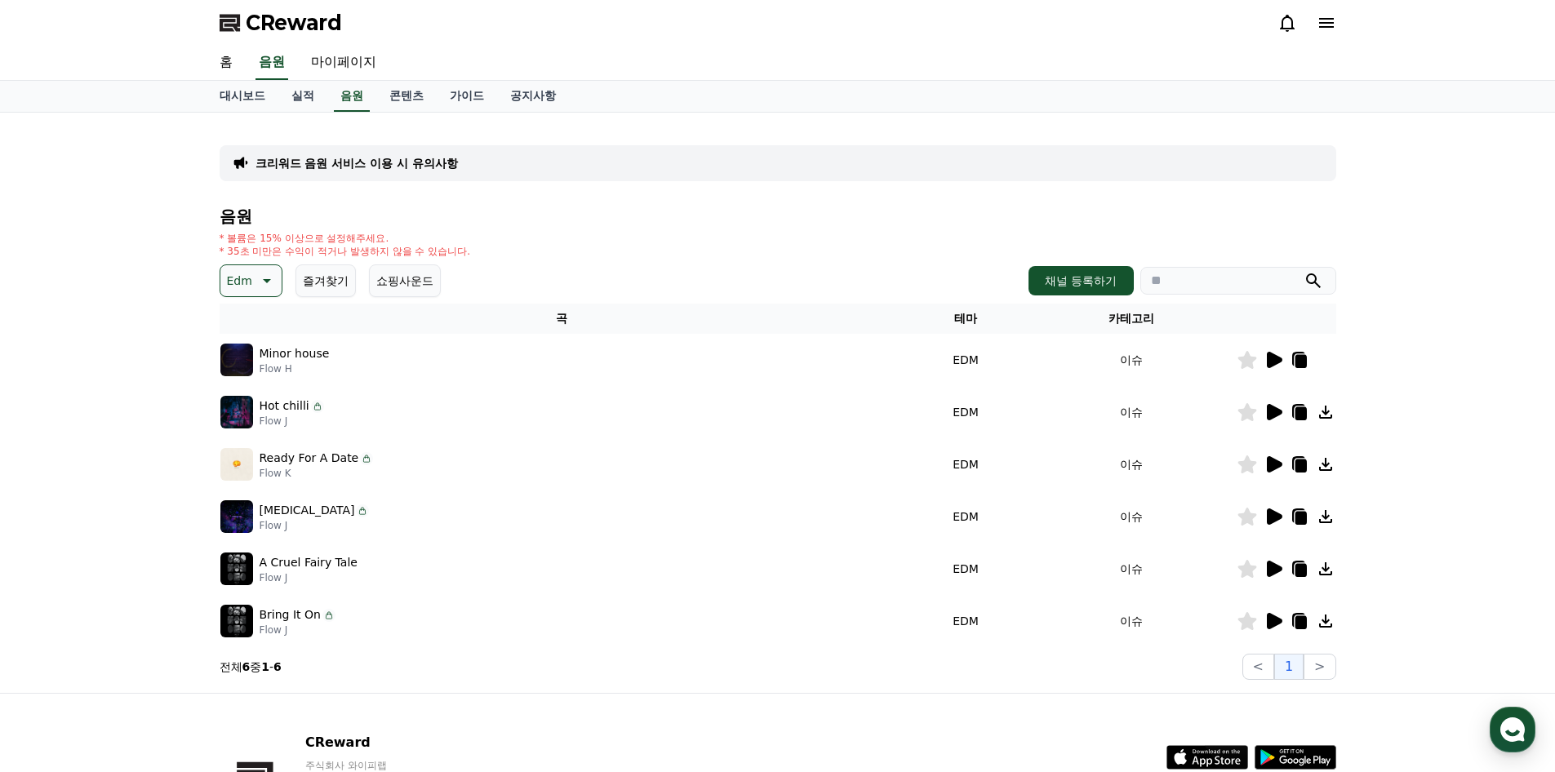
click at [1273, 465] on icon at bounding box center [1275, 464] width 16 height 16
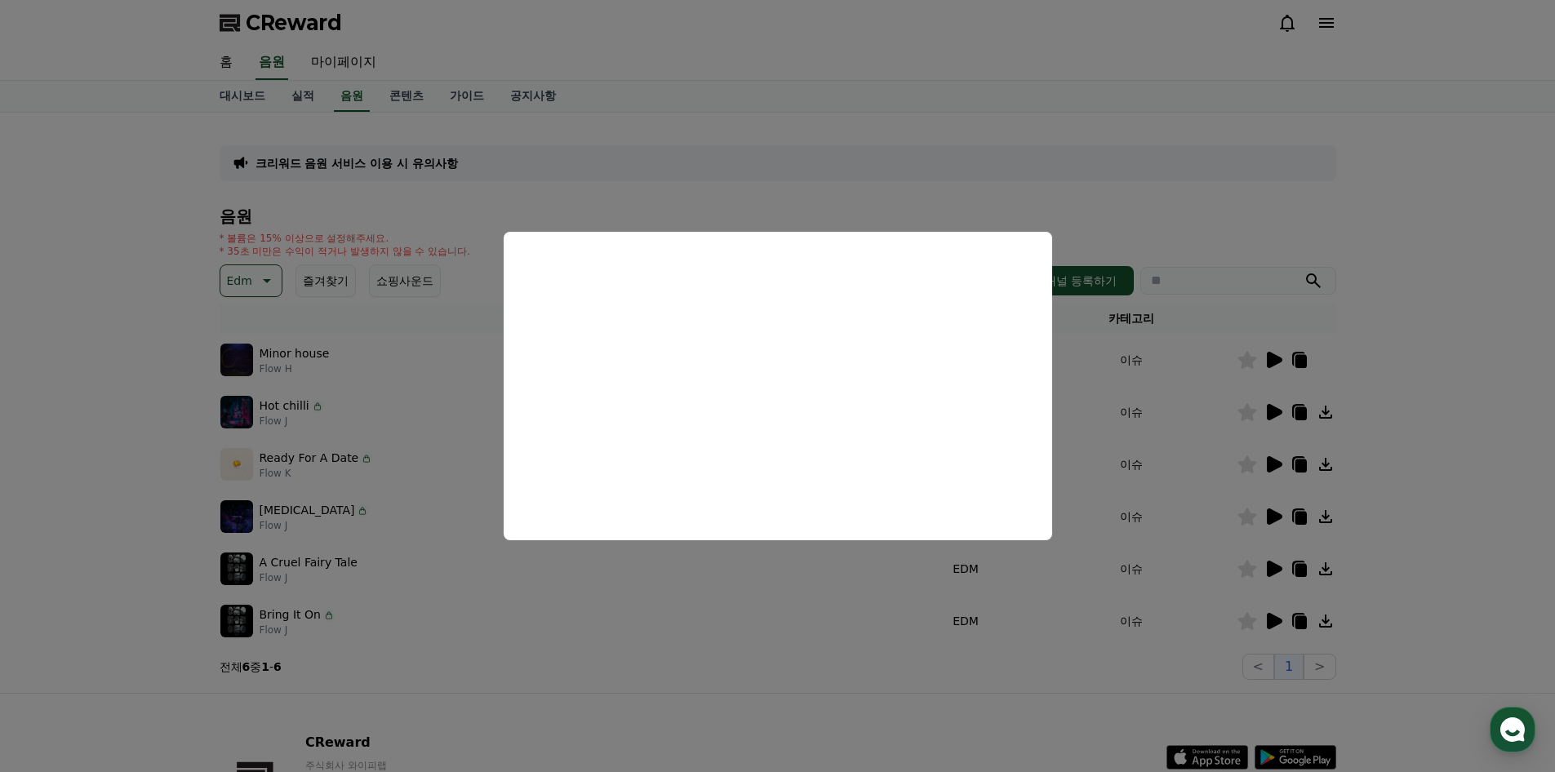
click at [1203, 454] on button "close modal" at bounding box center [777, 386] width 1555 height 772
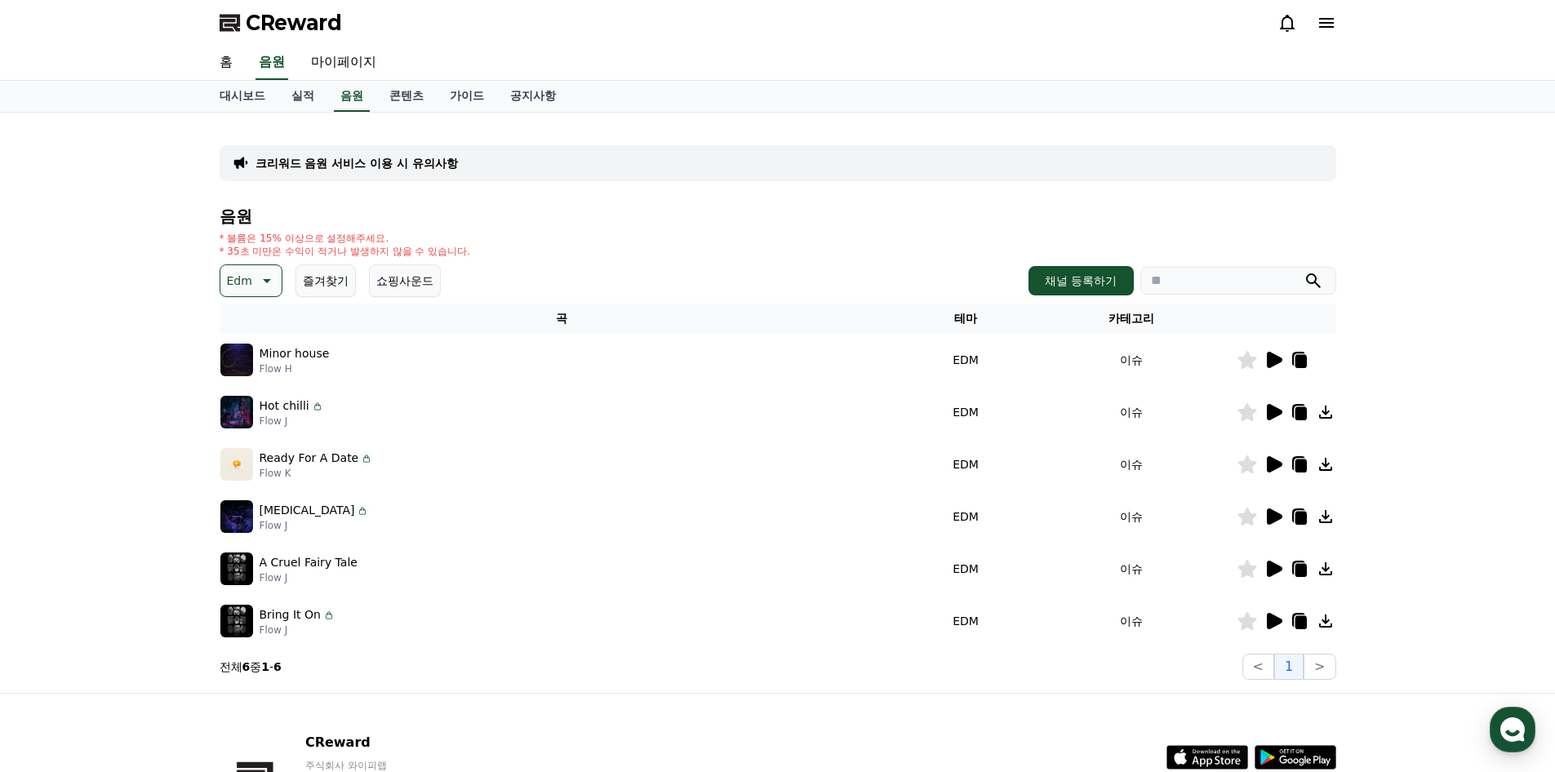
click at [1245, 467] on icon at bounding box center [1247, 465] width 19 height 18
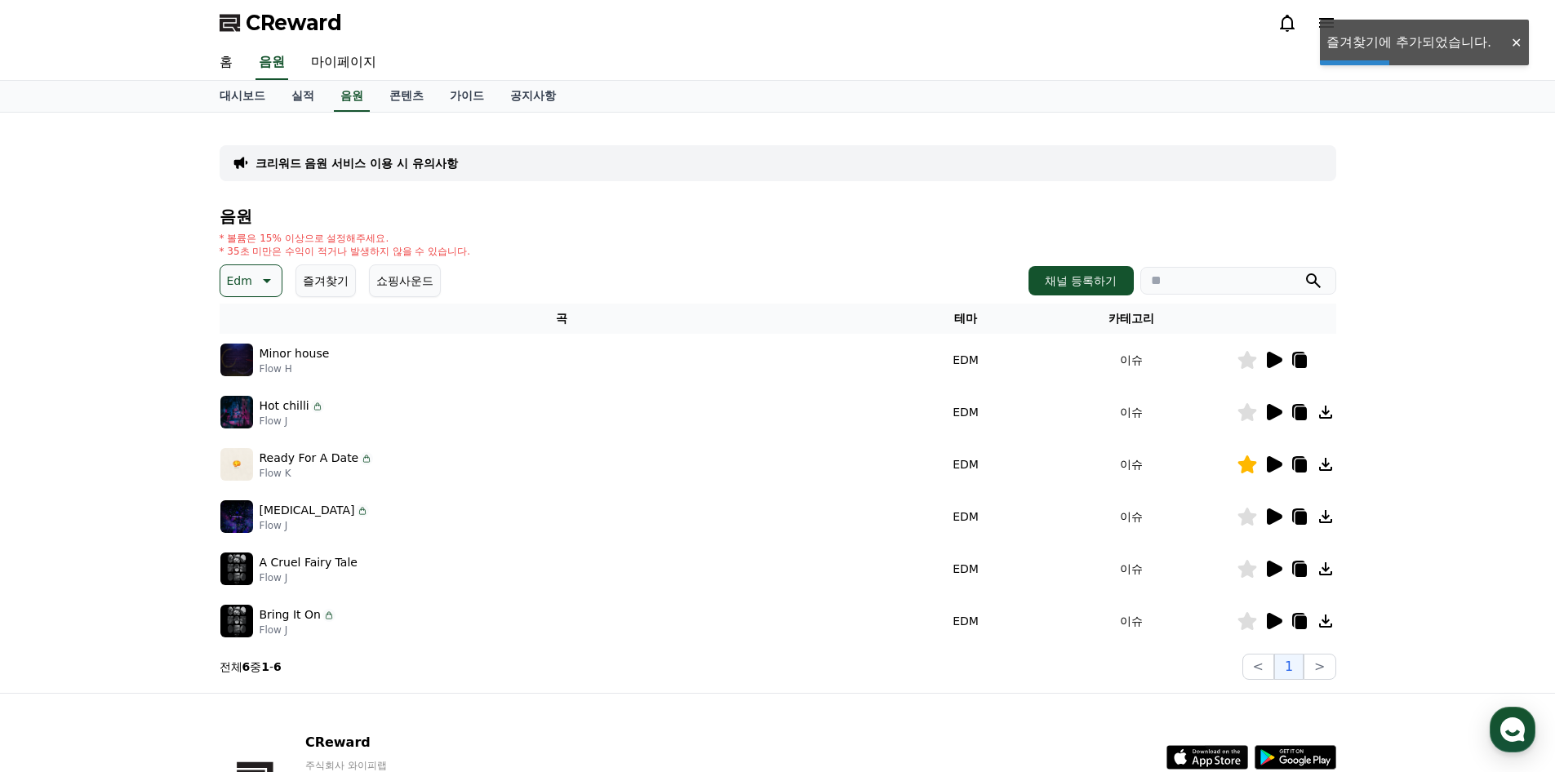
click at [1279, 517] on icon at bounding box center [1275, 517] width 16 height 16
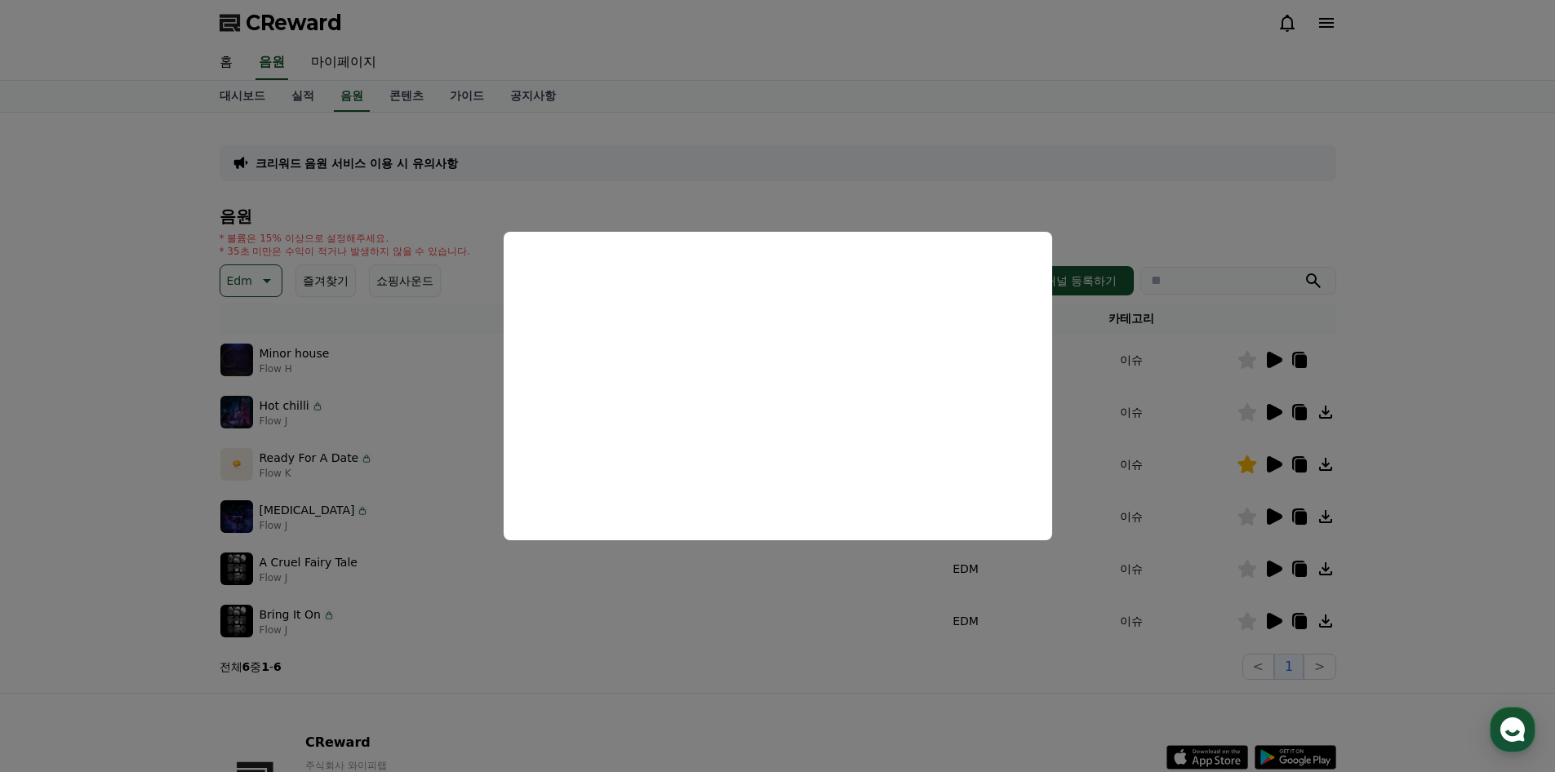
click at [1189, 513] on button "close modal" at bounding box center [777, 386] width 1555 height 772
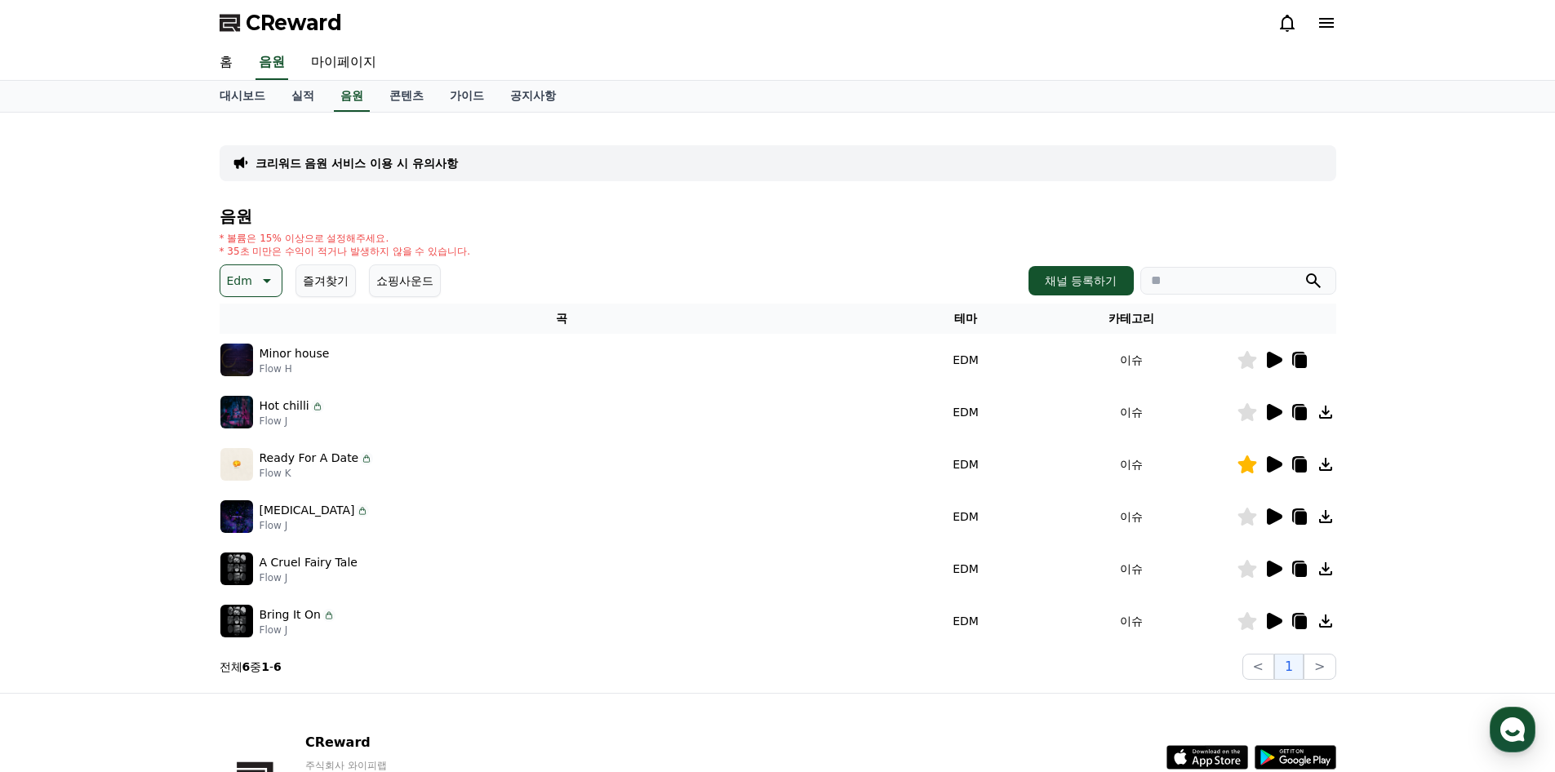
click at [1247, 520] on icon at bounding box center [1247, 517] width 19 height 18
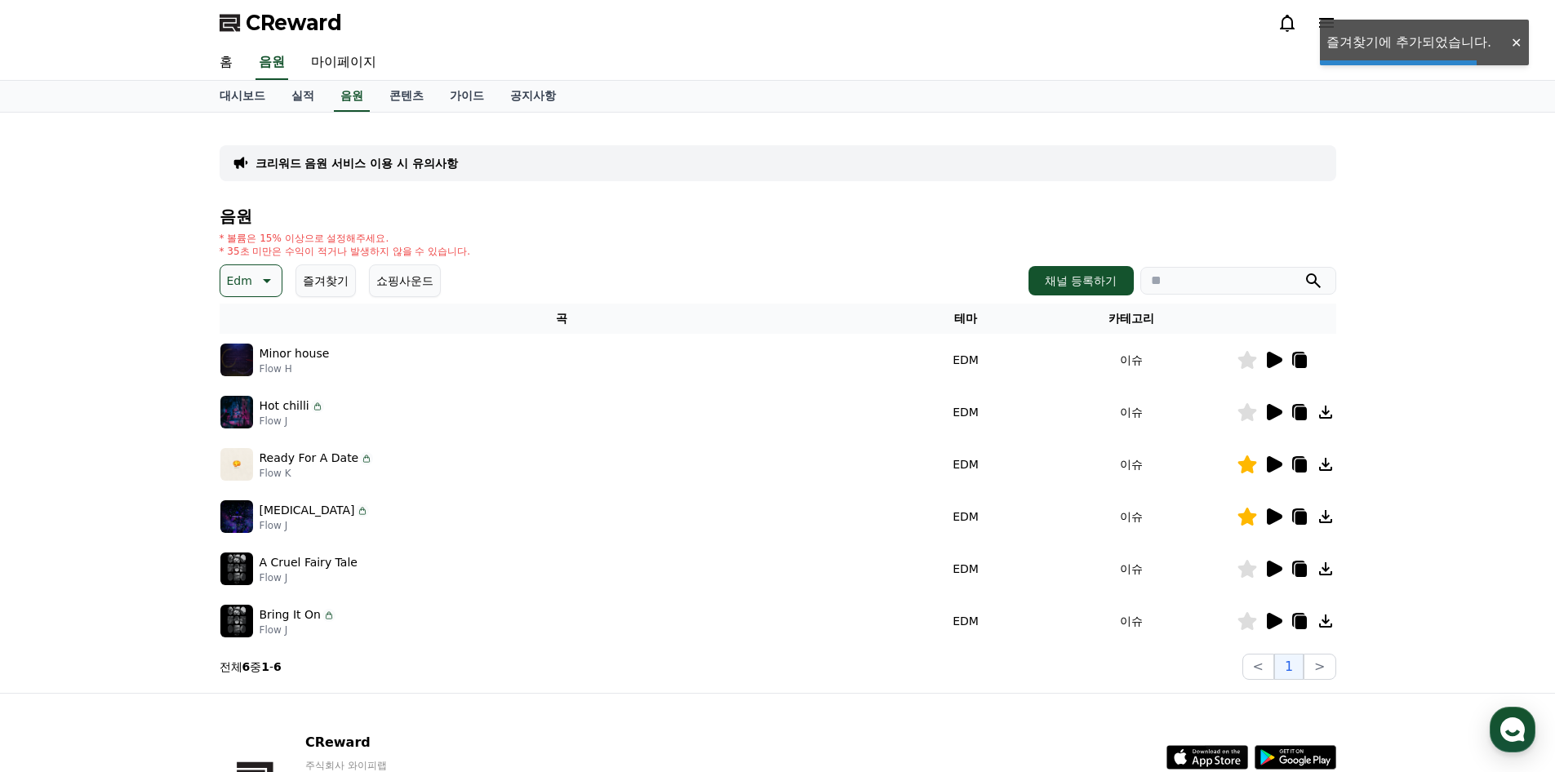
click at [1272, 568] on icon at bounding box center [1275, 569] width 16 height 16
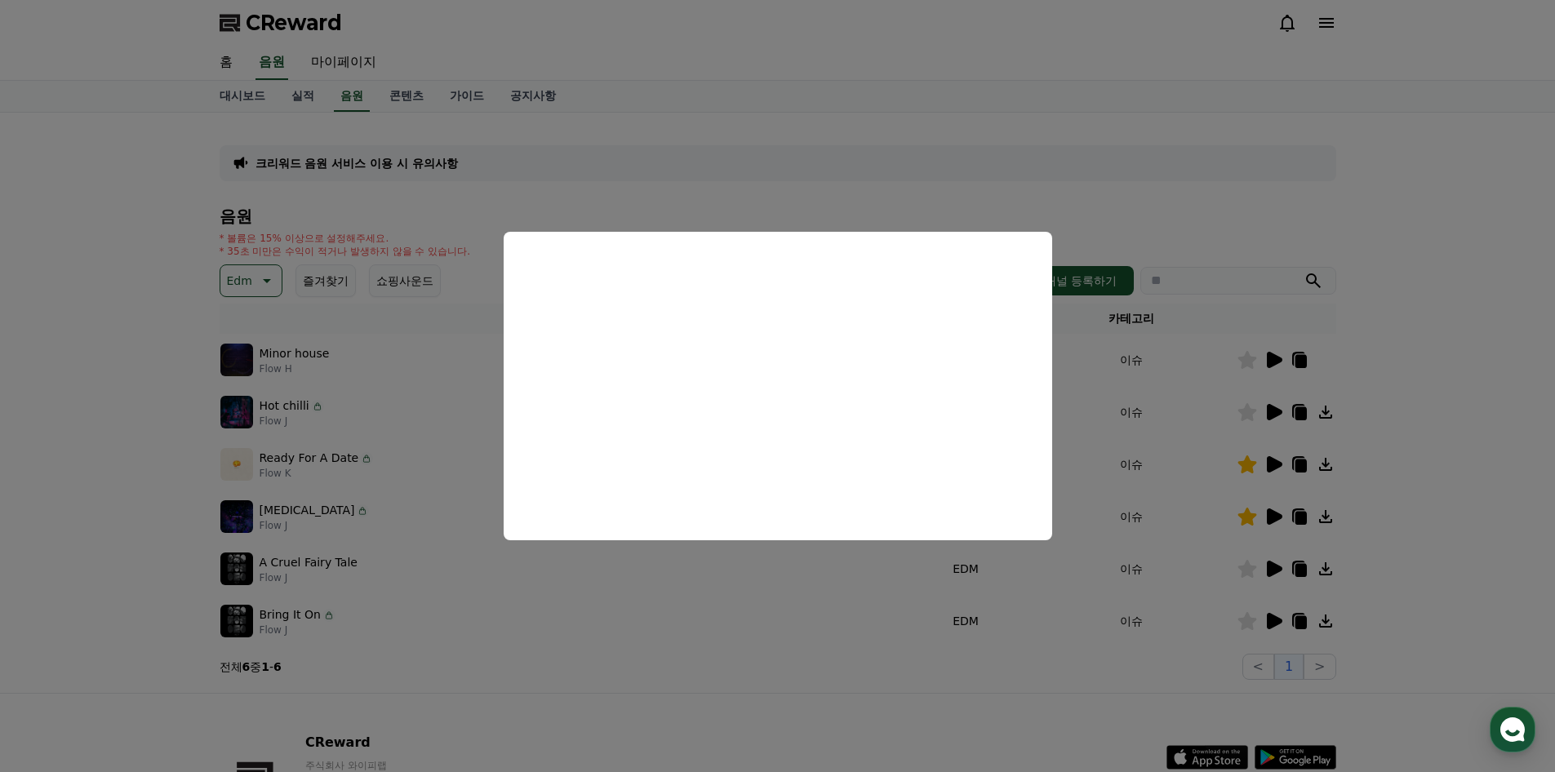
drag, startPoint x: 1120, startPoint y: 450, endPoint x: 1164, endPoint y: 528, distance: 89.9
click at [1120, 451] on button "close modal" at bounding box center [777, 386] width 1555 height 772
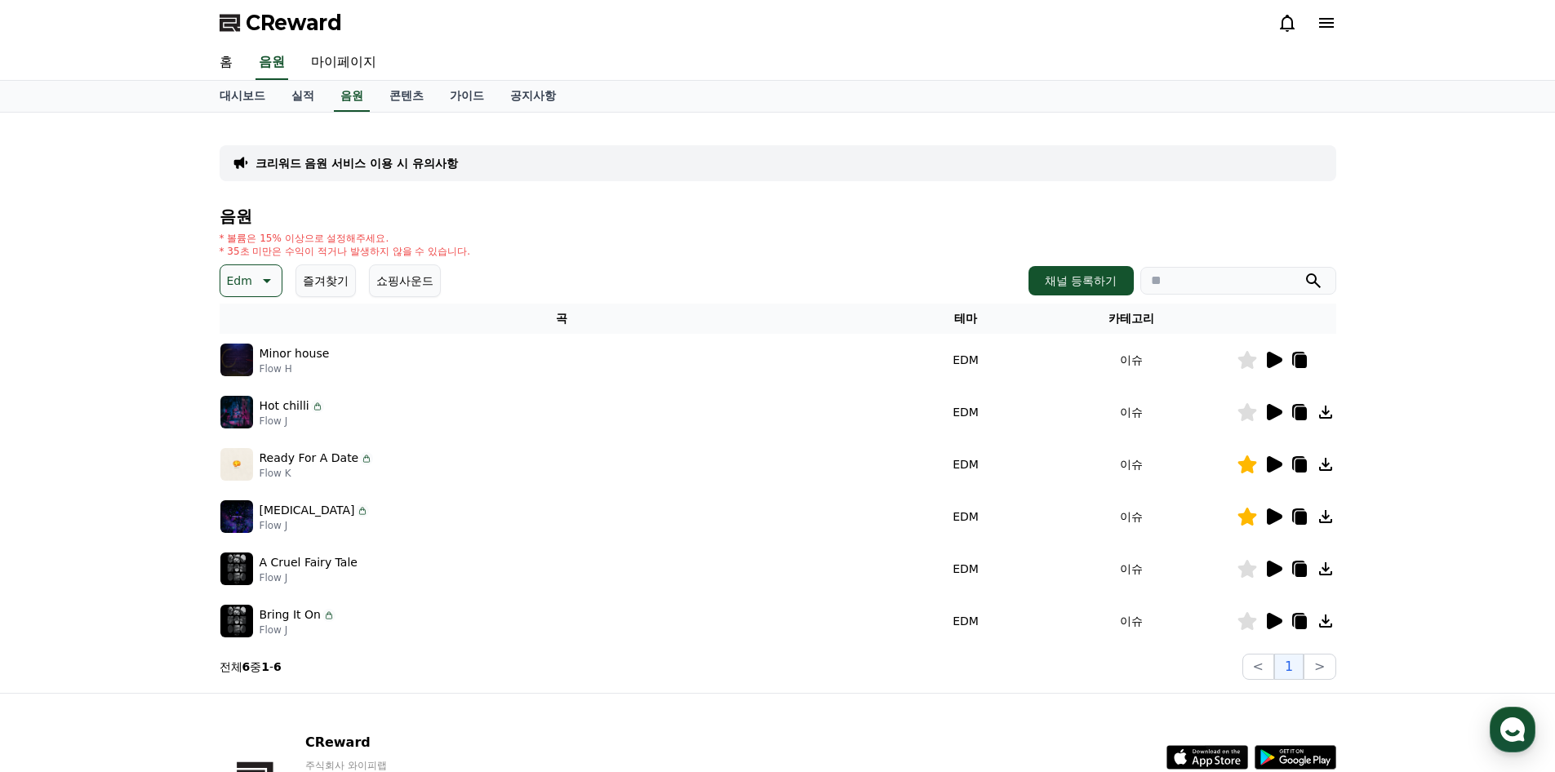
click at [262, 278] on icon at bounding box center [266, 281] width 20 height 20
click at [262, 393] on button "드라마틱" at bounding box center [251, 399] width 59 height 36
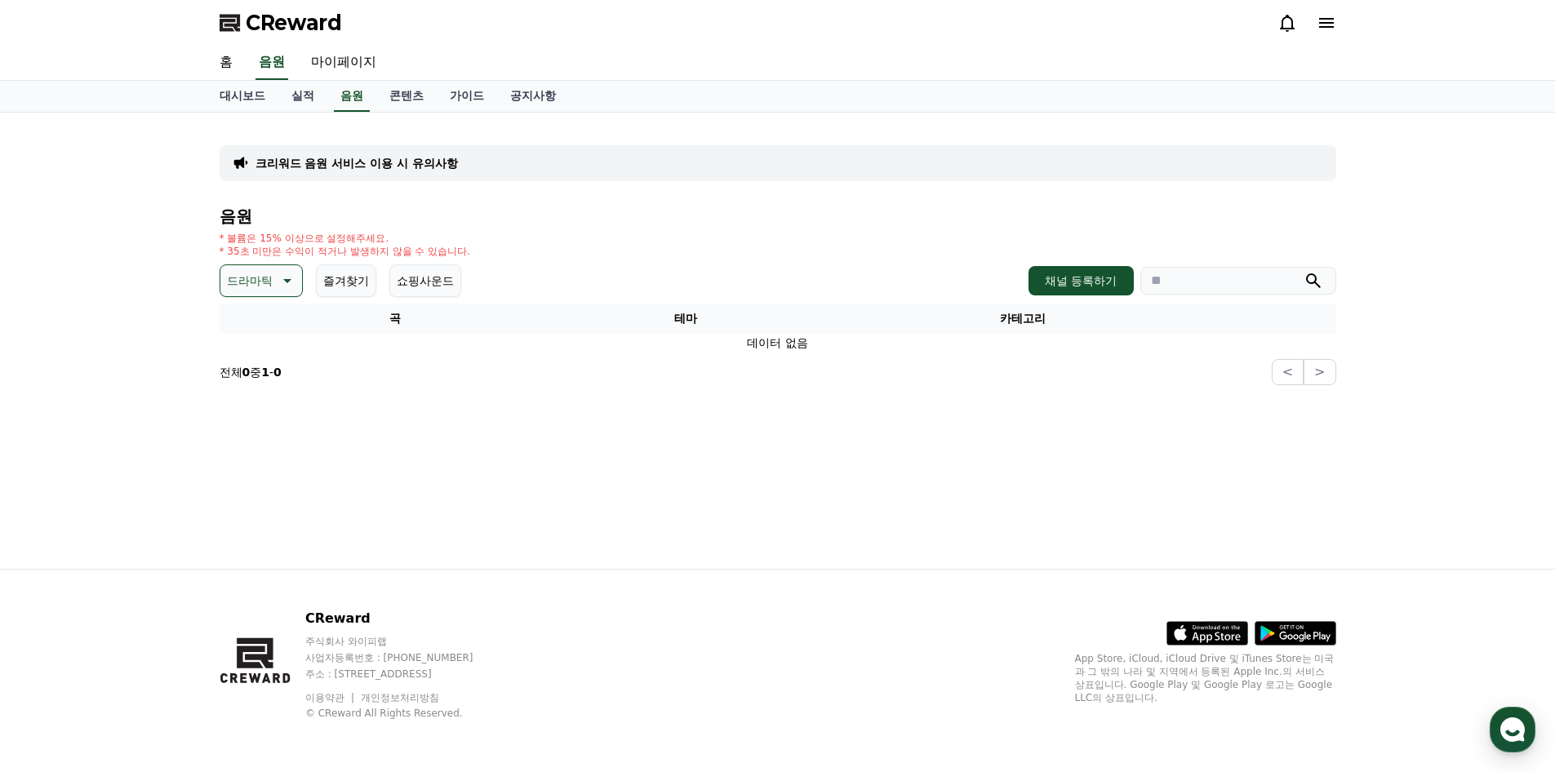
click at [278, 286] on icon at bounding box center [286, 281] width 20 height 20
click at [251, 411] on button "호기심" at bounding box center [245, 409] width 47 height 36
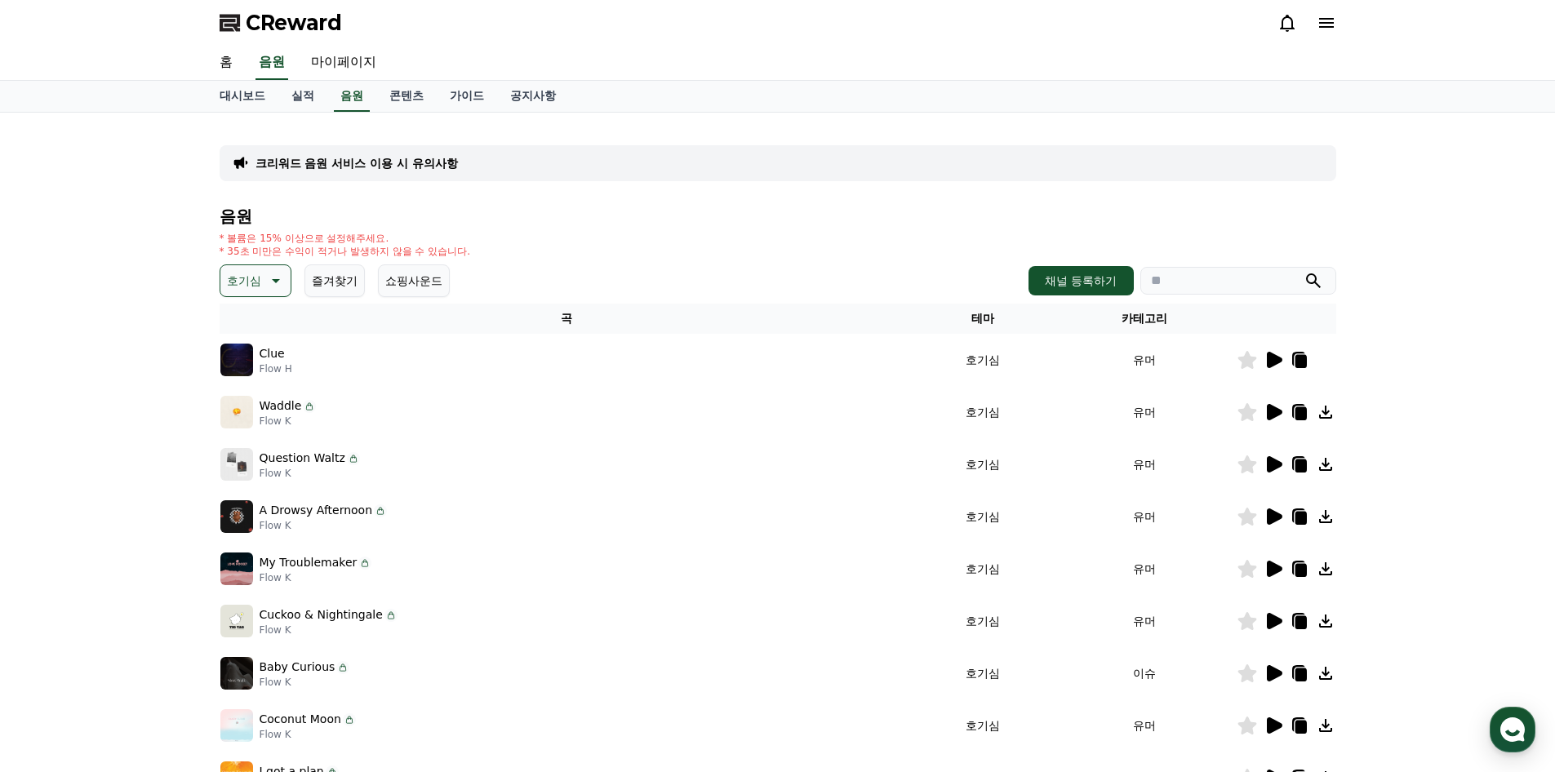
click at [1278, 419] on icon at bounding box center [1274, 412] width 20 height 20
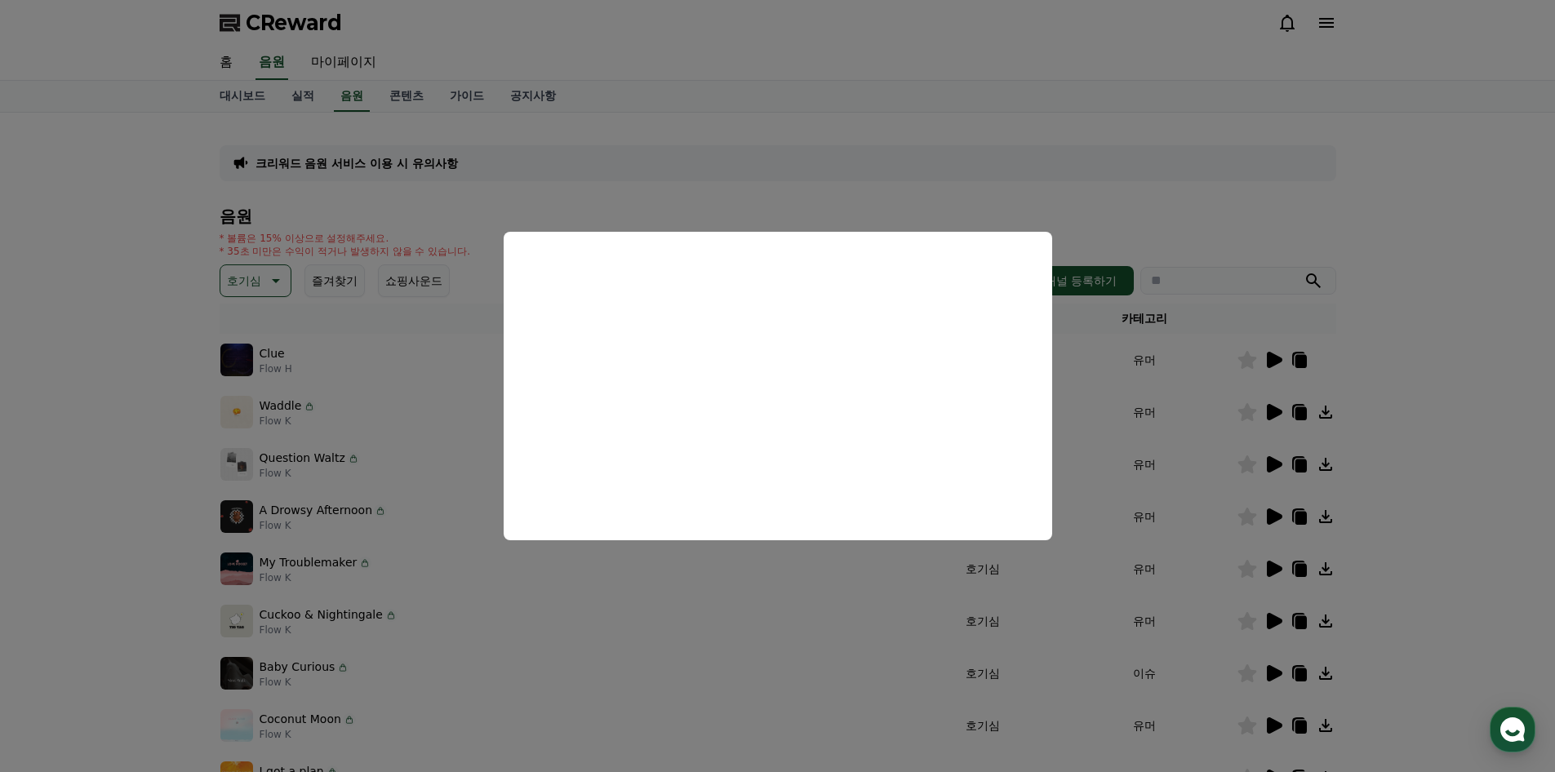
click at [1239, 483] on button "close modal" at bounding box center [777, 386] width 1555 height 772
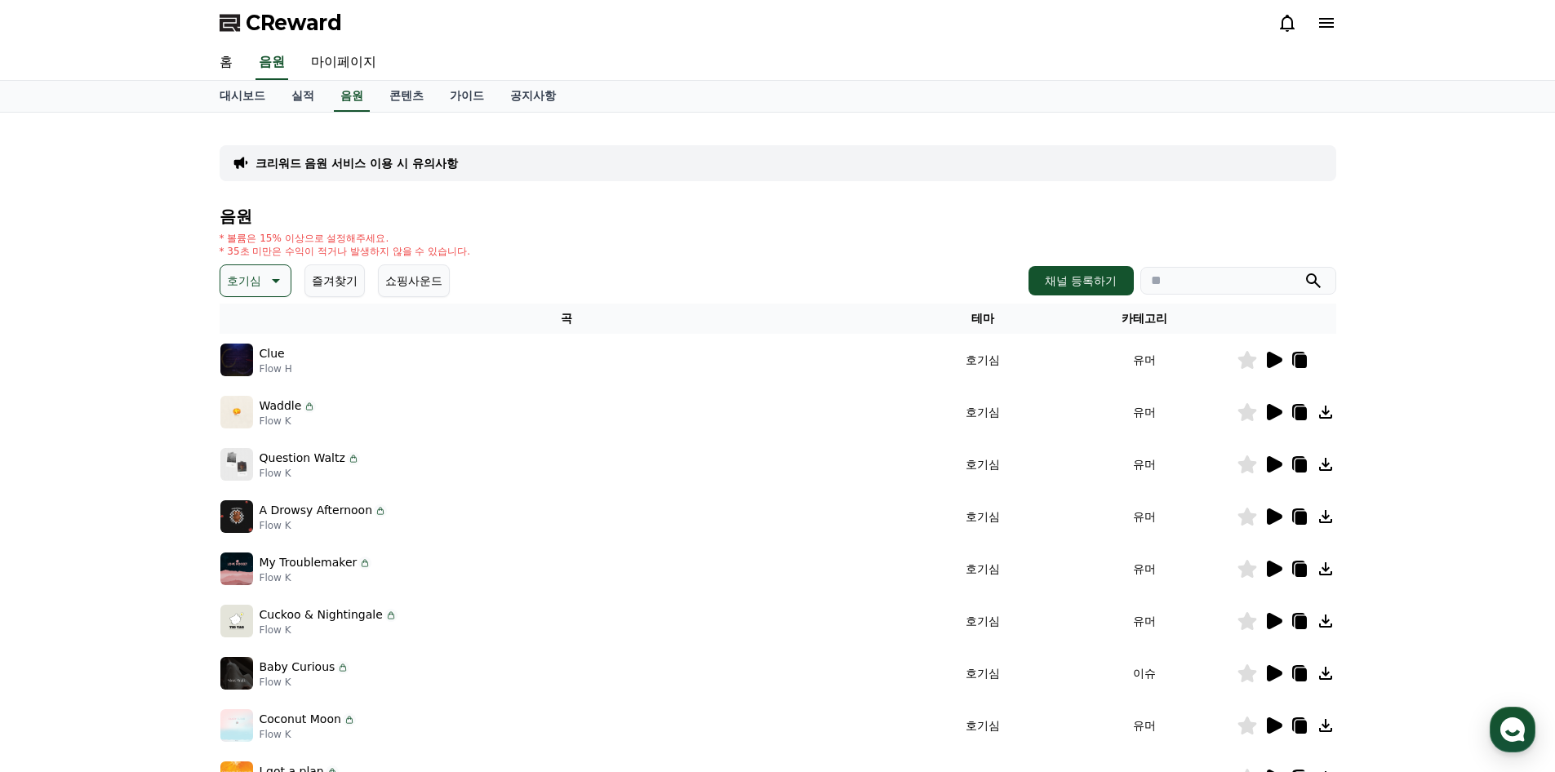
click at [1278, 463] on icon at bounding box center [1275, 464] width 16 height 16
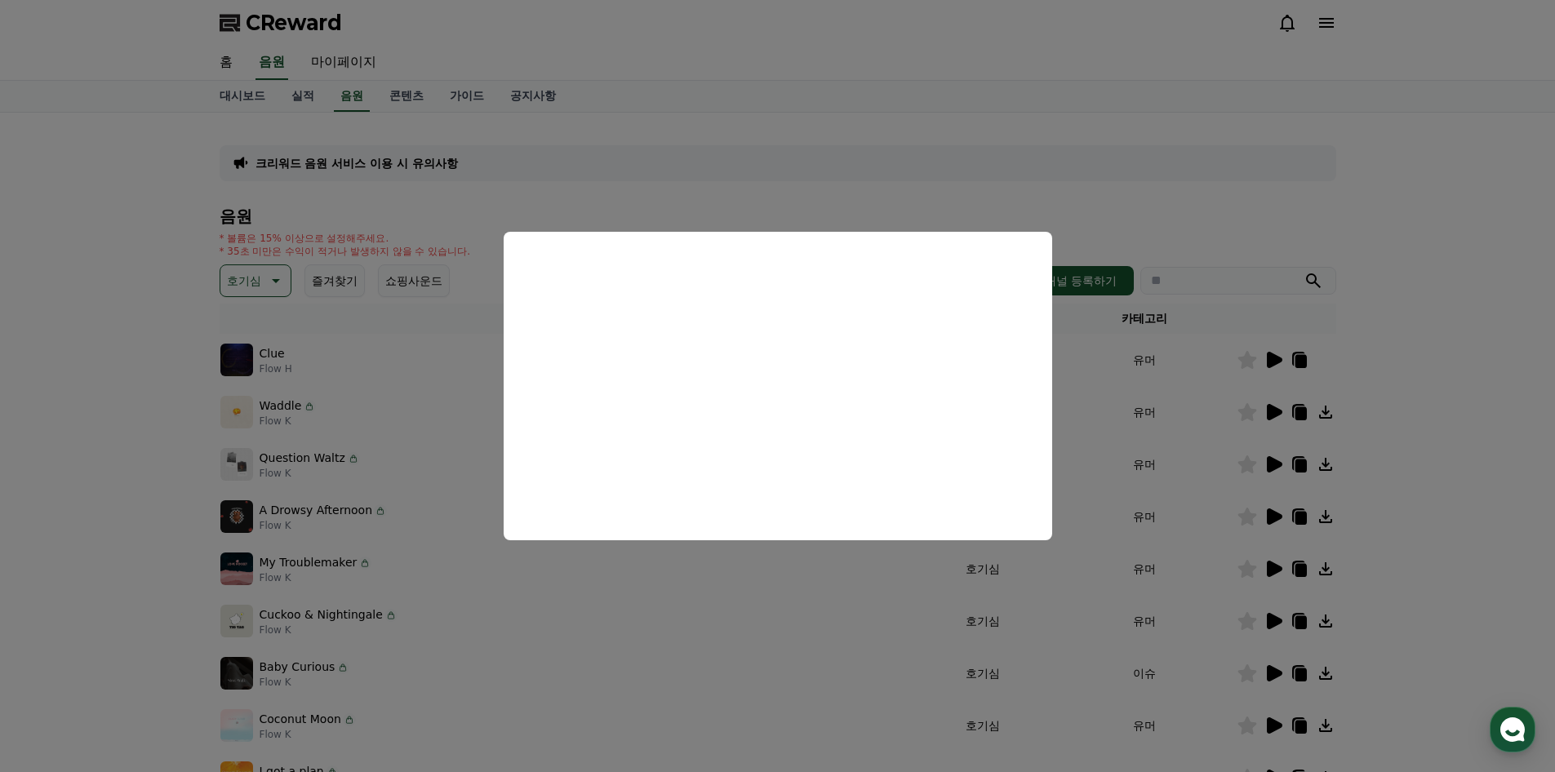
click at [1202, 518] on button "close modal" at bounding box center [777, 386] width 1555 height 772
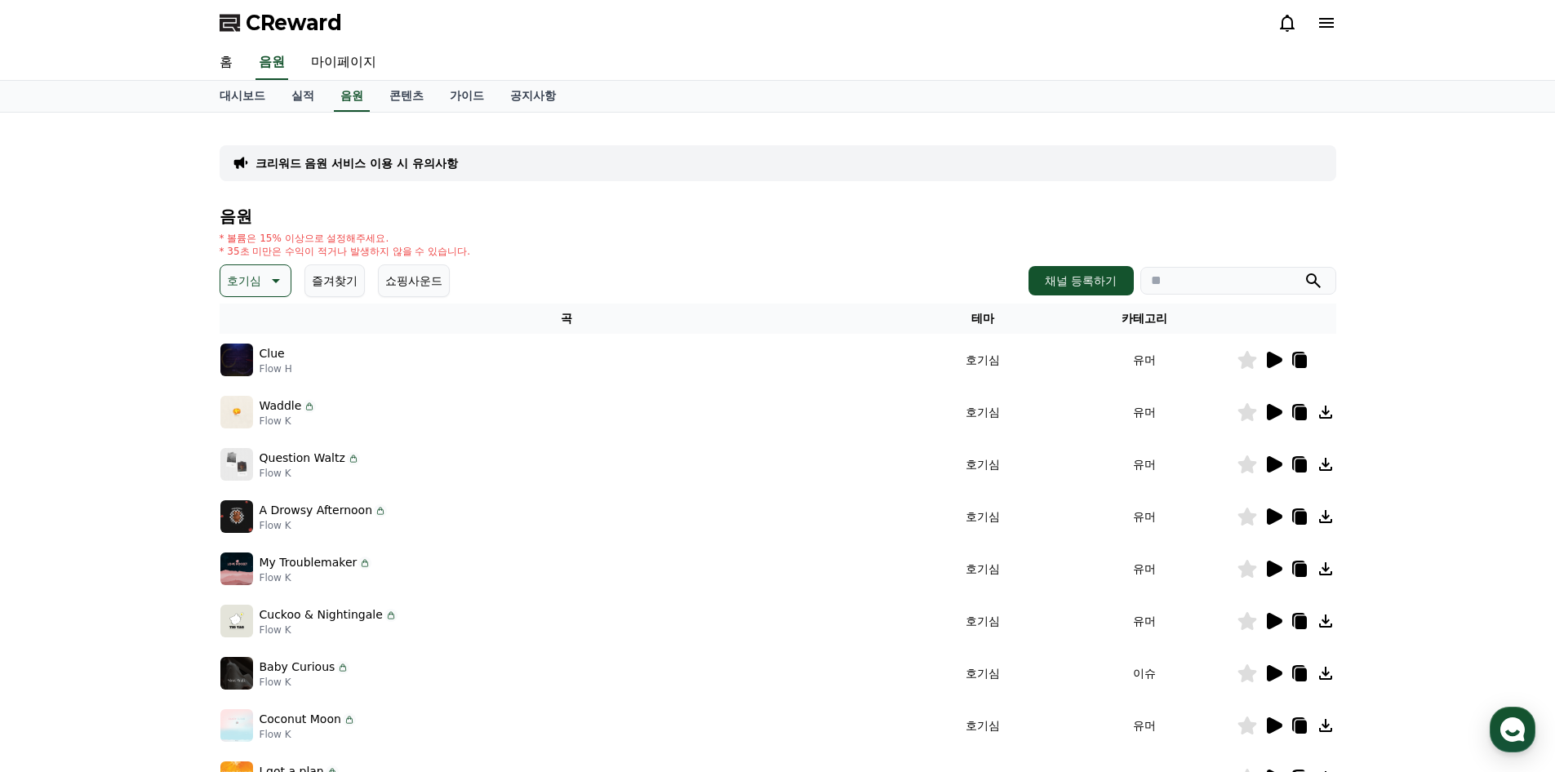
click at [1271, 567] on icon at bounding box center [1275, 569] width 16 height 16
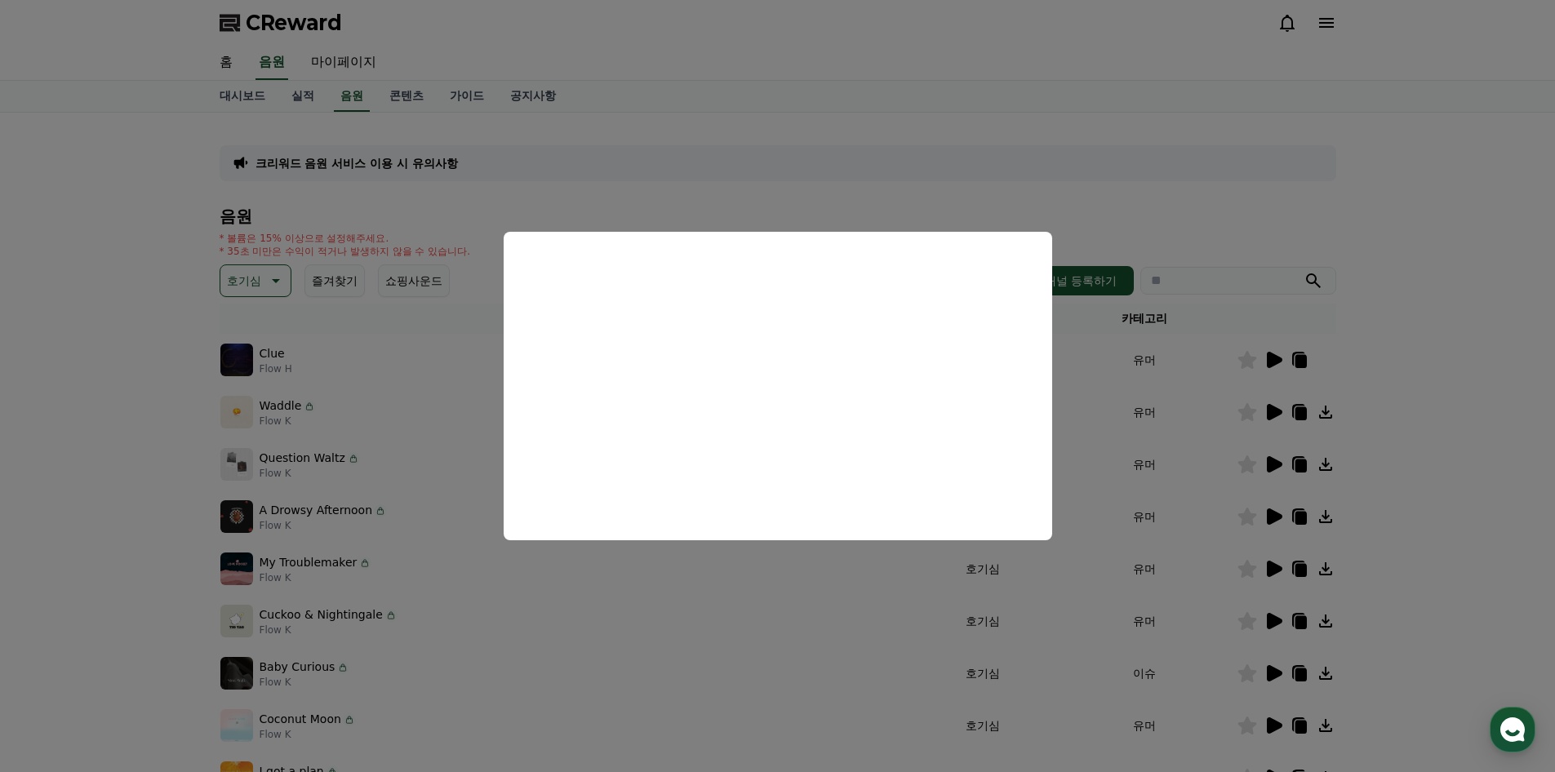
click at [1211, 504] on button "close modal" at bounding box center [777, 386] width 1555 height 772
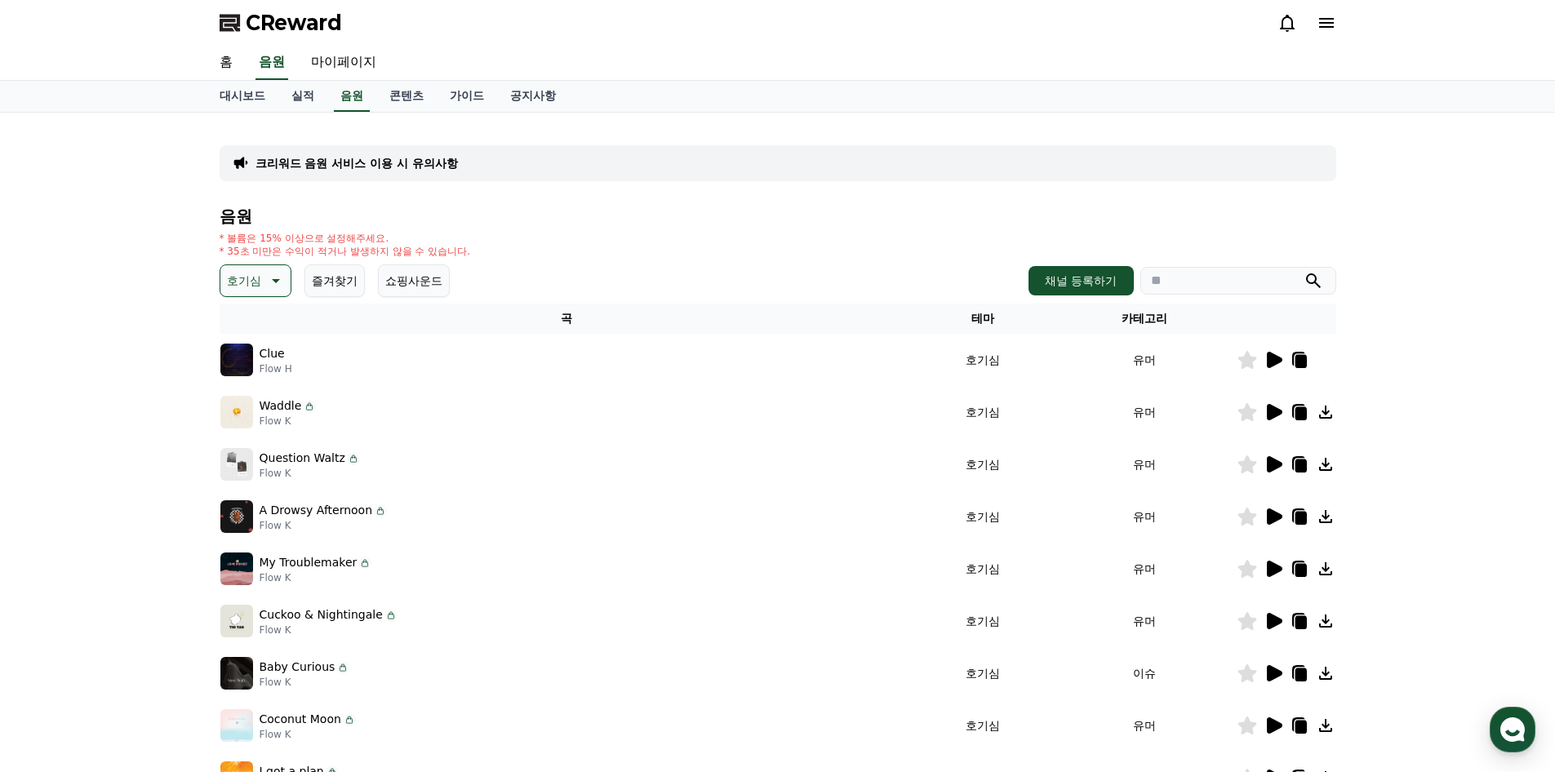
click at [271, 289] on icon at bounding box center [274, 281] width 20 height 20
click at [256, 374] on button "어두운" at bounding box center [245, 370] width 47 height 36
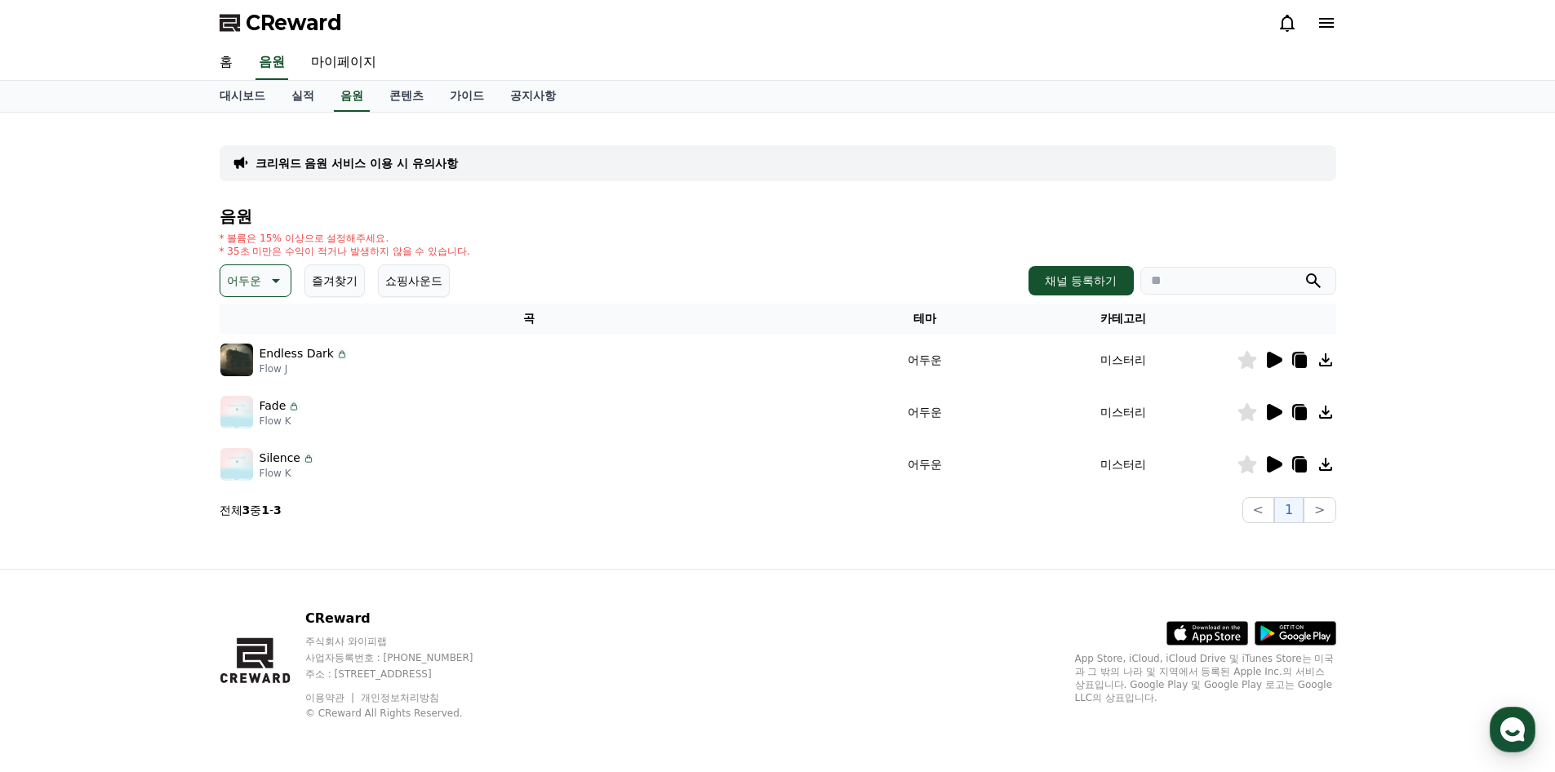
click at [1274, 416] on icon at bounding box center [1275, 412] width 16 height 16
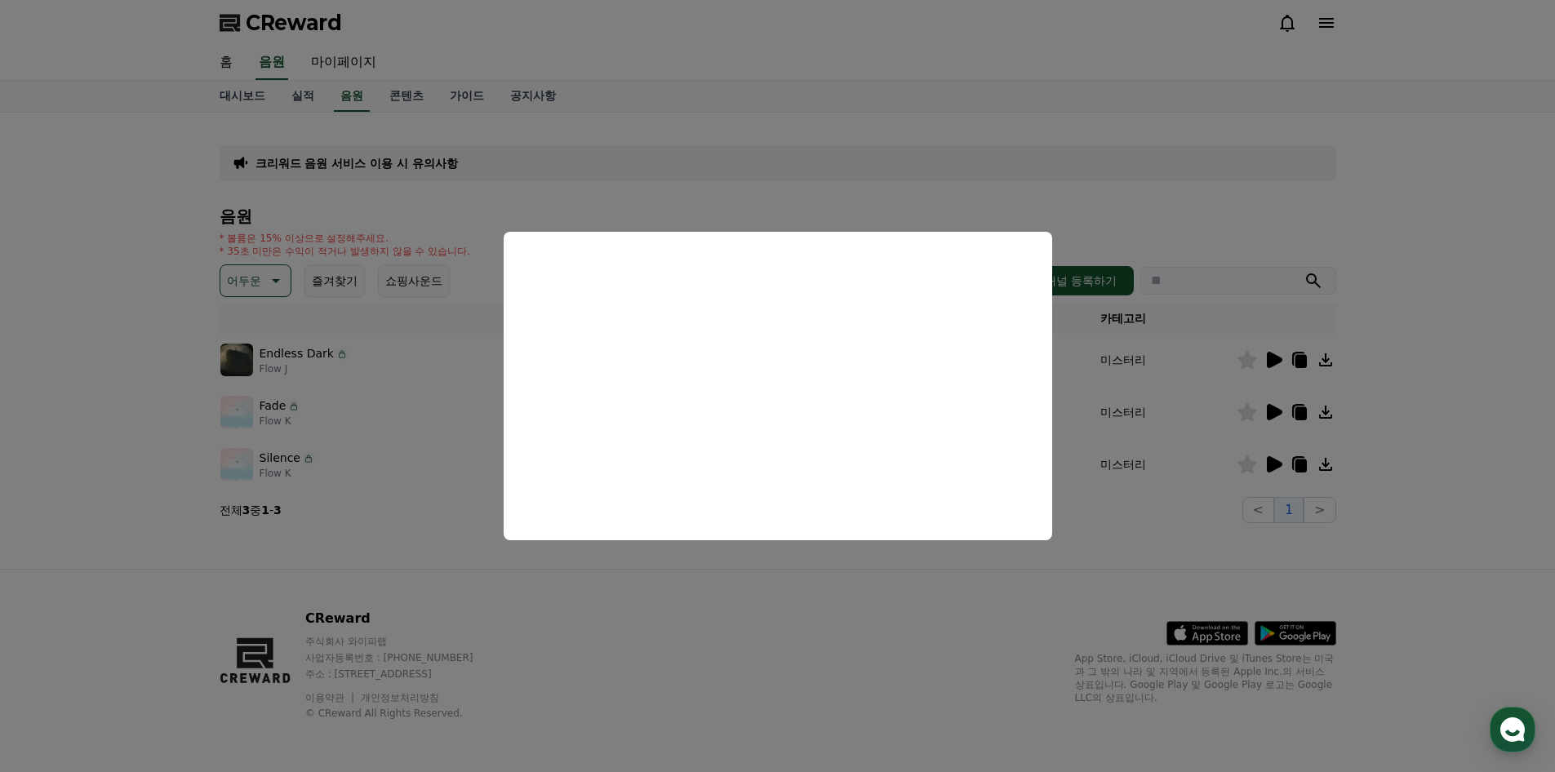
click at [942, 628] on button "close modal" at bounding box center [777, 386] width 1555 height 772
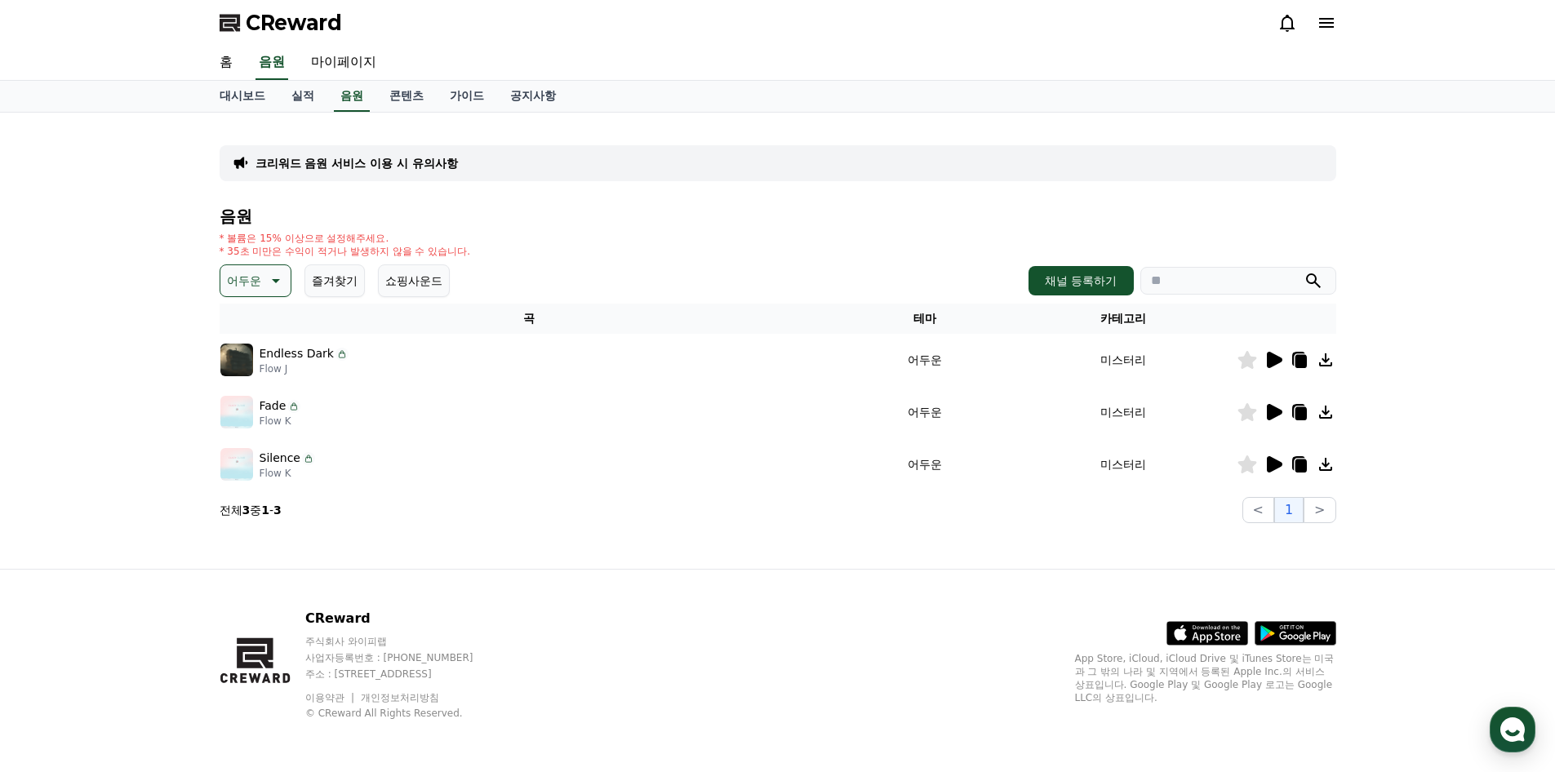
click at [1278, 466] on icon at bounding box center [1275, 464] width 16 height 16
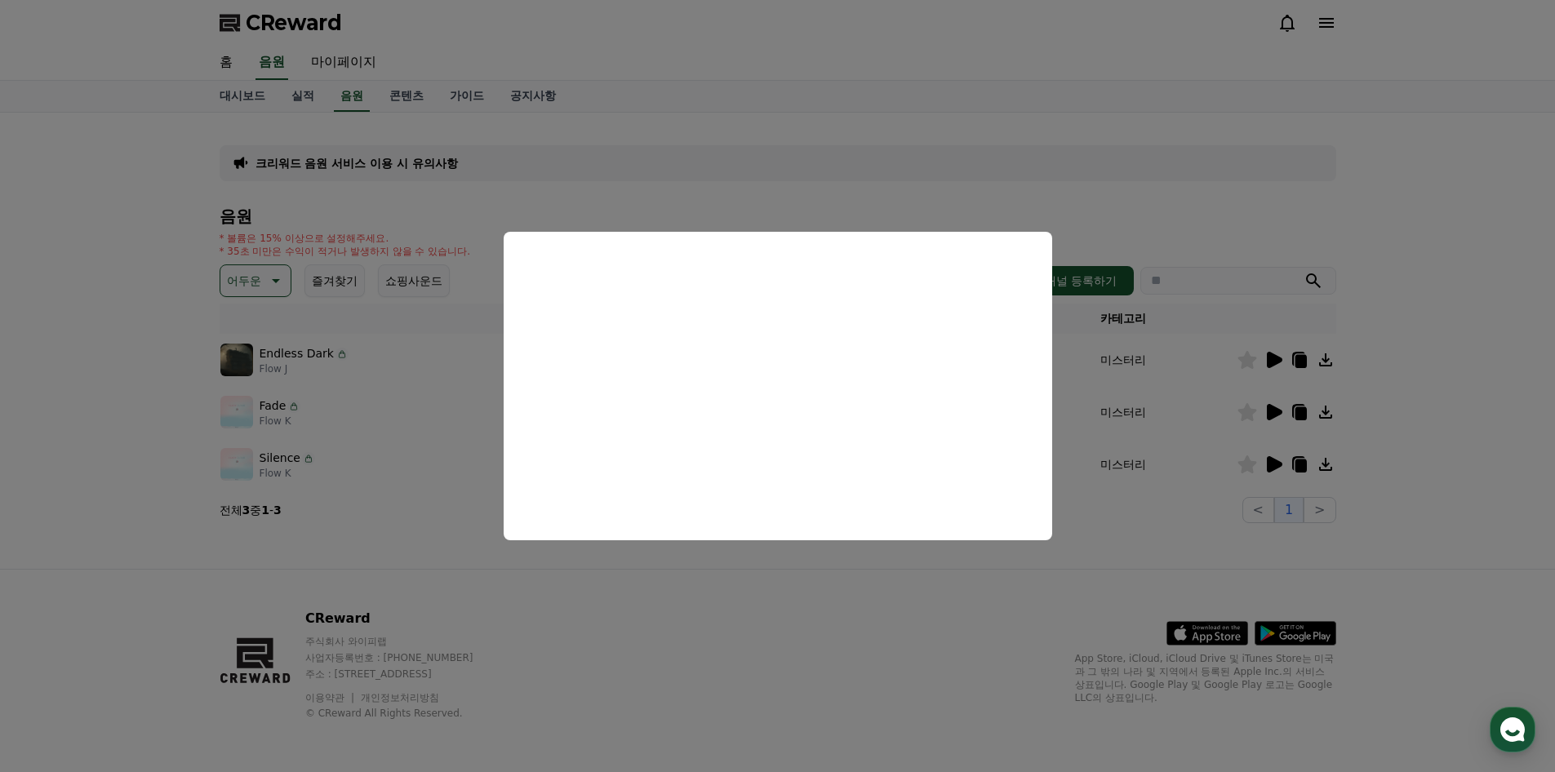
click at [871, 611] on button "close modal" at bounding box center [777, 386] width 1555 height 772
